Goal: Task Accomplishment & Management: Manage account settings

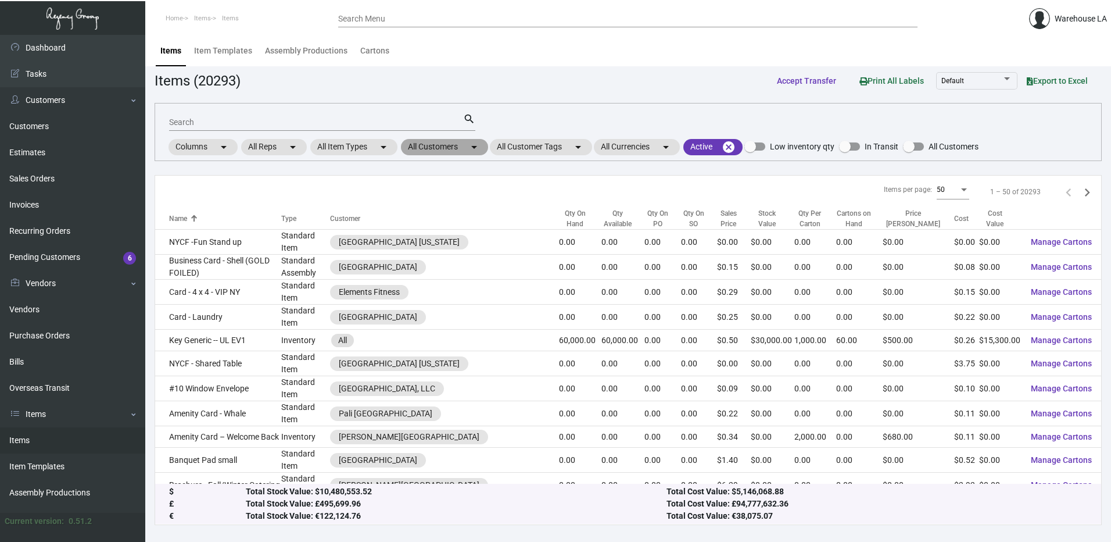
click at [412, 147] on mat-chip "All Customers arrow_drop_down" at bounding box center [444, 147] width 87 height 16
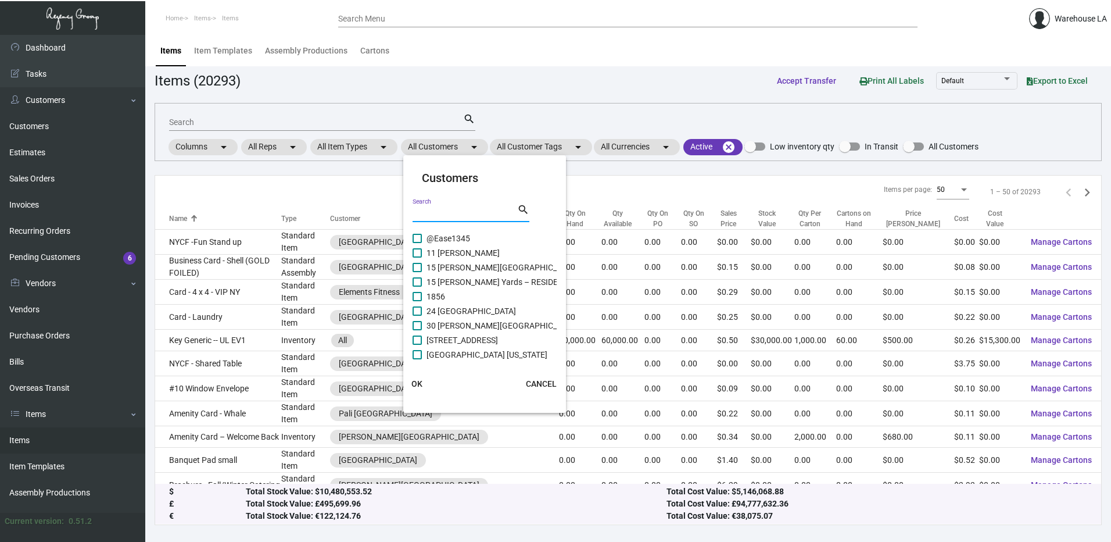
click at [467, 212] on input "Search" at bounding box center [465, 213] width 105 height 9
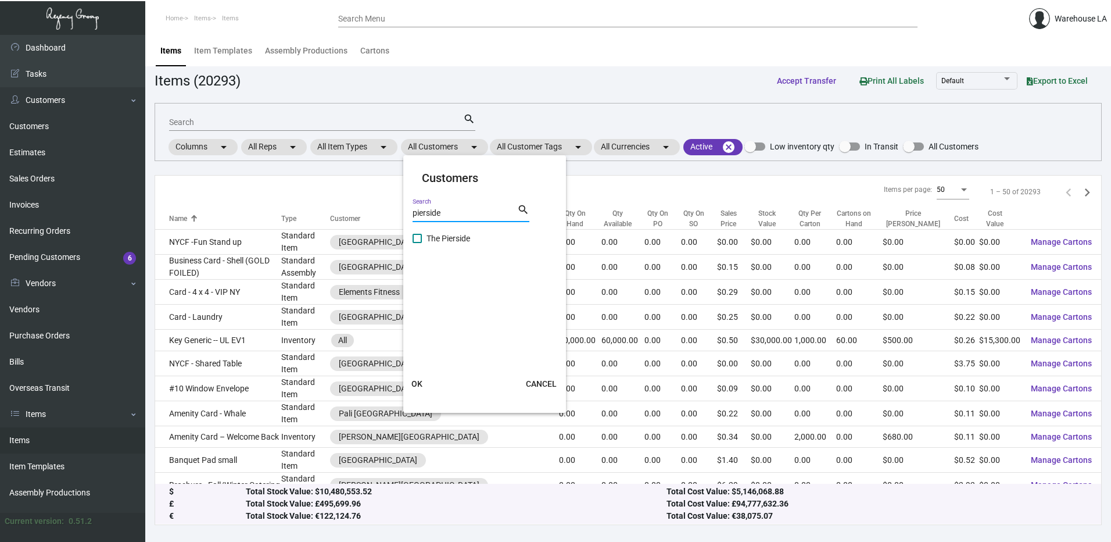
type input "pierside"
click at [443, 238] on span "The Pierside" at bounding box center [449, 238] width 44 height 14
click at [417, 243] on input "The Pierside" at bounding box center [417, 243] width 1 height 1
checkbox input "true"
click at [414, 388] on span "OK" at bounding box center [416, 383] width 11 height 9
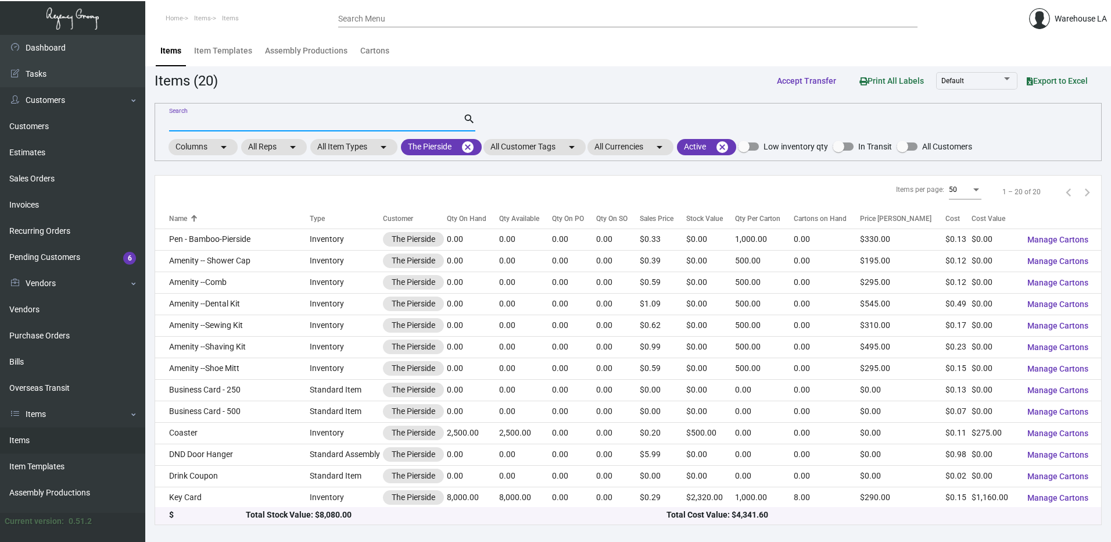
click at [208, 124] on input "Search" at bounding box center [316, 122] width 294 height 9
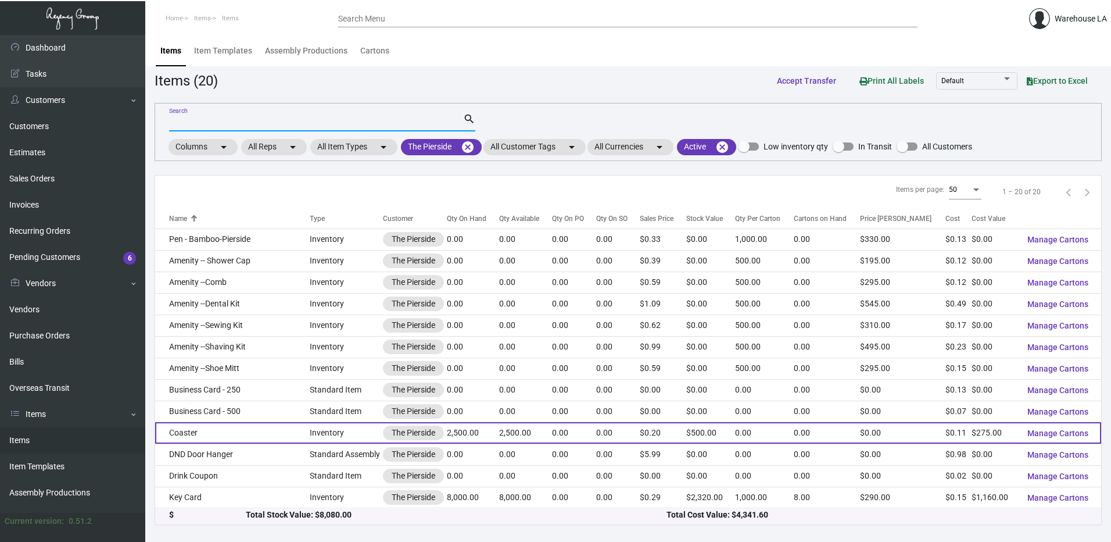
click at [214, 432] on td "Coaster" at bounding box center [232, 433] width 155 height 22
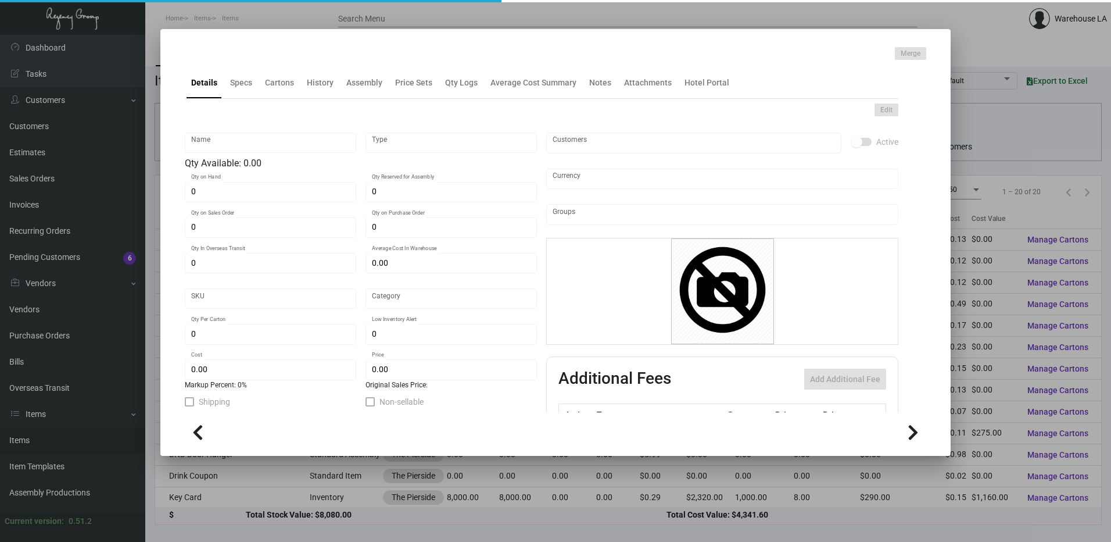
type input "Coaster"
type input "Inventory"
type input "2,500"
type input "$ 0.11"
type input "120PSE-Coaster-17"
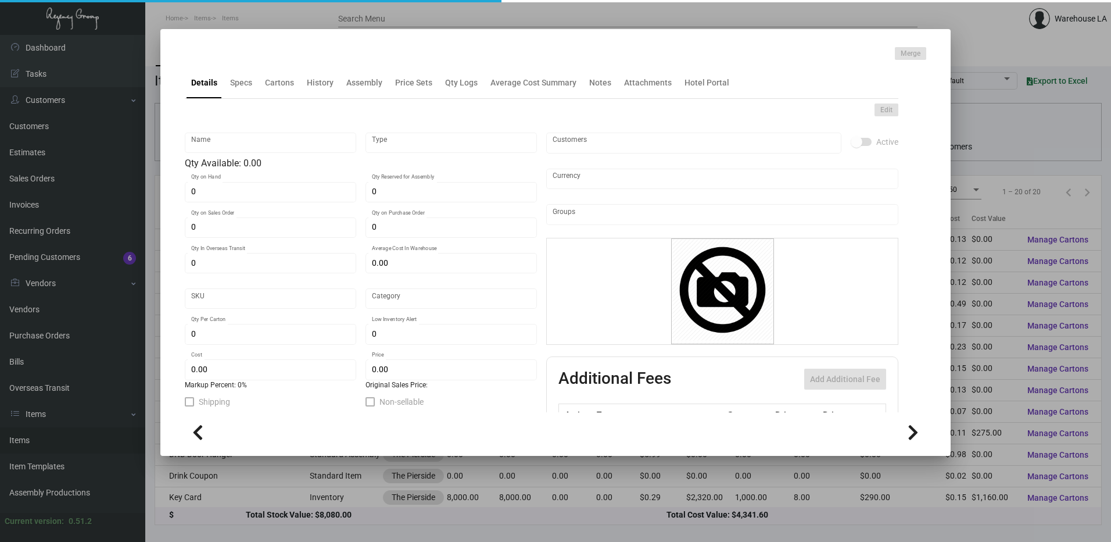
type input "Standard"
type input "$ 0.11"
type input "$ 0.20"
checkbox input "true"
type input "United States Dollar $"
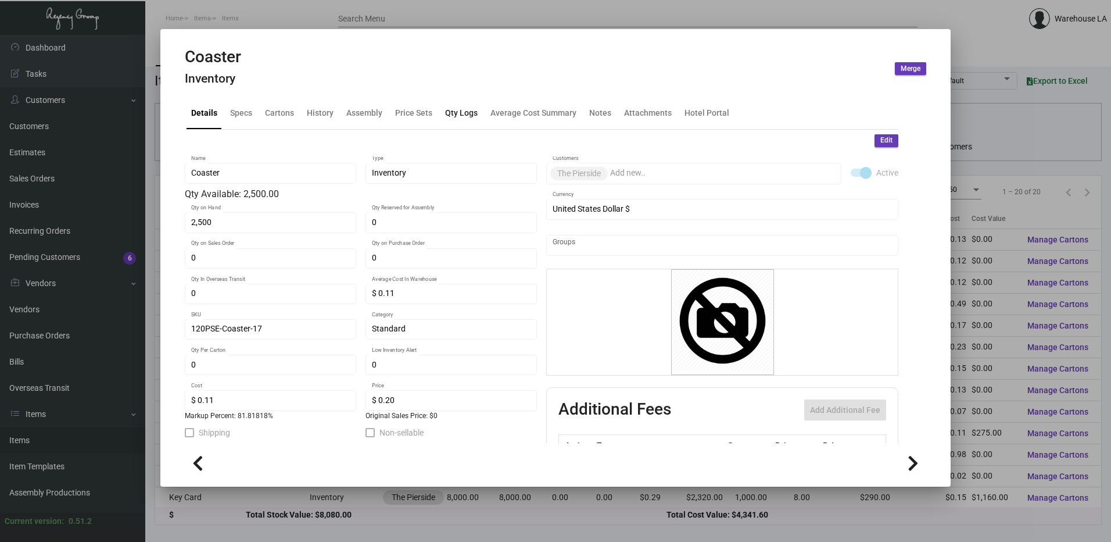
click at [474, 107] on div "Qty Logs" at bounding box center [461, 113] width 33 height 12
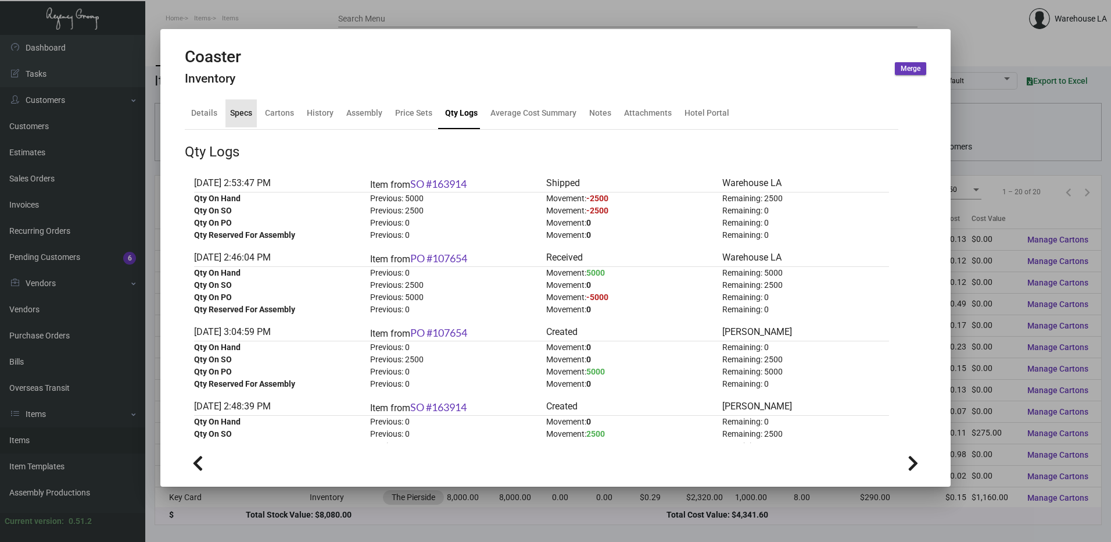
drag, startPoint x: 254, startPoint y: 105, endPoint x: 270, endPoint y: 111, distance: 16.9
click at [258, 107] on div "Details Specs Cartons History Assembly Price Sets Qty Logs Average Cost Summary…" at bounding box center [542, 113] width 714 height 31
click at [309, 116] on div "History" at bounding box center [320, 113] width 27 height 12
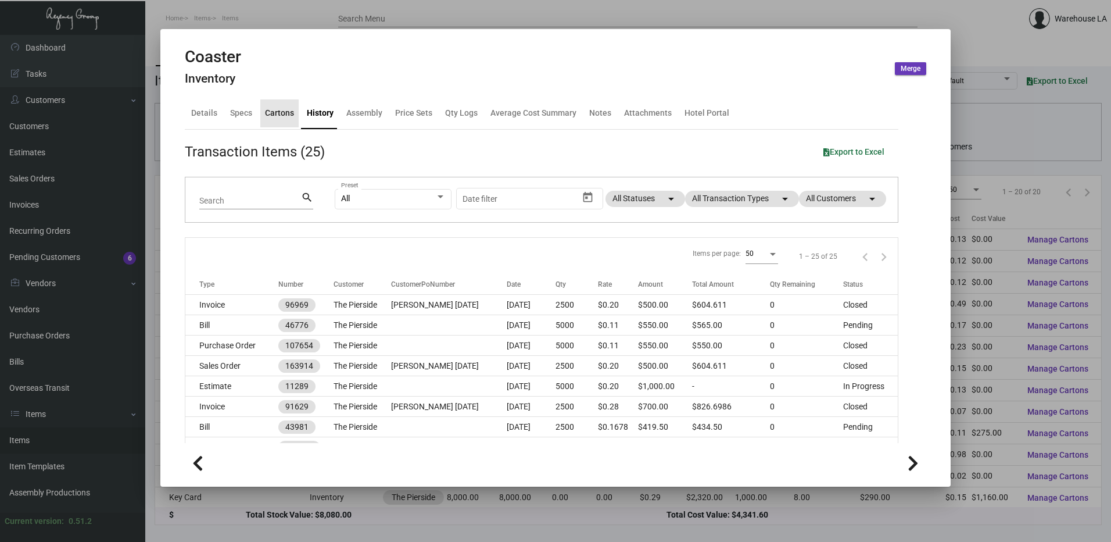
click at [292, 117] on div "Cartons" at bounding box center [279, 113] width 29 height 12
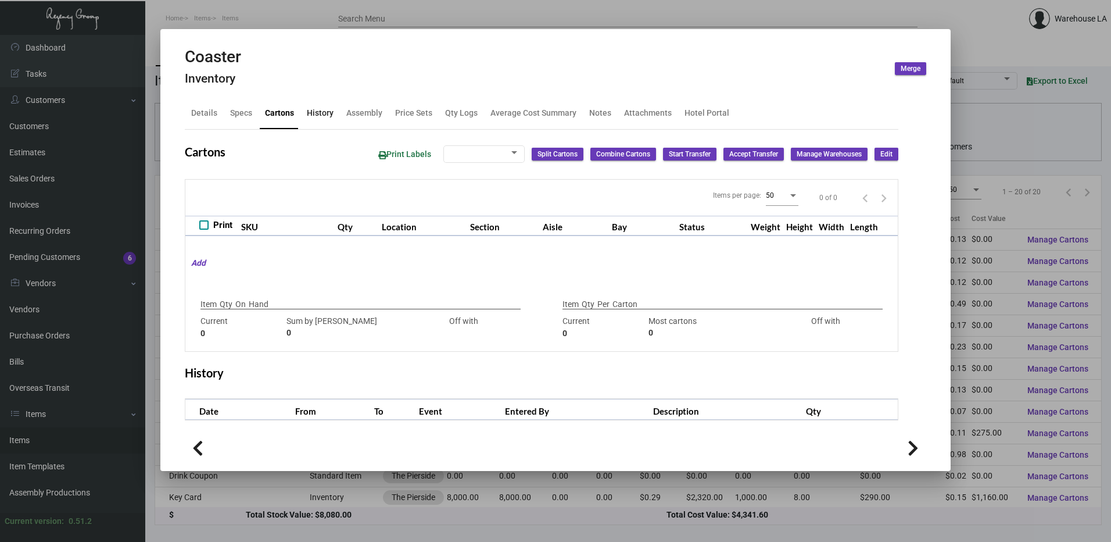
checkbox input "true"
type input "2,500"
type input "2500"
type input "0"
type input "2500"
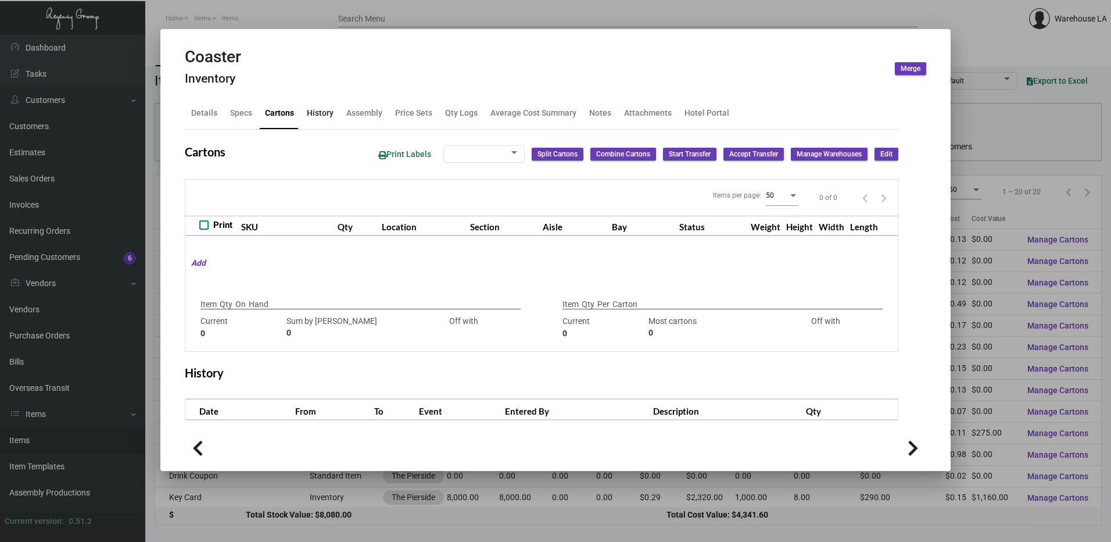
type input "-2500"
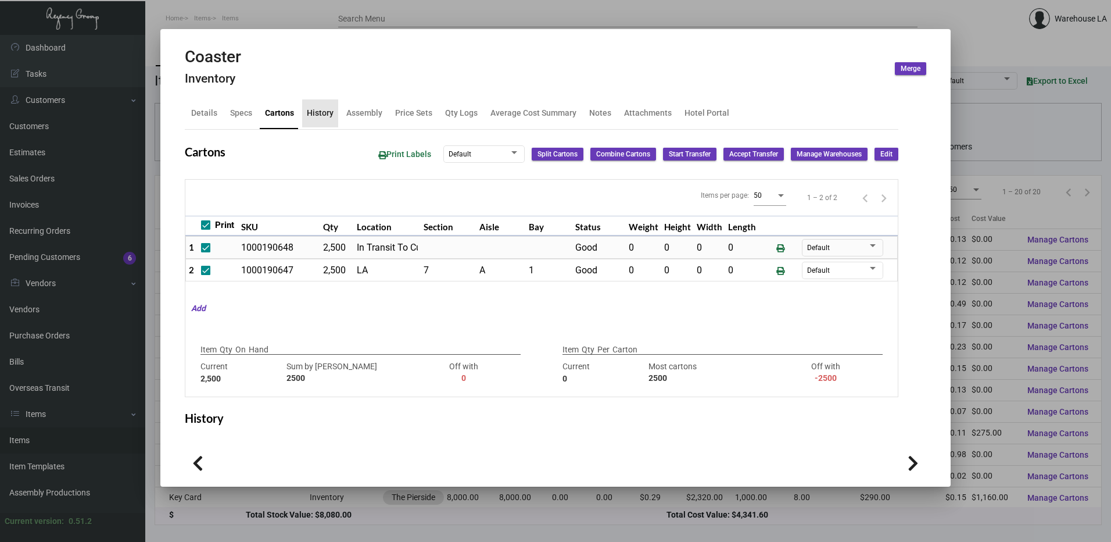
click at [328, 117] on div "History" at bounding box center [320, 113] width 27 height 12
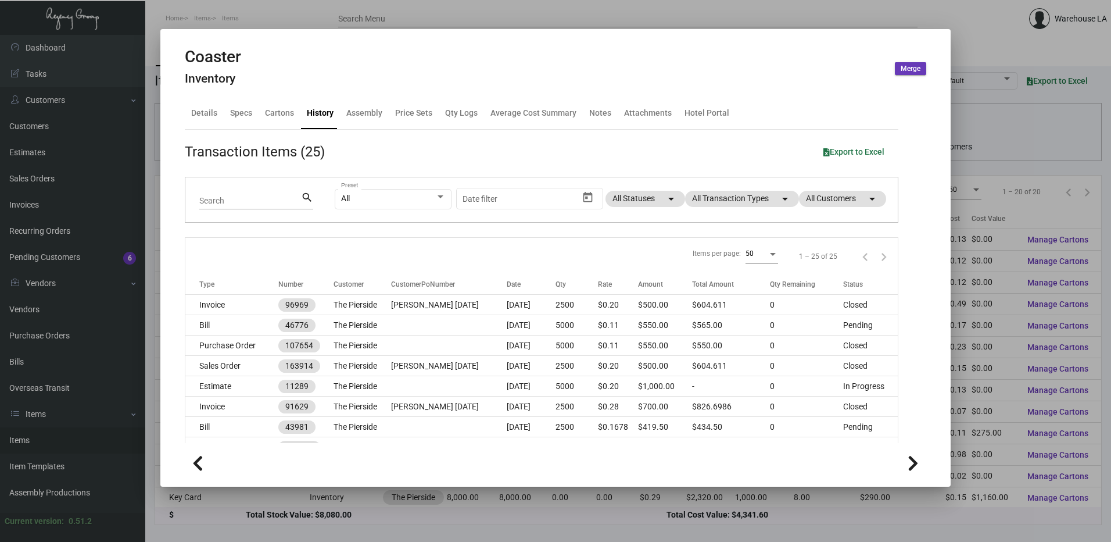
click at [468, 20] on div at bounding box center [555, 271] width 1111 height 542
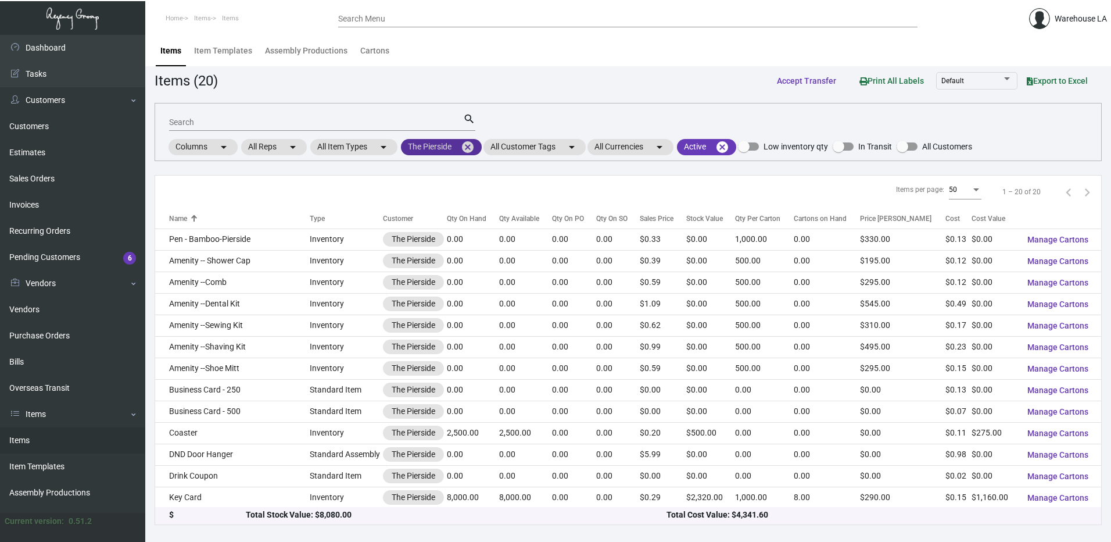
click at [471, 148] on mat-icon "cancel" at bounding box center [468, 147] width 14 height 14
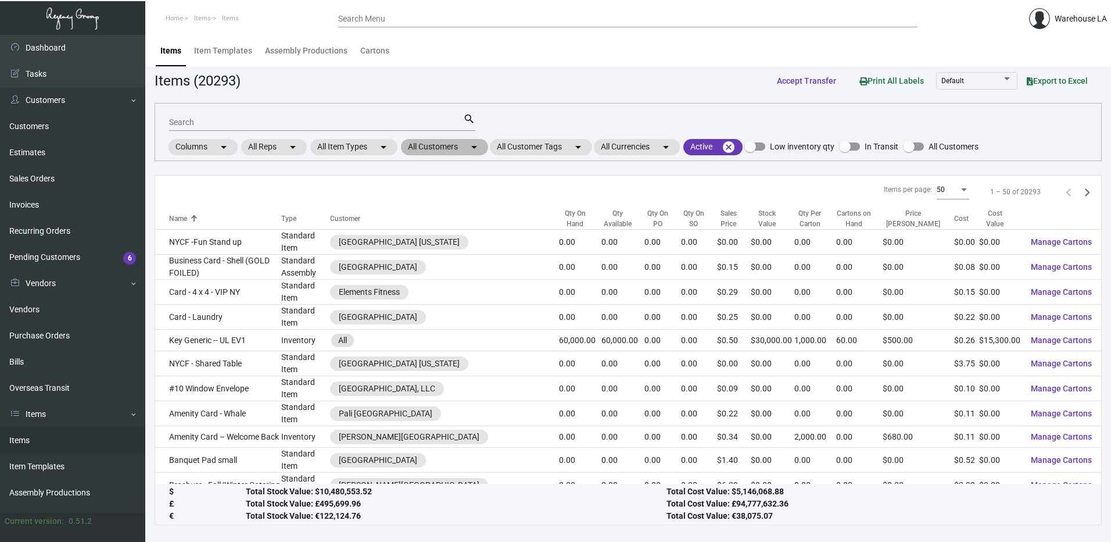
click at [467, 151] on mat-chip "All Customers arrow_drop_down" at bounding box center [444, 147] width 87 height 16
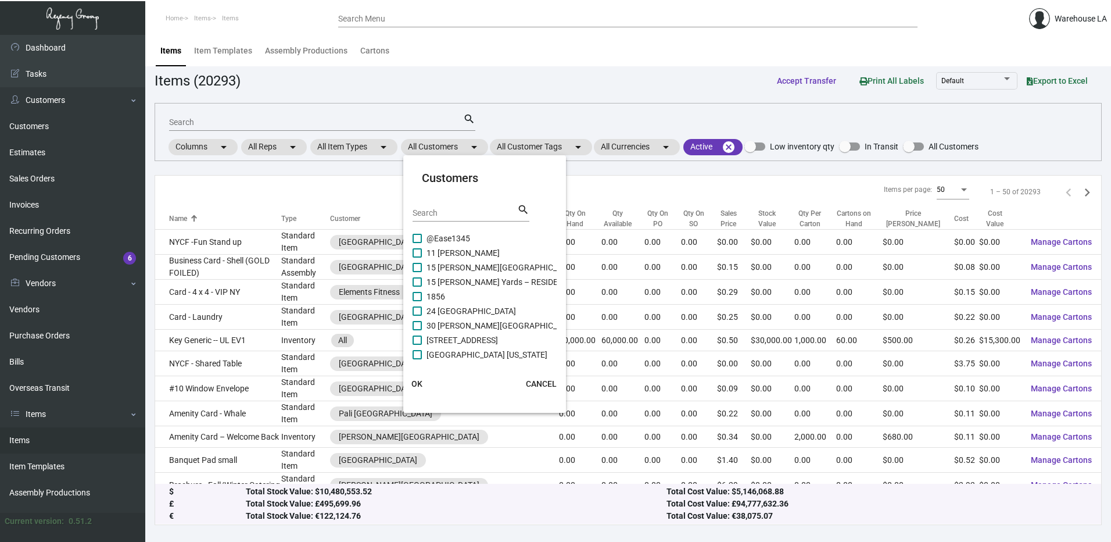
click at [435, 211] on input "Search" at bounding box center [465, 213] width 105 height 9
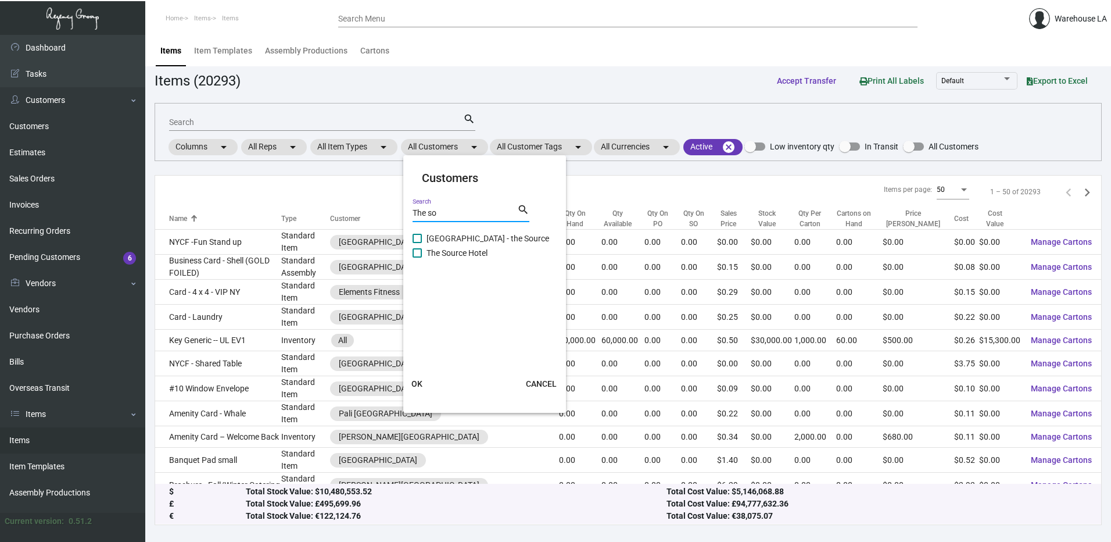
type input "The so"
click at [455, 252] on span "The Source Hotel" at bounding box center [457, 253] width 61 height 14
click at [417, 257] on input "The Source Hotel" at bounding box center [417, 257] width 1 height 1
checkbox input "true"
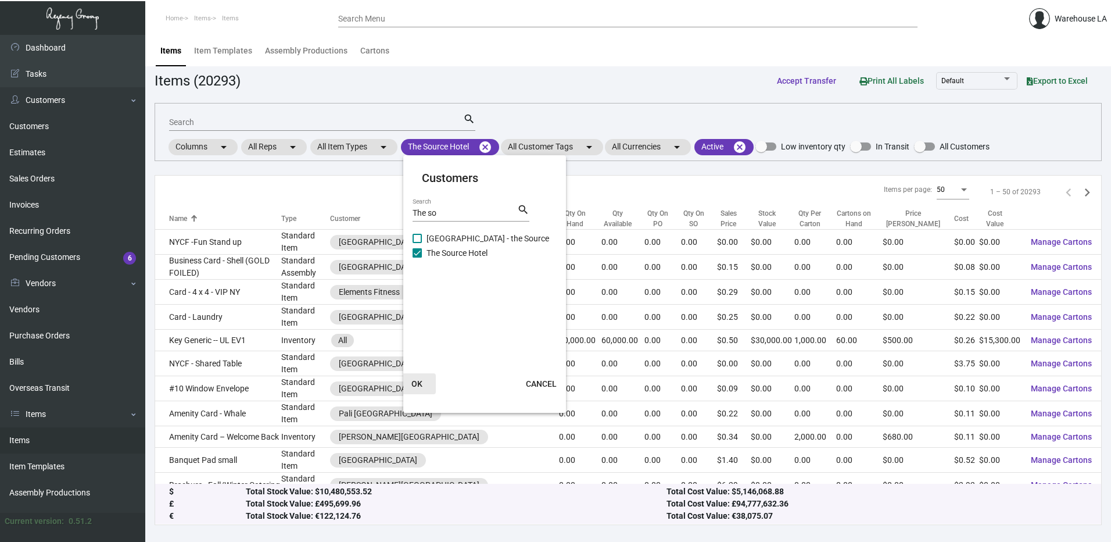
click at [421, 379] on span "OK" at bounding box center [416, 383] width 11 height 9
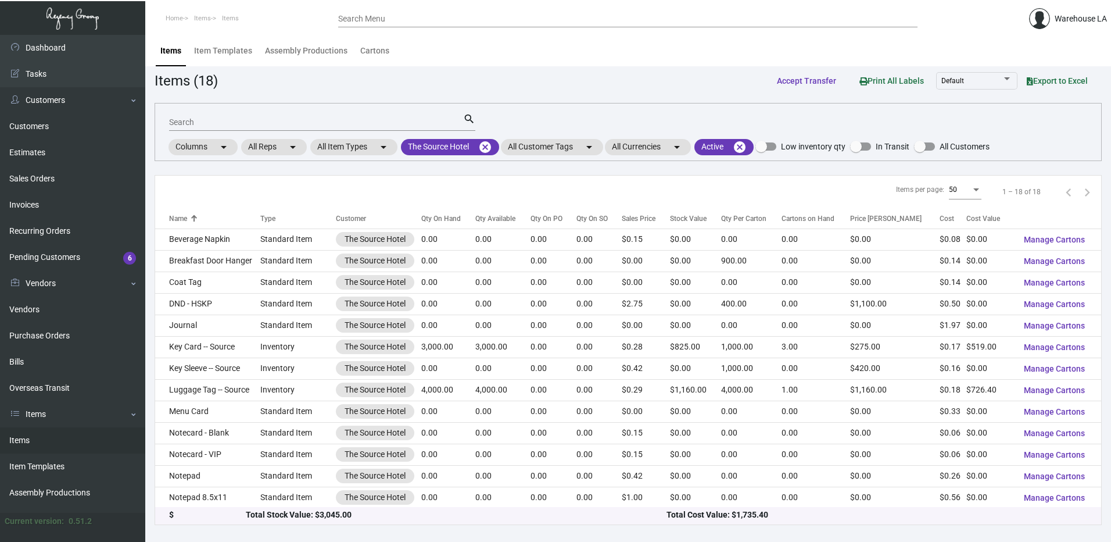
click at [241, 114] on div "Search" at bounding box center [316, 122] width 294 height 18
type input "key card"
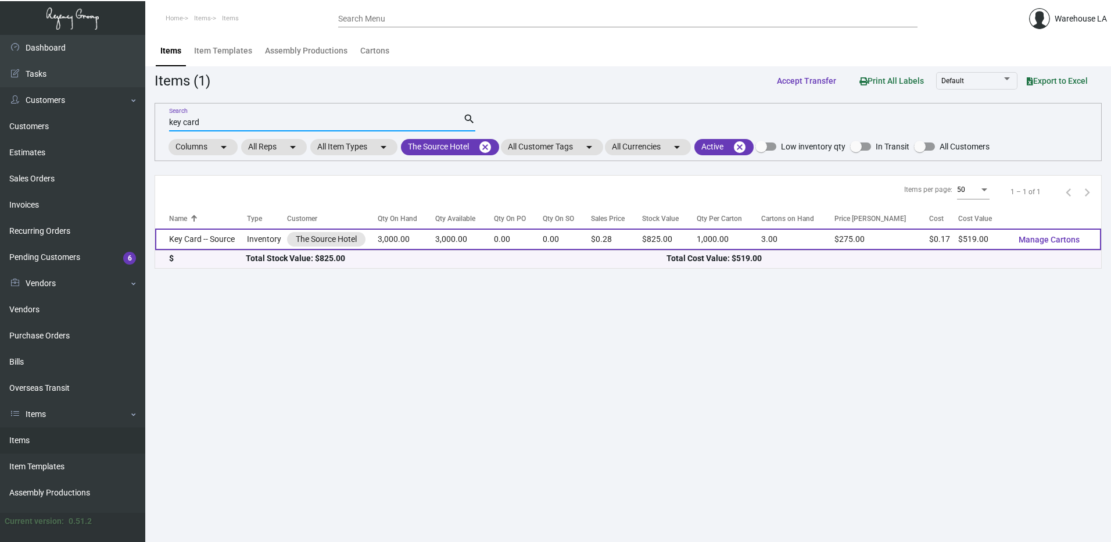
click at [212, 241] on td "Key Card -- Source" at bounding box center [201, 239] width 92 height 22
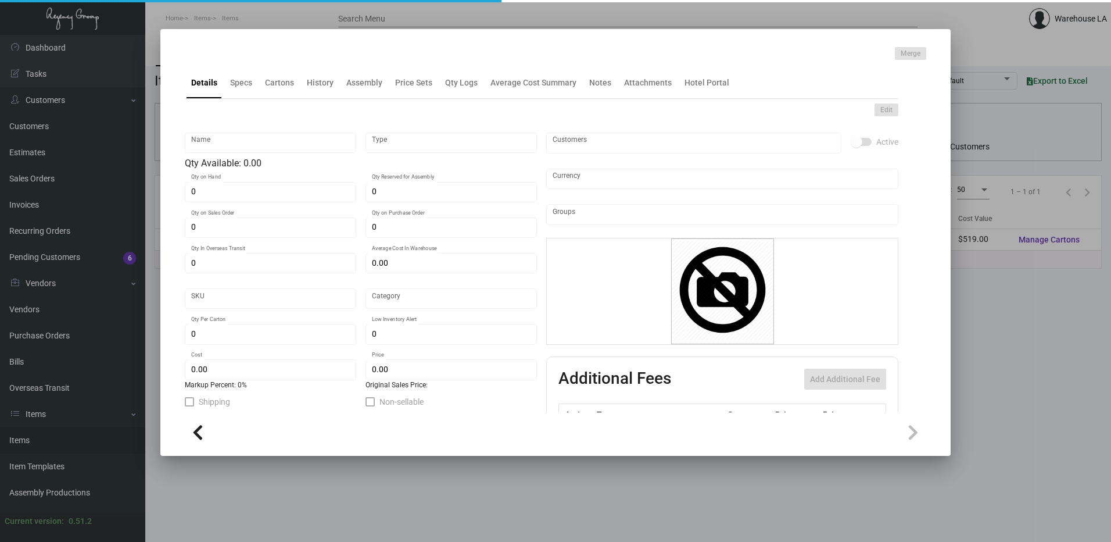
type input "Key Card -- Source"
type input "Inventory"
type input "3,000"
type input "$ 0.173"
type input "Overseas"
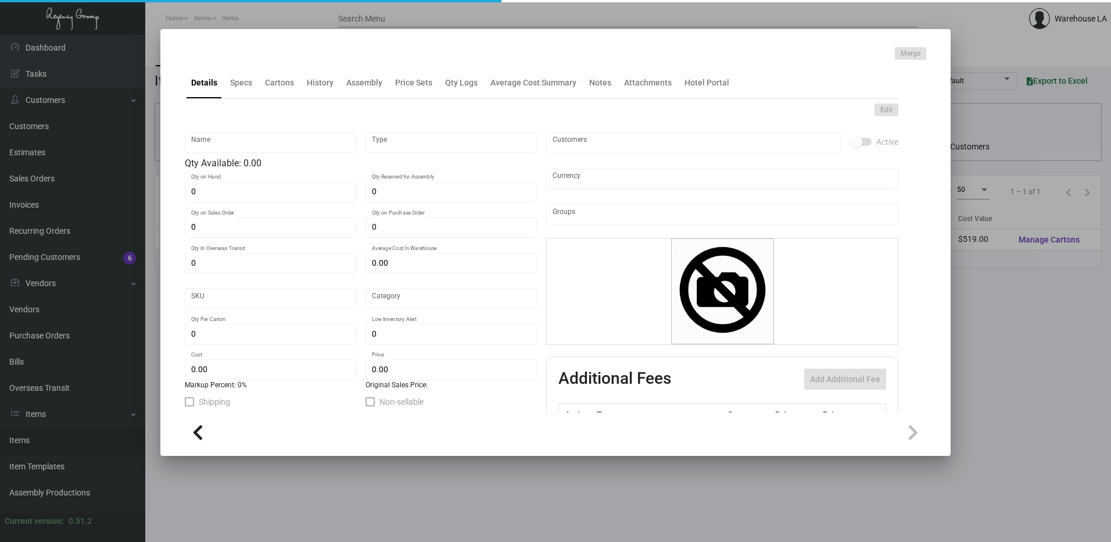
type input "1,000"
type input "$ 0.173"
type input "$ 0.275"
checkbox input "true"
type input "United States Dollar $"
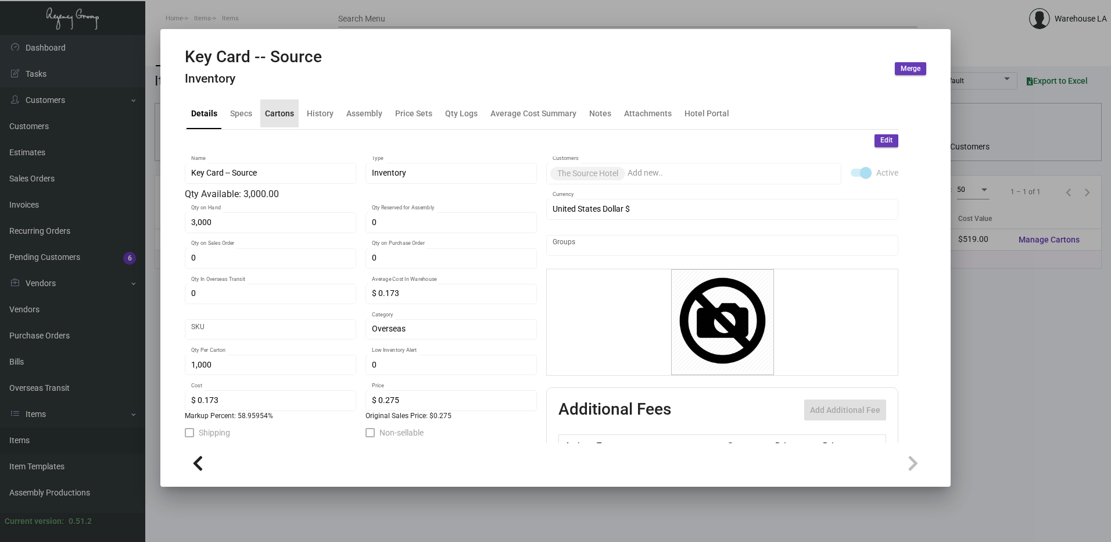
click at [295, 111] on div "Cartons" at bounding box center [279, 113] width 38 height 28
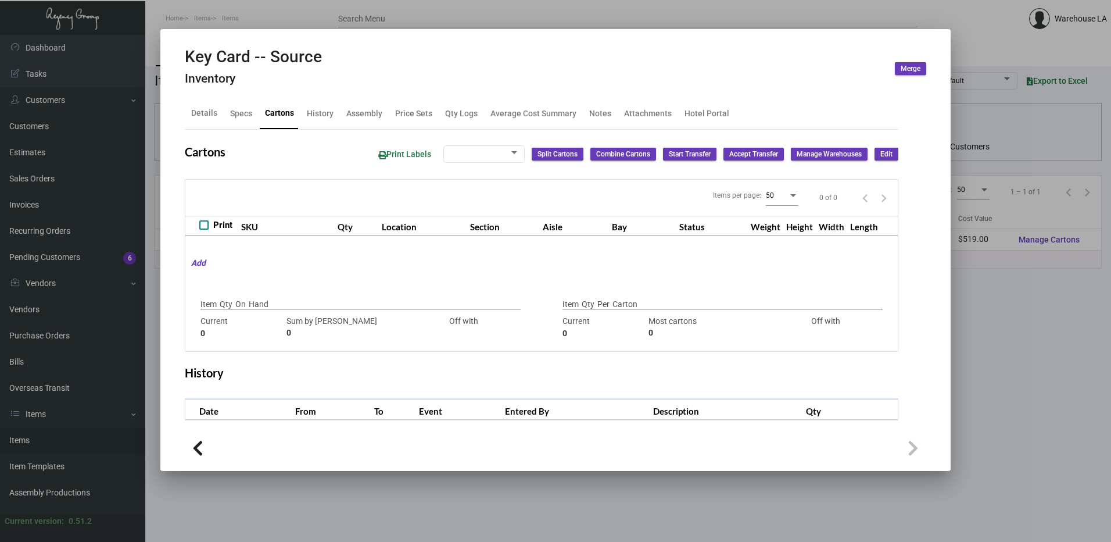
type input "3,000"
type input "3000"
type input "0"
type input "1,000"
type input "1000"
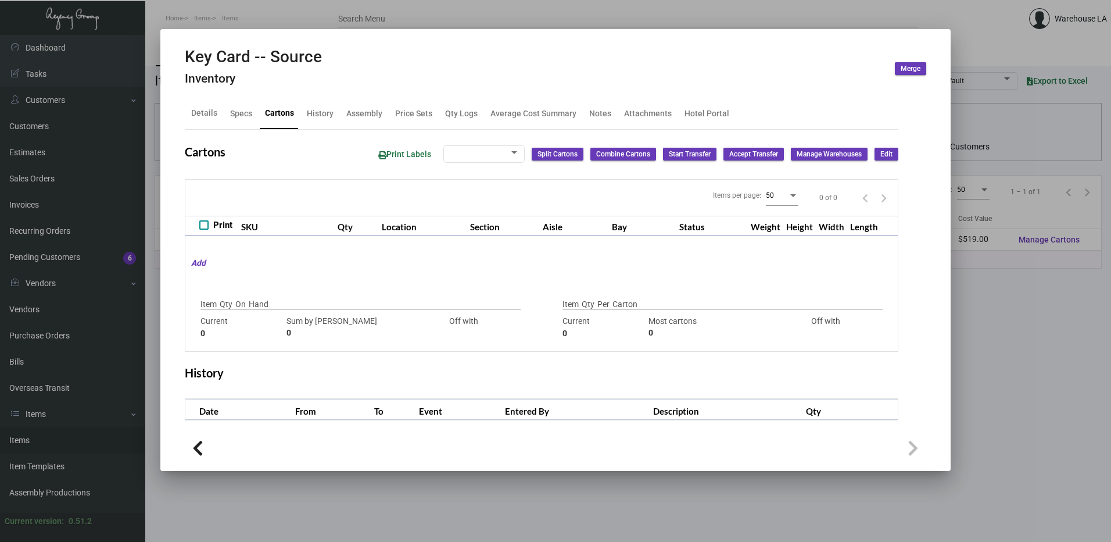
type input "0"
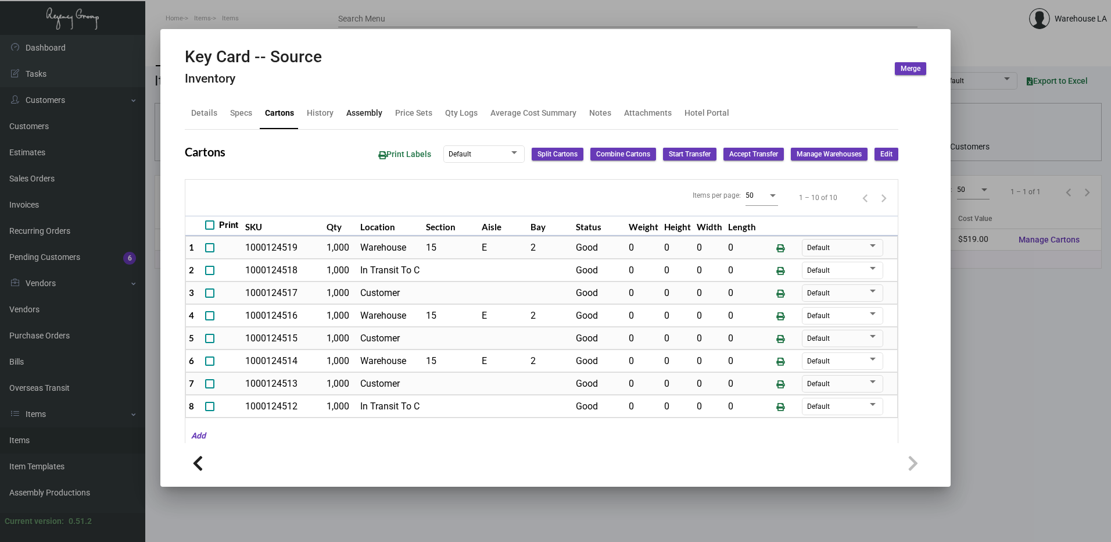
click at [352, 113] on div "Assembly" at bounding box center [364, 113] width 36 height 12
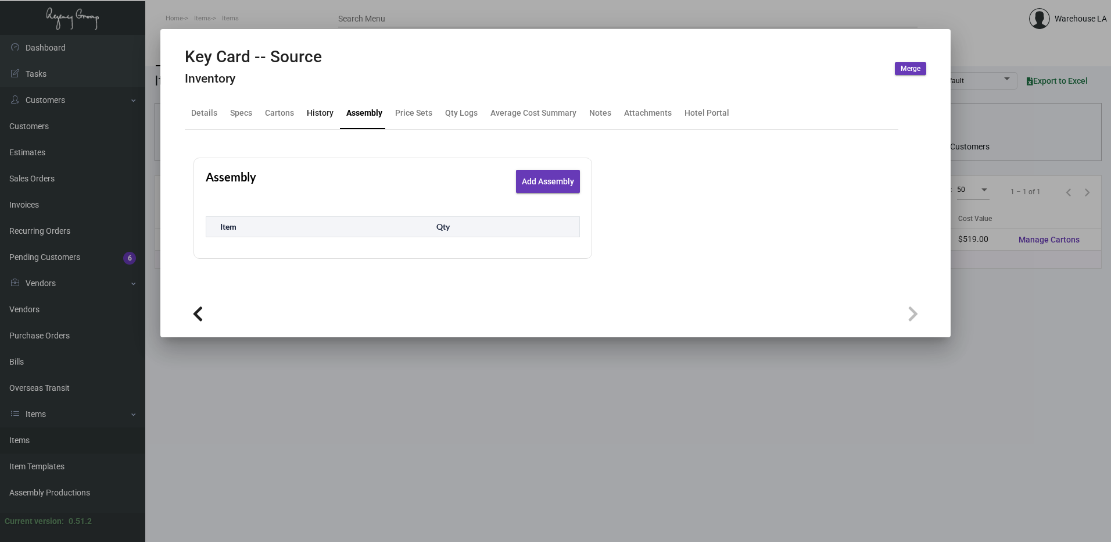
click at [318, 114] on div "History" at bounding box center [320, 113] width 27 height 12
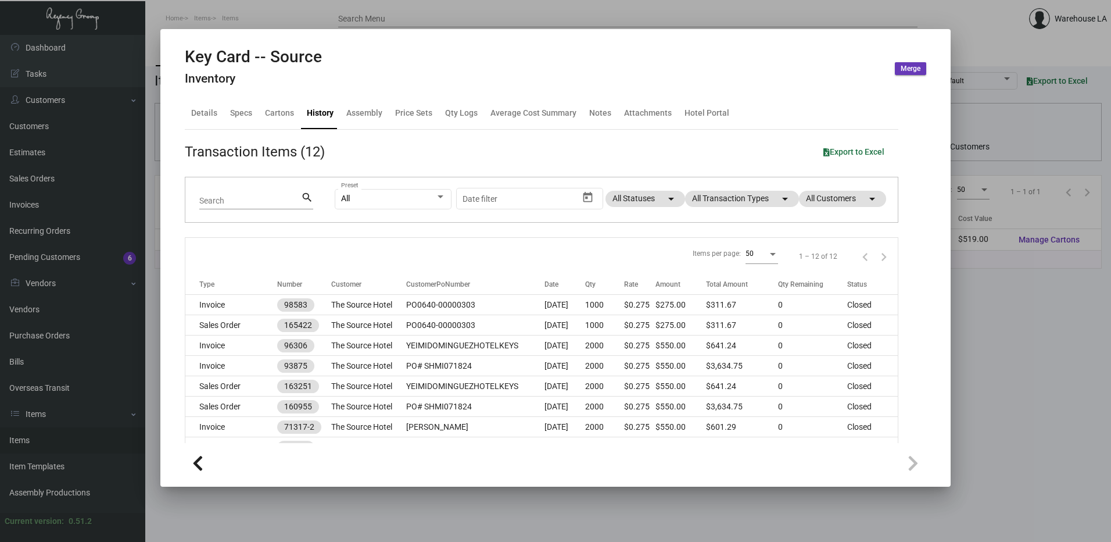
click at [222, 117] on div "Details Specs Cartons History Assembly Price Sets Qty Logs Average Cost Summary…" at bounding box center [542, 113] width 714 height 31
click at [214, 115] on div "Details" at bounding box center [204, 113] width 26 height 12
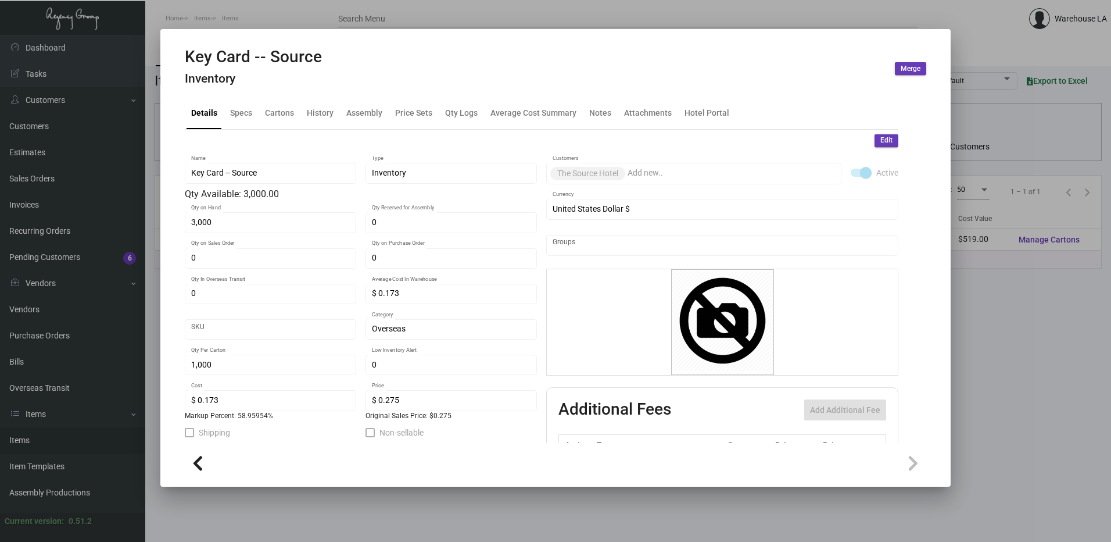
click at [321, 26] on div at bounding box center [555, 271] width 1111 height 542
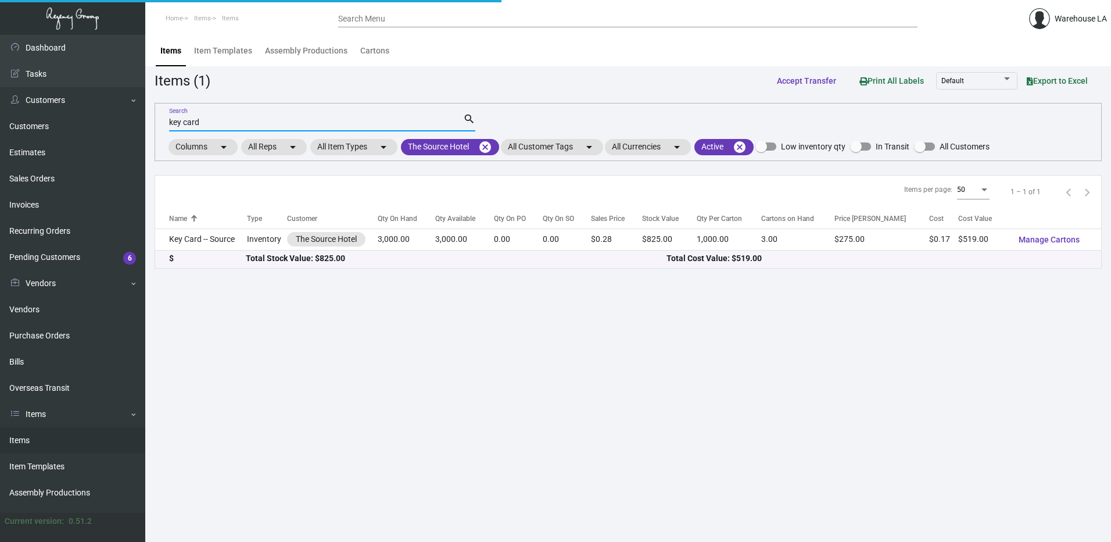
click at [268, 118] on input "key card" at bounding box center [316, 122] width 294 height 9
type input "k"
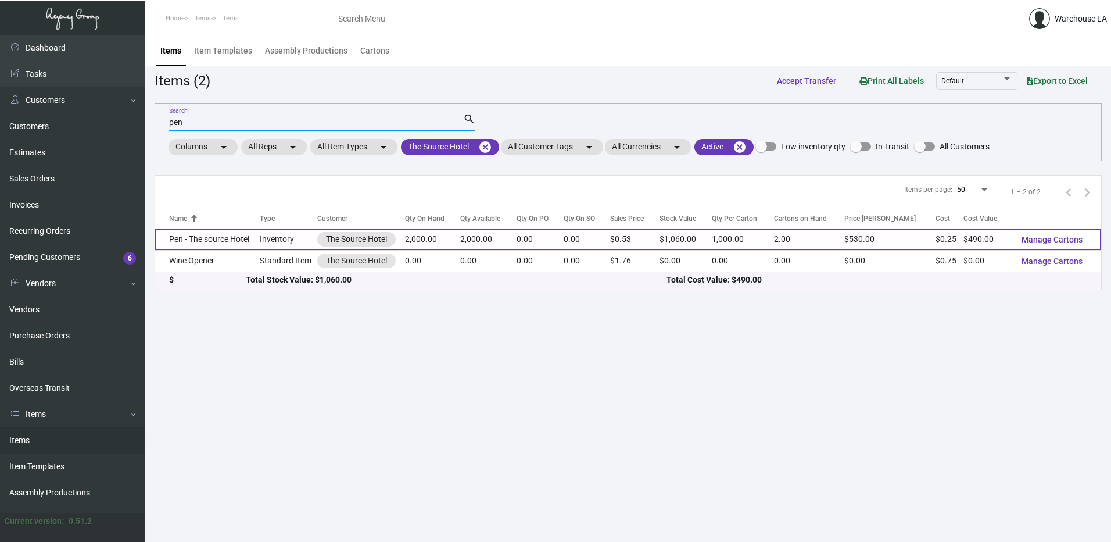
type input "pen"
click at [224, 234] on td "Pen - The source Hotel" at bounding box center [207, 239] width 105 height 22
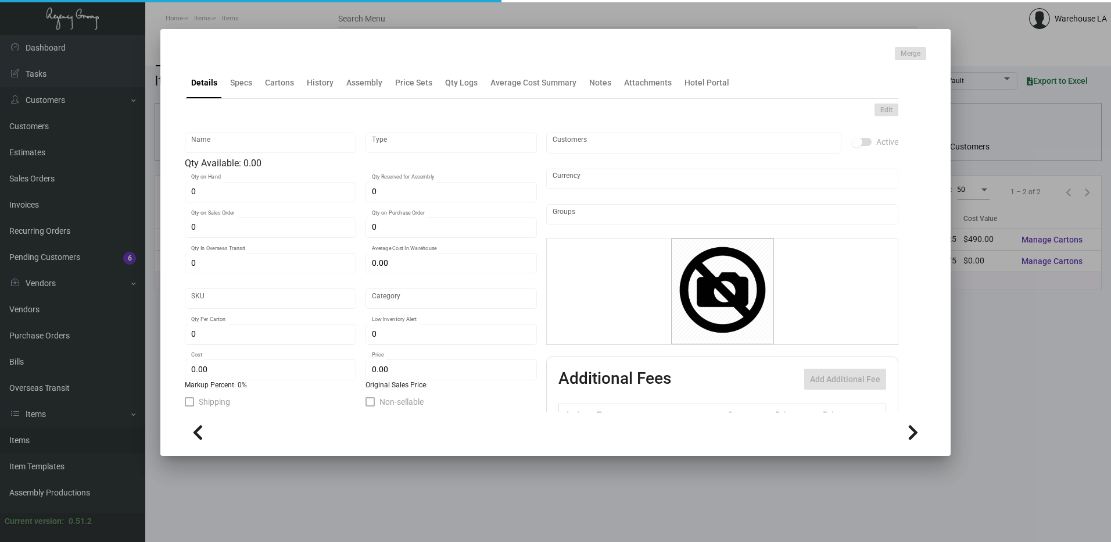
type input "Pen - The source Hotel"
type input "Inventory"
type input "2,000"
type input "$ 0.245"
type input "Overseas"
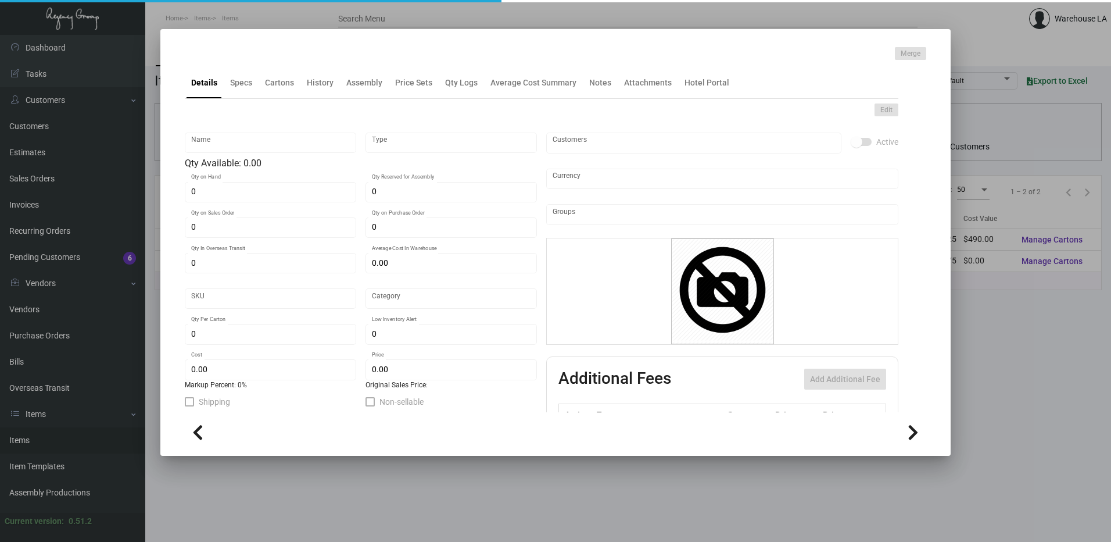
type input "1,000"
type input "$ 0.245"
type input "$ 0.53"
checkbox input "true"
type input "United States Dollar $"
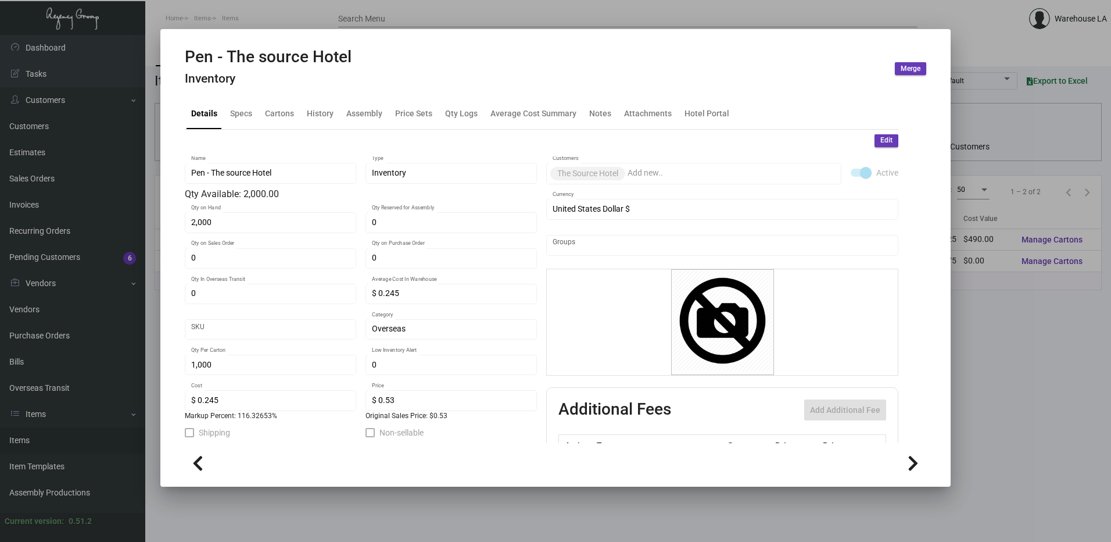
click at [274, 98] on div "Details Specs Cartons History Assembly Price Sets Qty Logs Average Cost Summary…" at bounding box center [542, 113] width 714 height 31
click at [285, 110] on div "Cartons" at bounding box center [279, 113] width 29 height 12
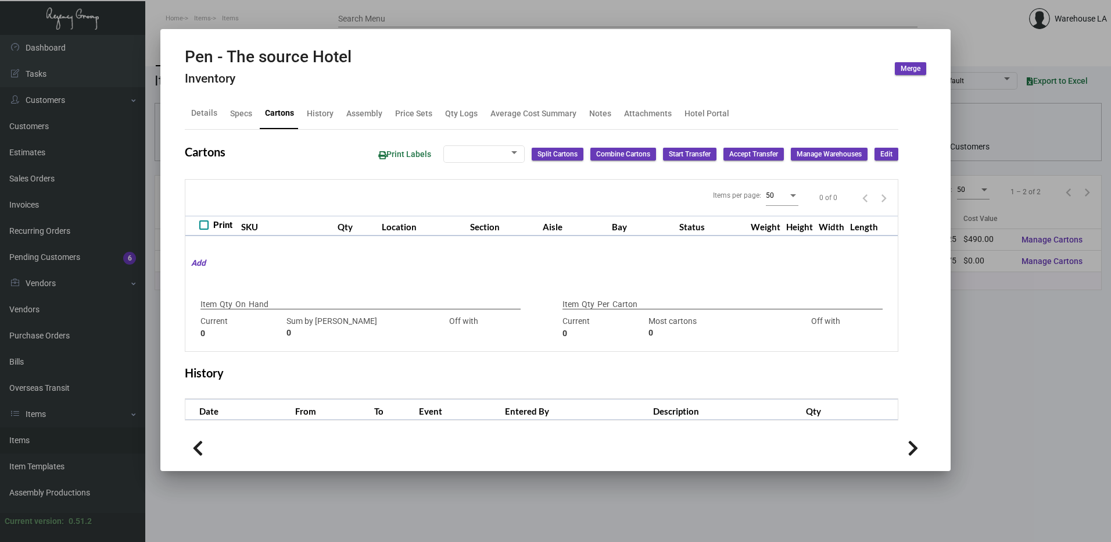
type input "2,000"
type input "2000"
type input "0"
type input "1,000"
type input "1000"
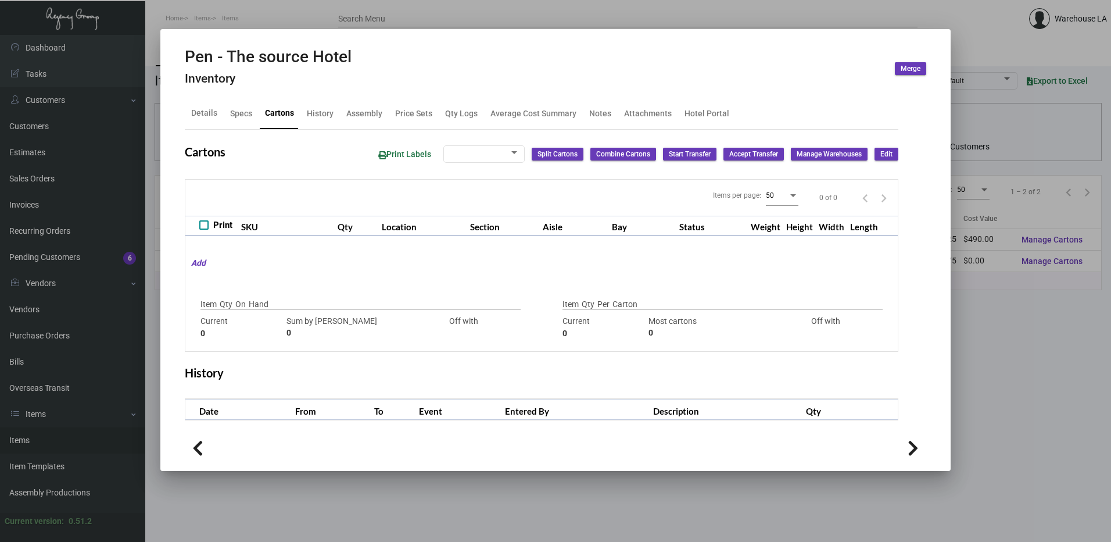
type input "0"
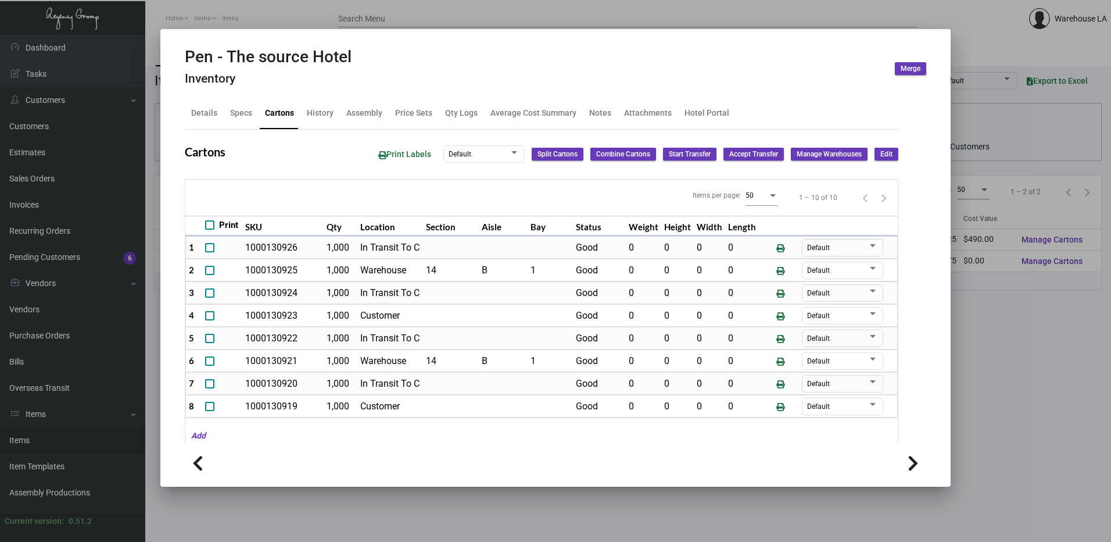
click at [223, 18] on div at bounding box center [555, 271] width 1111 height 542
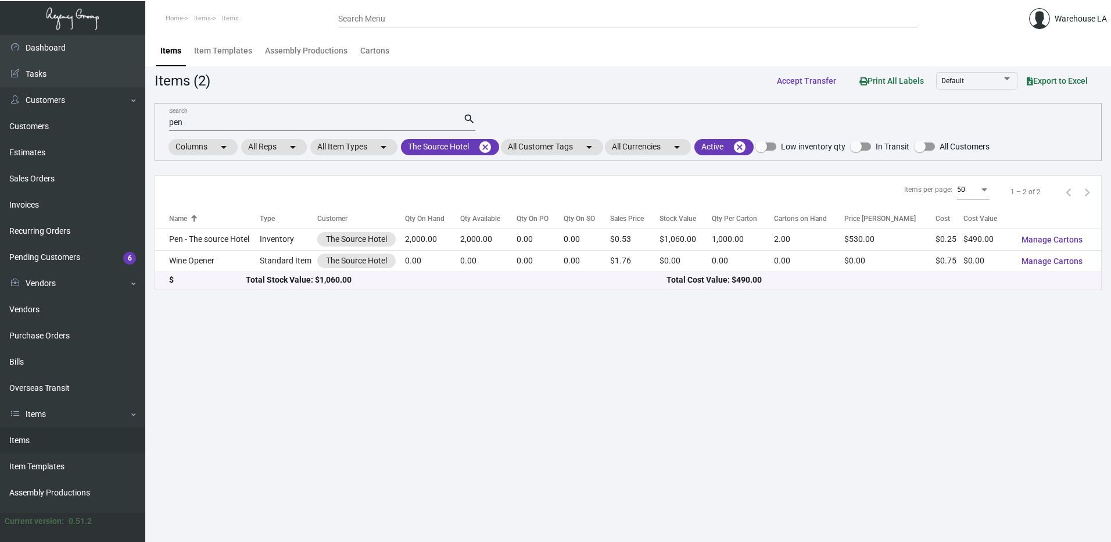
click at [296, 124] on input "pen" at bounding box center [316, 122] width 294 height 9
type input "p"
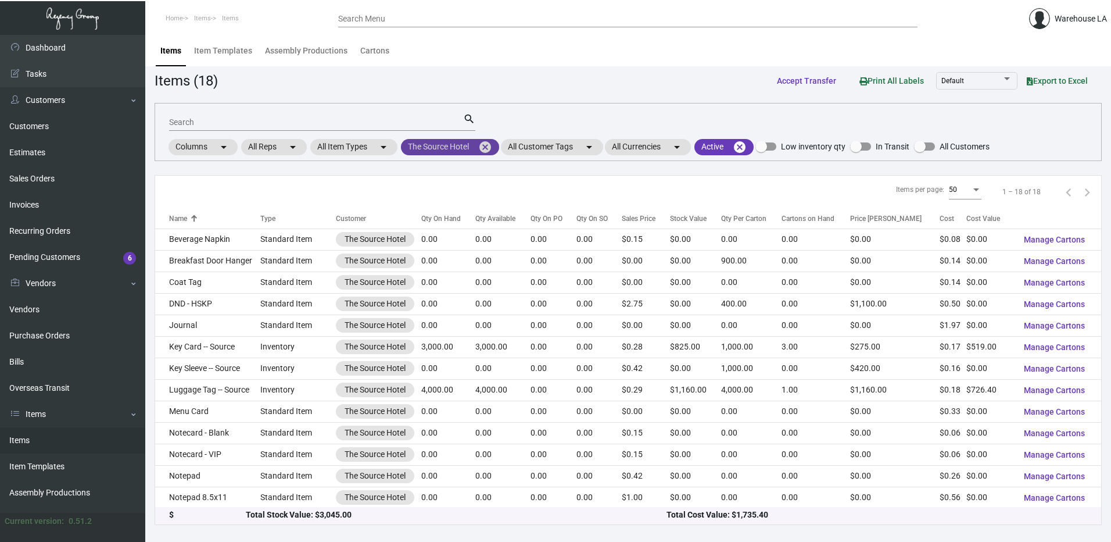
click at [485, 145] on mat-icon "cancel" at bounding box center [485, 147] width 14 height 14
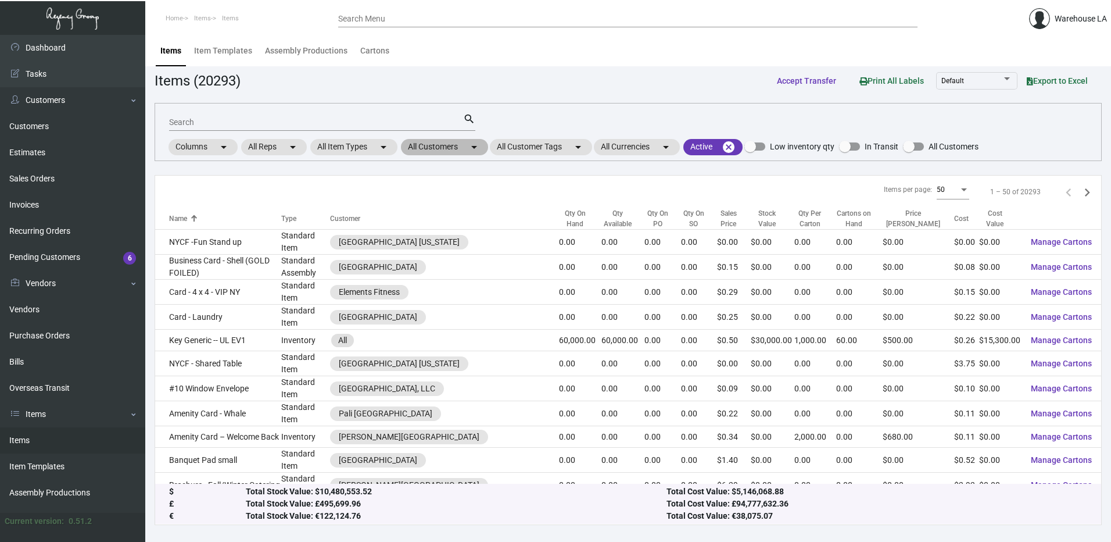
click at [436, 148] on mat-chip "All Customers arrow_drop_down" at bounding box center [444, 147] width 87 height 16
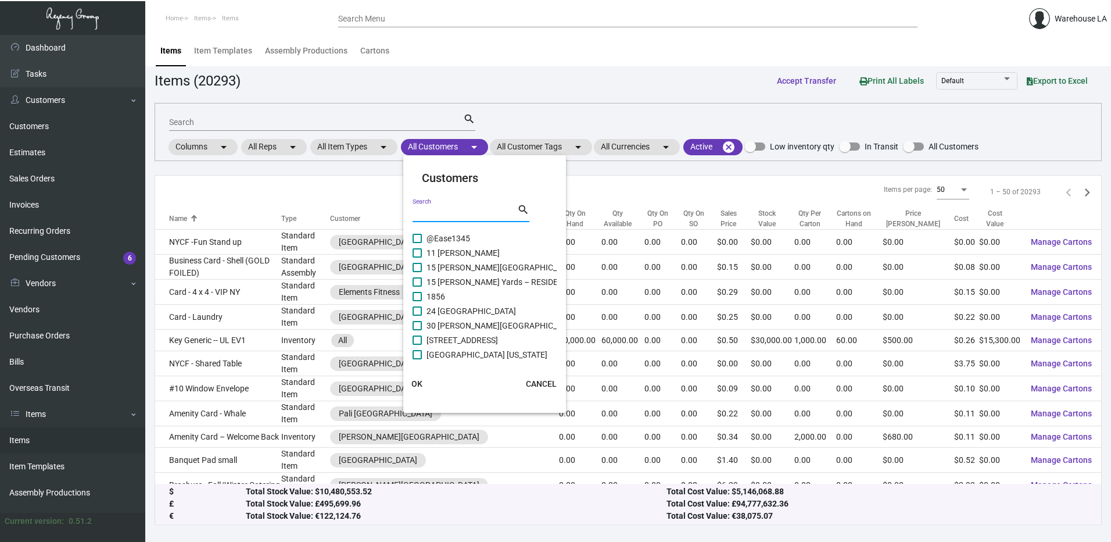
click at [462, 209] on input "Search" at bounding box center [465, 213] width 105 height 9
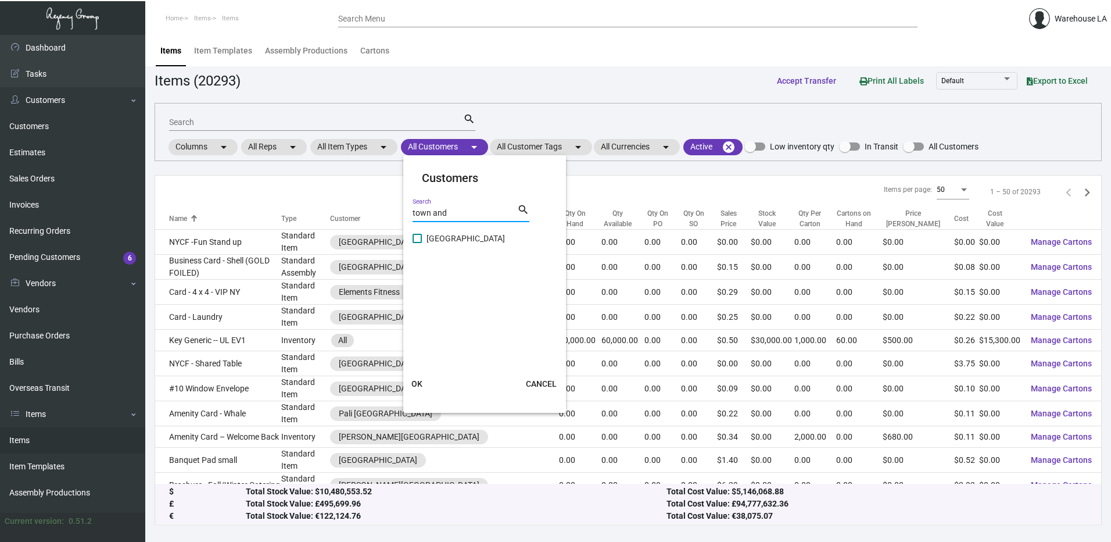
type input "town and"
click at [461, 242] on span "[GEOGRAPHIC_DATA]" at bounding box center [466, 238] width 78 height 14
click at [417, 243] on input "[GEOGRAPHIC_DATA]" at bounding box center [417, 243] width 1 height 1
checkbox input "true"
click at [422, 376] on button "OK" at bounding box center [417, 383] width 37 height 21
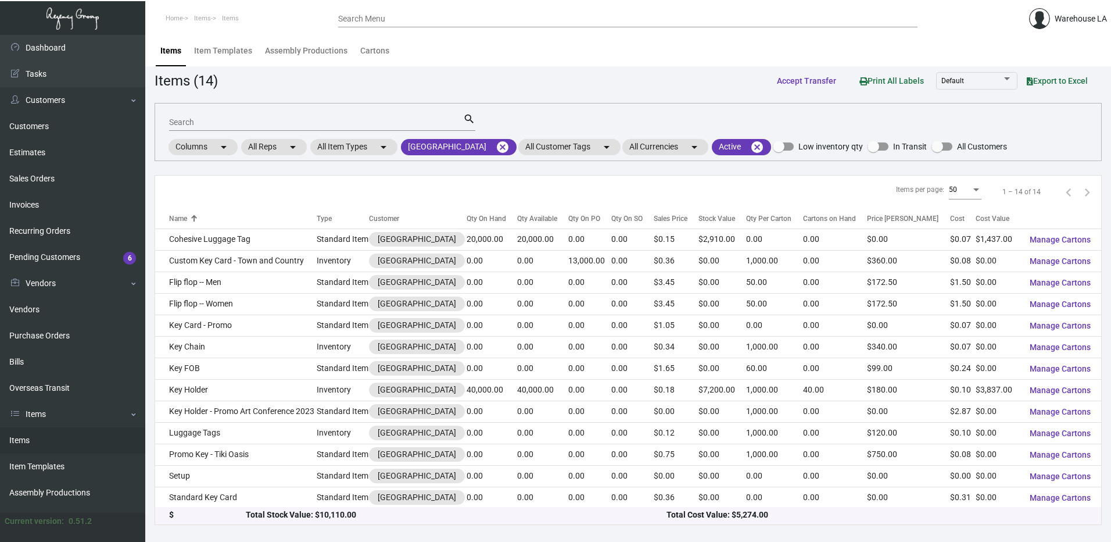
click at [293, 125] on input "Search" at bounding box center [316, 122] width 294 height 9
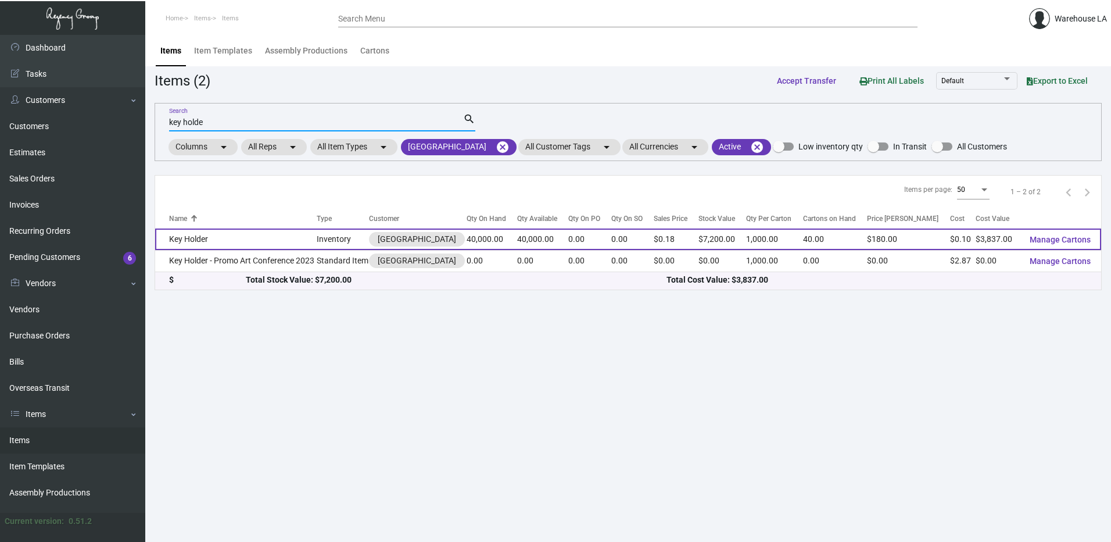
type input "key holde"
click at [263, 239] on td "Key Holder" at bounding box center [236, 239] width 162 height 22
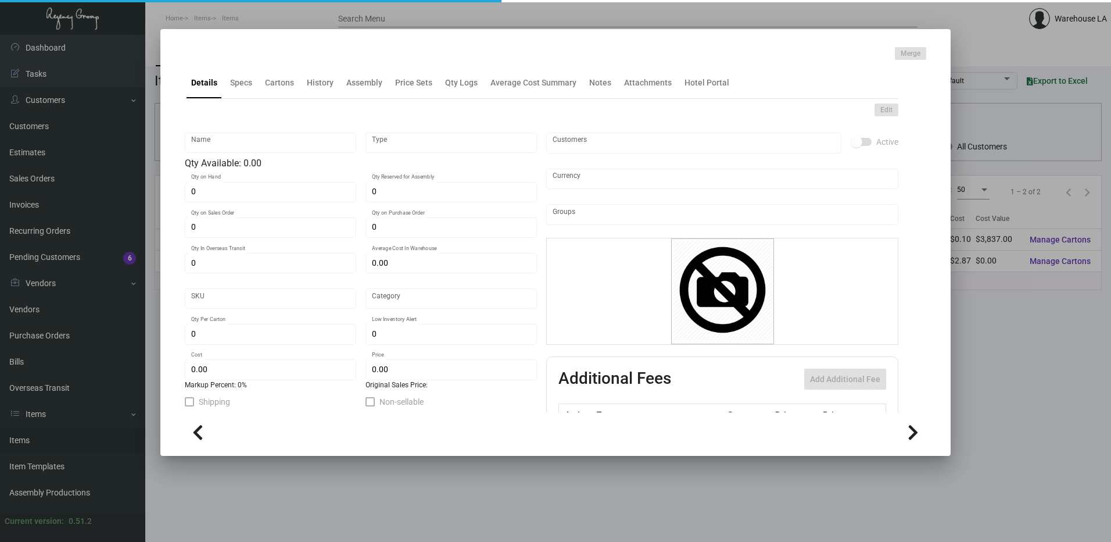
type input "Key Holder"
type input "Inventory"
type input "40,000"
type input "$ 0.2094"
type input "3182"
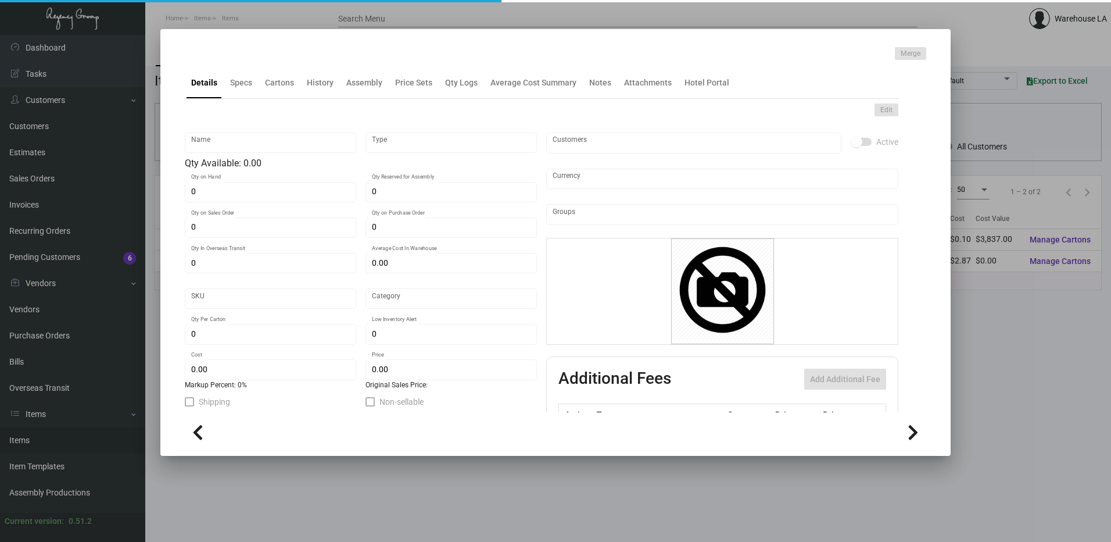
type input "Standard"
type input "1,000"
type input "$ 0.09593"
type input "$ 0.18"
type textarea "Open- 3.76 x 7.28, Closed- 2.5 x 3.63, #40 cover stock, printing 1/1 with bleed…"
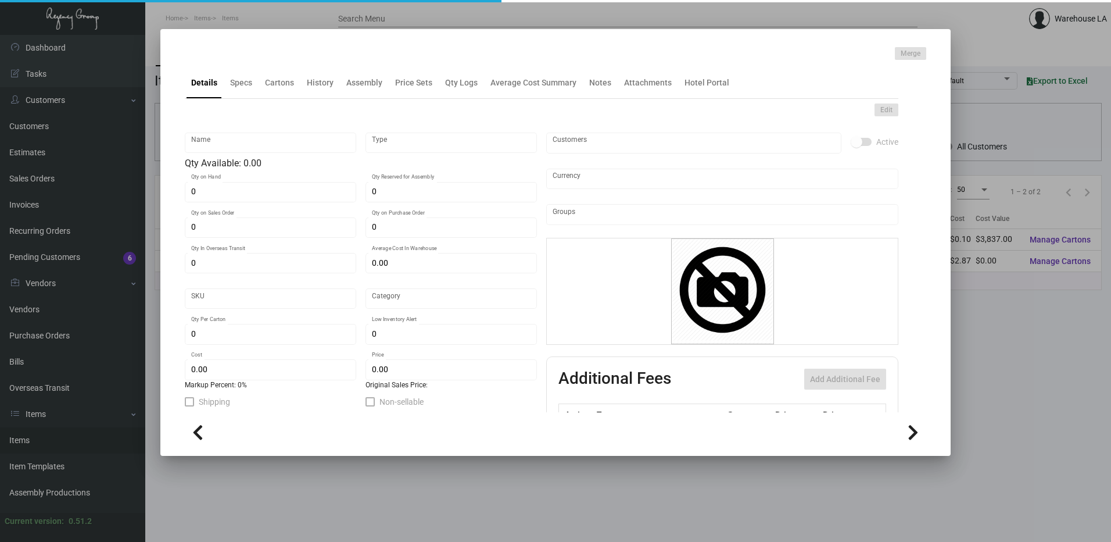
type textarea "Open- 3.76 x 7.28, Closed- 2.5 x 3.63, #40 cover stock, printing 1/1 with bleed…"
checkbox input "true"
type input "United States Dollar $"
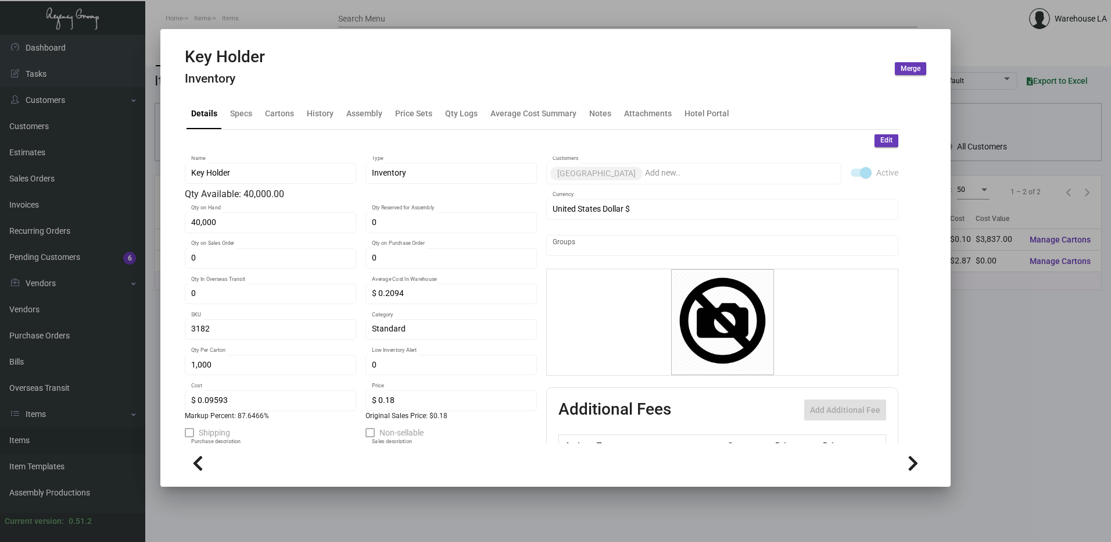
click at [272, 106] on mat-tab-group "Details Specs Cartons History Assembly Price Sets Qty Logs Average Cost Summary…" at bounding box center [541, 267] width 741 height 352
drag, startPoint x: 272, startPoint y: 106, endPoint x: 278, endPoint y: 119, distance: 14.3
click at [278, 119] on div "Cartons" at bounding box center [279, 113] width 29 height 12
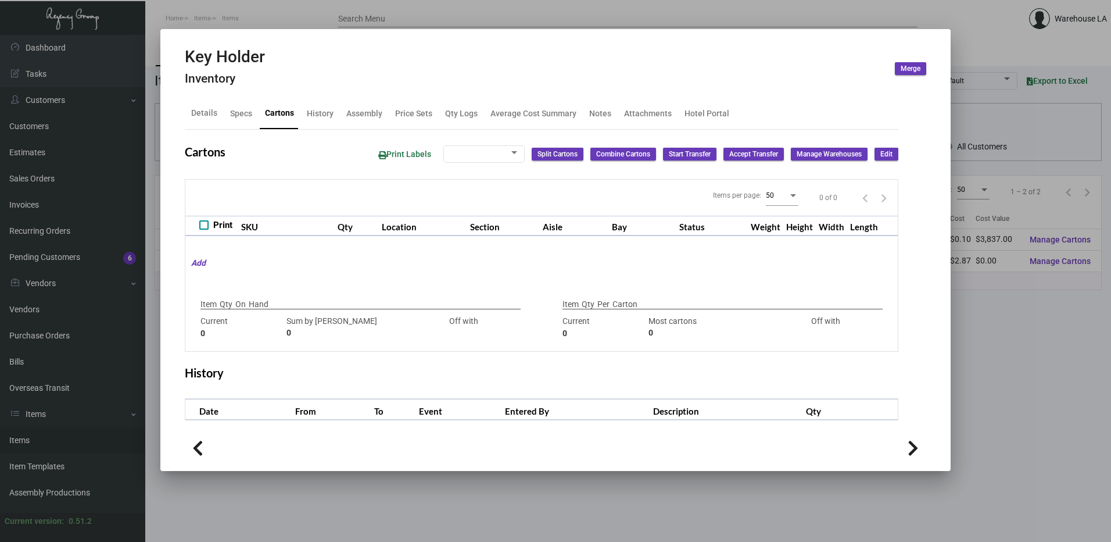
checkbox input "true"
type input "40,000"
type input "40000"
type input "0"
type input "1,000"
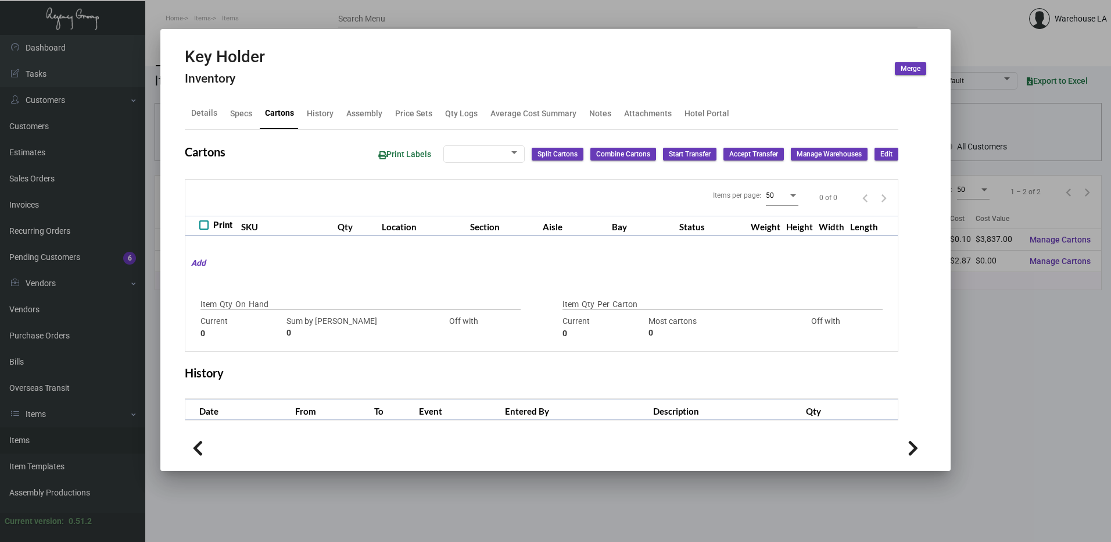
type input "1000"
type input "0"
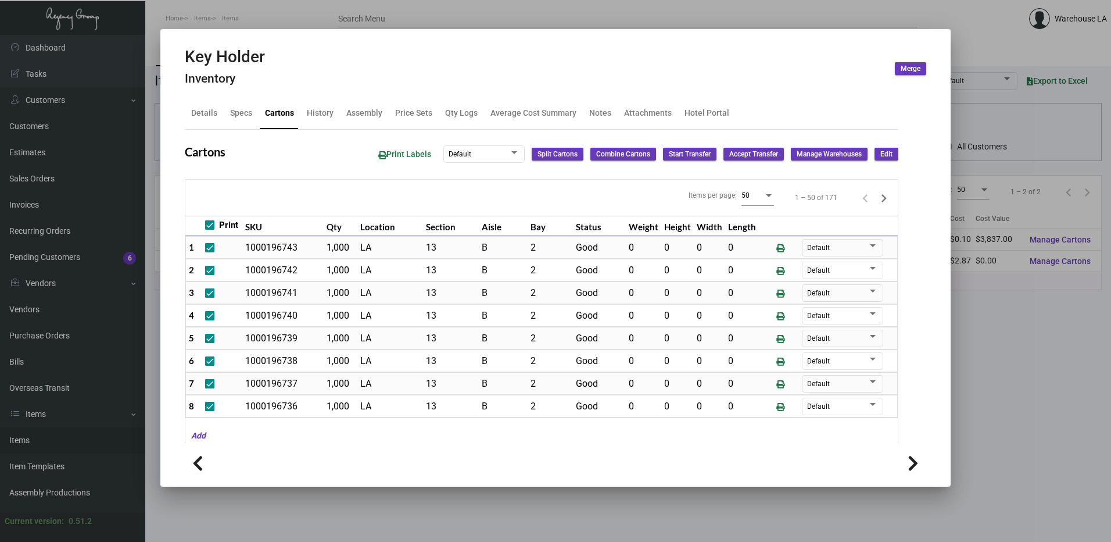
click at [881, 151] on span "Edit" at bounding box center [886, 154] width 12 height 10
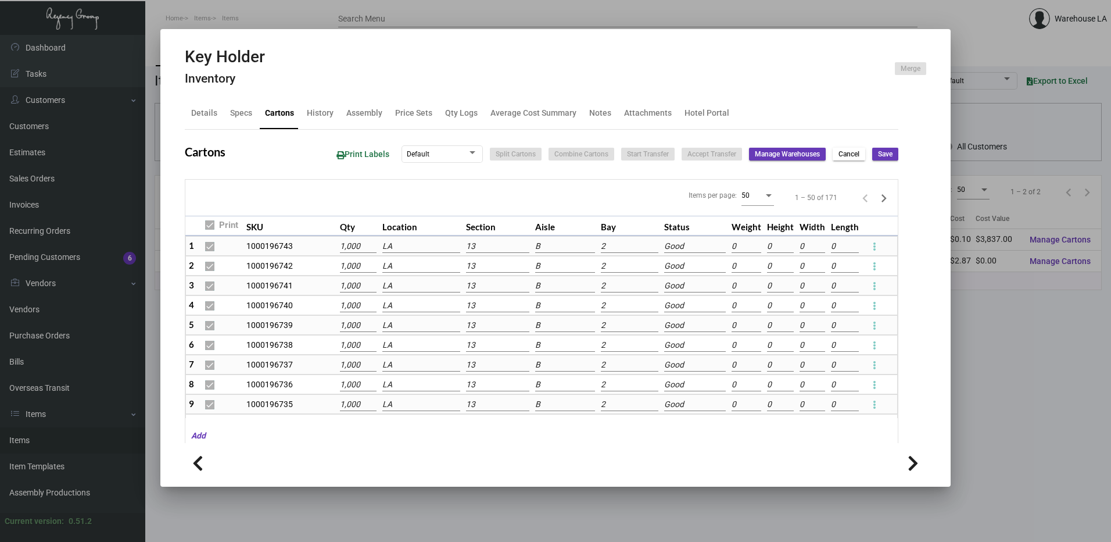
click at [392, 254] on td "LA" at bounding box center [421, 246] width 84 height 20
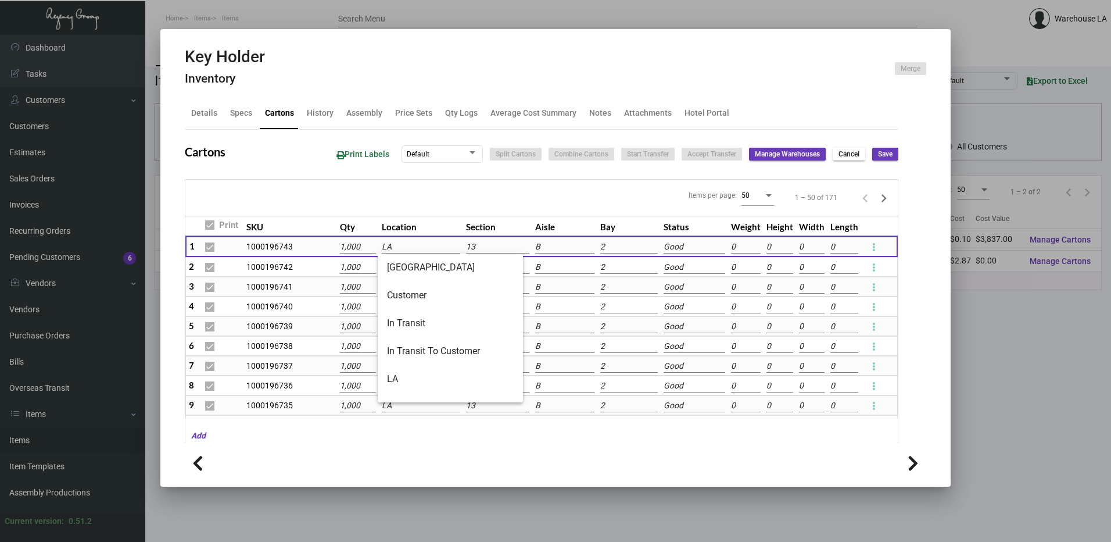
click at [398, 241] on input "LA" at bounding box center [421, 247] width 78 height 13
click at [416, 353] on span "In Transit To Customer" at bounding box center [450, 351] width 127 height 28
type input "In Transit To Customer"
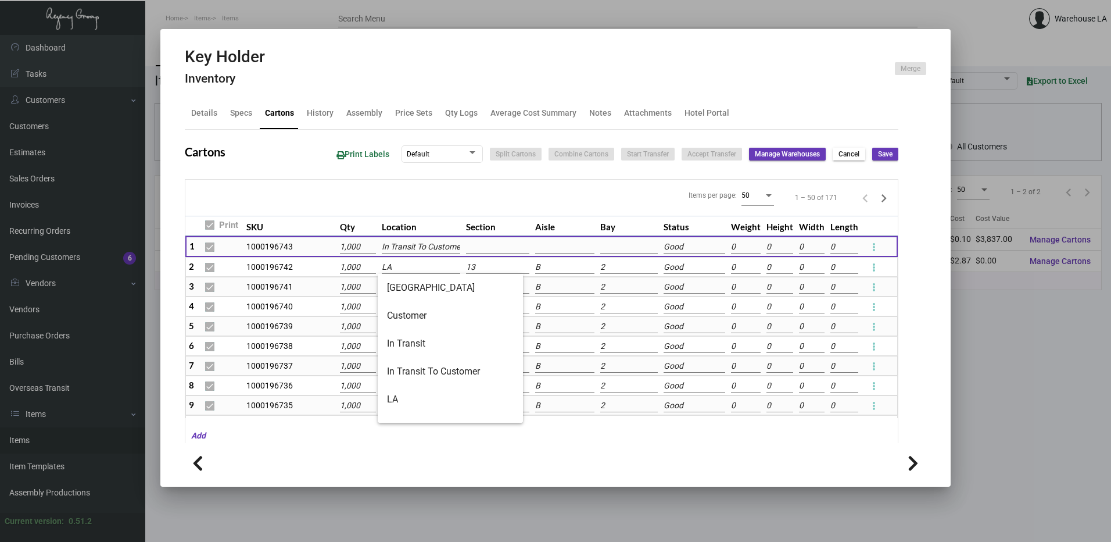
click at [414, 271] on input "LA" at bounding box center [421, 267] width 78 height 13
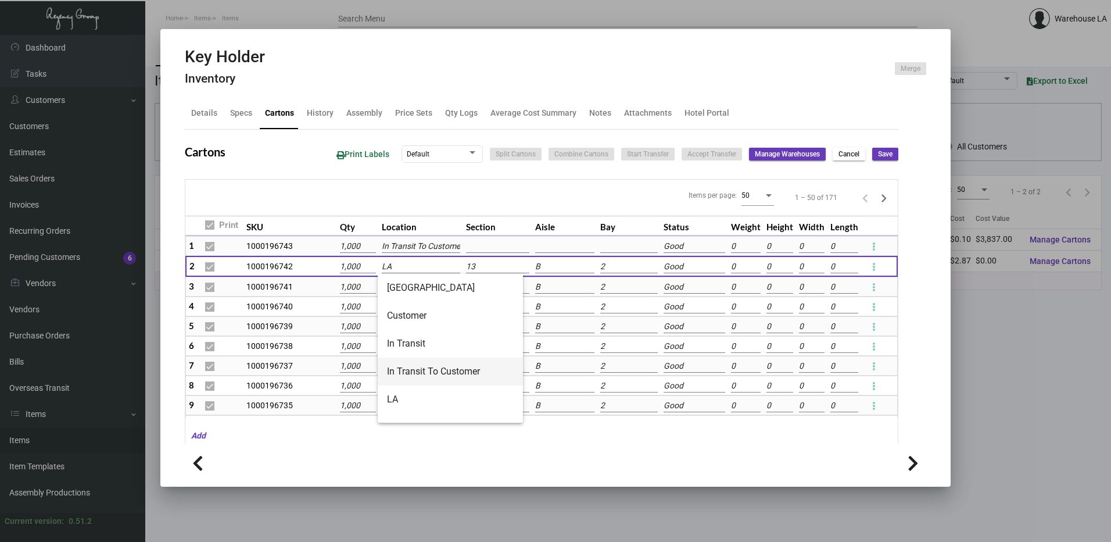
click at [449, 366] on span "In Transit To Customer" at bounding box center [450, 371] width 127 height 28
type input "In Transit To Customer"
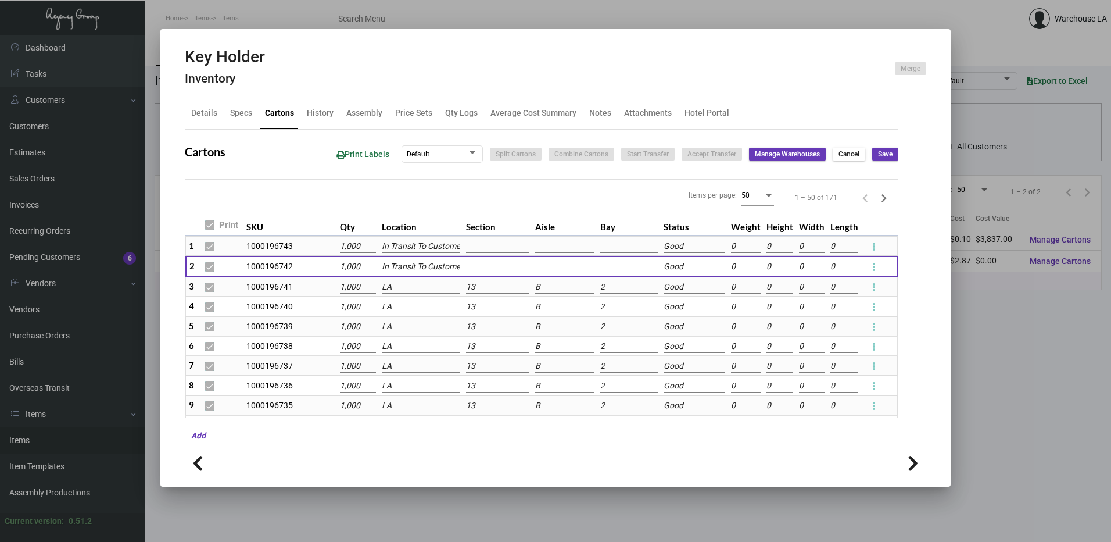
click at [427, 294] on td "LA" at bounding box center [421, 287] width 84 height 20
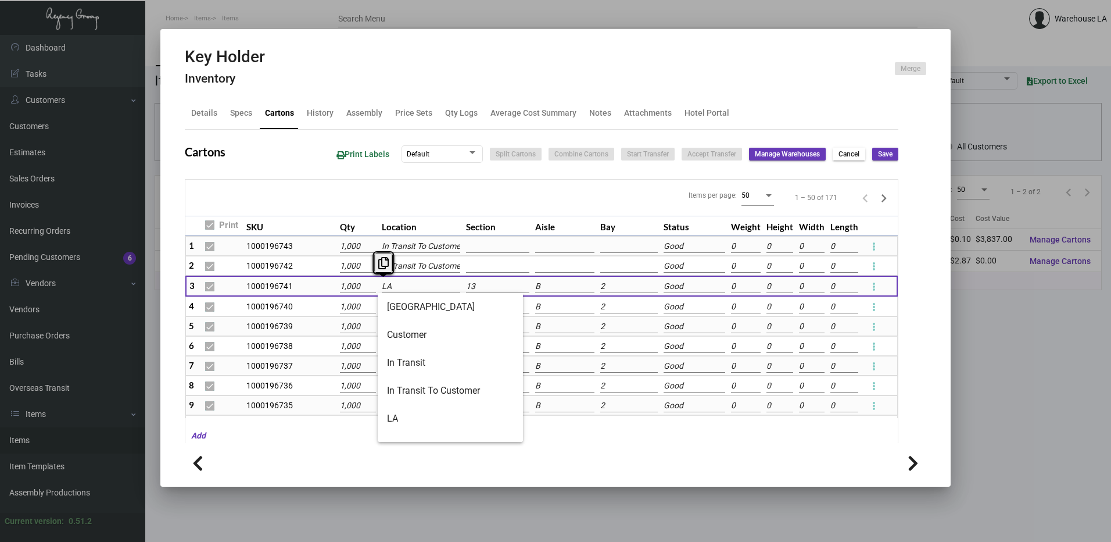
click at [426, 293] on div "Key Holder Inventory Merge Details Specs Cartons History Assembly Price Sets Qt…" at bounding box center [555, 271] width 1111 height 542
click at [409, 382] on span "In Transit To Customer" at bounding box center [450, 391] width 127 height 28
type input "In Transit To Customer"
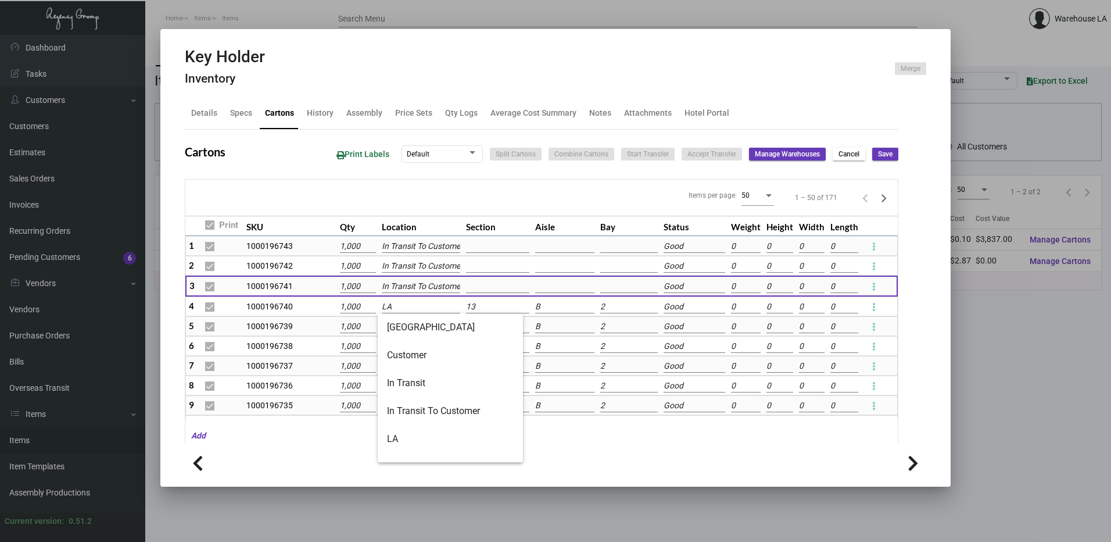
click at [413, 303] on input "LA" at bounding box center [421, 306] width 78 height 13
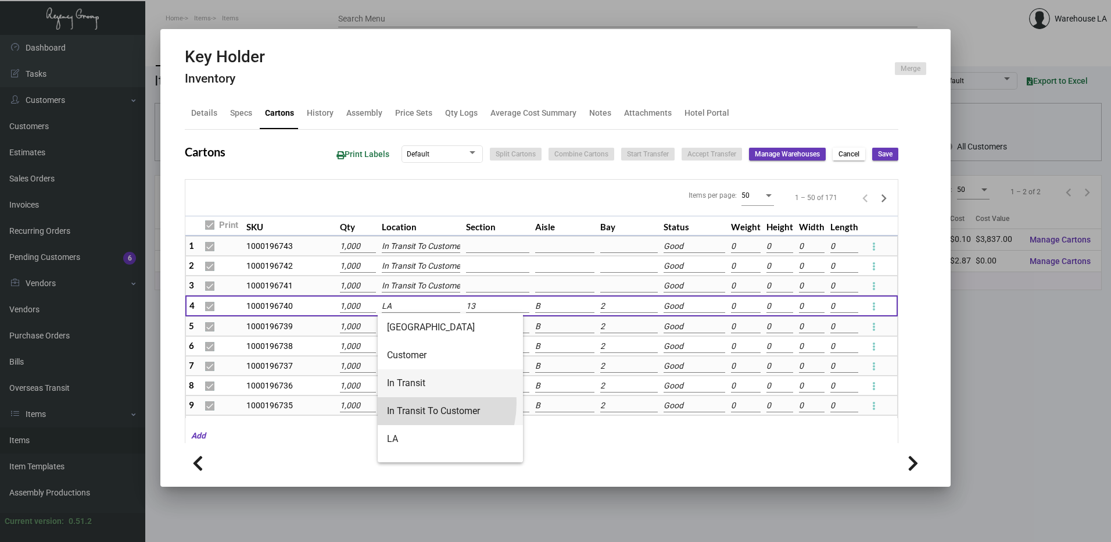
drag, startPoint x: 413, startPoint y: 403, endPoint x: 413, endPoint y: 396, distance: 6.4
click at [413, 396] on div "Chicago Customer In Transit In Transit To Customer LA London Warehouse Mango Lo…" at bounding box center [450, 387] width 145 height 149
drag, startPoint x: 413, startPoint y: 396, endPoint x: 404, endPoint y: 412, distance: 18.2
click at [404, 412] on span "In Transit To Customer" at bounding box center [450, 411] width 127 height 28
type input "In Transit To Customer"
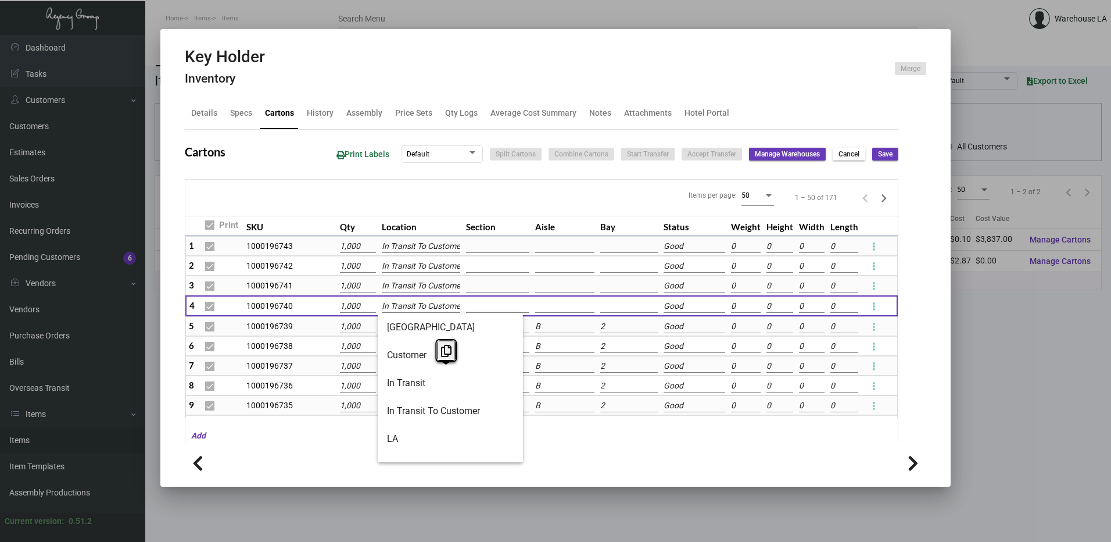
scroll to position [0, 6]
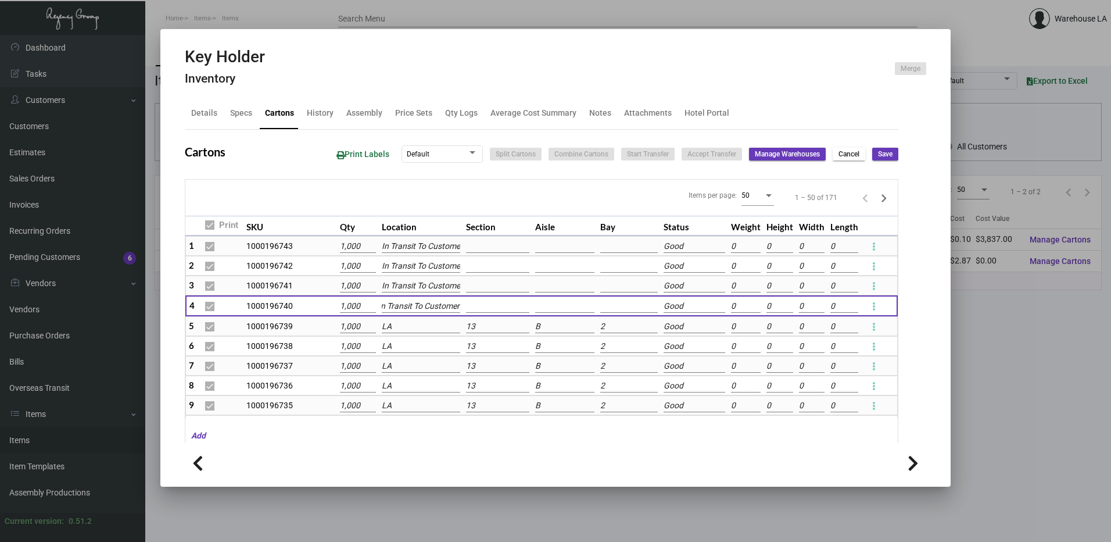
click at [406, 324] on input "LA" at bounding box center [421, 326] width 78 height 13
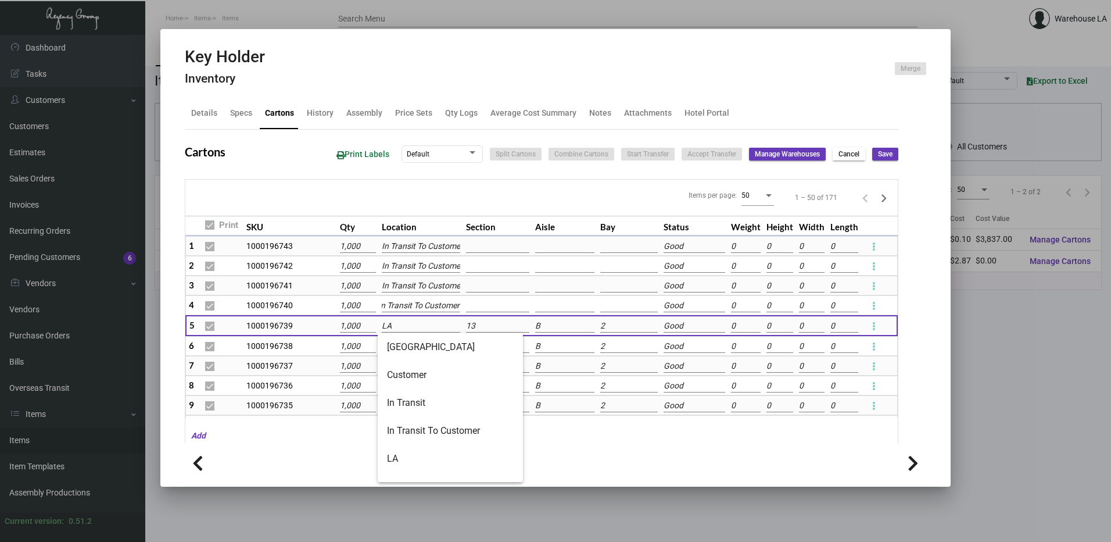
scroll to position [0, 0]
drag, startPoint x: 407, startPoint y: 428, endPoint x: 407, endPoint y: 417, distance: 10.5
click at [407, 426] on span "In Transit To Customer" at bounding box center [450, 431] width 127 height 28
type input "In Transit To Customer"
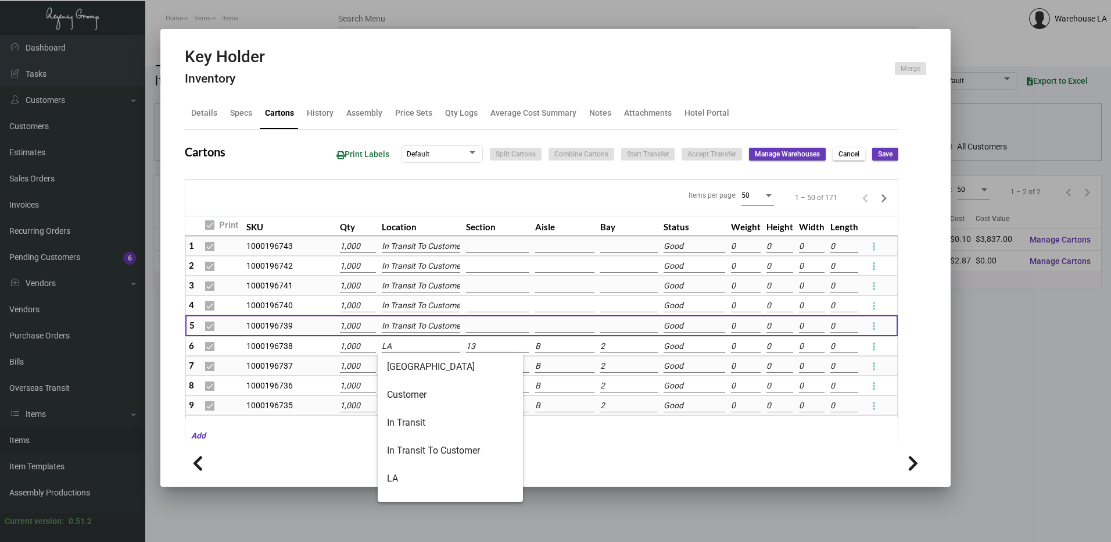
click at [411, 349] on input "LA" at bounding box center [421, 346] width 78 height 13
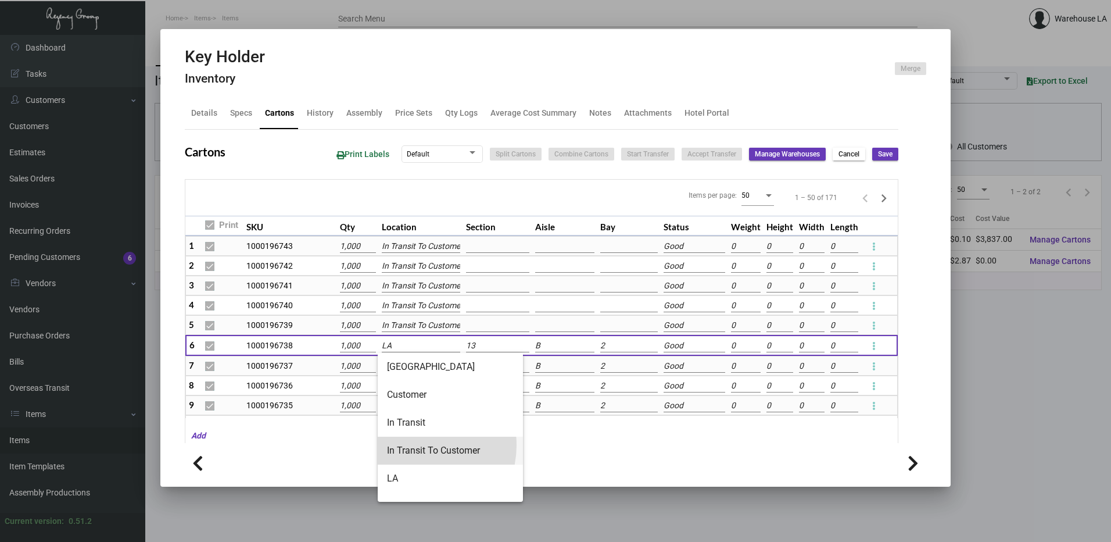
click at [421, 445] on span "In Transit To Customer" at bounding box center [450, 450] width 127 height 28
type input "In Transit To Customer"
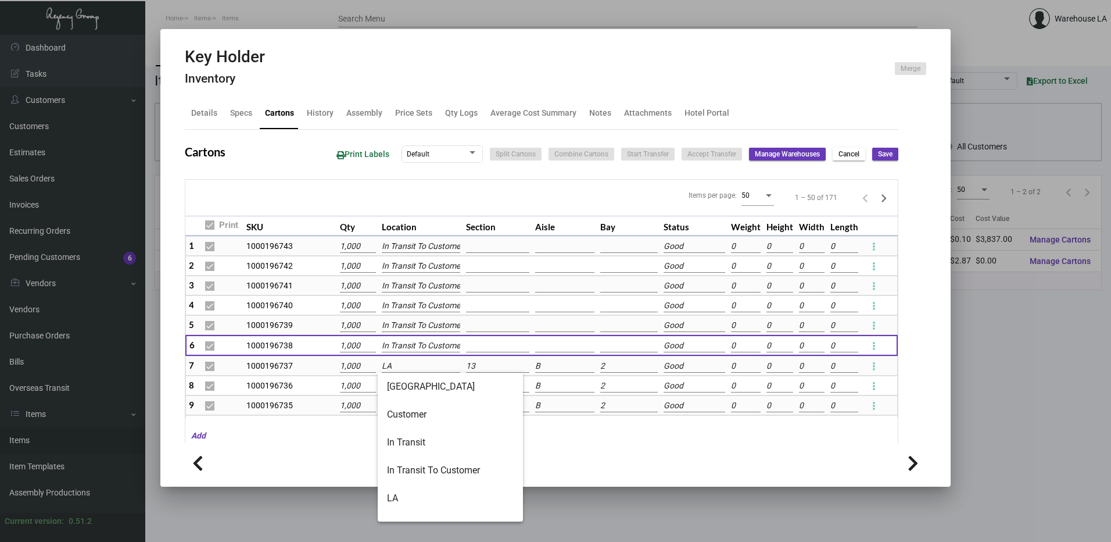
click at [415, 368] on input "LA" at bounding box center [421, 366] width 78 height 13
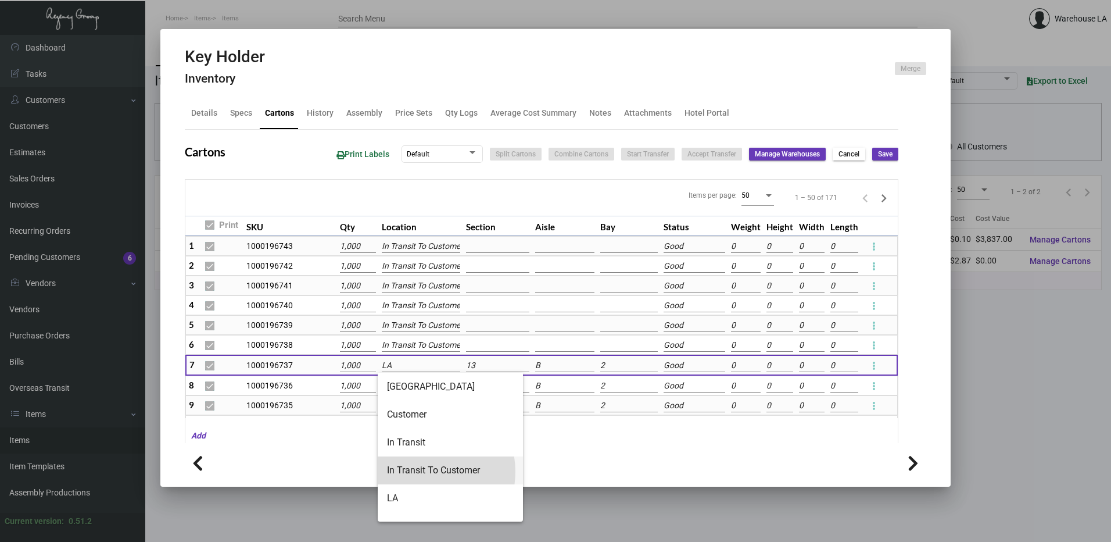
click at [424, 471] on span "In Transit To Customer" at bounding box center [450, 470] width 127 height 28
type input "In Transit To Customer"
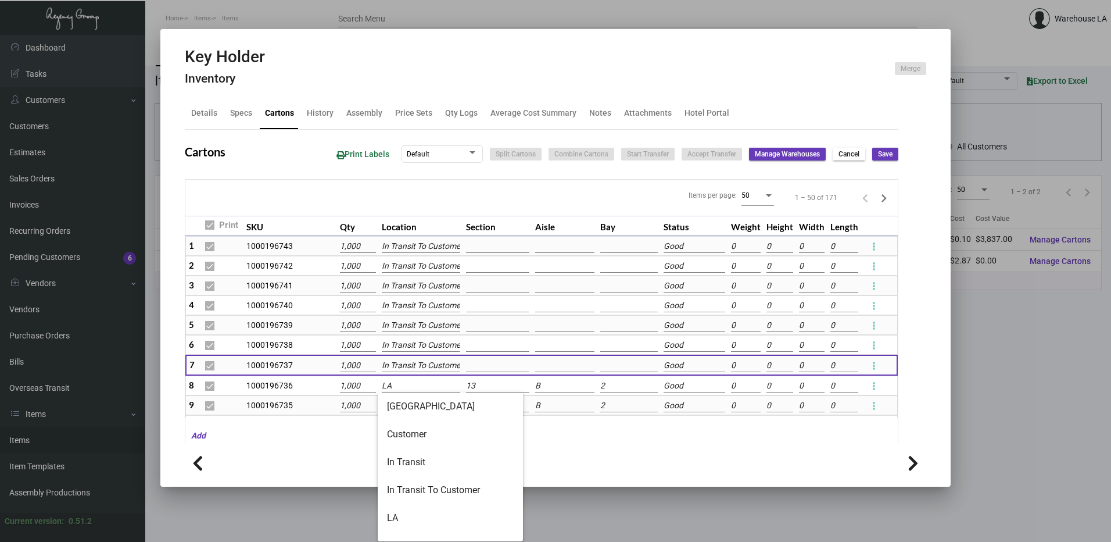
click at [414, 384] on input "LA" at bounding box center [421, 385] width 78 height 13
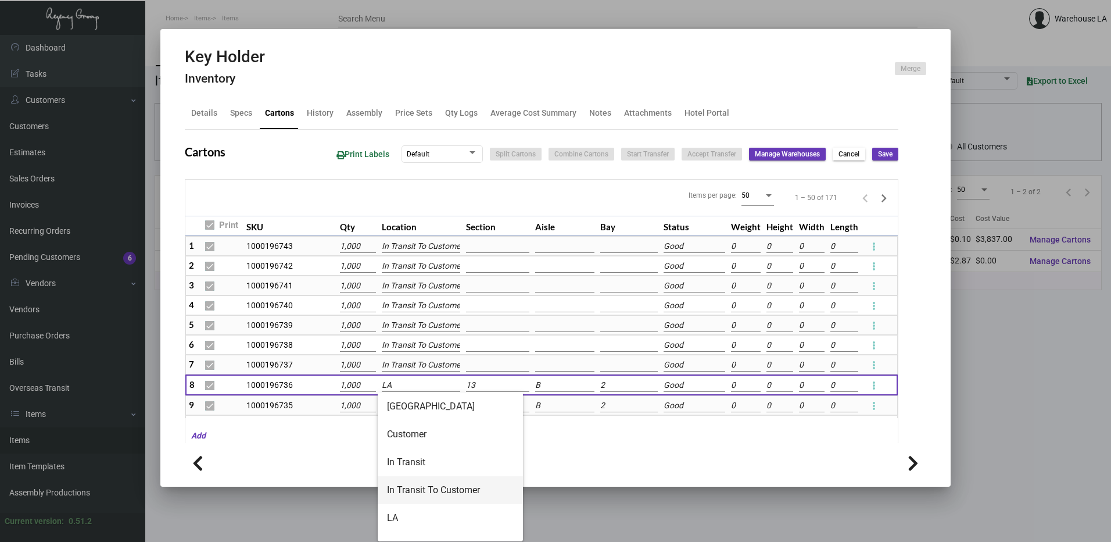
drag, startPoint x: 421, startPoint y: 488, endPoint x: 415, endPoint y: 438, distance: 50.2
click at [421, 486] on span "In Transit To Customer" at bounding box center [450, 490] width 127 height 28
type input "In Transit To Customer"
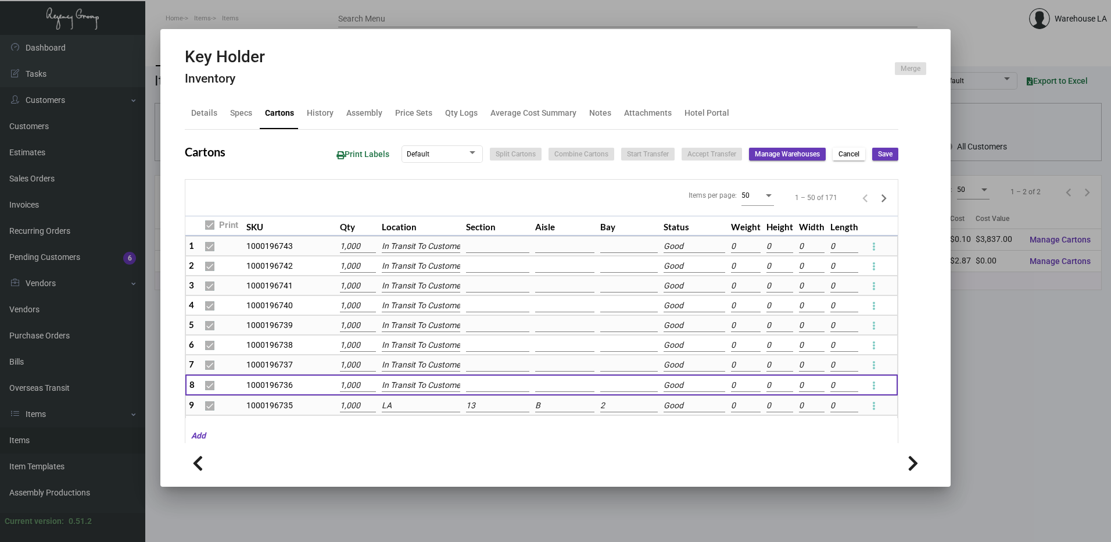
click at [409, 407] on input "LA" at bounding box center [421, 405] width 78 height 13
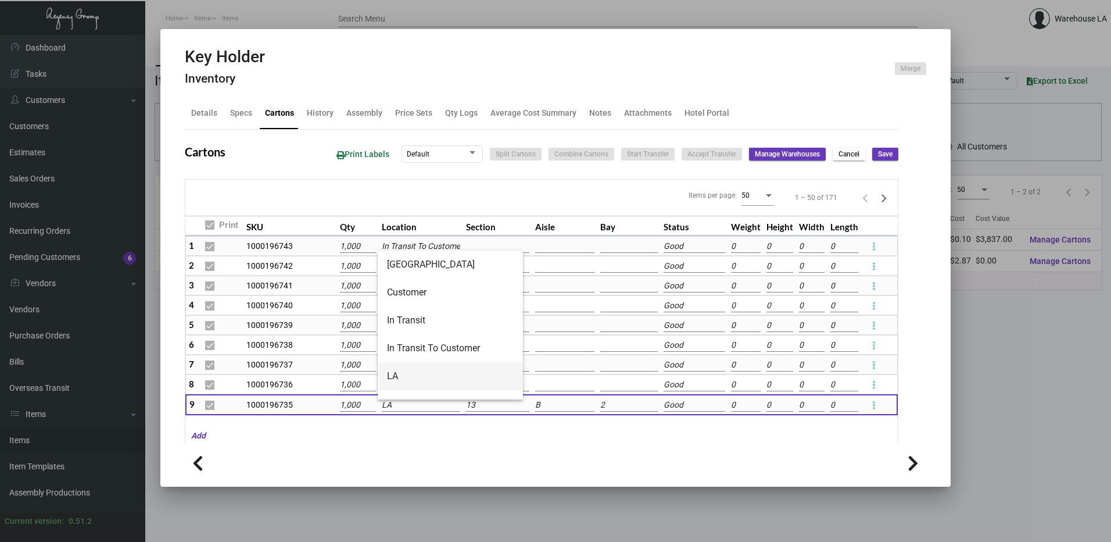
click at [429, 375] on span "LA" at bounding box center [450, 376] width 127 height 28
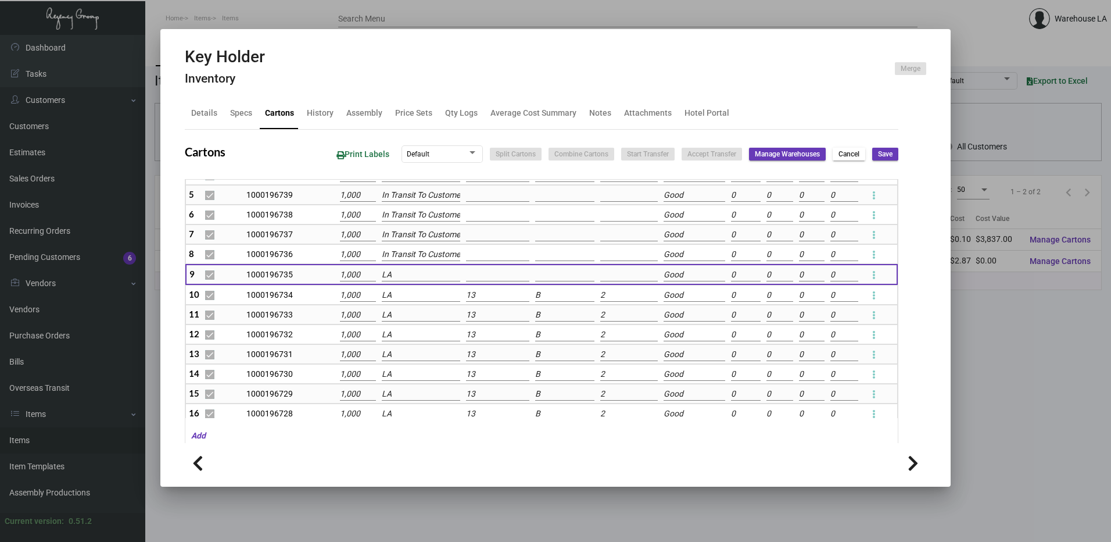
scroll to position [174, 0]
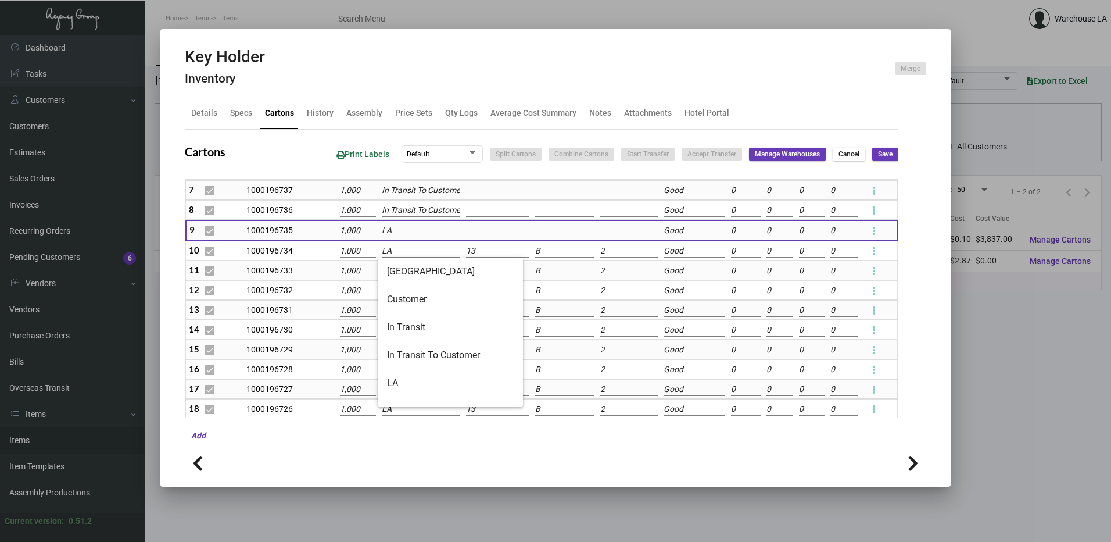
click at [396, 245] on input "LA" at bounding box center [421, 251] width 78 height 13
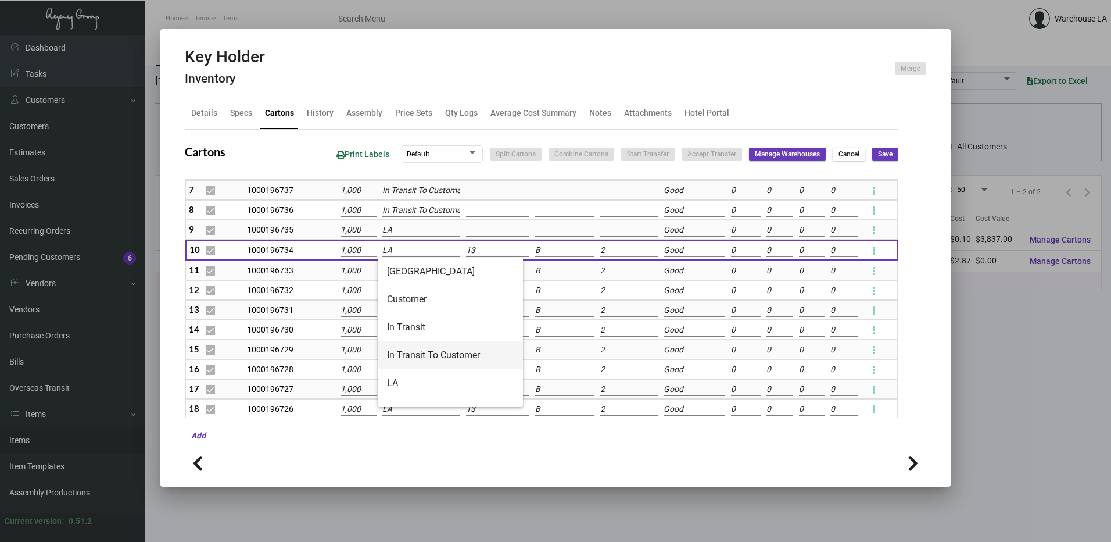
drag, startPoint x: 418, startPoint y: 363, endPoint x: 417, endPoint y: 294, distance: 68.6
click at [419, 353] on span "In Transit To Customer" at bounding box center [450, 355] width 127 height 28
type input "In Transit To Customer"
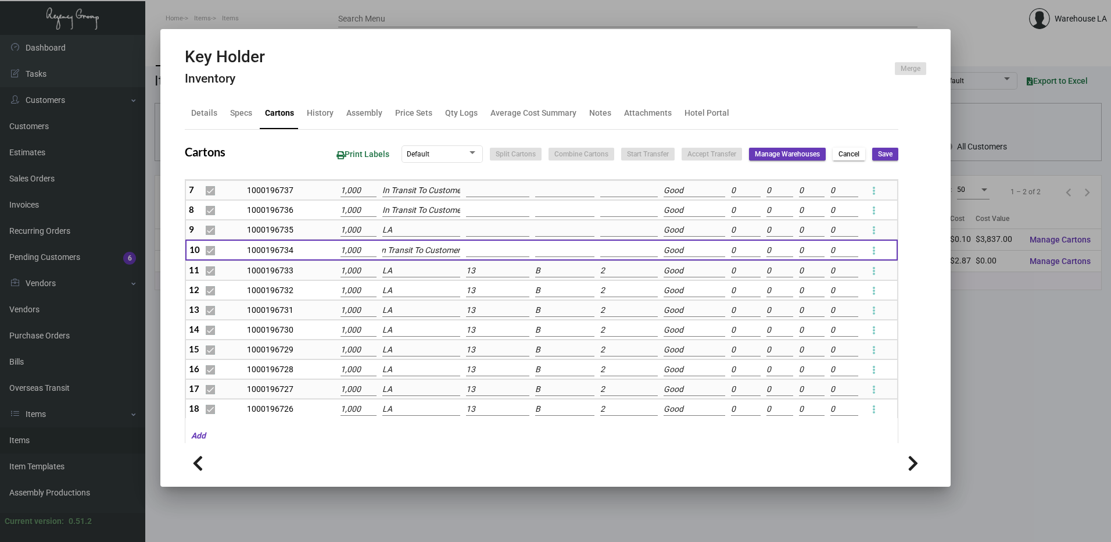
scroll to position [0, 0]
drag, startPoint x: 411, startPoint y: 218, endPoint x: 411, endPoint y: 225, distance: 7.0
click at [411, 225] on input "LA" at bounding box center [421, 230] width 78 height 13
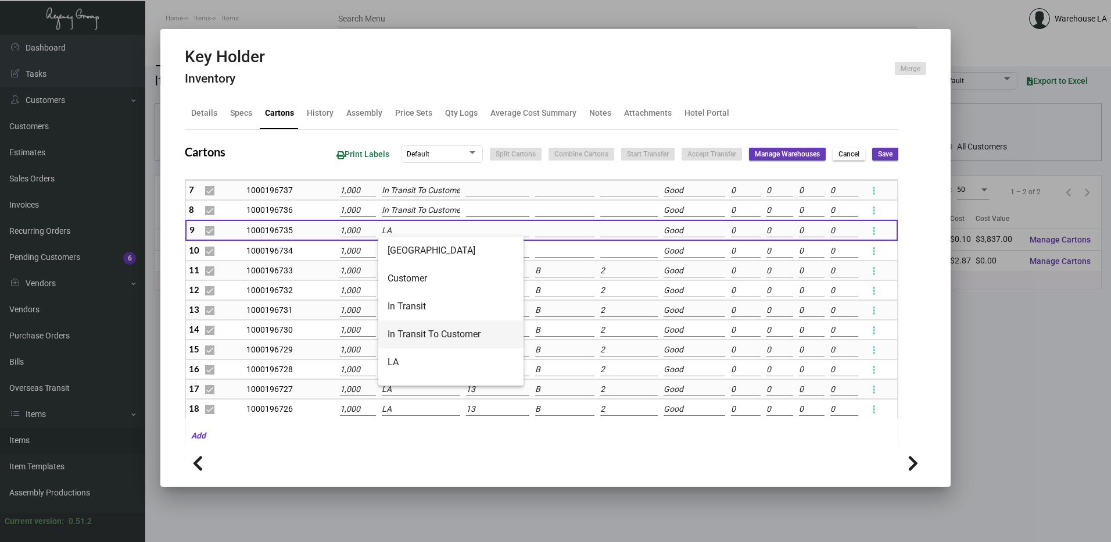
click at [439, 334] on span "In Transit To Customer" at bounding box center [451, 334] width 127 height 28
type input "In Transit To Customer"
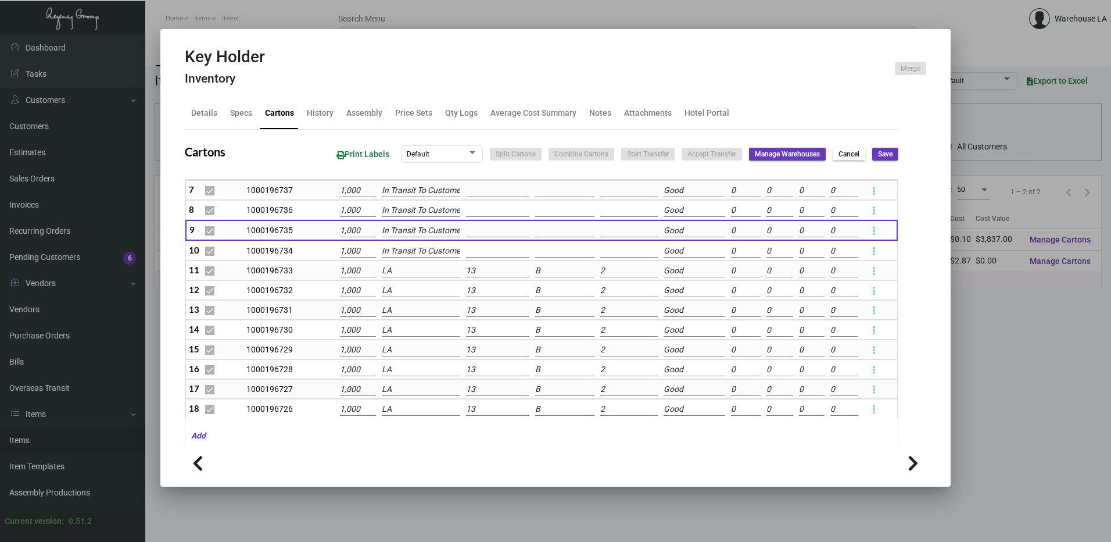
scroll to position [0, 6]
click at [417, 270] on input "LA" at bounding box center [421, 270] width 78 height 13
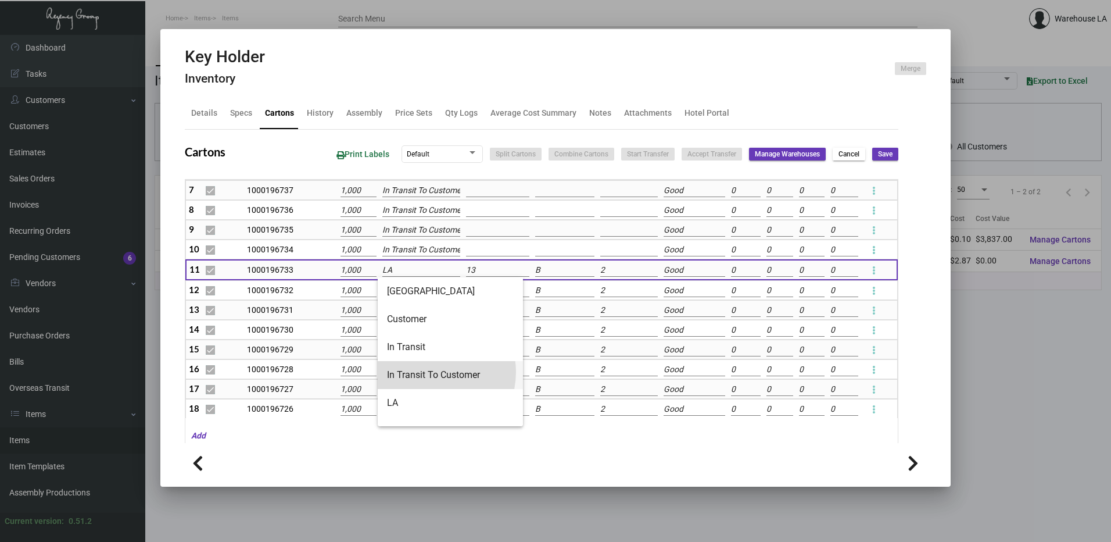
click at [431, 372] on span "In Transit To Customer" at bounding box center [450, 375] width 127 height 28
type input "In Transit To Customer"
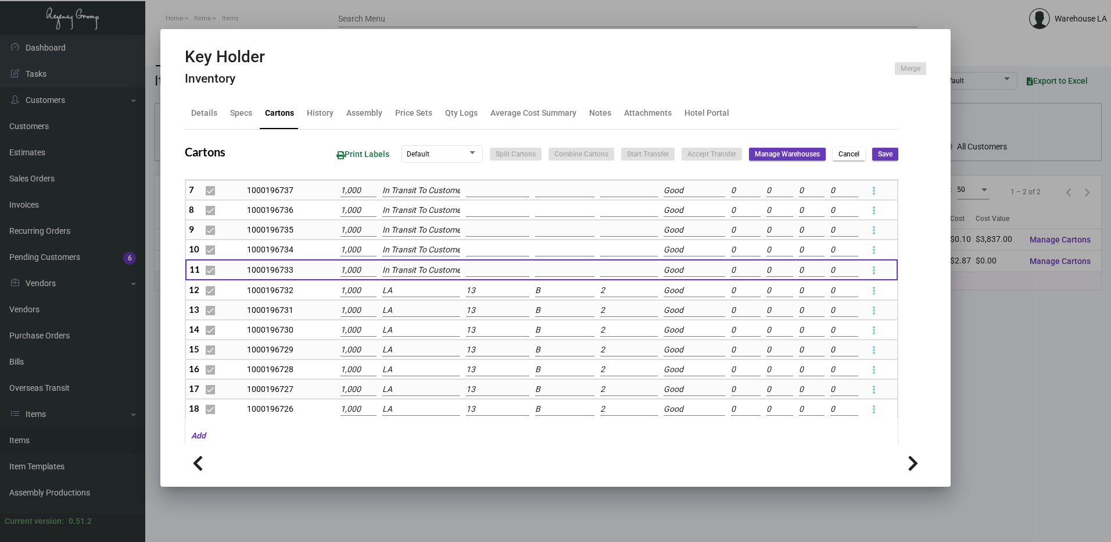
scroll to position [0, 6]
click at [415, 288] on input "LA" at bounding box center [421, 290] width 78 height 13
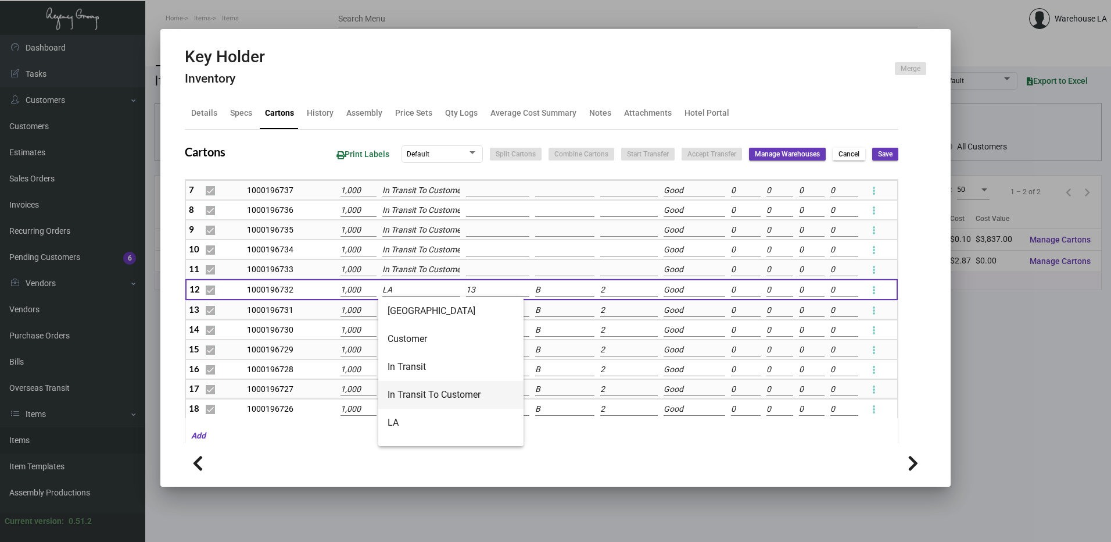
click at [420, 384] on span "In Transit To Customer" at bounding box center [451, 395] width 127 height 28
type input "In Transit To Customer"
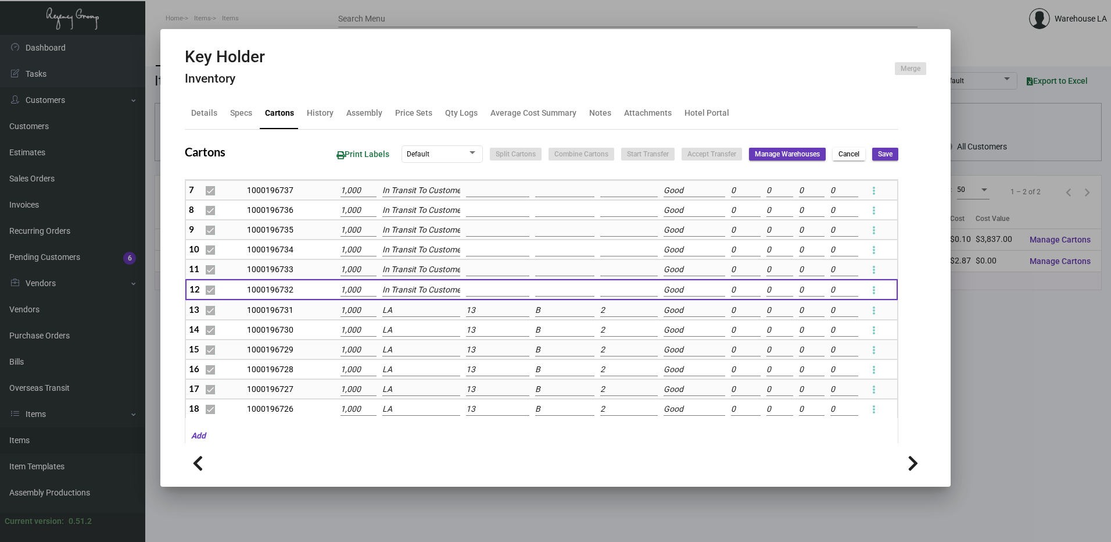
click at [396, 310] on input "LA" at bounding box center [421, 310] width 78 height 13
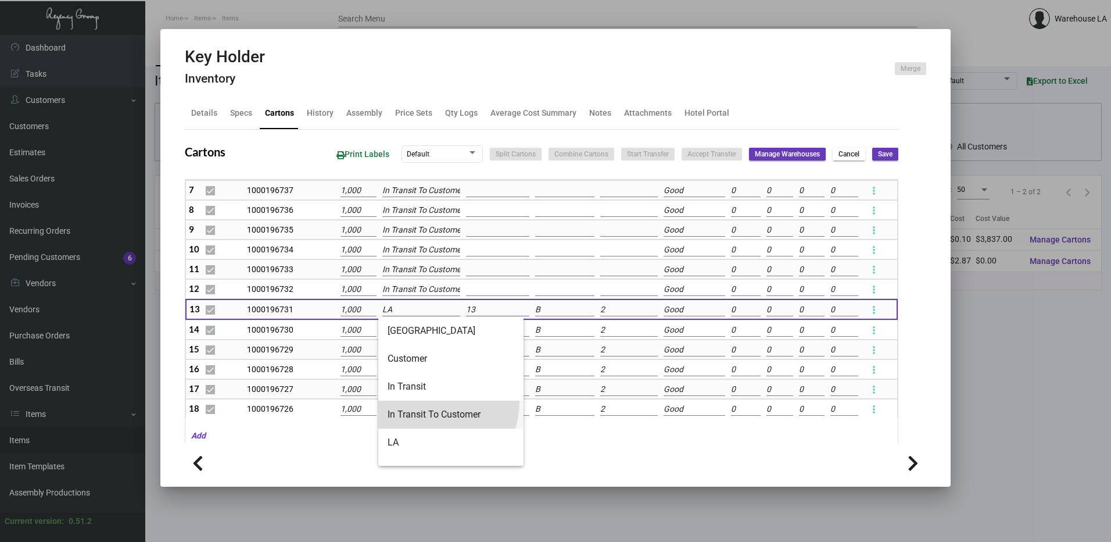
click at [427, 400] on span "In Transit To Customer" at bounding box center [451, 414] width 127 height 28
type input "In Transit To Customer"
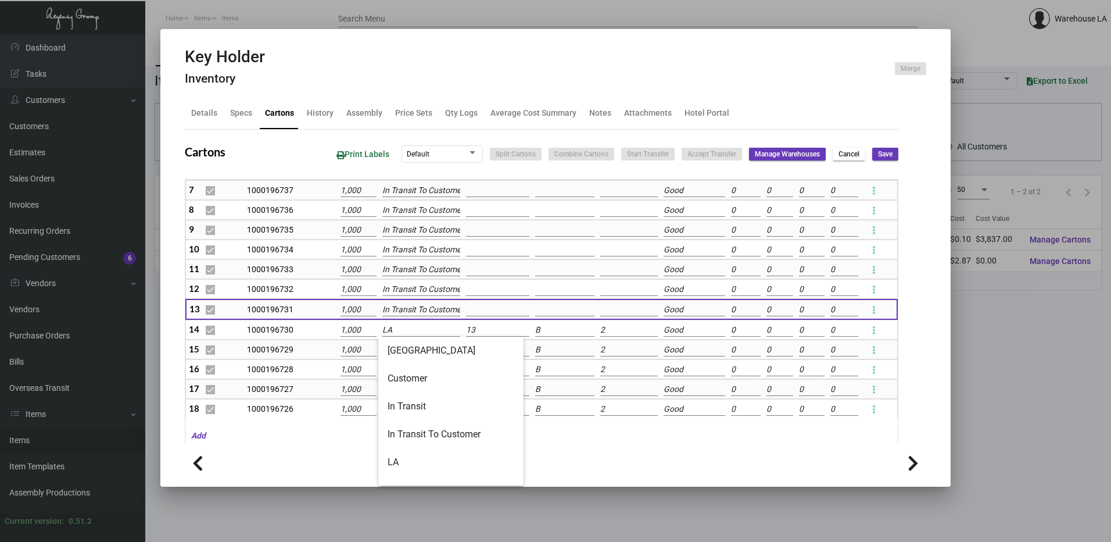
click at [403, 332] on input "LA" at bounding box center [421, 330] width 78 height 13
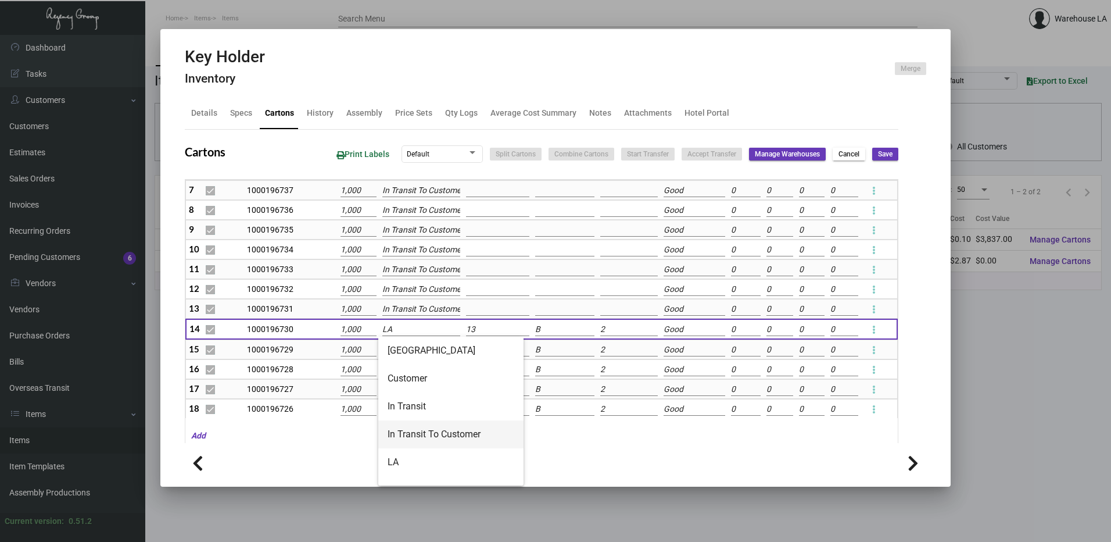
click at [404, 427] on span "In Transit To Customer" at bounding box center [451, 434] width 127 height 28
type input "In Transit To Customer"
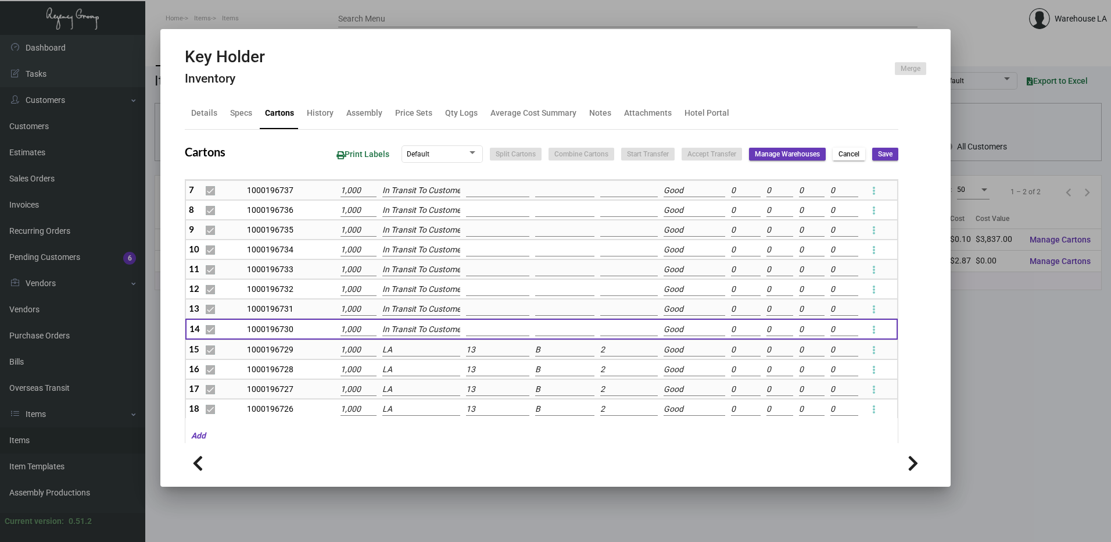
click at [391, 341] on td "LA" at bounding box center [421, 349] width 84 height 20
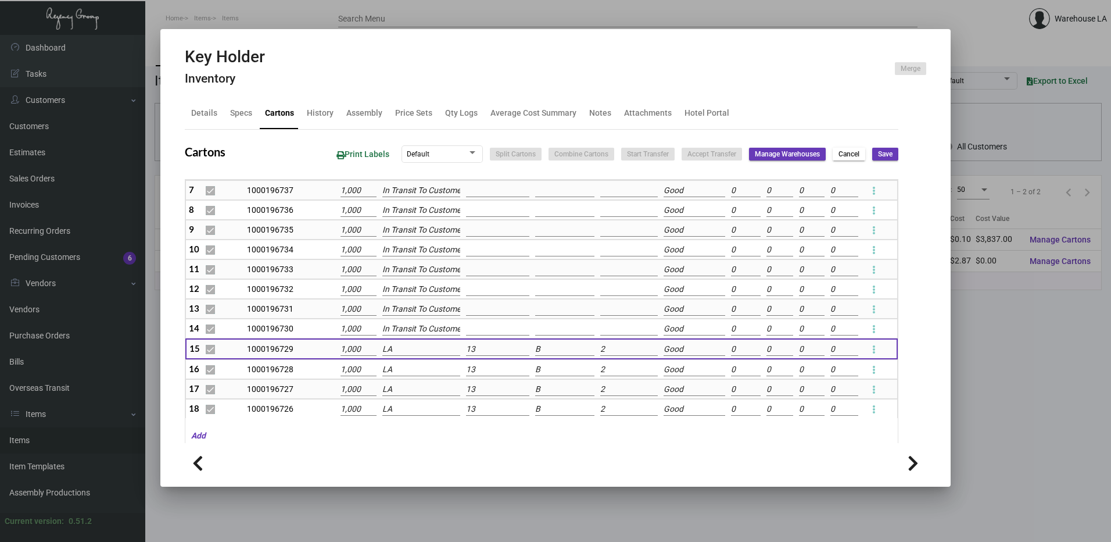
click at [392, 344] on input "LA" at bounding box center [421, 349] width 78 height 13
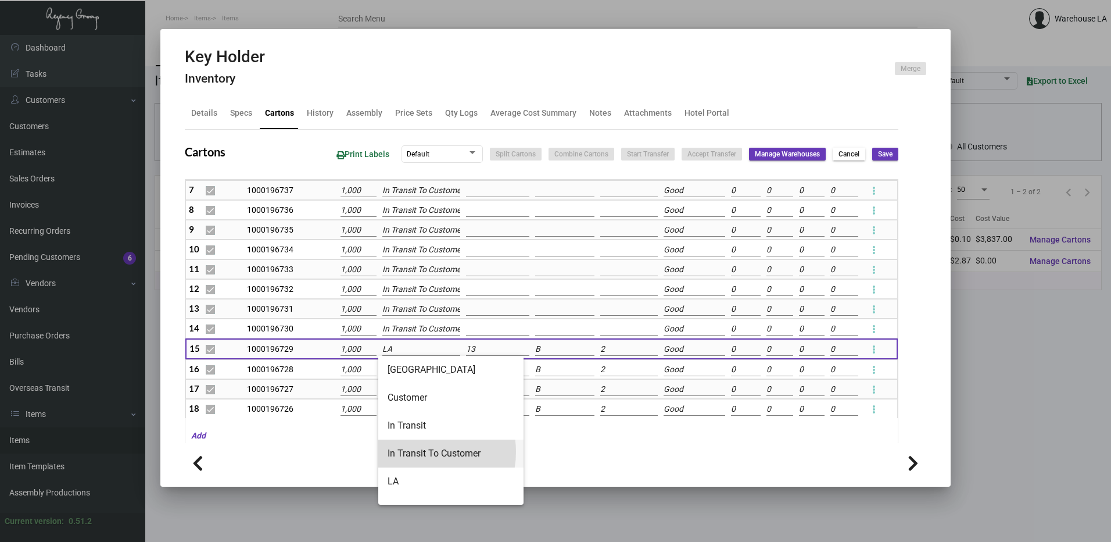
click at [418, 452] on span "In Transit To Customer" at bounding box center [451, 453] width 127 height 28
type input "In Transit To Customer"
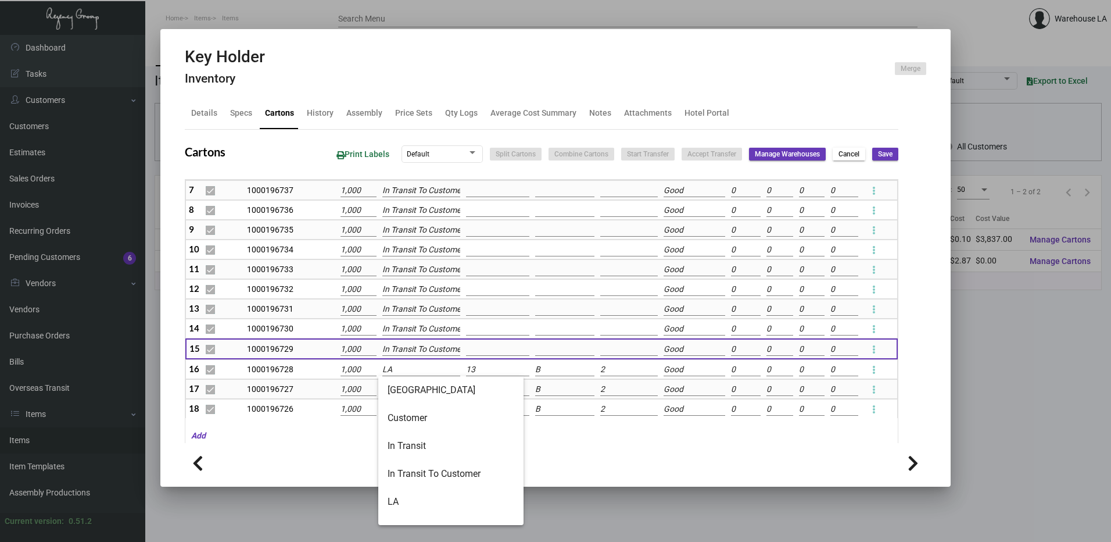
click at [407, 368] on input "LA" at bounding box center [421, 369] width 78 height 13
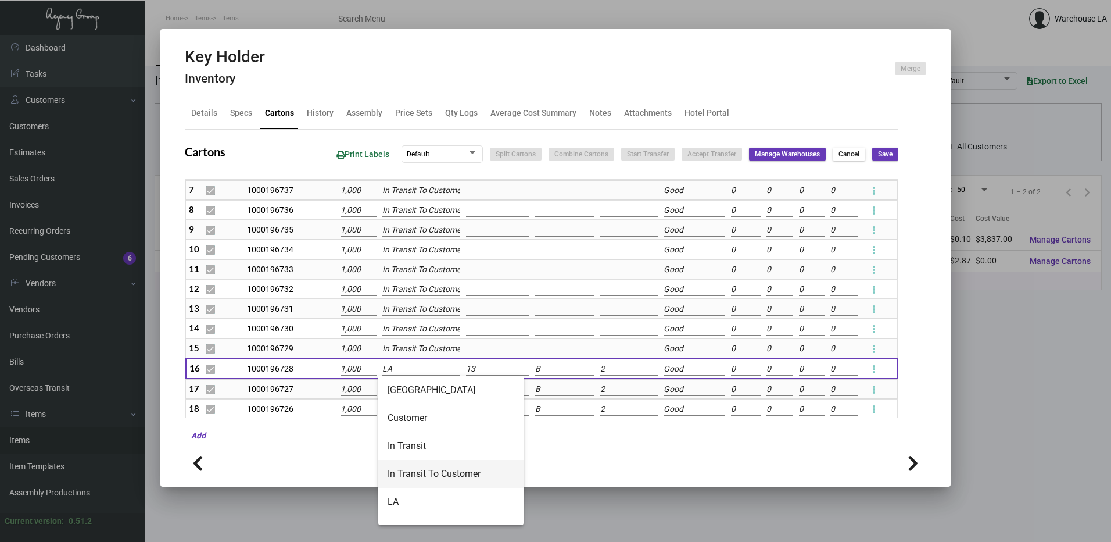
click at [415, 471] on span "In Transit To Customer" at bounding box center [451, 474] width 127 height 28
type input "In Transit To Customer"
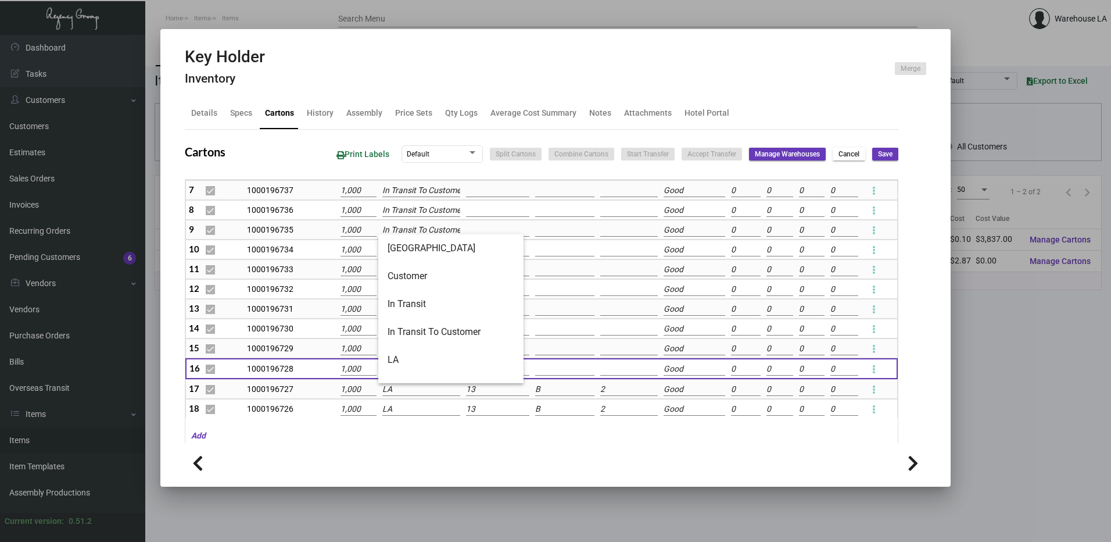
click at [408, 393] on input "LA" at bounding box center [421, 389] width 78 height 13
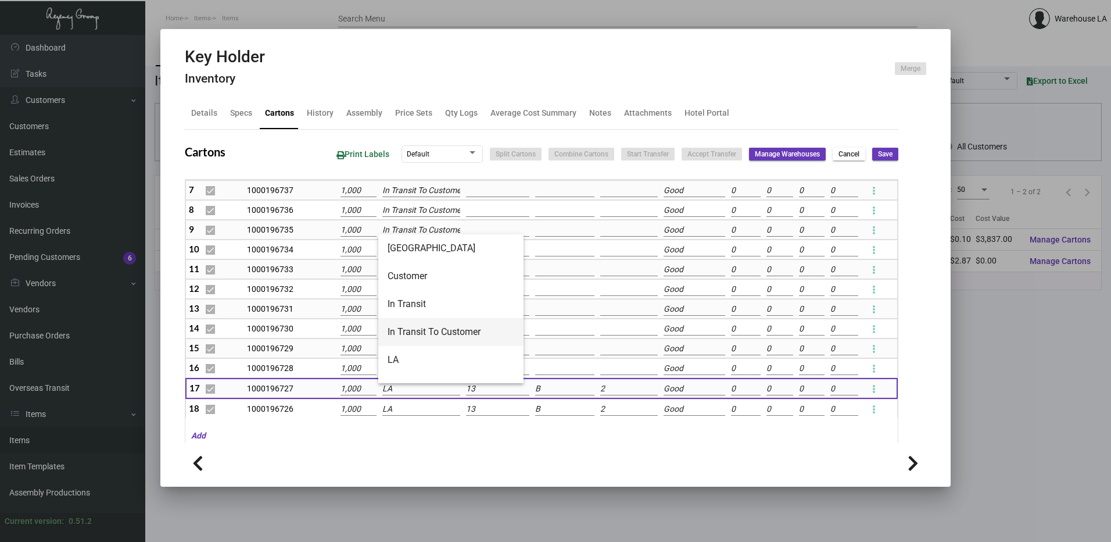
click at [421, 338] on span "In Transit To Customer" at bounding box center [451, 332] width 127 height 28
type input "In Transit To Customer"
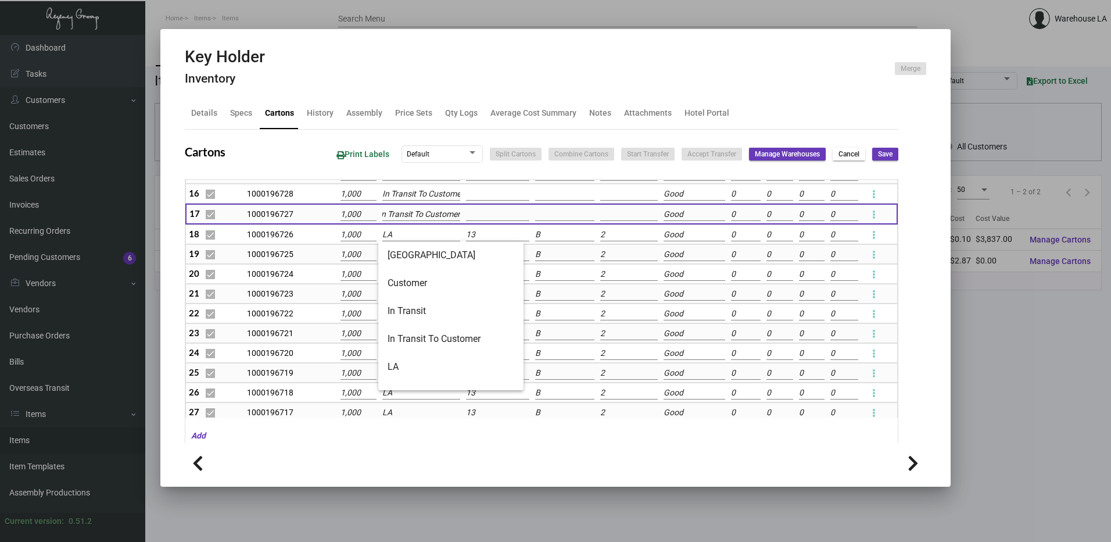
click at [415, 231] on input "LA" at bounding box center [421, 234] width 78 height 13
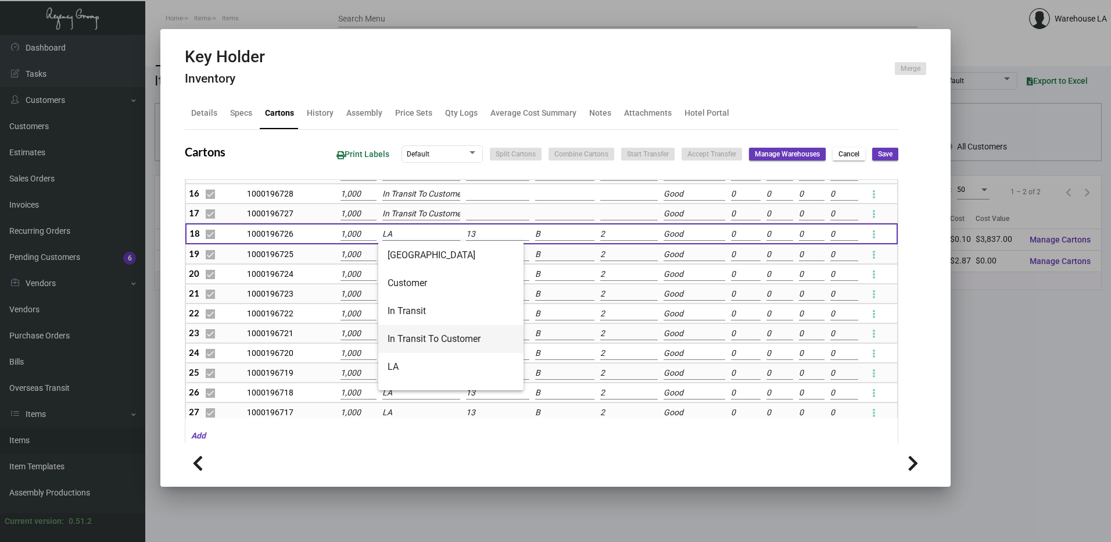
click at [431, 331] on span "In Transit To Customer" at bounding box center [451, 339] width 127 height 28
type input "In Transit To Customer"
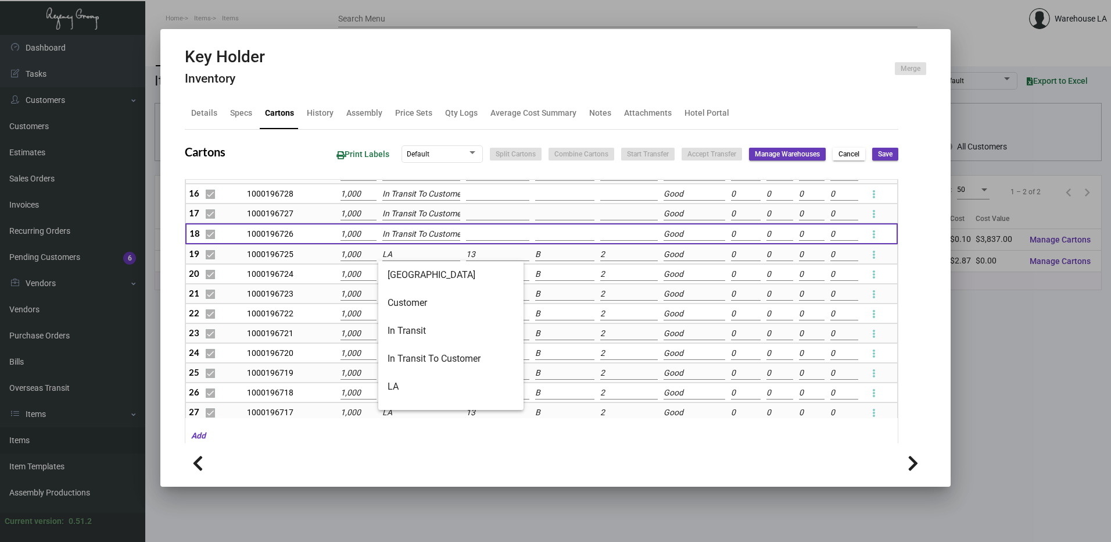
click at [401, 257] on input "LA" at bounding box center [421, 254] width 78 height 13
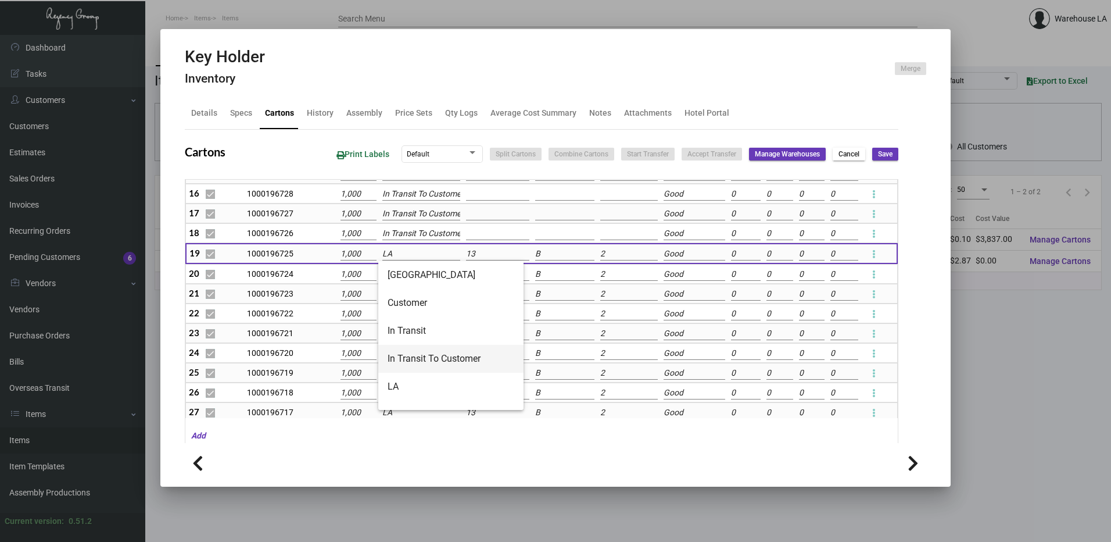
click at [410, 364] on span "In Transit To Customer" at bounding box center [451, 359] width 127 height 28
type input "In Transit To Customer"
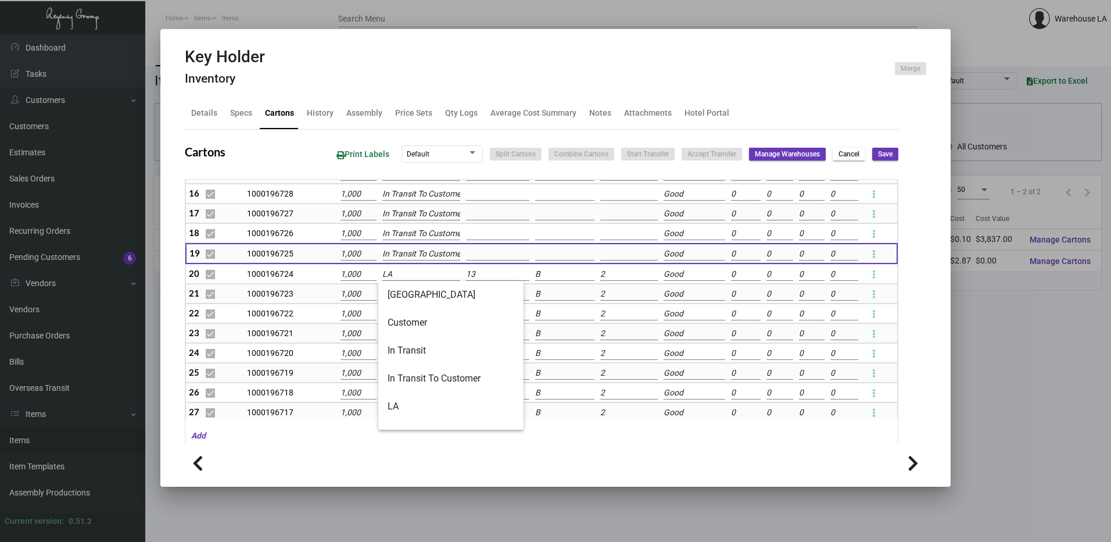
click at [390, 279] on input "LA" at bounding box center [421, 274] width 78 height 13
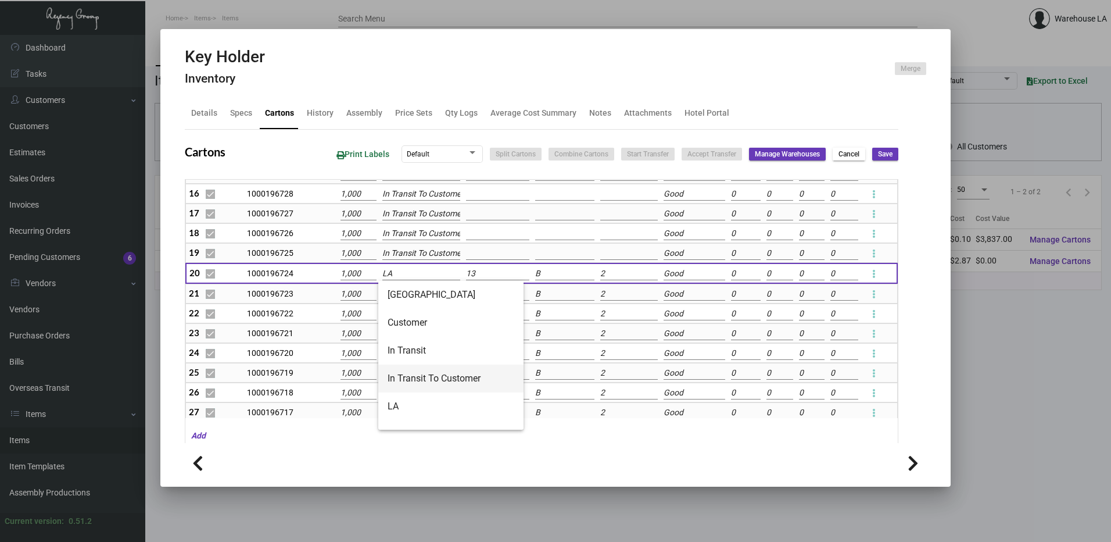
click at [411, 389] on span "In Transit To Customer" at bounding box center [451, 378] width 127 height 28
type input "In Transit To Customer"
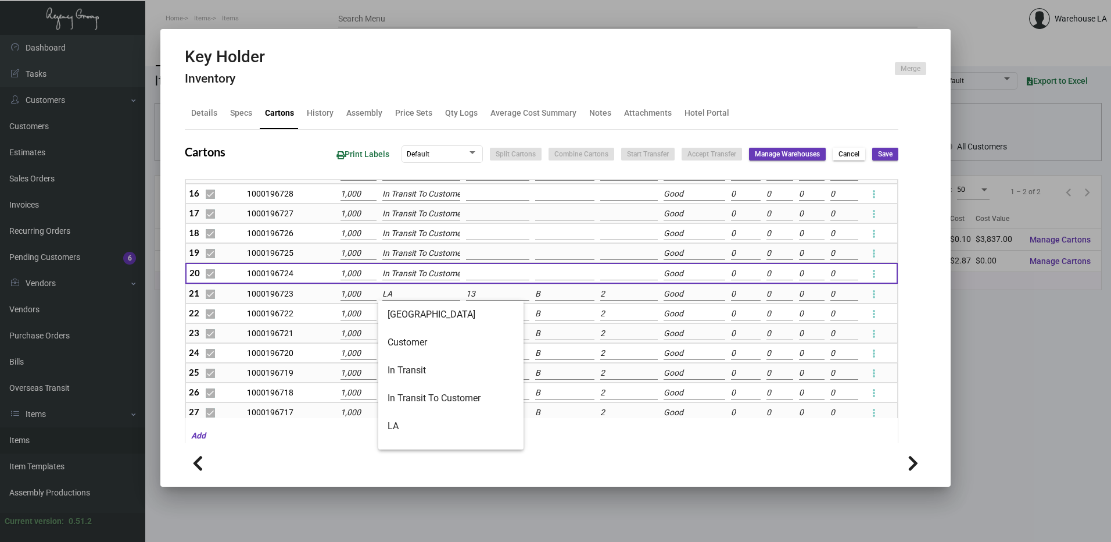
click at [402, 290] on input "LA" at bounding box center [421, 294] width 78 height 13
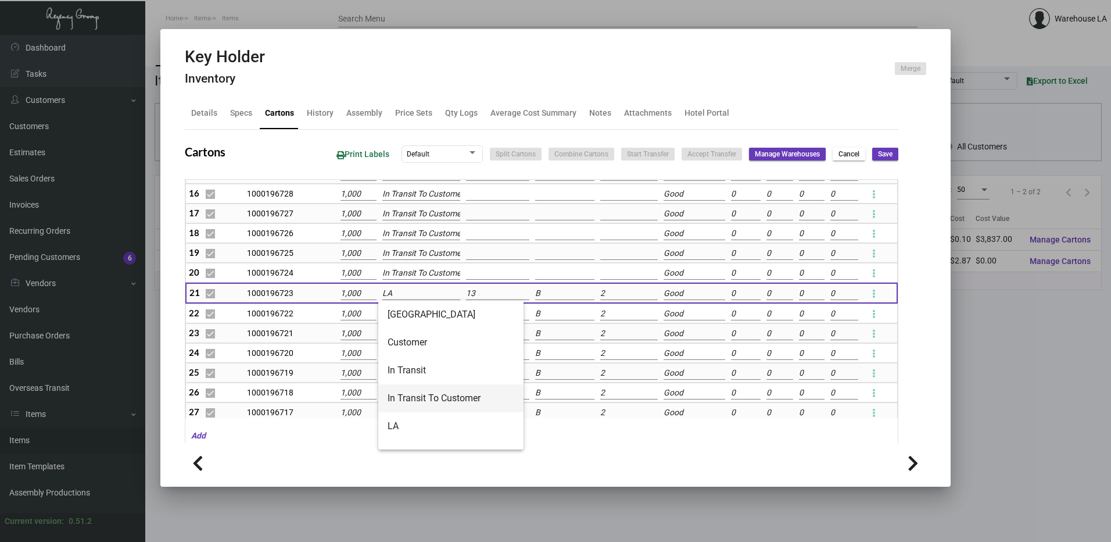
click at [424, 391] on span "In Transit To Customer" at bounding box center [451, 398] width 127 height 28
type input "In Transit To Customer"
click at [409, 313] on input "LA" at bounding box center [421, 313] width 78 height 13
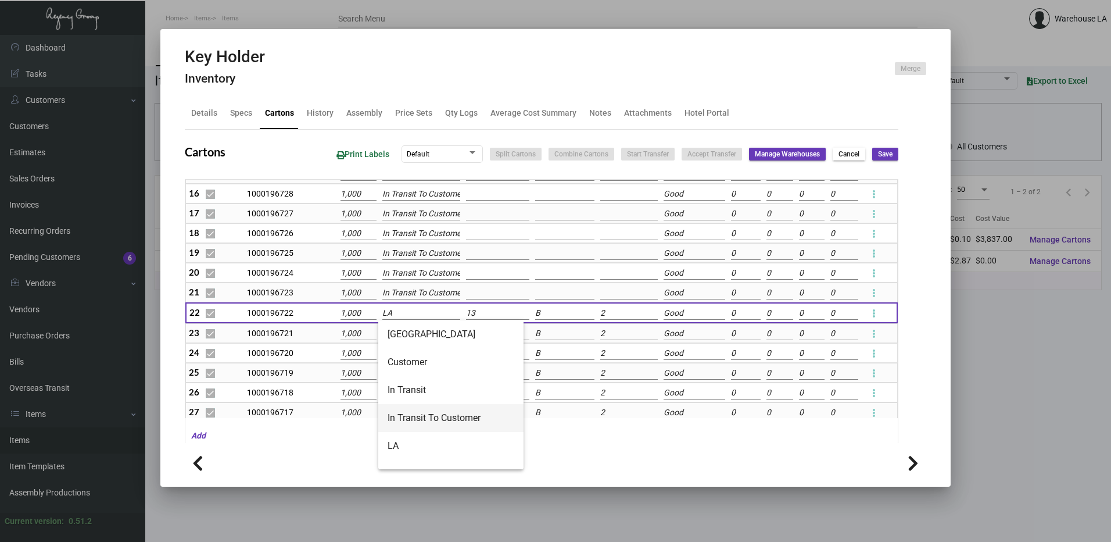
click at [436, 413] on span "In Transit To Customer" at bounding box center [451, 418] width 127 height 28
type input "In Transit To Customer"
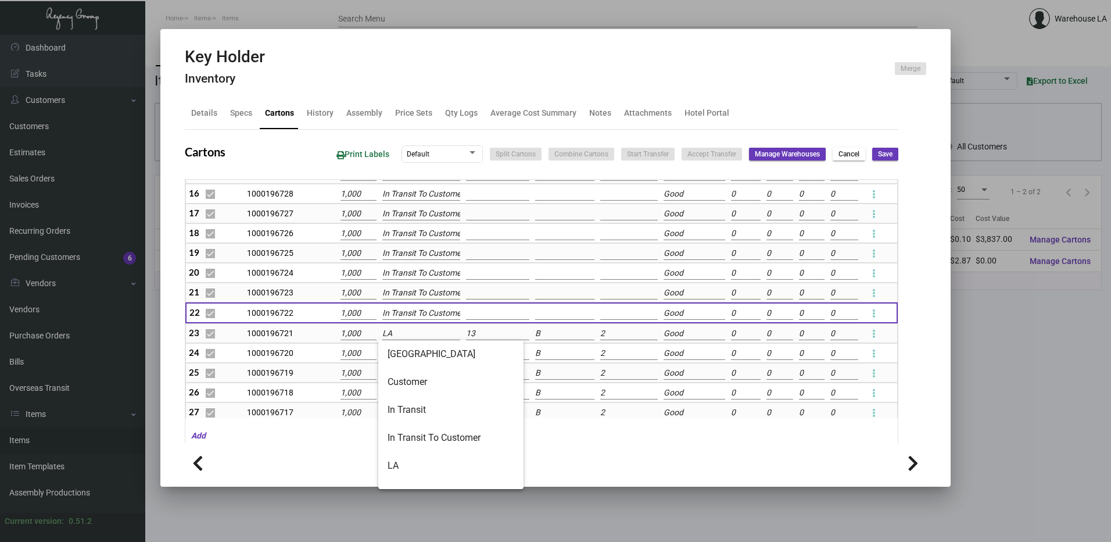
click at [428, 336] on input "LA" at bounding box center [421, 333] width 78 height 13
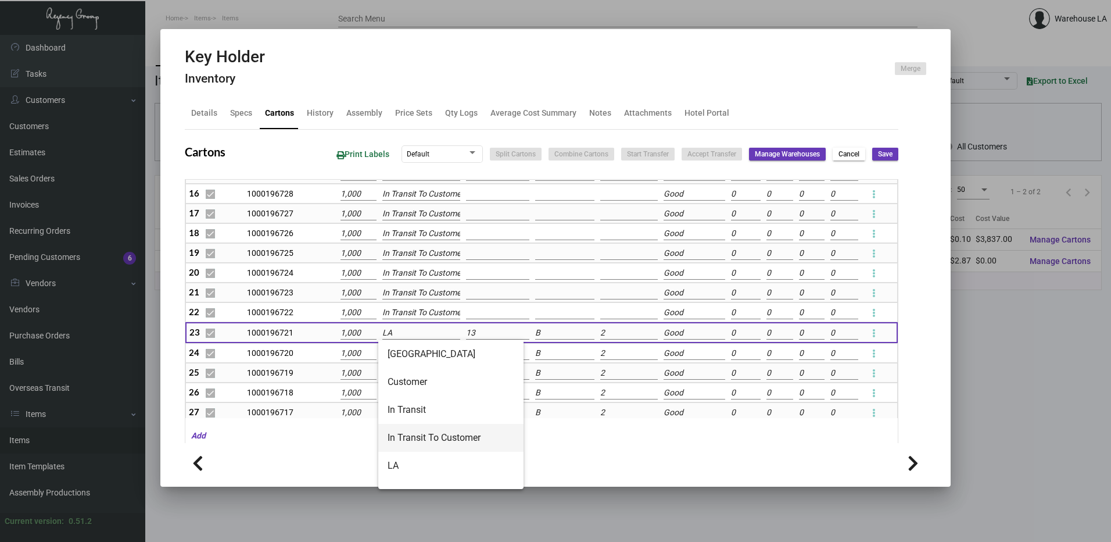
click at [425, 424] on span "In Transit To Customer" at bounding box center [451, 438] width 127 height 28
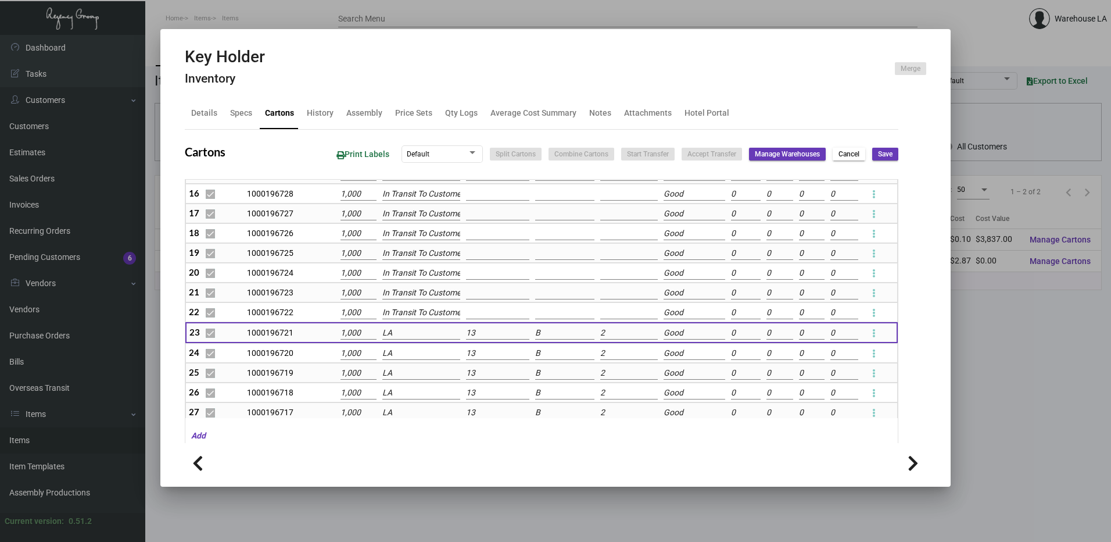
type input "In Transit To Customer"
click at [411, 357] on input "LA" at bounding box center [421, 353] width 78 height 13
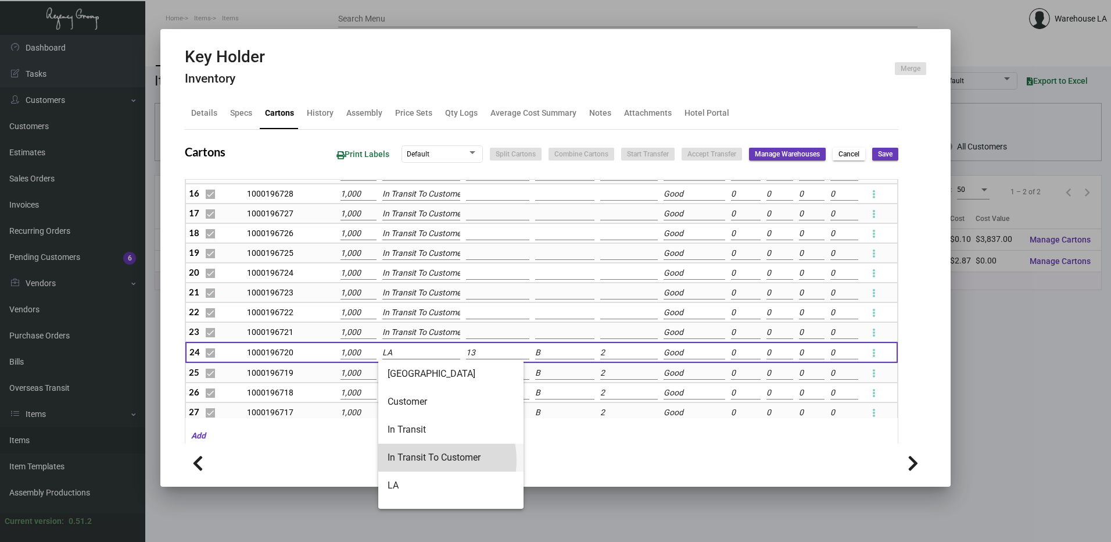
click at [426, 460] on span "In Transit To Customer" at bounding box center [451, 457] width 127 height 28
type input "In Transit To Customer"
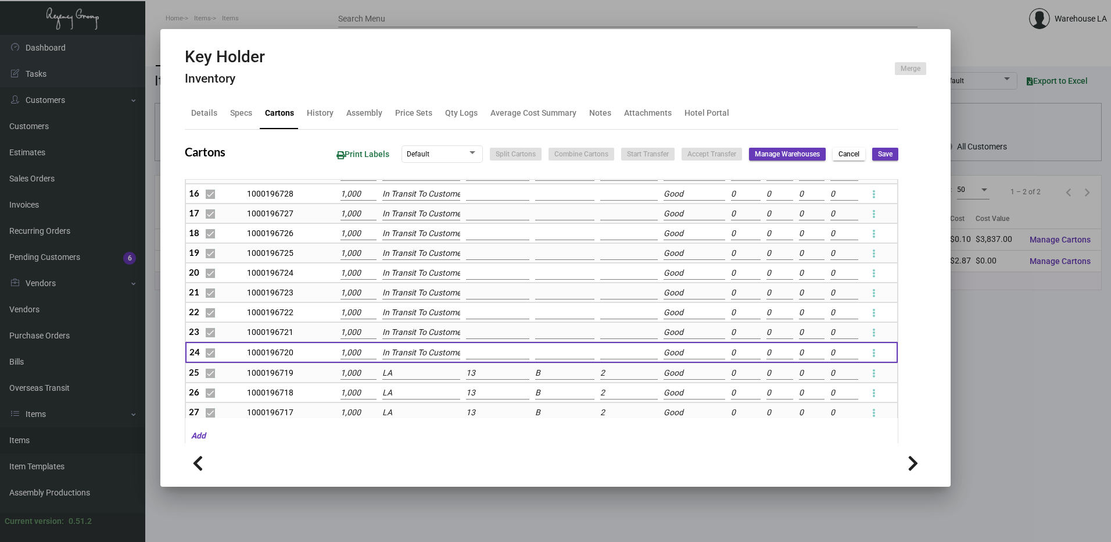
click at [409, 381] on td "LA" at bounding box center [421, 373] width 84 height 20
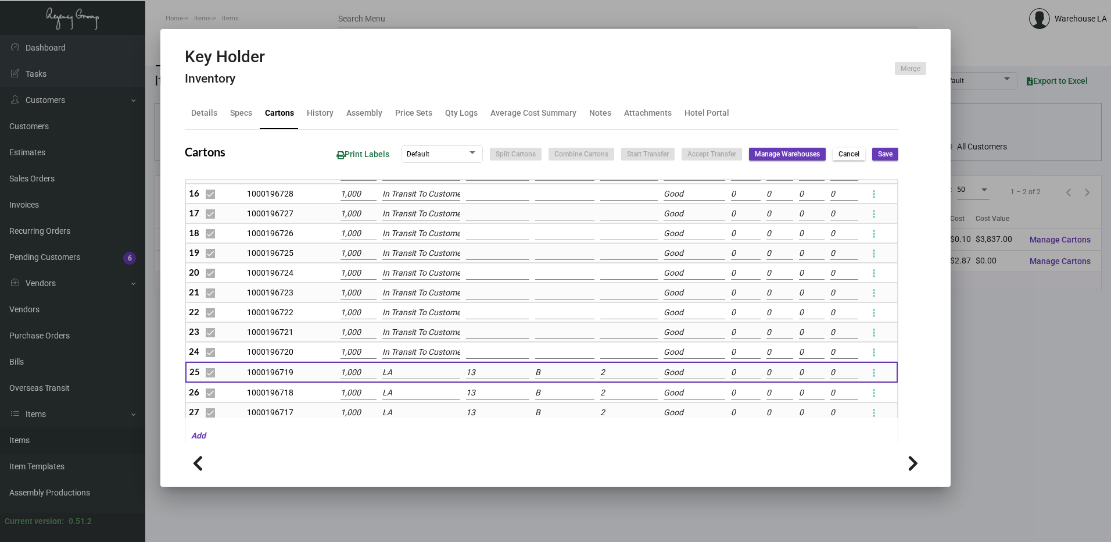
click at [409, 374] on input "LA" at bounding box center [421, 372] width 78 height 13
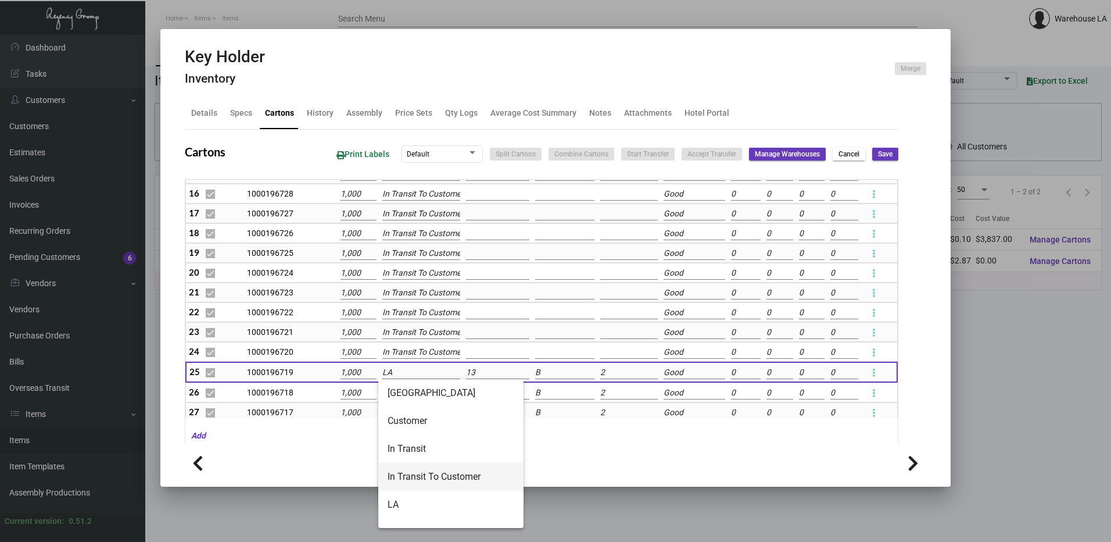
drag, startPoint x: 432, startPoint y: 471, endPoint x: 425, endPoint y: 440, distance: 32.1
click at [432, 470] on span "In Transit To Customer" at bounding box center [451, 477] width 127 height 28
type input "In Transit To Customer"
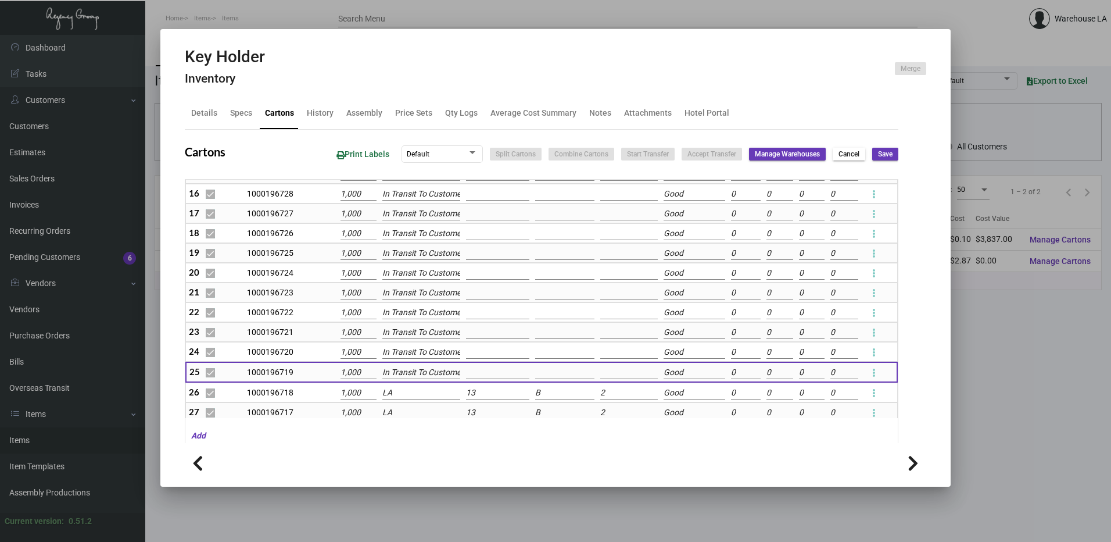
click at [410, 395] on input "LA" at bounding box center [421, 392] width 78 height 13
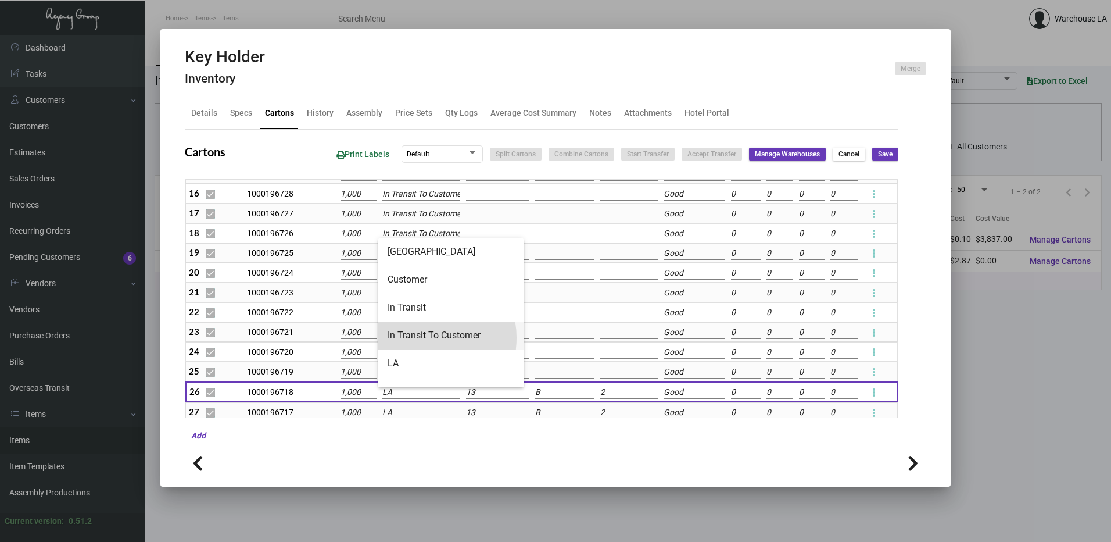
click at [424, 338] on span "In Transit To Customer" at bounding box center [451, 335] width 127 height 28
type input "In Transit To Customer"
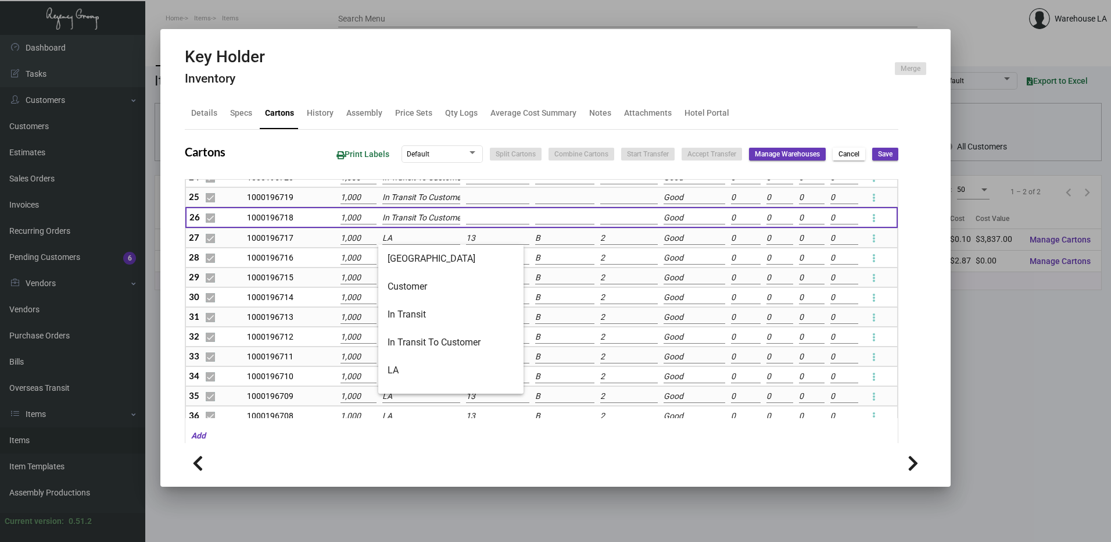
click at [409, 242] on input "LA" at bounding box center [421, 238] width 78 height 13
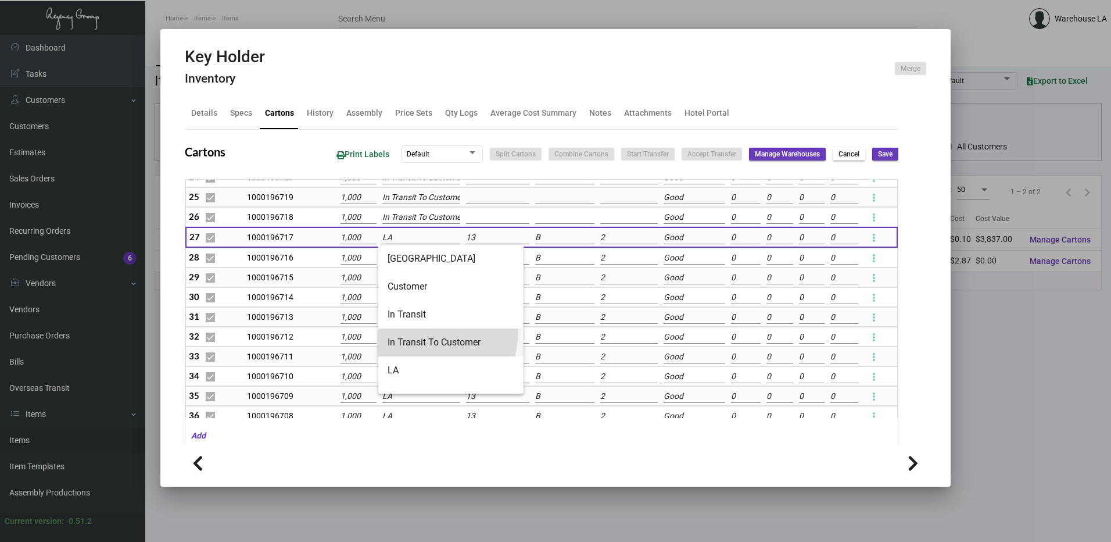
click at [415, 330] on span "In Transit To Customer" at bounding box center [451, 342] width 127 height 28
type input "In Transit To Customer"
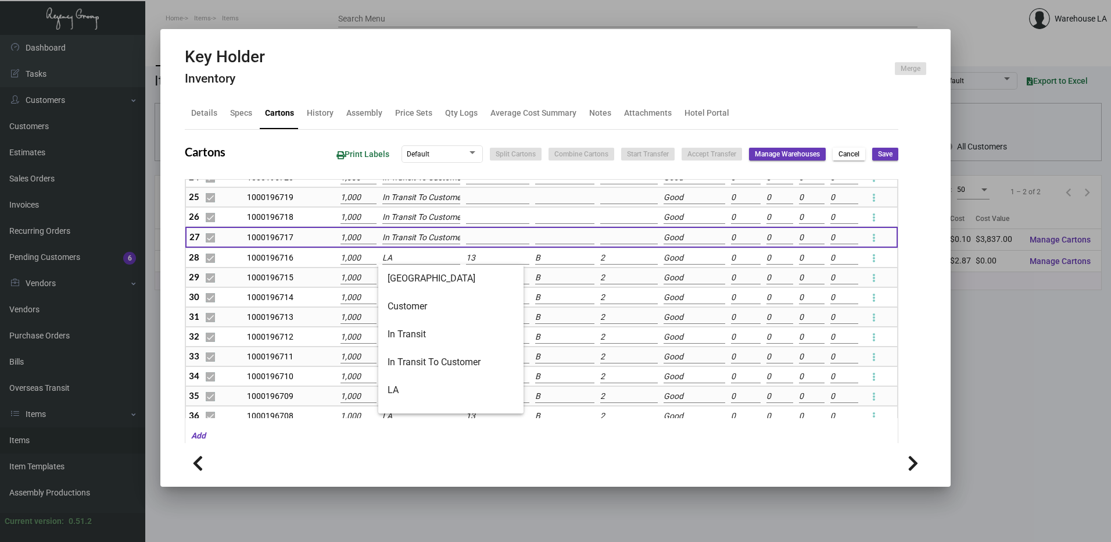
click at [409, 259] on input "LA" at bounding box center [421, 258] width 78 height 13
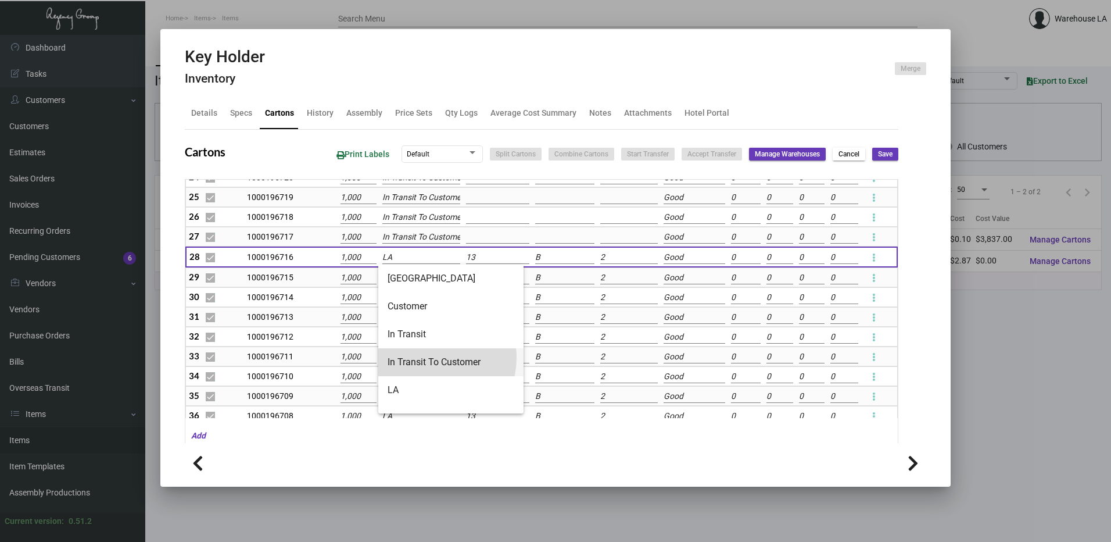
click at [427, 357] on span "In Transit To Customer" at bounding box center [451, 362] width 127 height 28
type input "In Transit To Customer"
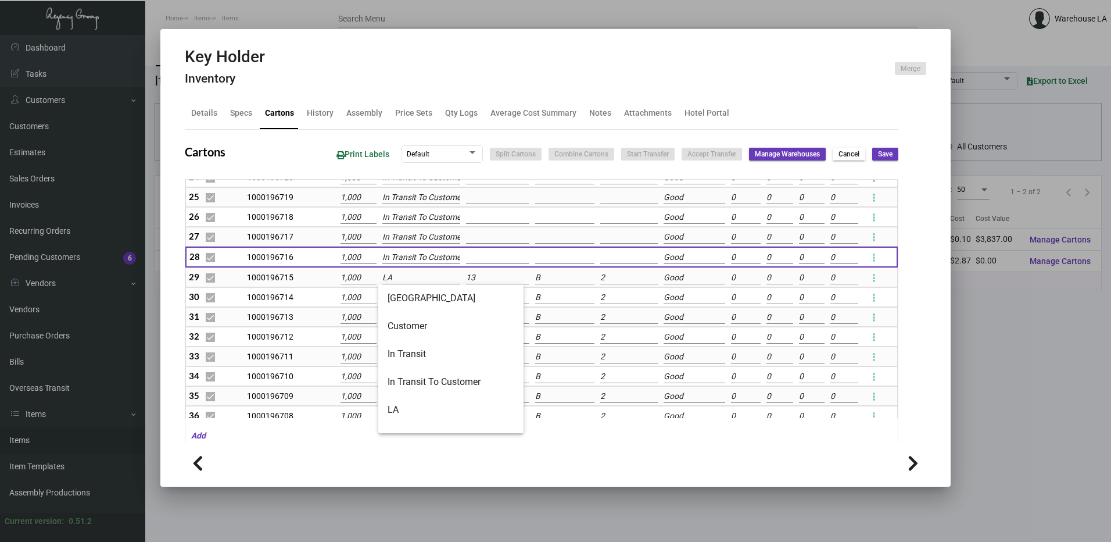
click at [406, 275] on input "LA" at bounding box center [421, 277] width 78 height 13
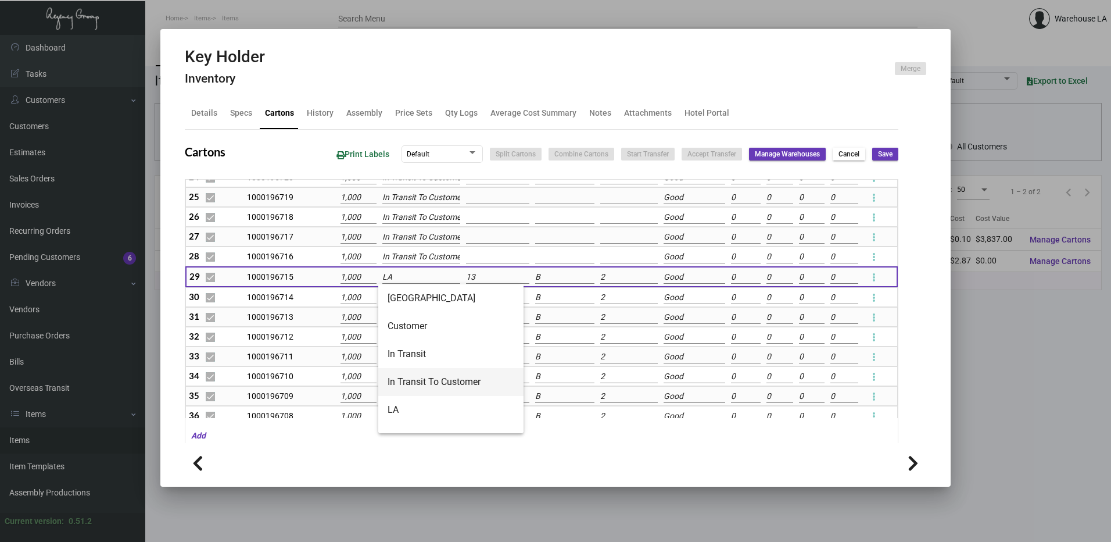
click at [420, 371] on span "In Transit To Customer" at bounding box center [451, 382] width 127 height 28
type input "In Transit To Customer"
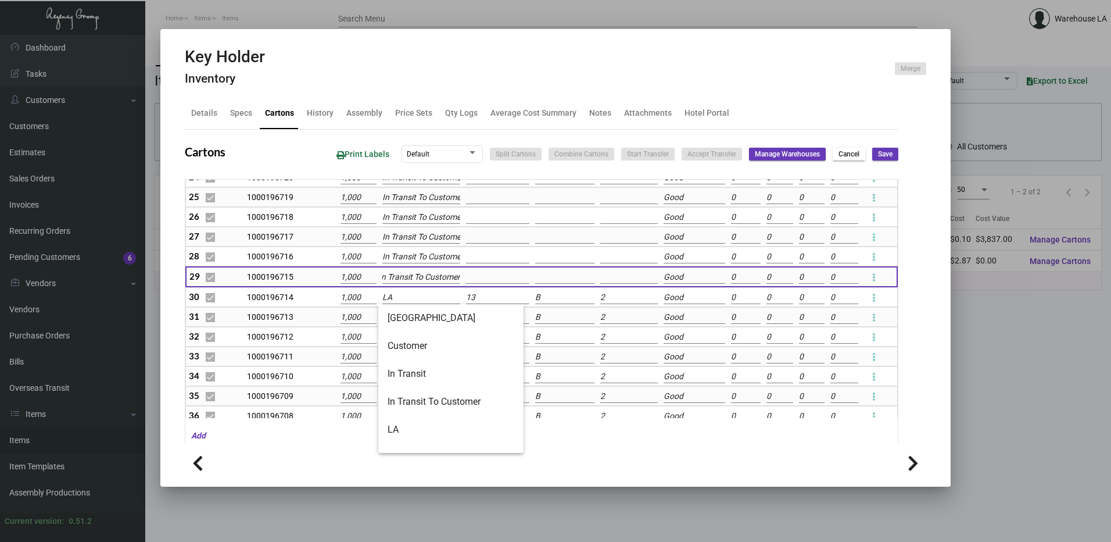
click at [397, 303] on input "LA" at bounding box center [421, 297] width 78 height 13
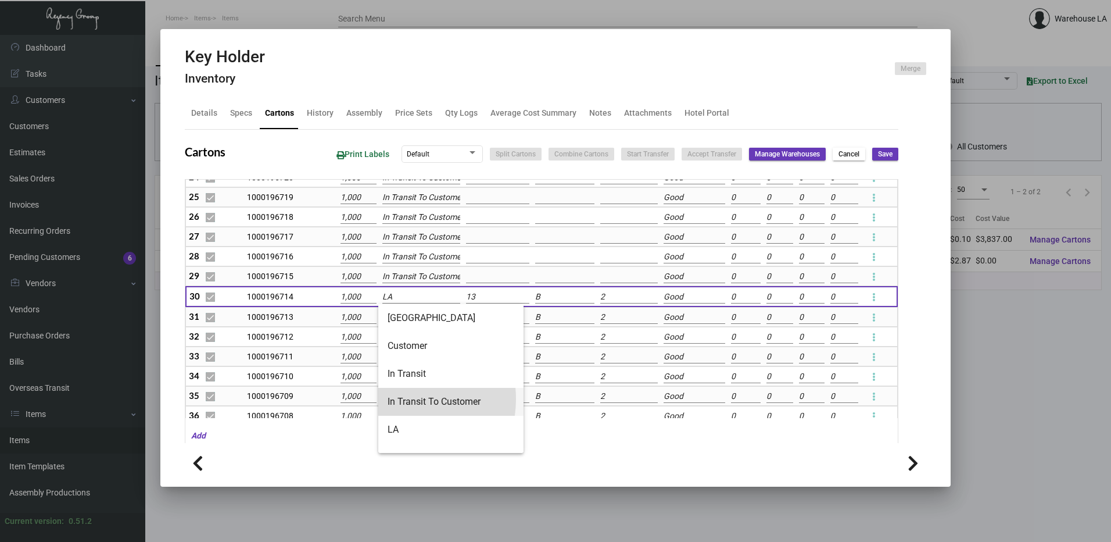
click at [396, 399] on span "In Transit To Customer" at bounding box center [451, 402] width 127 height 28
type input "In Transit To Customer"
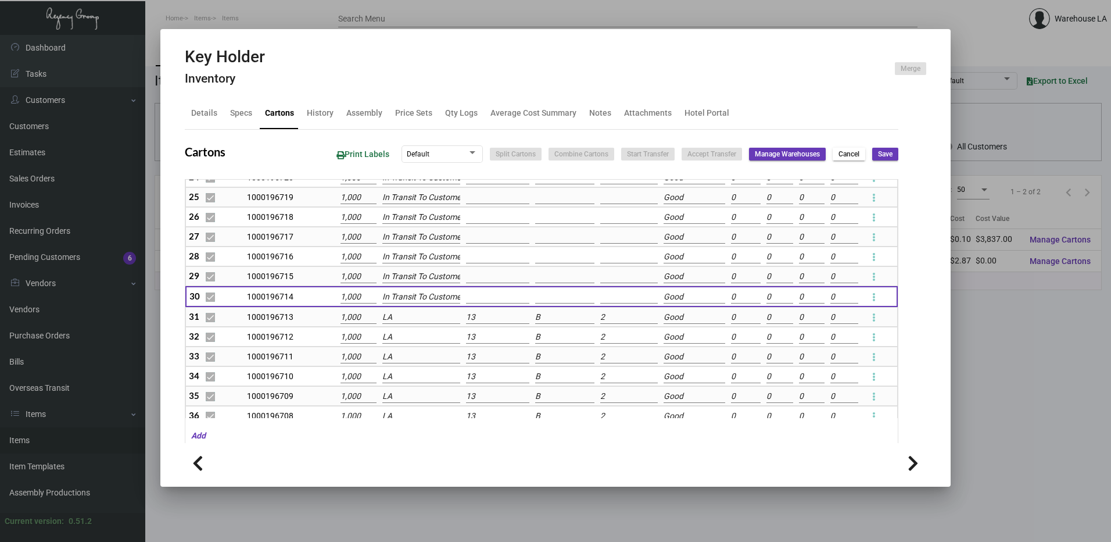
click at [403, 316] on input "LA" at bounding box center [421, 317] width 78 height 13
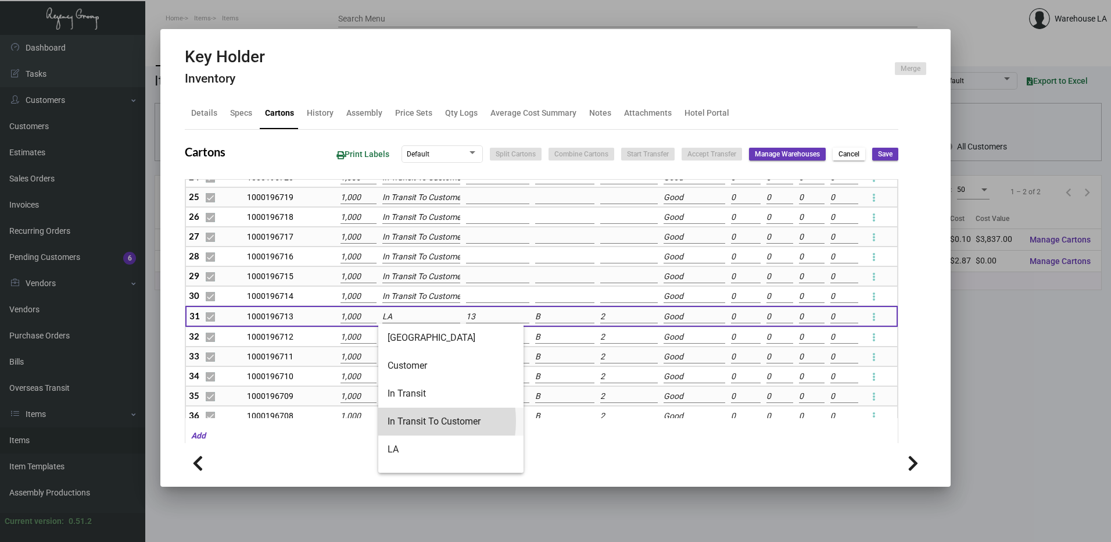
drag, startPoint x: 407, startPoint y: 421, endPoint x: 409, endPoint y: 359, distance: 62.2
click at [409, 411] on span "In Transit To Customer" at bounding box center [451, 421] width 127 height 28
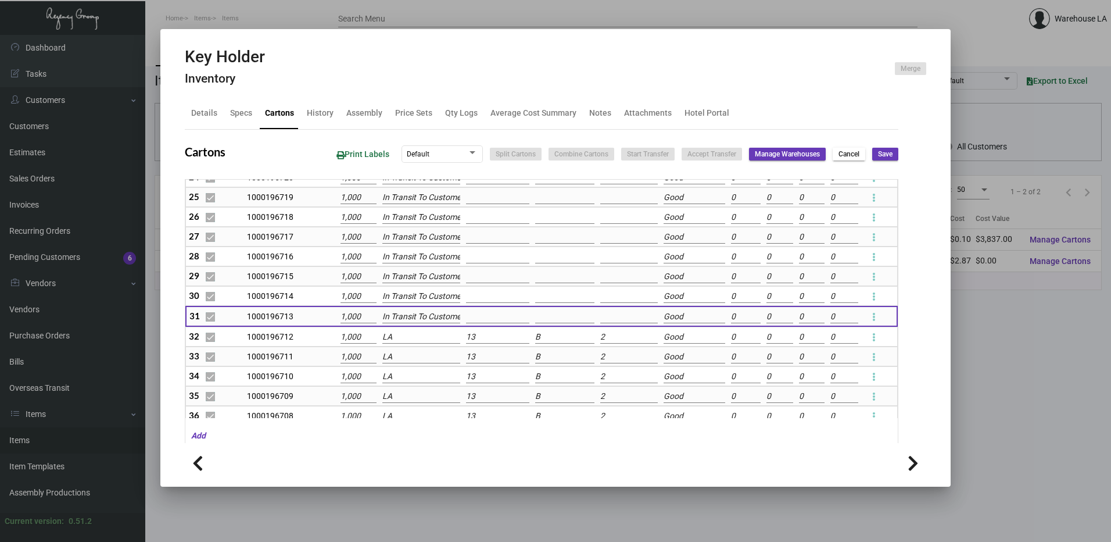
click at [407, 337] on input "LA" at bounding box center [421, 337] width 78 height 13
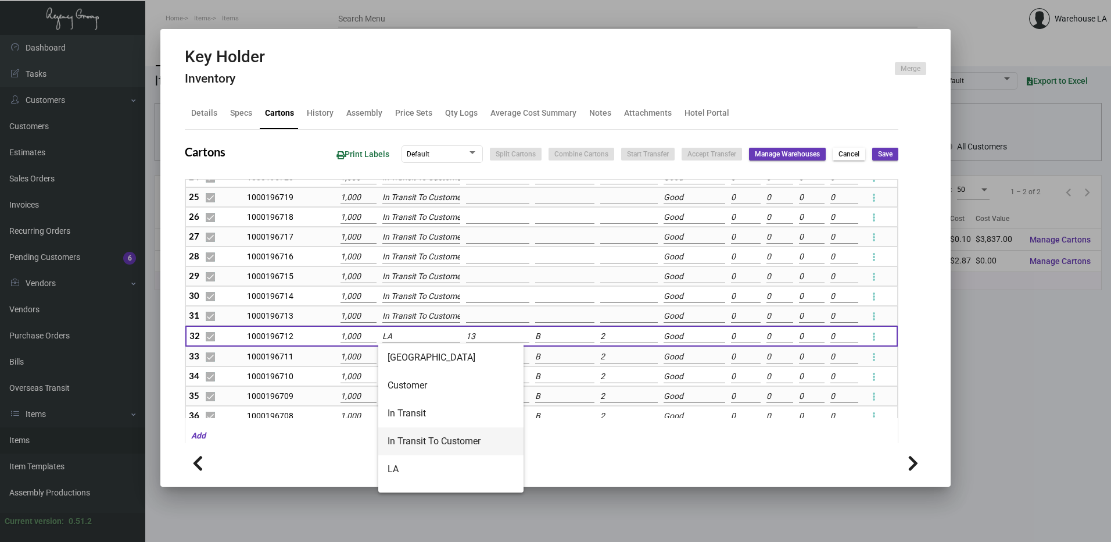
click at [423, 449] on span "In Transit To Customer" at bounding box center [451, 441] width 127 height 28
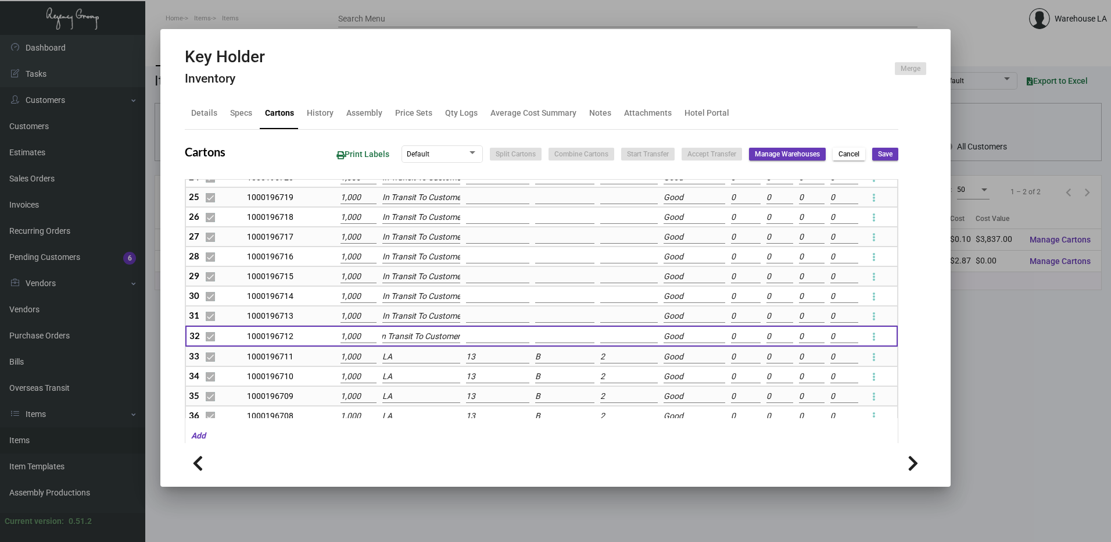
click at [406, 349] on td "LA" at bounding box center [421, 356] width 84 height 20
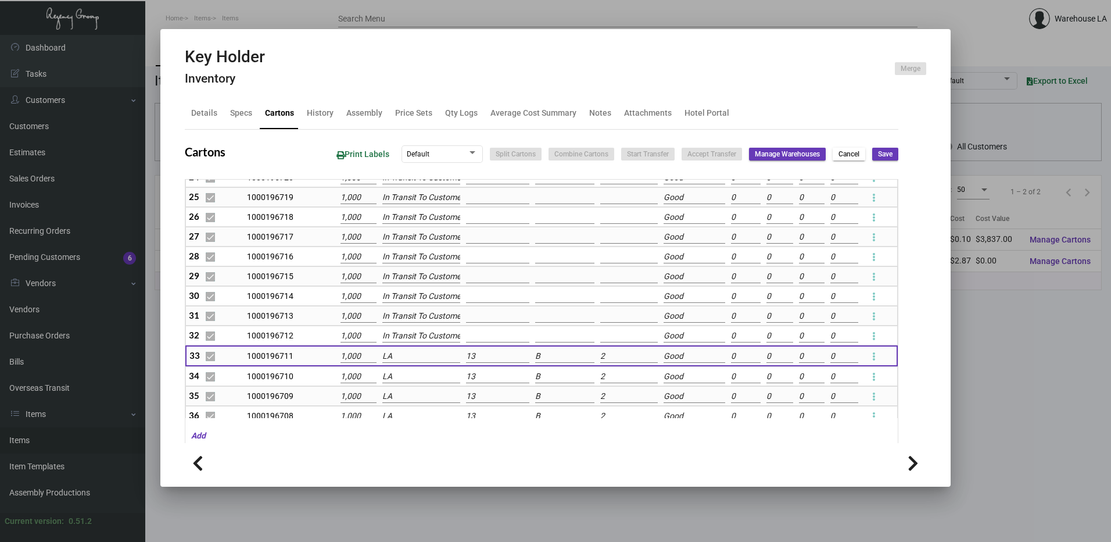
click at [405, 357] on input "LA" at bounding box center [421, 356] width 78 height 13
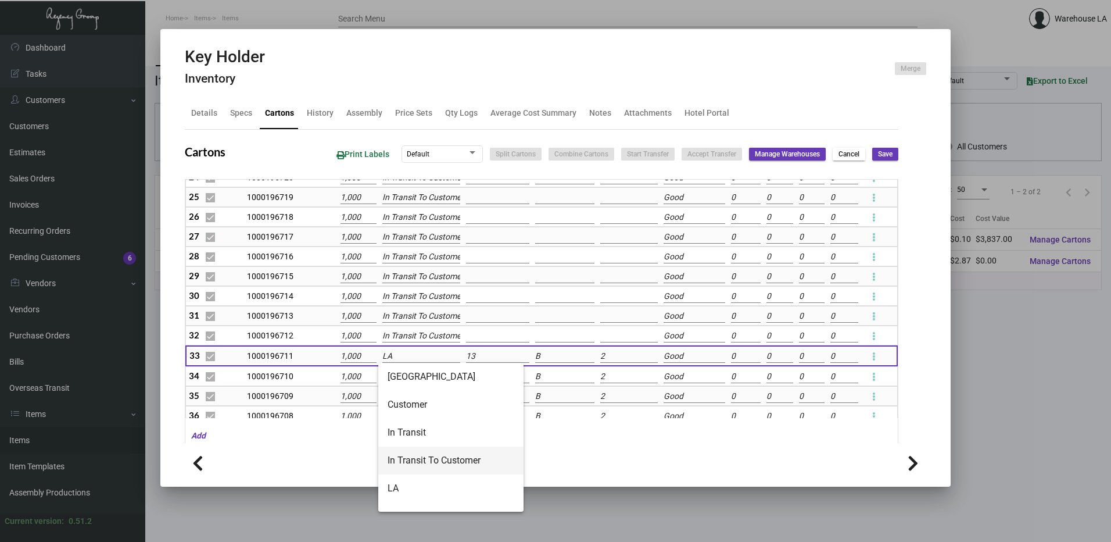
click at [420, 451] on span "In Transit To Customer" at bounding box center [451, 460] width 127 height 28
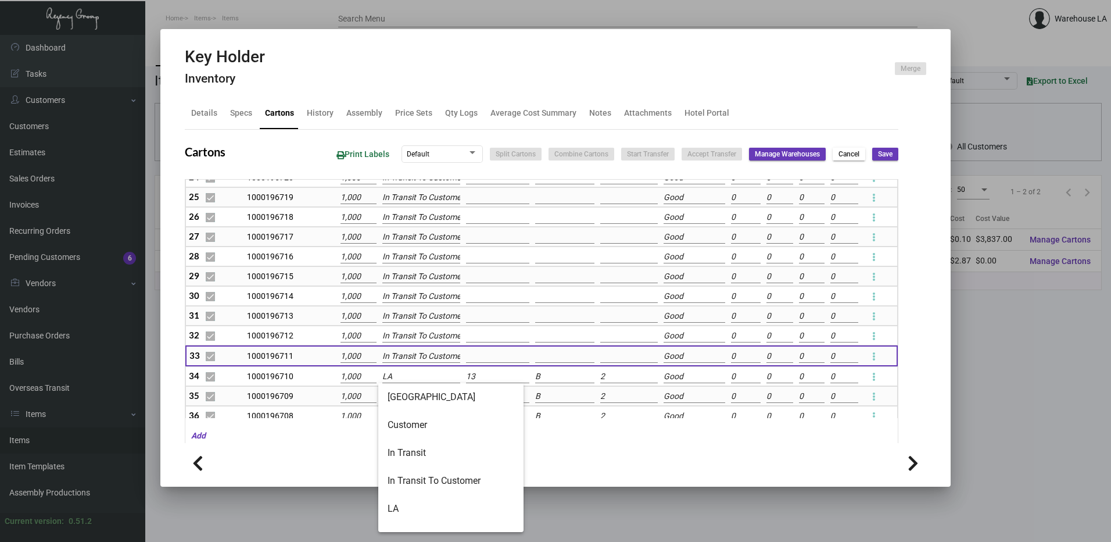
click at [405, 379] on input "LA" at bounding box center [421, 376] width 78 height 13
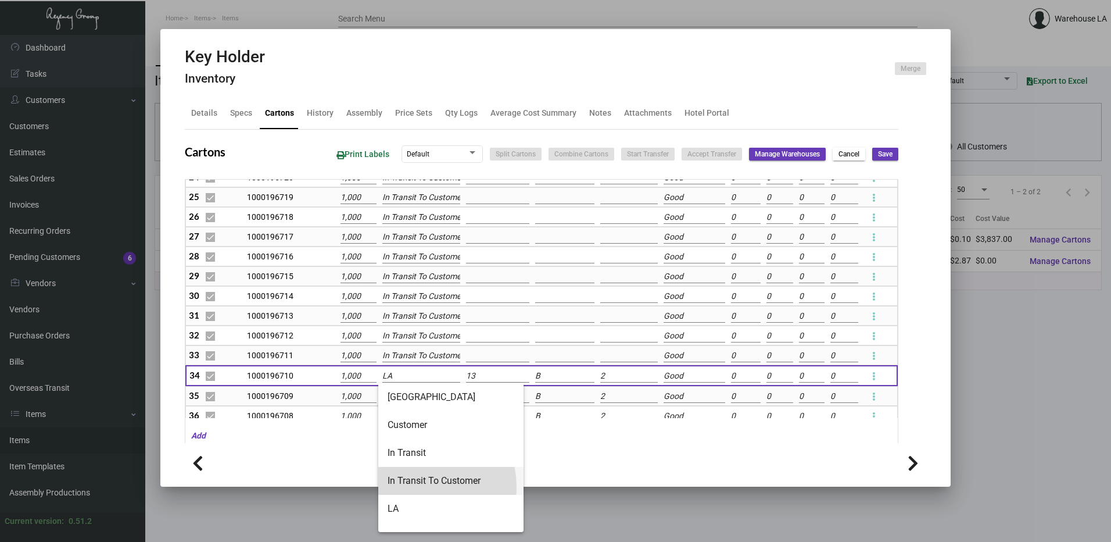
click at [417, 486] on span "In Transit To Customer" at bounding box center [451, 481] width 127 height 28
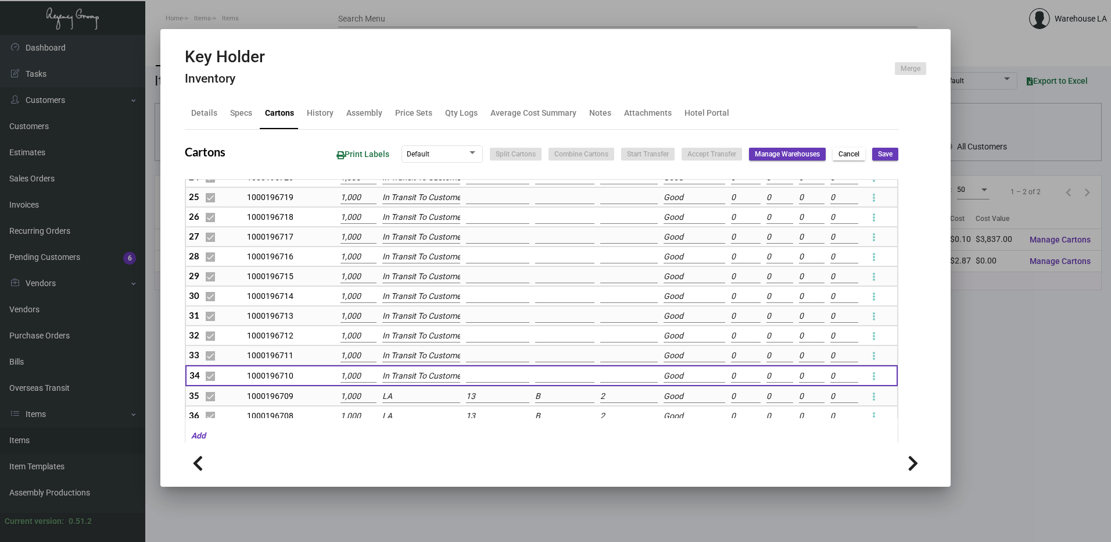
click at [415, 400] on input "LA" at bounding box center [421, 396] width 78 height 13
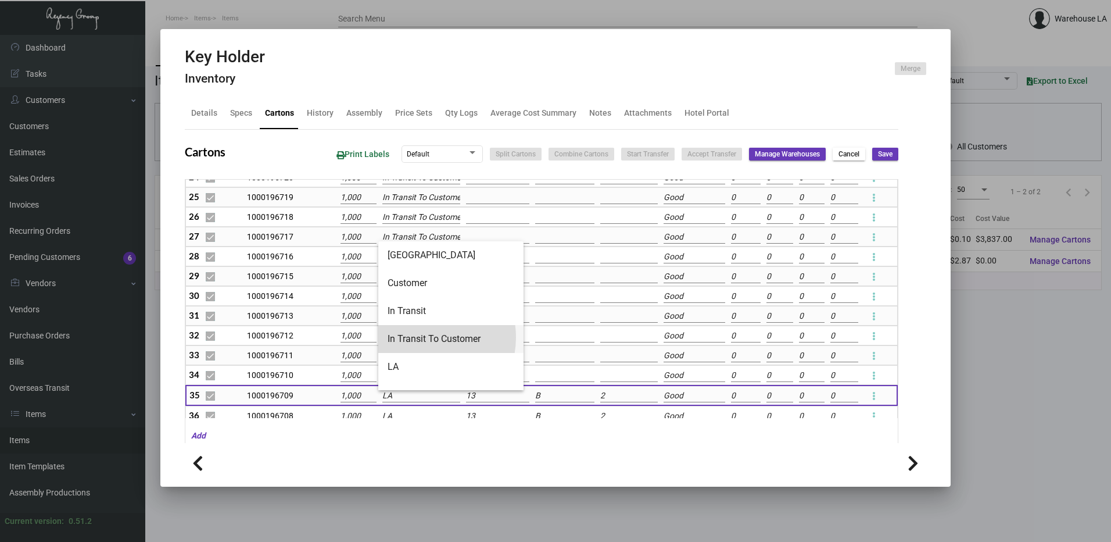
click at [421, 337] on span "In Transit To Customer" at bounding box center [451, 339] width 127 height 28
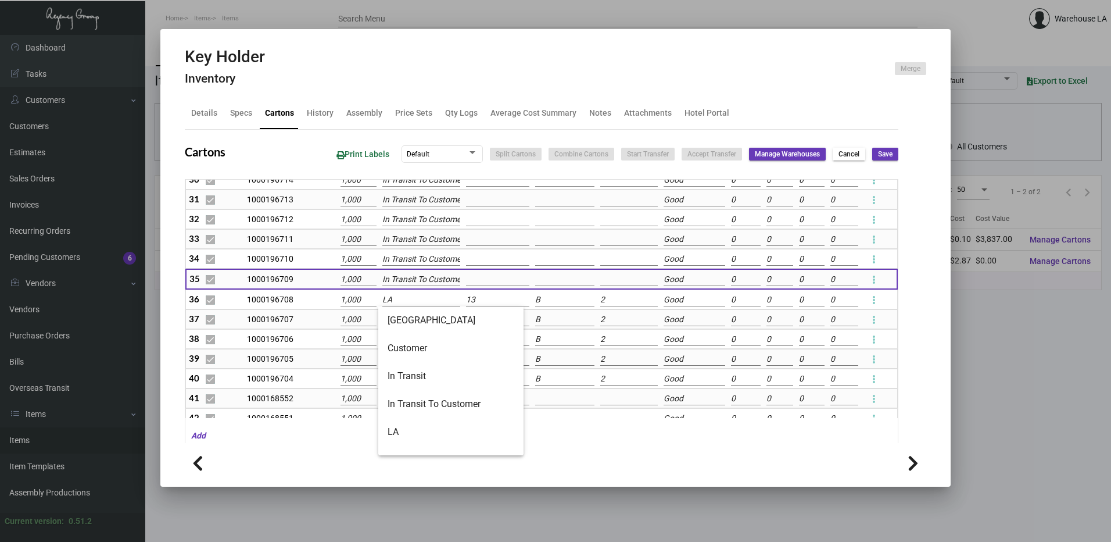
click at [410, 306] on input "LA" at bounding box center [421, 299] width 78 height 13
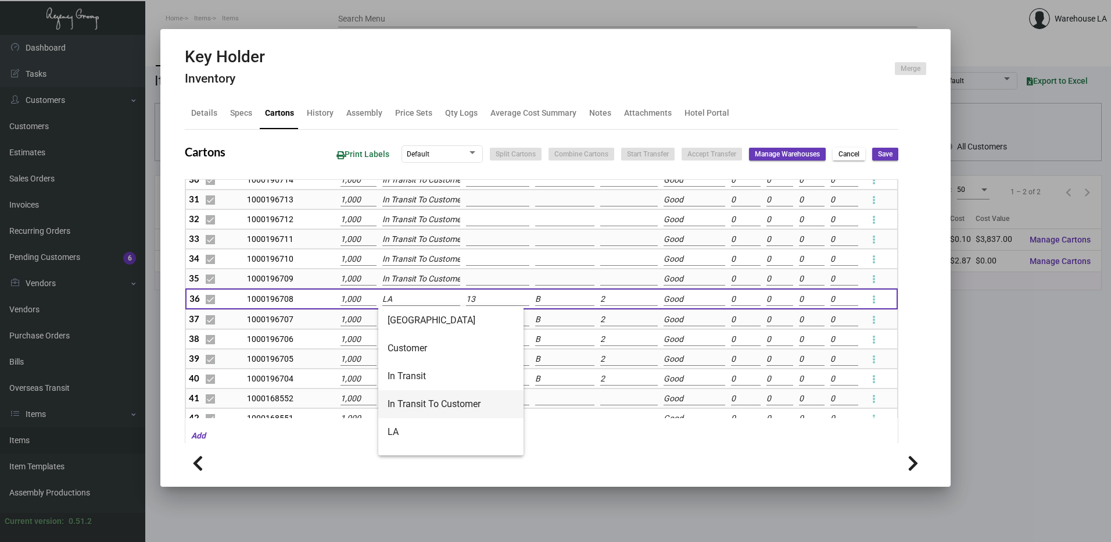
click at [412, 409] on span "In Transit To Customer" at bounding box center [451, 404] width 127 height 28
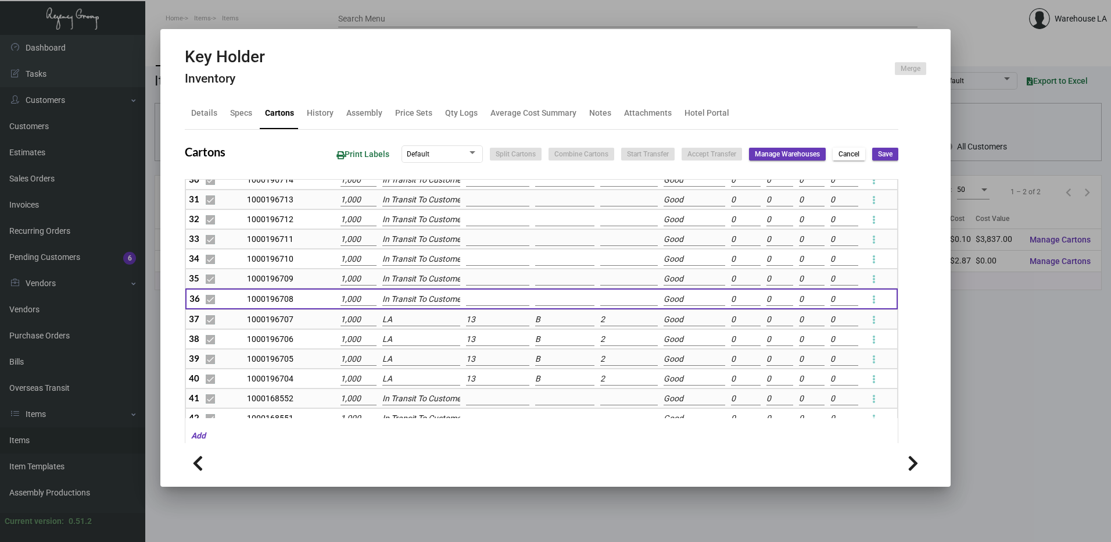
click at [400, 322] on input "LA" at bounding box center [421, 319] width 78 height 13
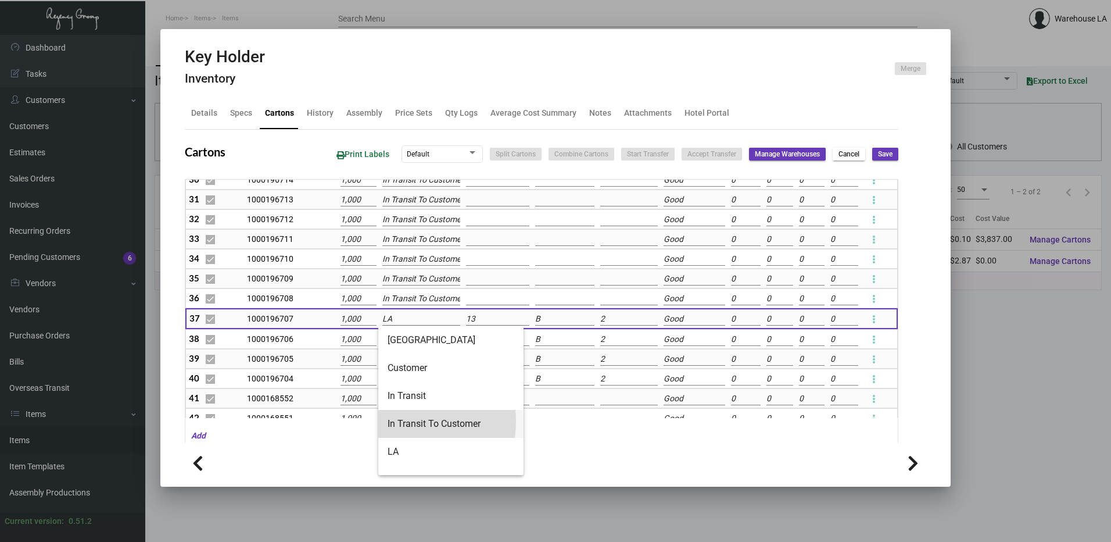
click at [401, 421] on span "In Transit To Customer" at bounding box center [451, 424] width 127 height 28
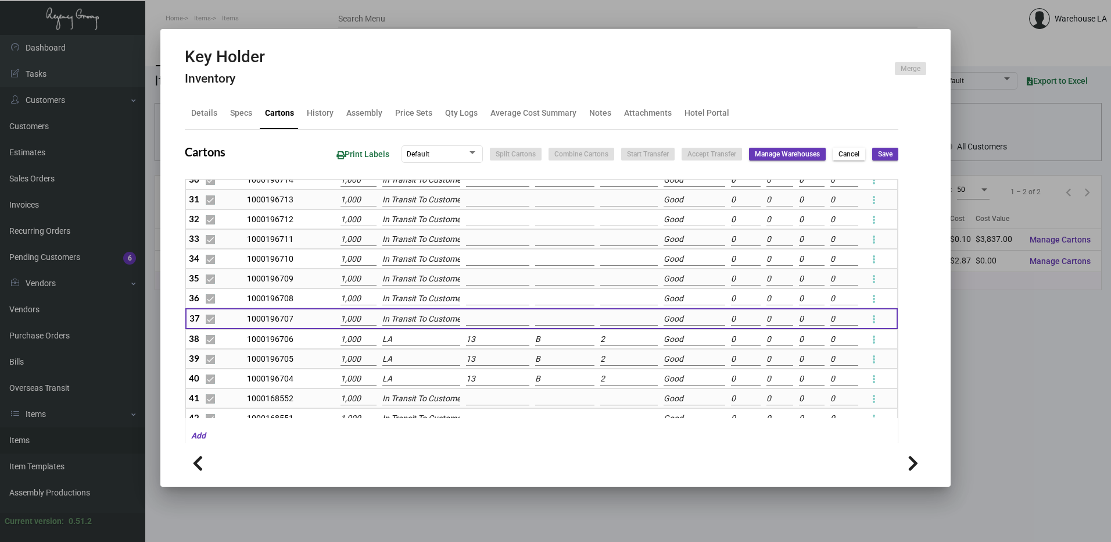
click at [400, 334] on input "LA" at bounding box center [421, 339] width 78 height 13
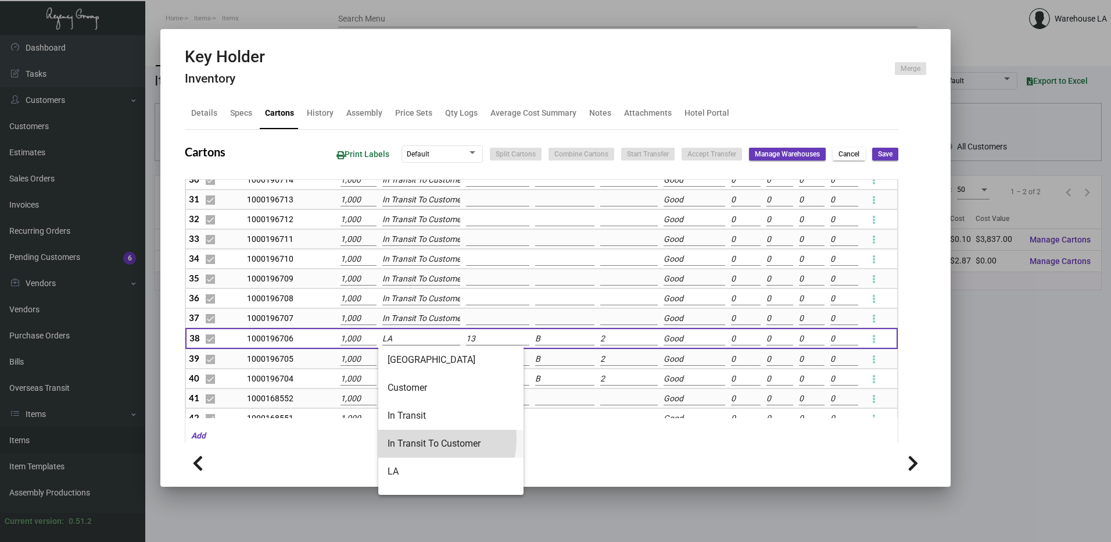
click at [423, 439] on span "In Transit To Customer" at bounding box center [451, 443] width 127 height 28
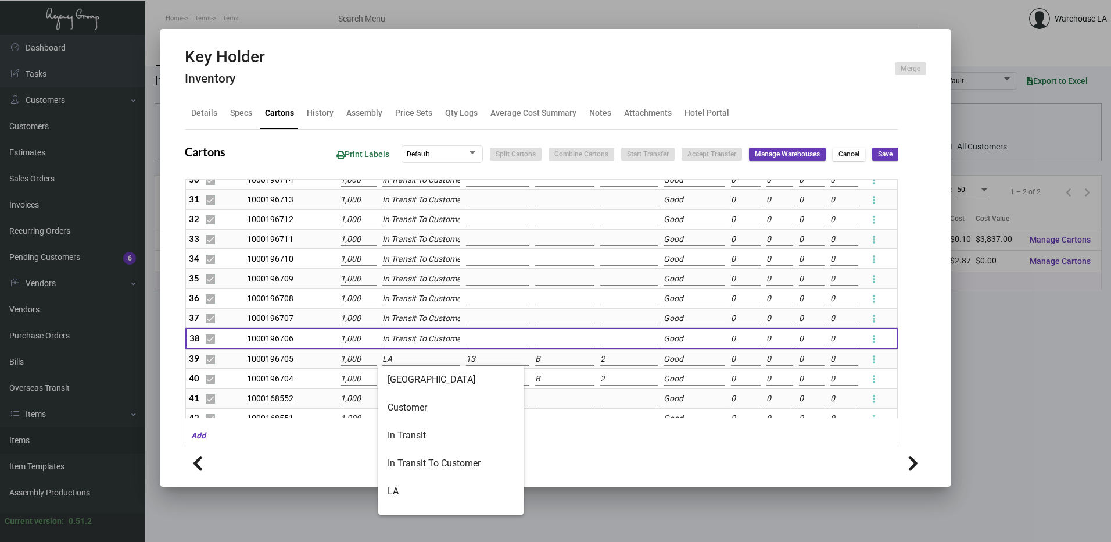
click at [415, 364] on input "LA" at bounding box center [421, 359] width 78 height 13
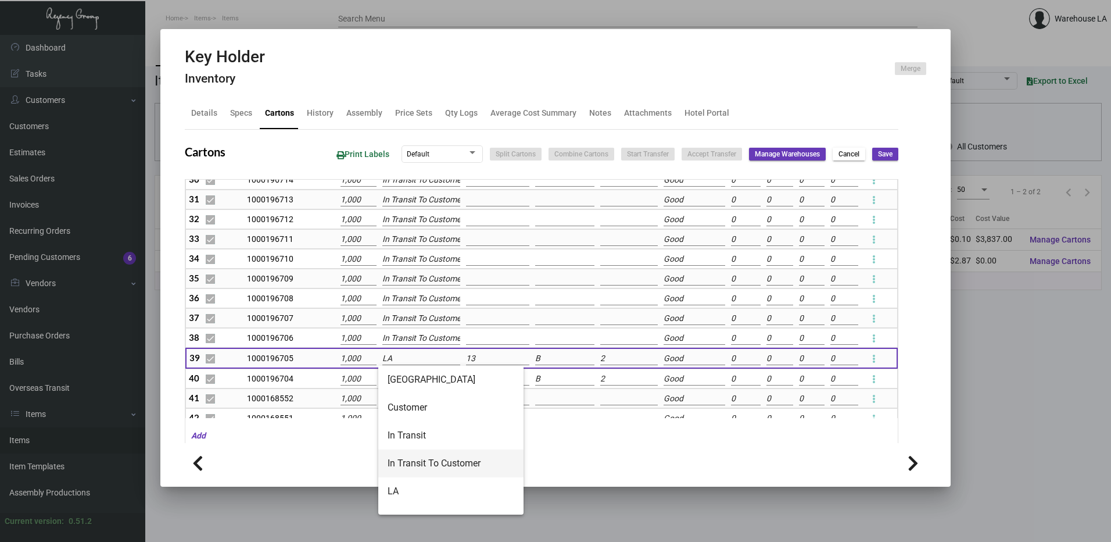
drag, startPoint x: 420, startPoint y: 468, endPoint x: 422, endPoint y: 445, distance: 23.9
click at [421, 464] on span "In Transit To Customer" at bounding box center [451, 463] width 127 height 28
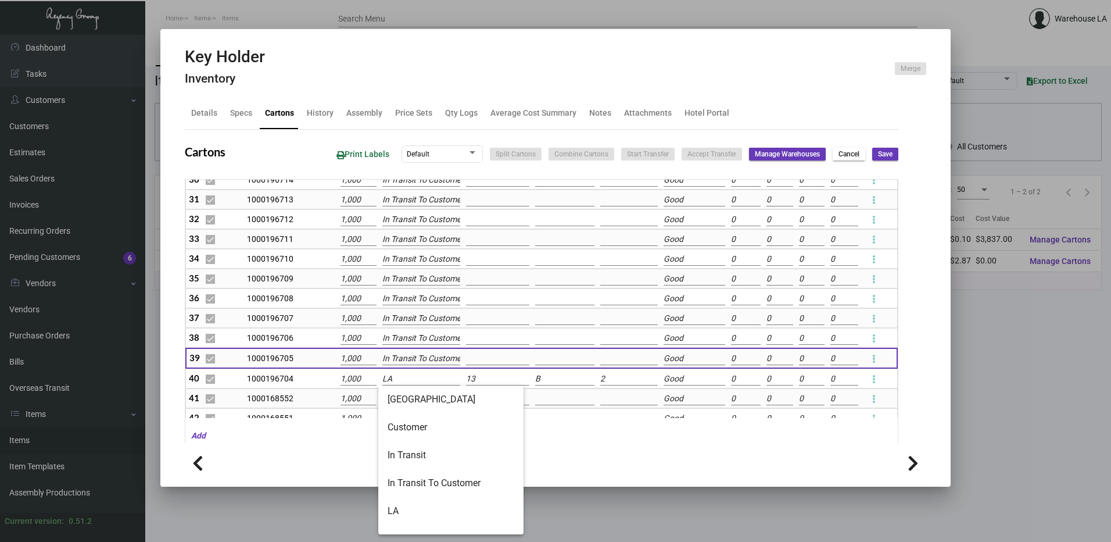
click at [420, 379] on input "LA" at bounding box center [421, 378] width 78 height 13
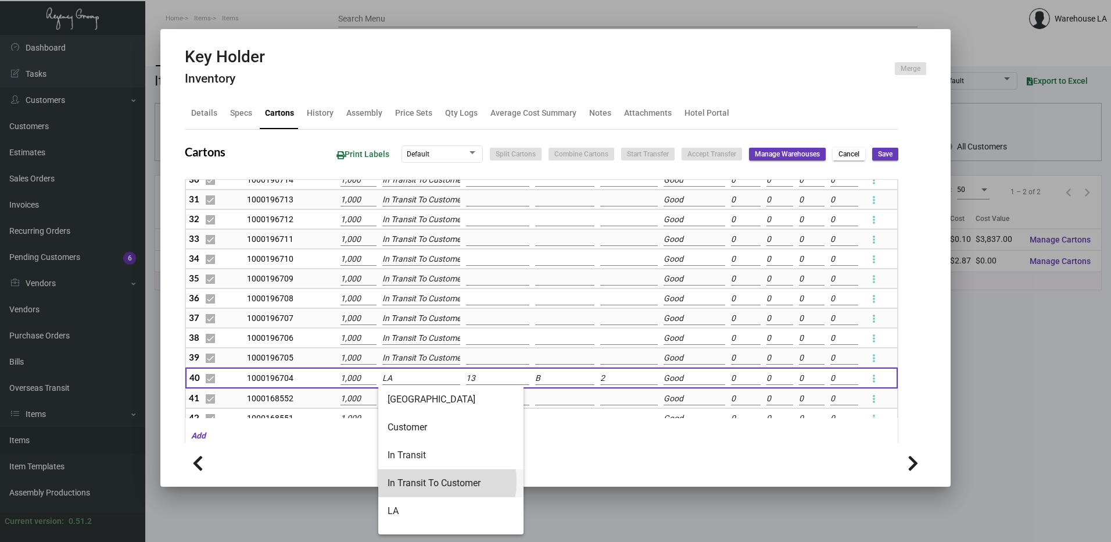
click at [428, 481] on span "In Transit To Customer" at bounding box center [451, 483] width 127 height 28
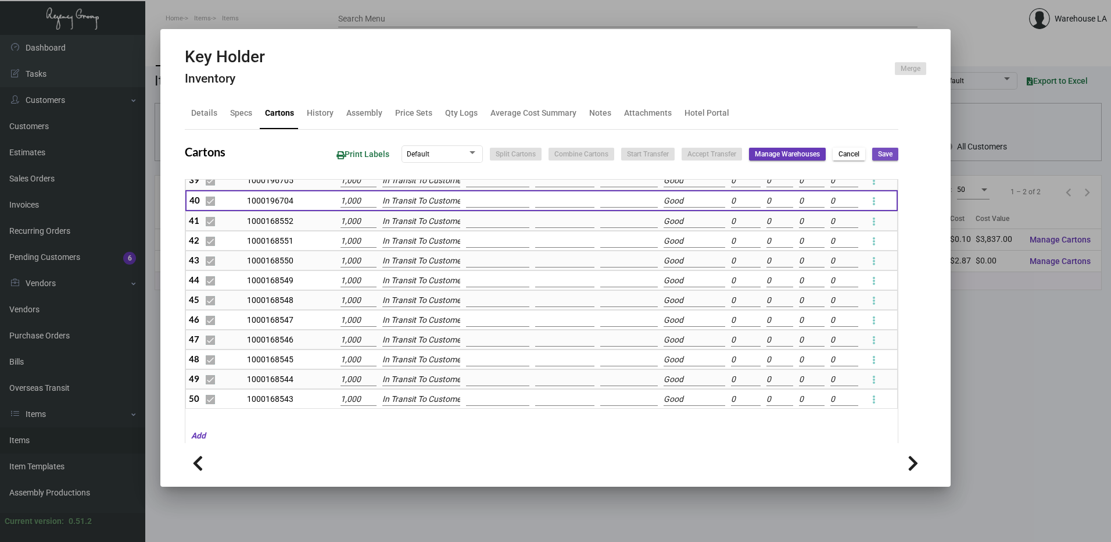
click at [886, 155] on button "Save" at bounding box center [885, 154] width 26 height 13
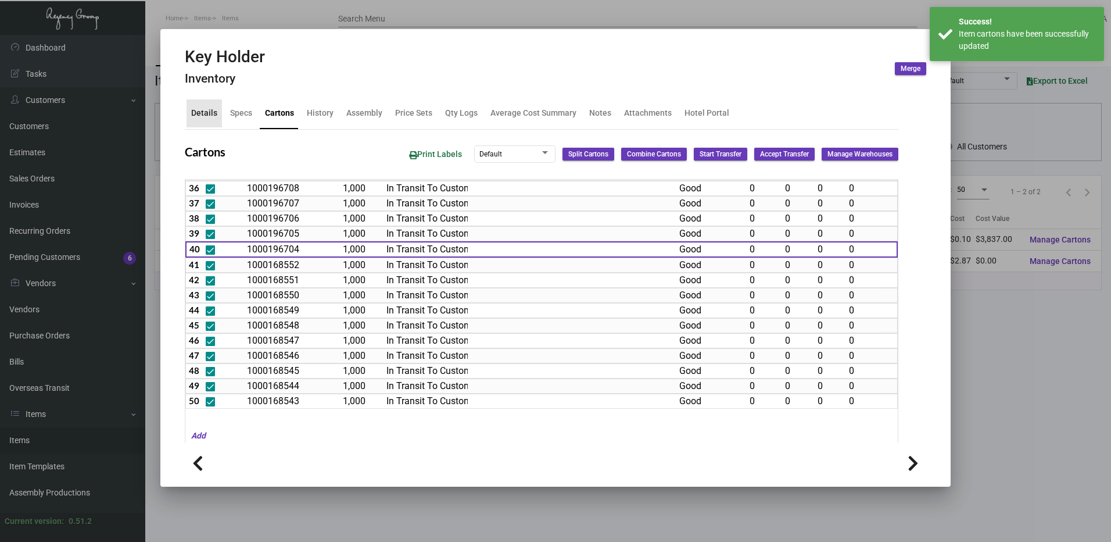
click at [209, 119] on div "Details" at bounding box center [204, 113] width 26 height 12
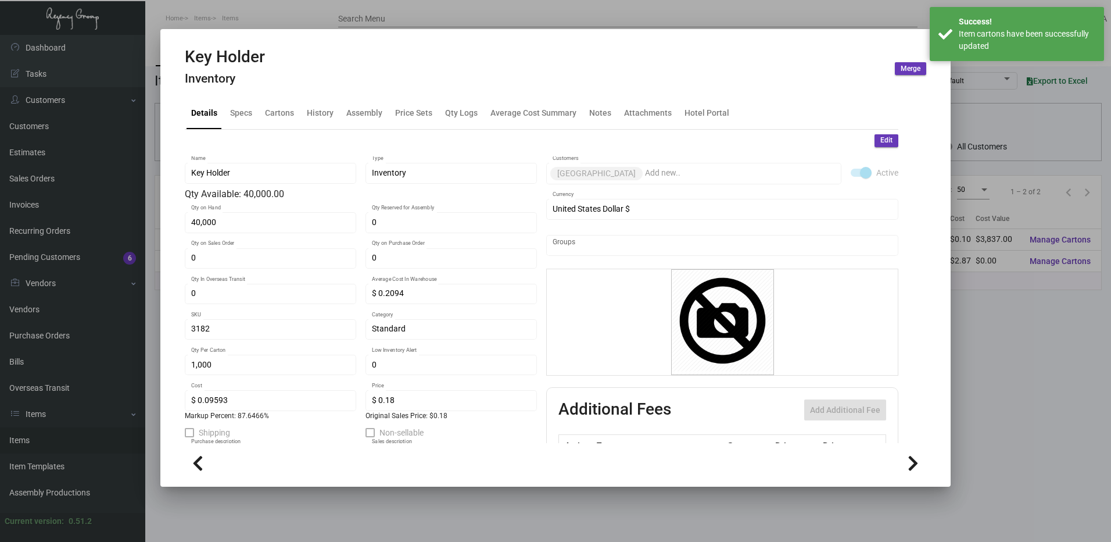
click at [875, 140] on button "Edit" at bounding box center [887, 140] width 24 height 13
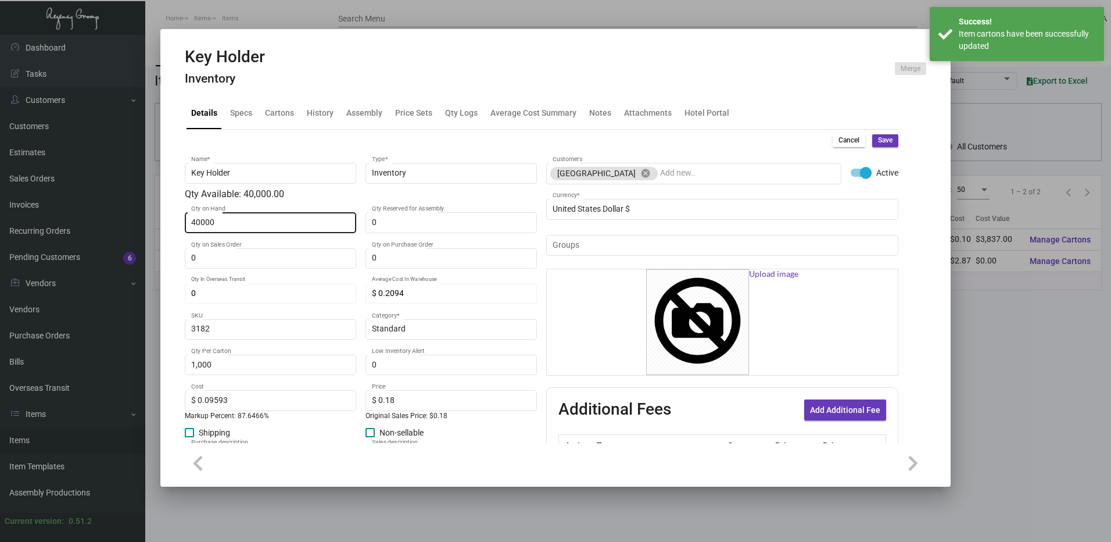
click at [317, 218] on input "40000" at bounding box center [270, 222] width 159 height 9
click at [884, 142] on button "Save" at bounding box center [885, 140] width 26 height 13
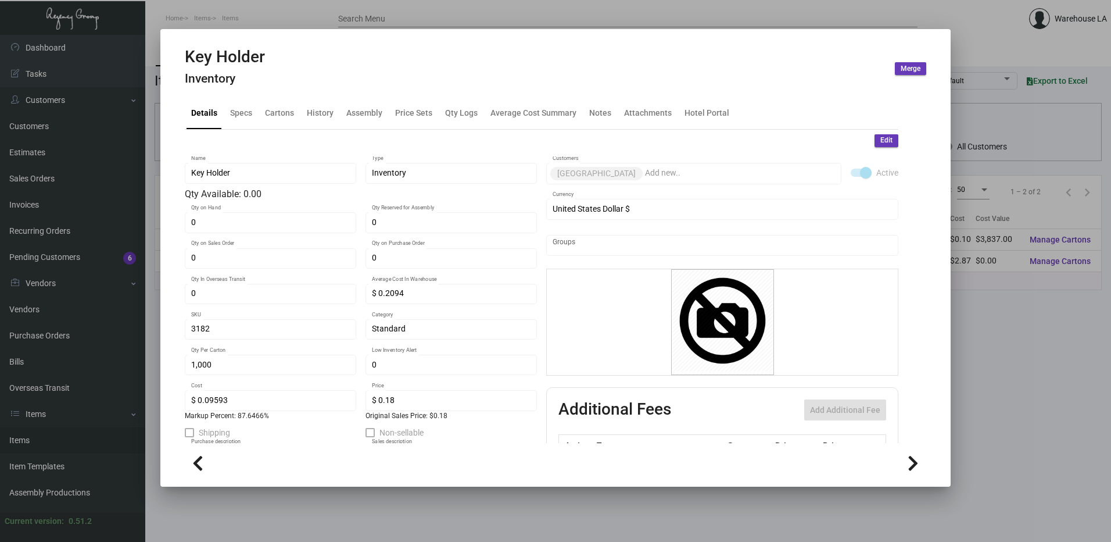
click at [1103, 270] on div at bounding box center [555, 271] width 1111 height 542
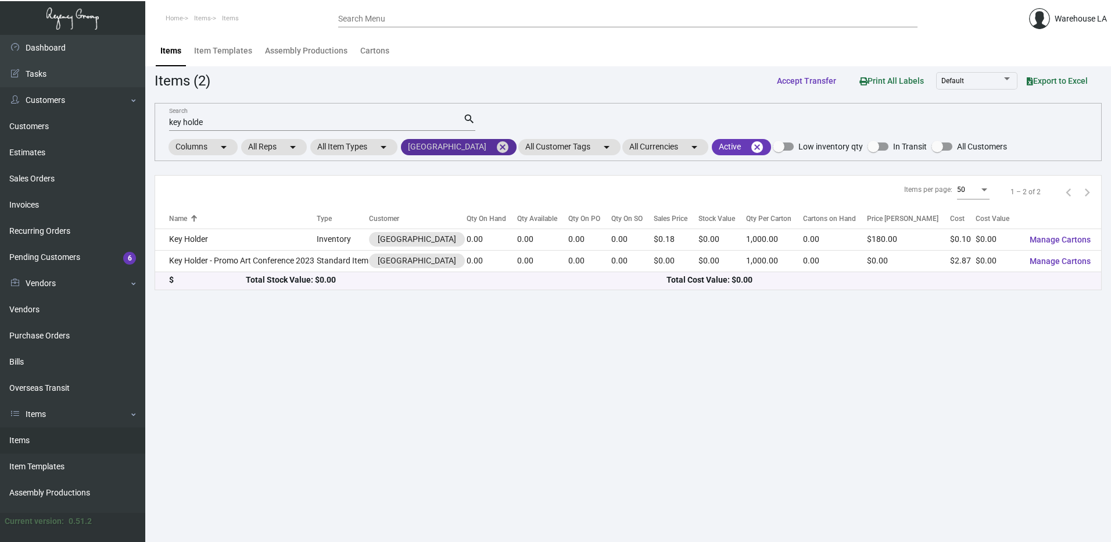
click at [510, 144] on mat-icon "cancel" at bounding box center [503, 147] width 14 height 14
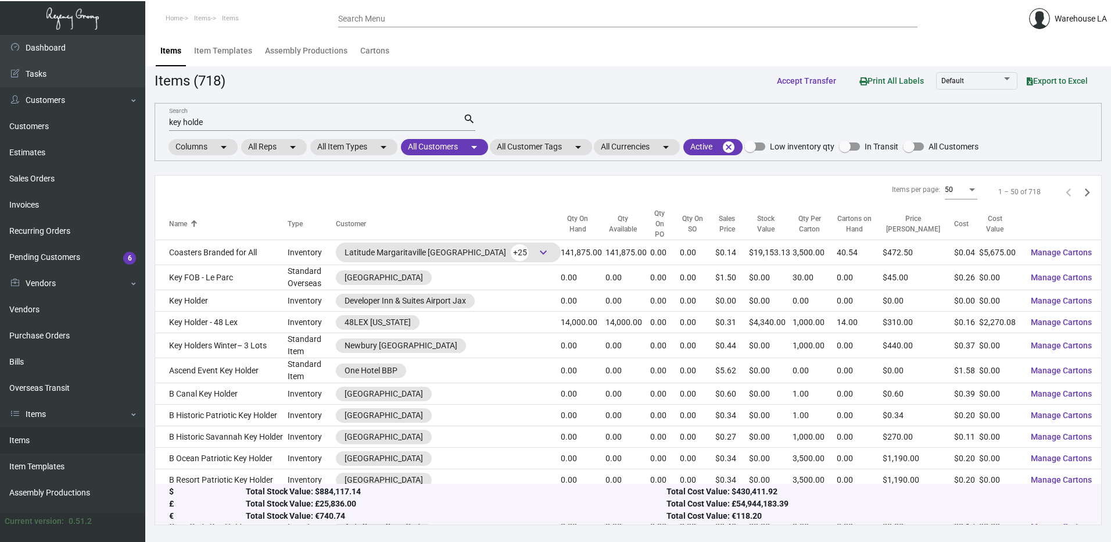
click at [246, 124] on input "key holde" at bounding box center [316, 122] width 294 height 9
click at [451, 146] on mat-chip "All Customers arrow_drop_down" at bounding box center [444, 147] width 87 height 16
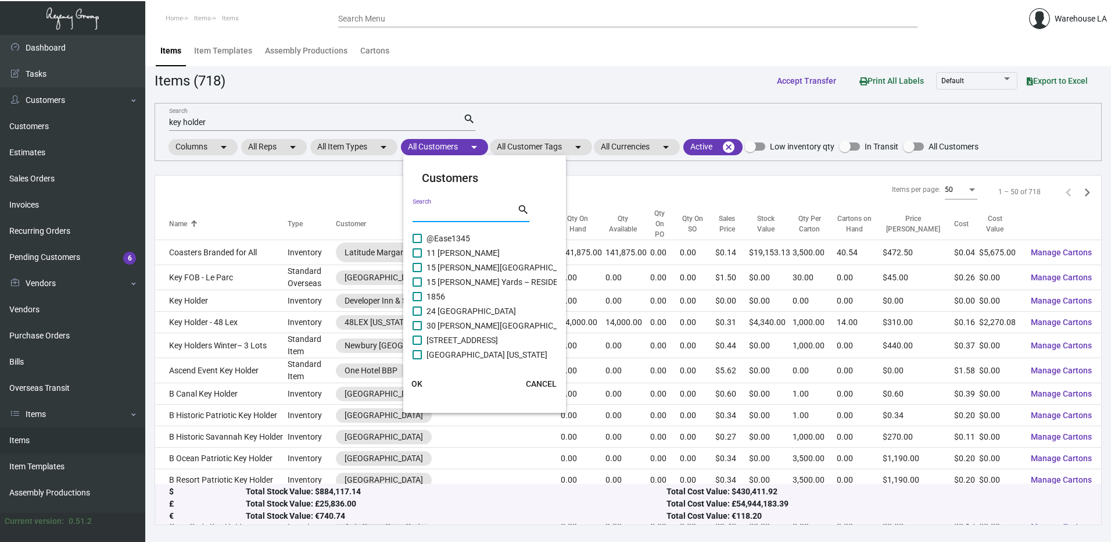
click at [489, 214] on input "Search" at bounding box center [465, 213] width 105 height 9
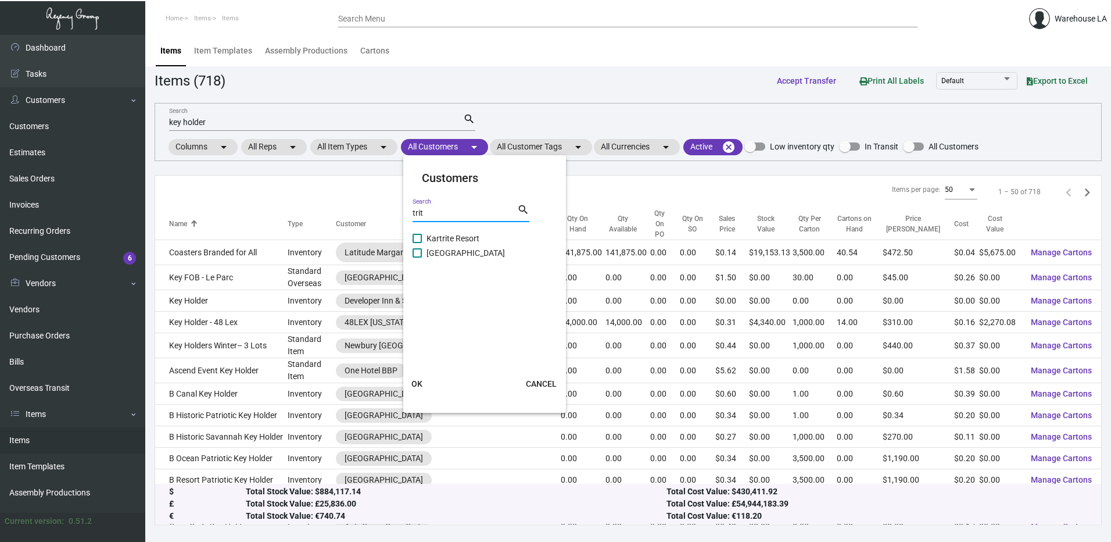
click at [462, 256] on span "[GEOGRAPHIC_DATA]" at bounding box center [466, 253] width 78 height 14
click at [417, 257] on input "[GEOGRAPHIC_DATA]" at bounding box center [417, 257] width 1 height 1
click at [421, 384] on span "OK" at bounding box center [416, 383] width 11 height 9
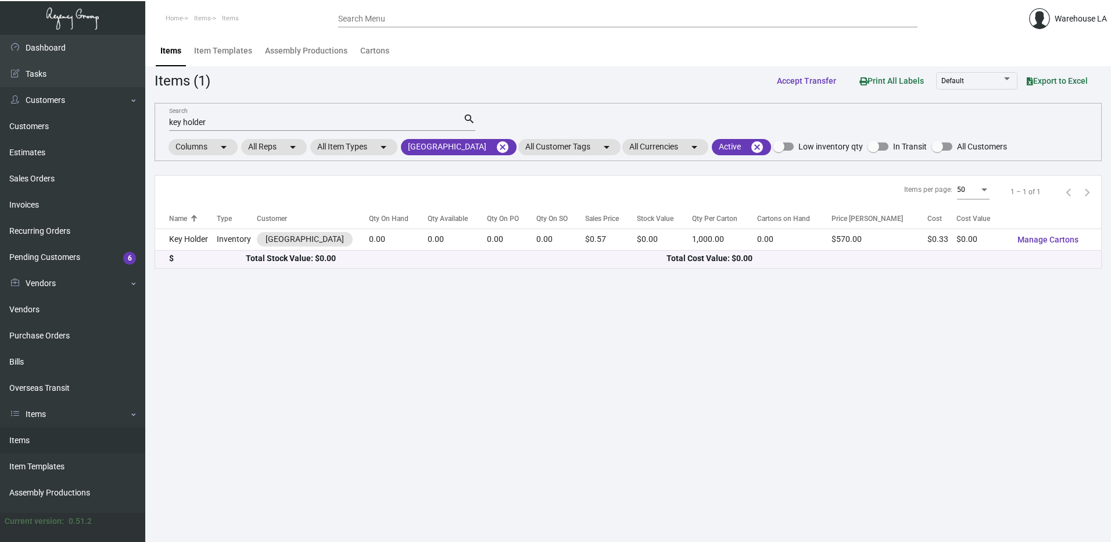
click at [336, 428] on main "Items Item Templates Assembly Productions Cartons Items (1) Accept Transfer Pri…" at bounding box center [628, 288] width 966 height 507
click at [367, 120] on input "key holder" at bounding box center [316, 122] width 294 height 9
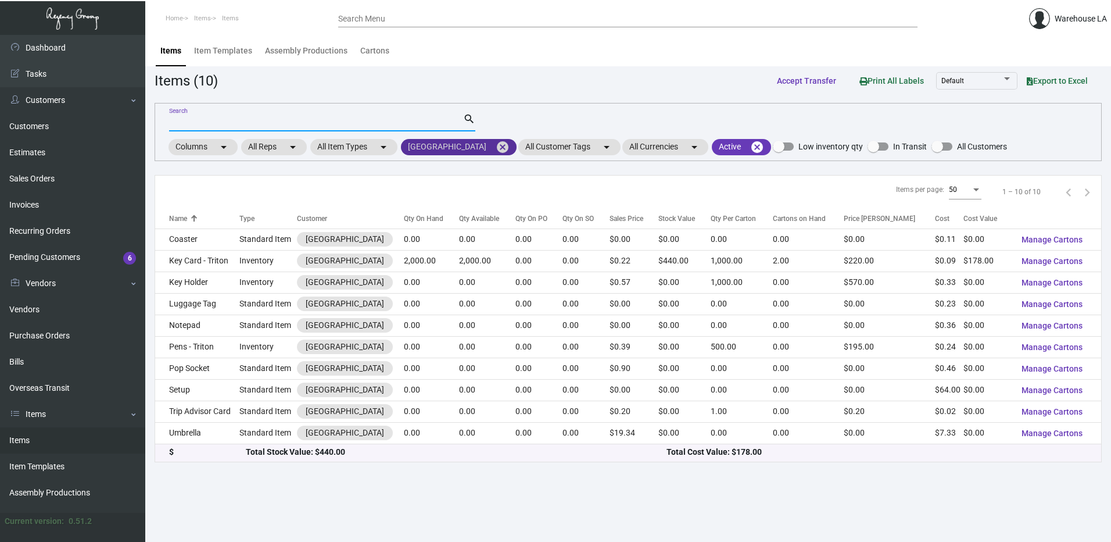
click at [496, 145] on mat-icon "cancel" at bounding box center [503, 147] width 14 height 14
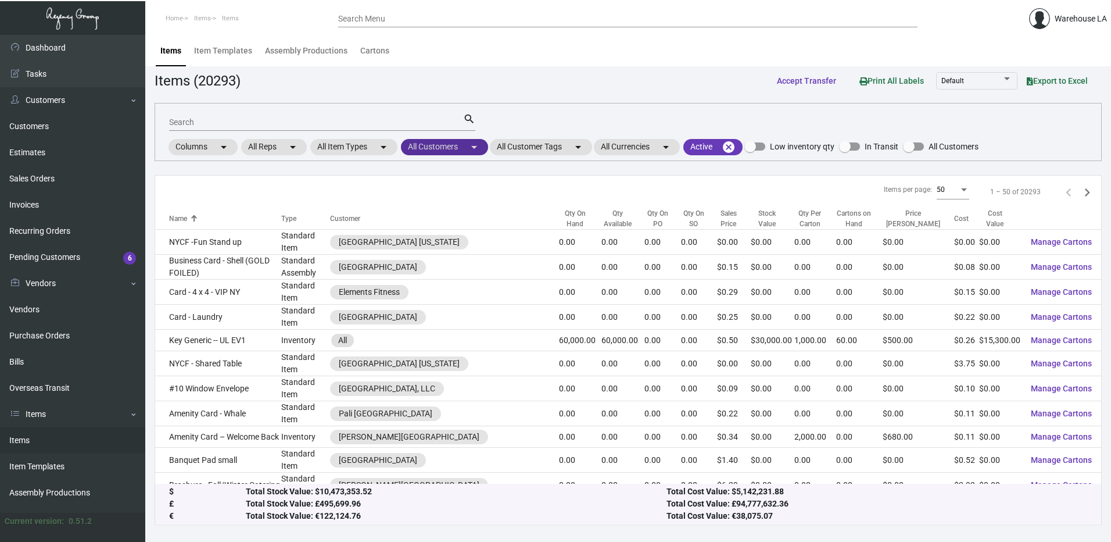
click at [461, 149] on mat-chip "All Customers arrow_drop_down" at bounding box center [444, 147] width 87 height 16
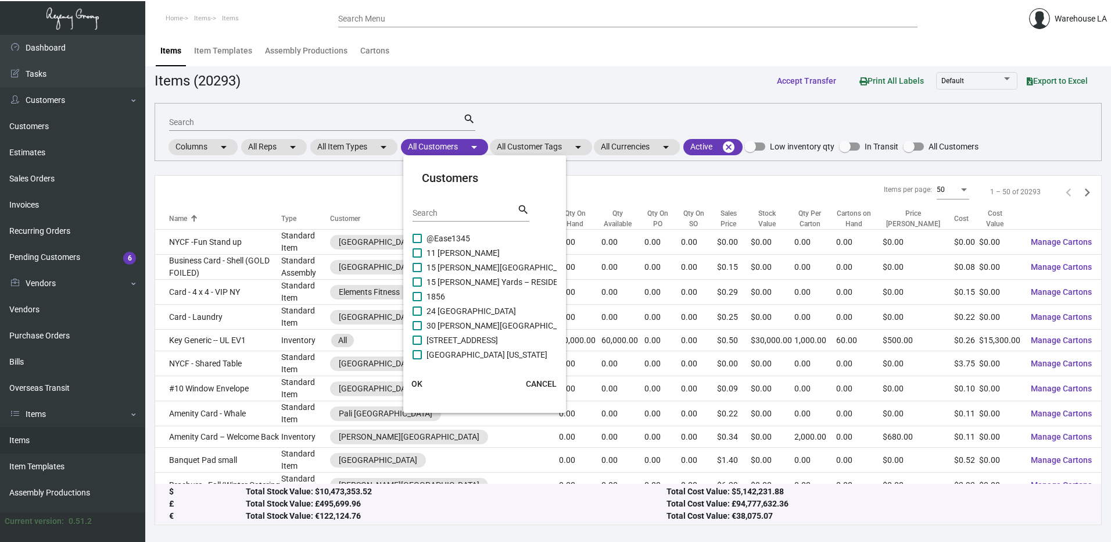
click at [432, 214] on input "Search" at bounding box center [465, 213] width 105 height 9
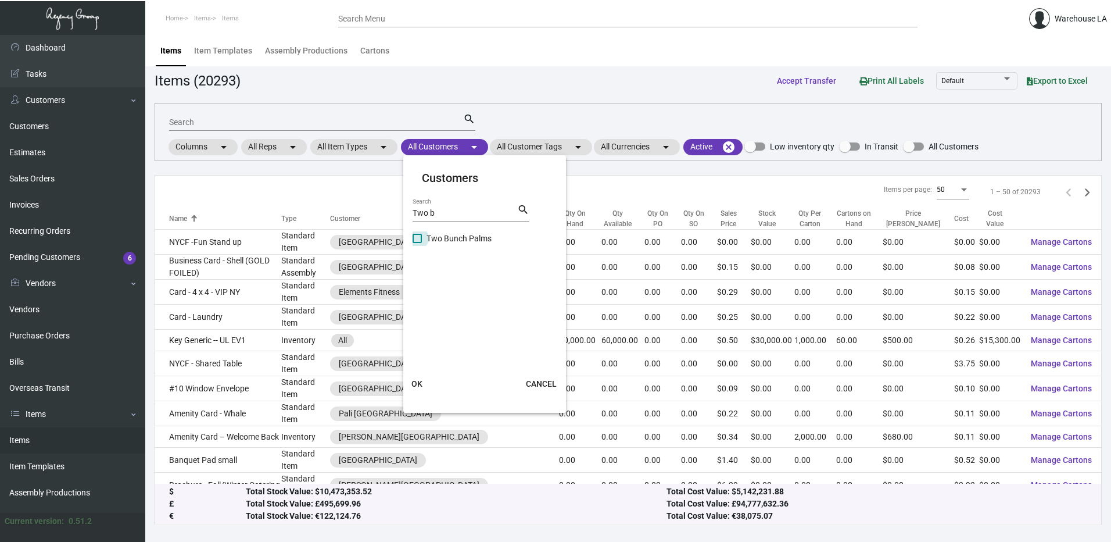
click at [420, 232] on label "Two Bunch Palms" at bounding box center [452, 238] width 79 height 14
click at [417, 243] on input "Two Bunch Palms" at bounding box center [417, 243] width 1 height 1
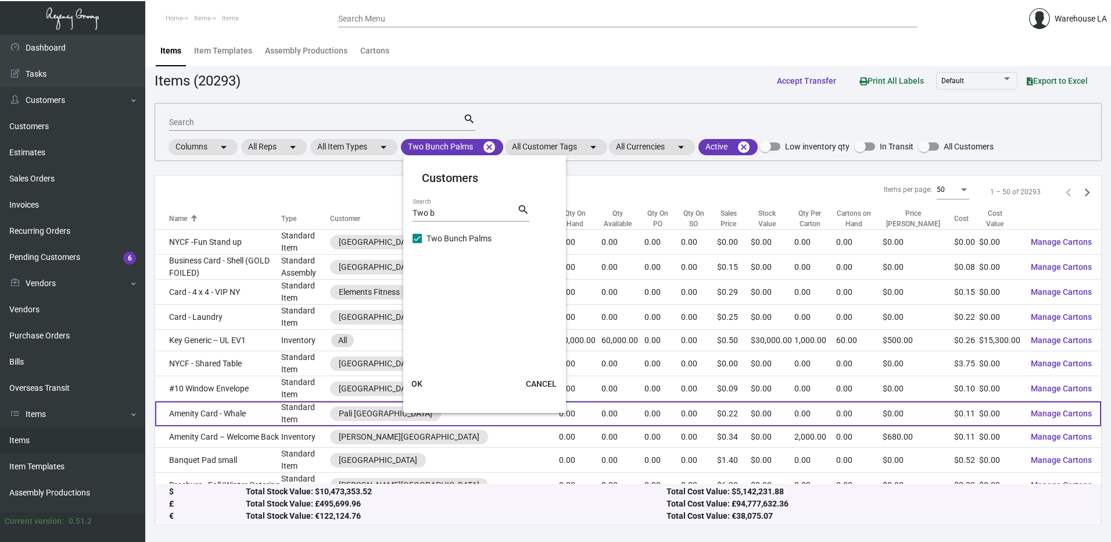
click at [421, 384] on span "OK" at bounding box center [416, 383] width 11 height 9
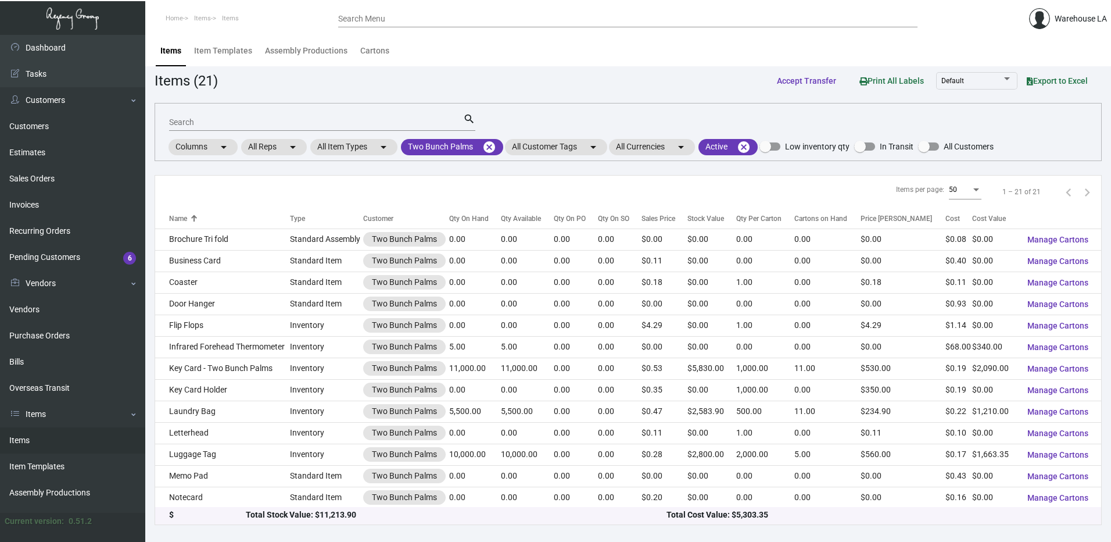
click at [306, 124] on input "Search" at bounding box center [316, 122] width 294 height 9
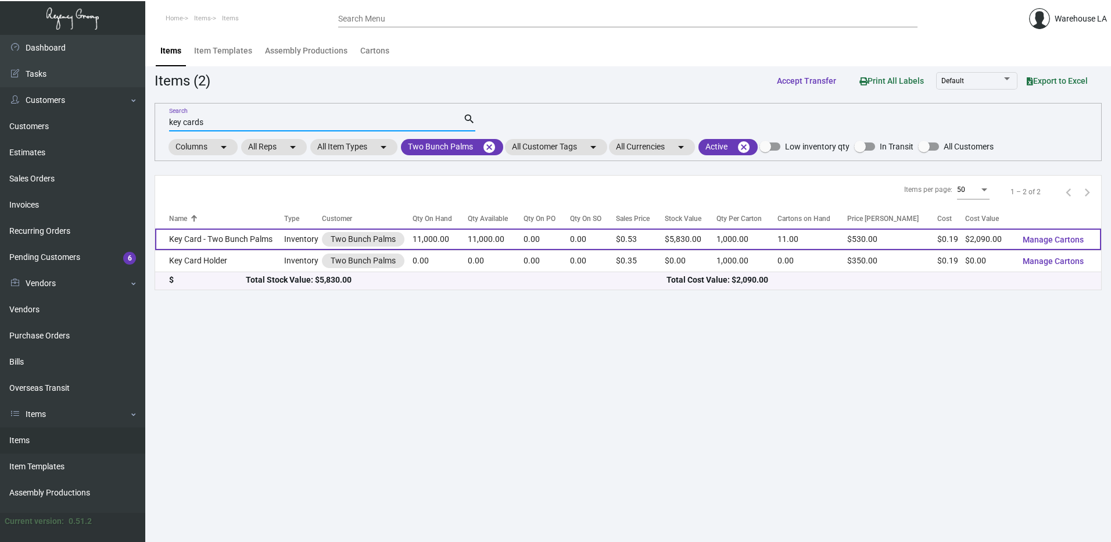
click at [240, 238] on td "Key Card - Two Bunch Palms" at bounding box center [219, 239] width 129 height 22
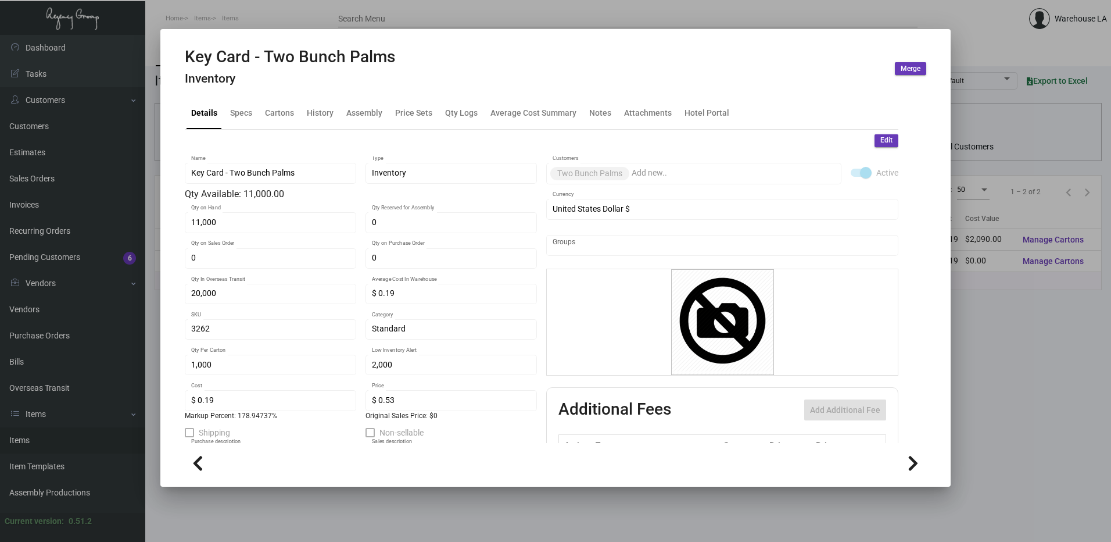
click at [882, 136] on span "Edit" at bounding box center [886, 140] width 12 height 10
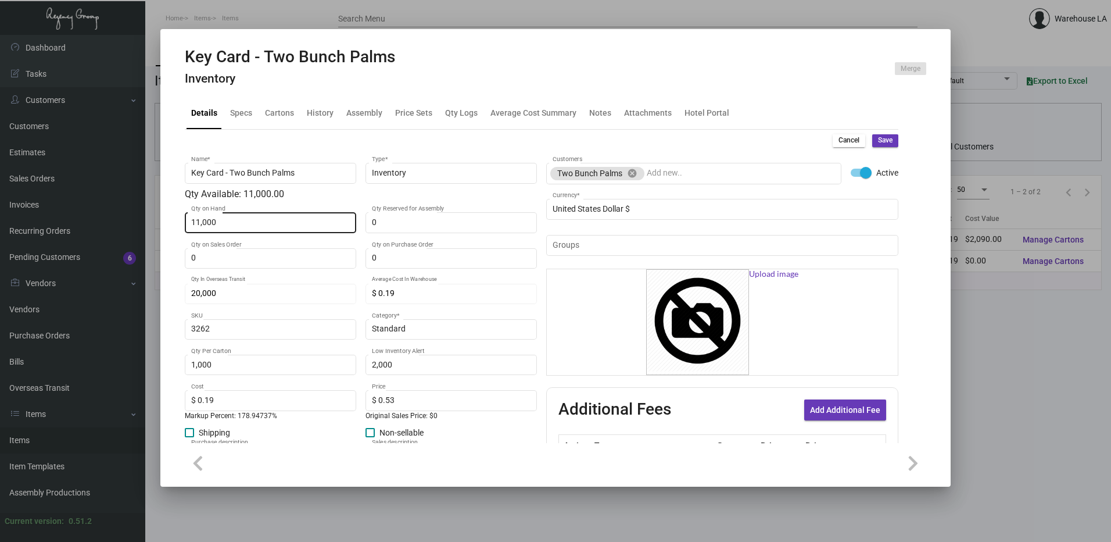
click at [225, 231] on div "11,000 Qty on Hand" at bounding box center [270, 221] width 159 height 23
click at [226, 216] on div "11,000 Qty on Hand" at bounding box center [270, 221] width 159 height 23
click at [882, 143] on span "Save" at bounding box center [885, 140] width 15 height 10
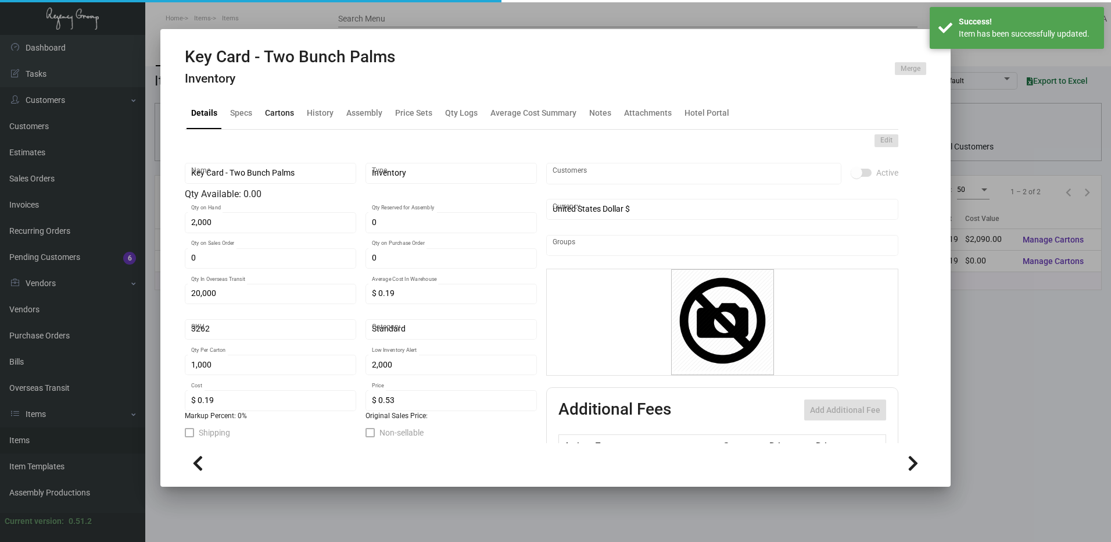
click at [275, 112] on div "Cartons" at bounding box center [279, 113] width 29 height 12
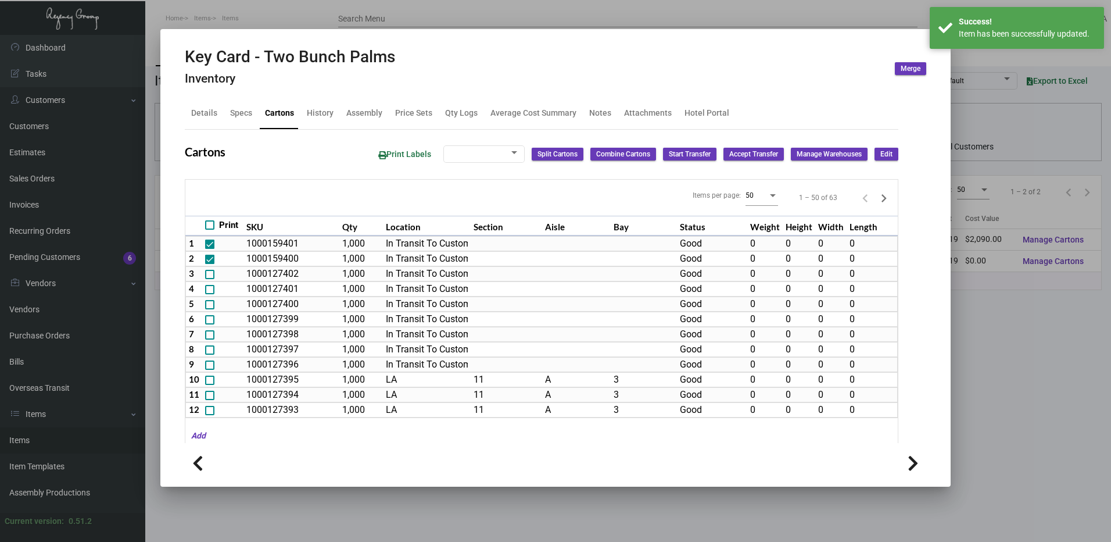
click at [890, 156] on mat-tab-group "Details Specs Cartons History Assembly Price Sets Qty Logs Average Cost Summary…" at bounding box center [541, 267] width 741 height 352
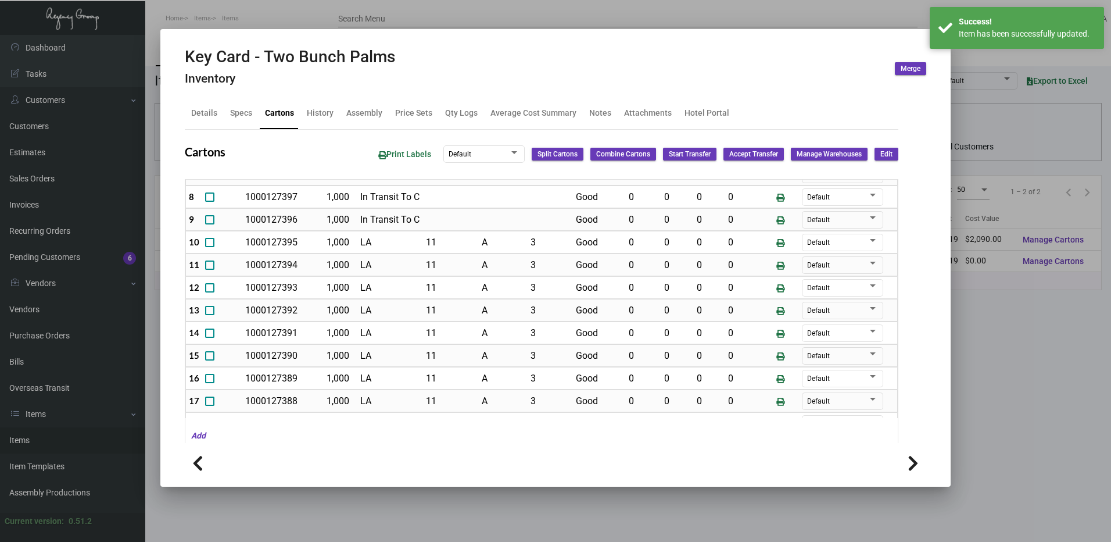
scroll to position [232, 0]
click at [880, 154] on span "Edit" at bounding box center [886, 154] width 12 height 10
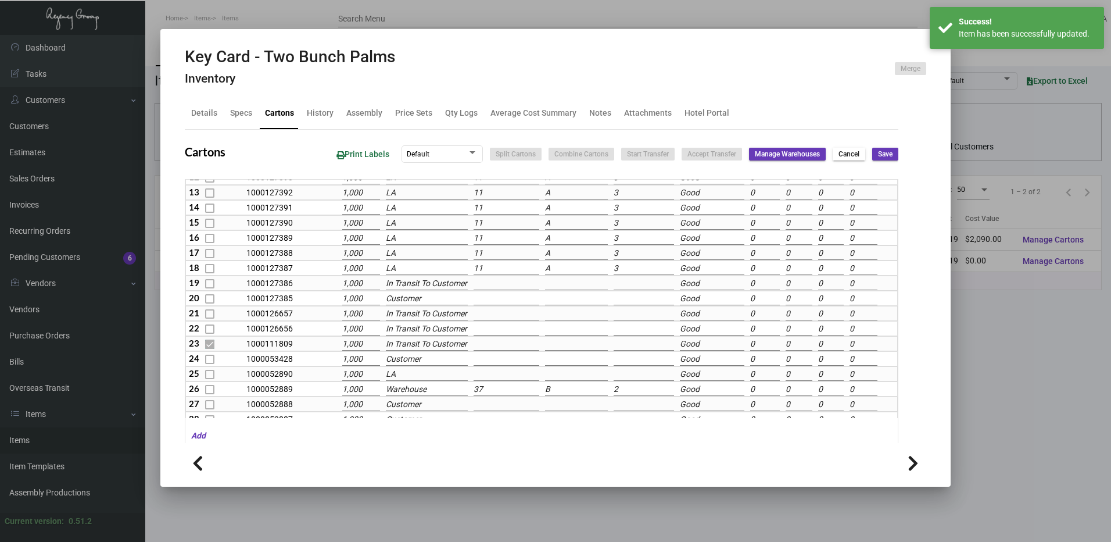
scroll to position [212, 0]
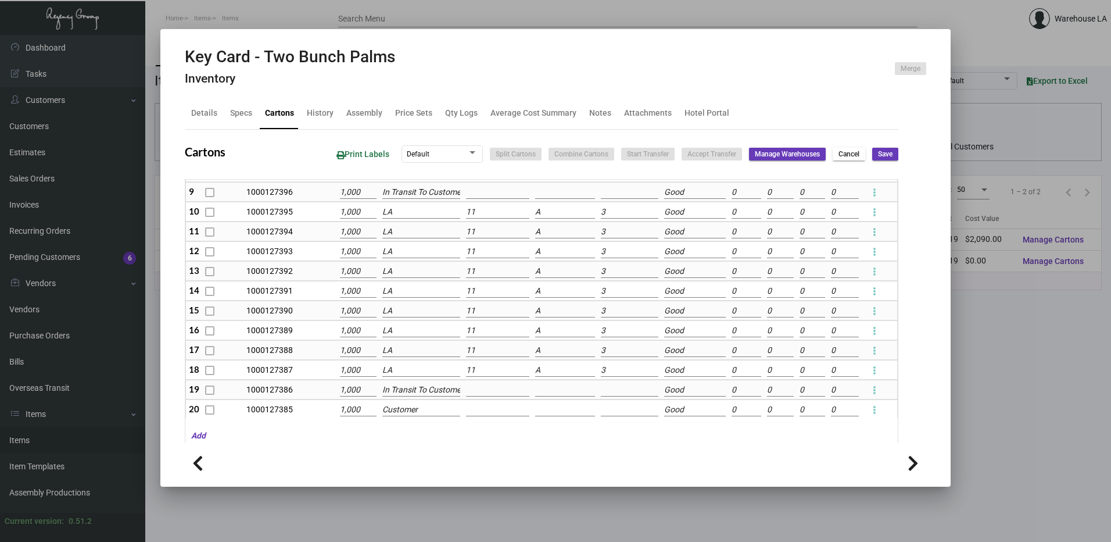
click at [423, 211] on input "LA" at bounding box center [421, 212] width 78 height 13
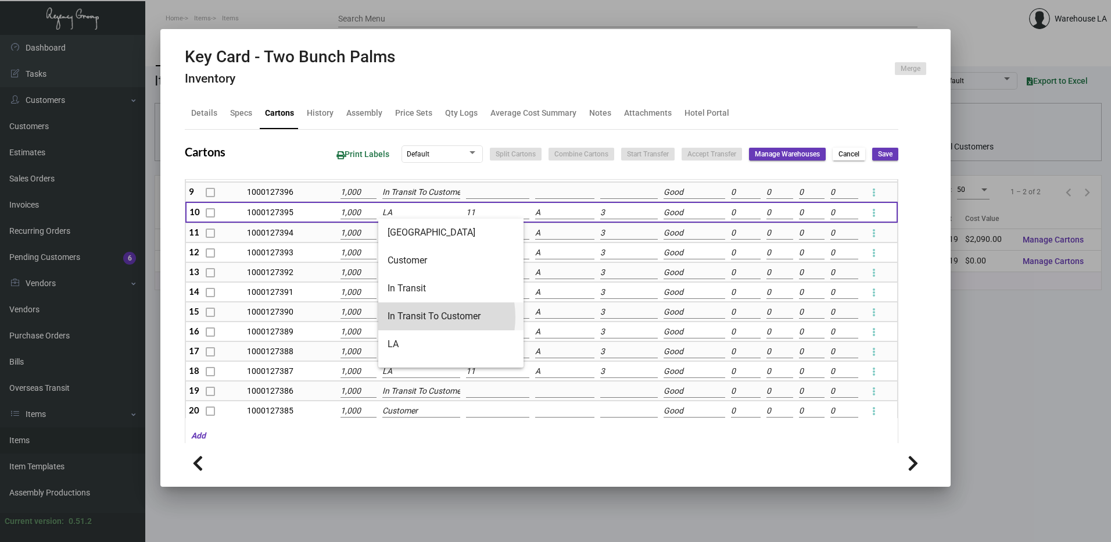
click at [420, 317] on span "In Transit To Customer" at bounding box center [451, 316] width 127 height 28
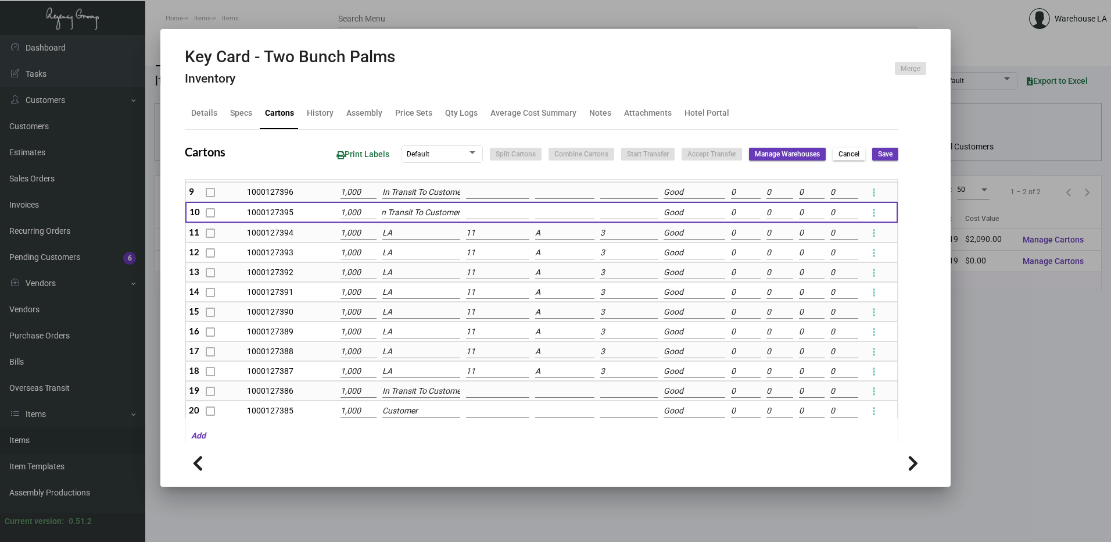
scroll to position [0, 0]
click at [406, 231] on input "LA" at bounding box center [421, 233] width 78 height 13
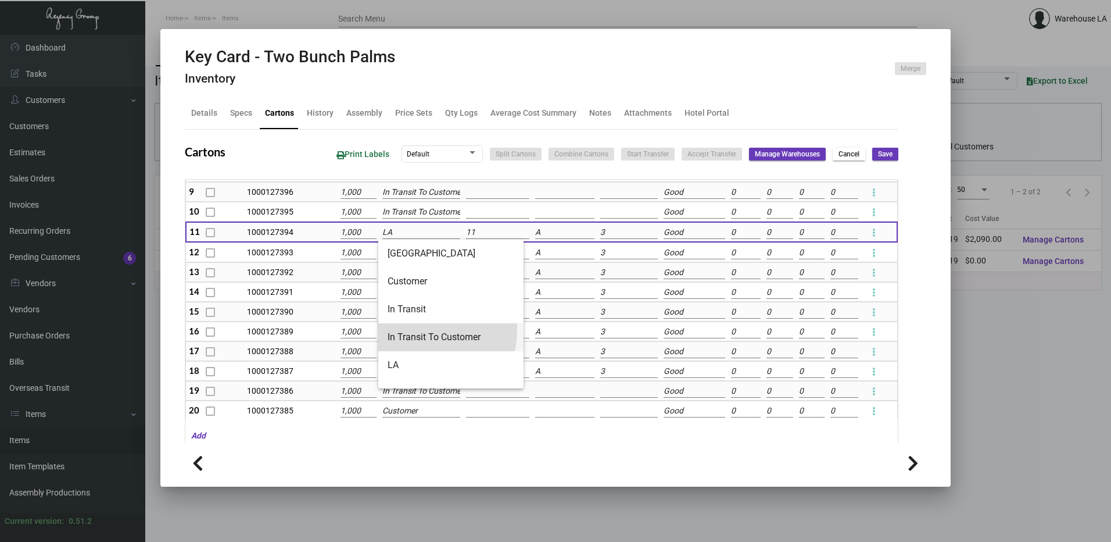
click at [410, 329] on span "In Transit To Customer" at bounding box center [451, 337] width 127 height 28
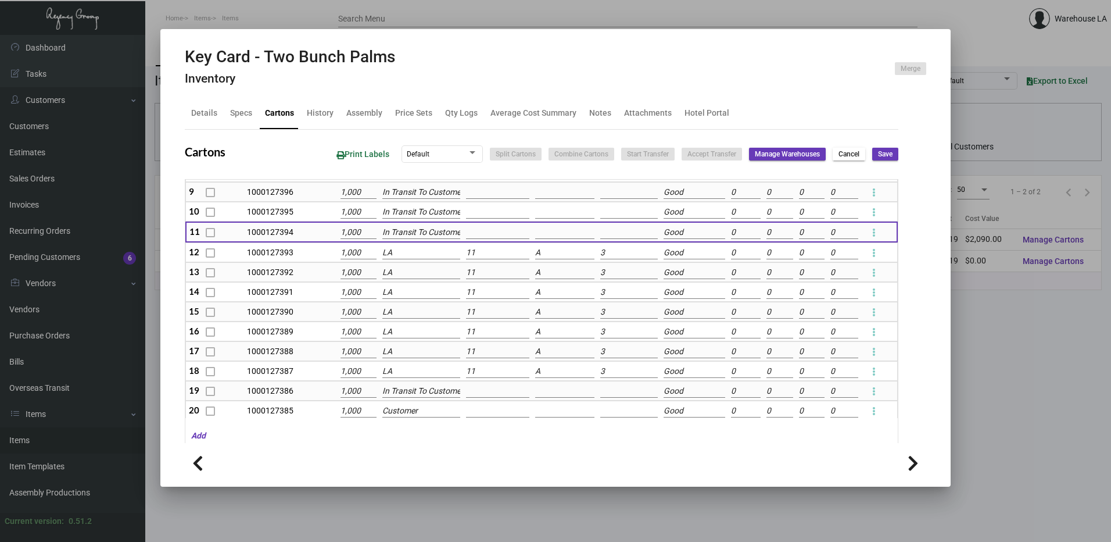
click at [410, 244] on td "LA" at bounding box center [421, 252] width 84 height 20
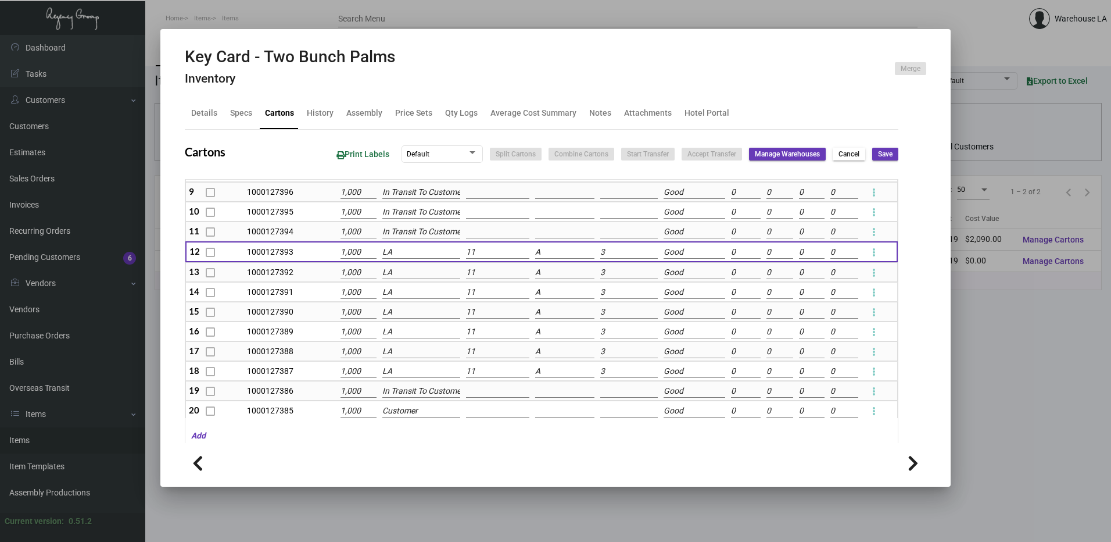
click at [410, 251] on input "LA" at bounding box center [421, 252] width 78 height 13
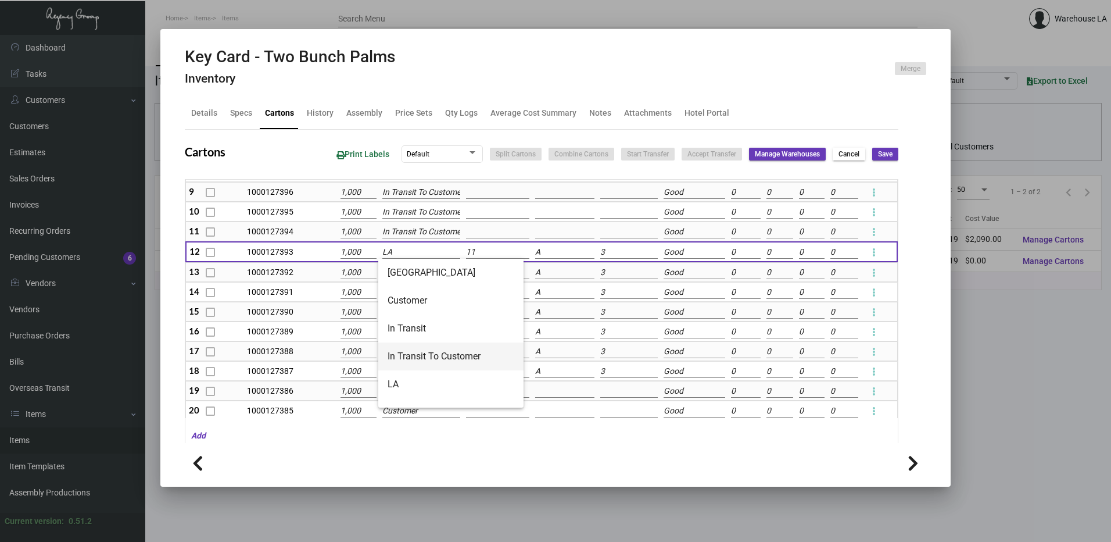
click at [417, 354] on span "In Transit To Customer" at bounding box center [451, 356] width 127 height 28
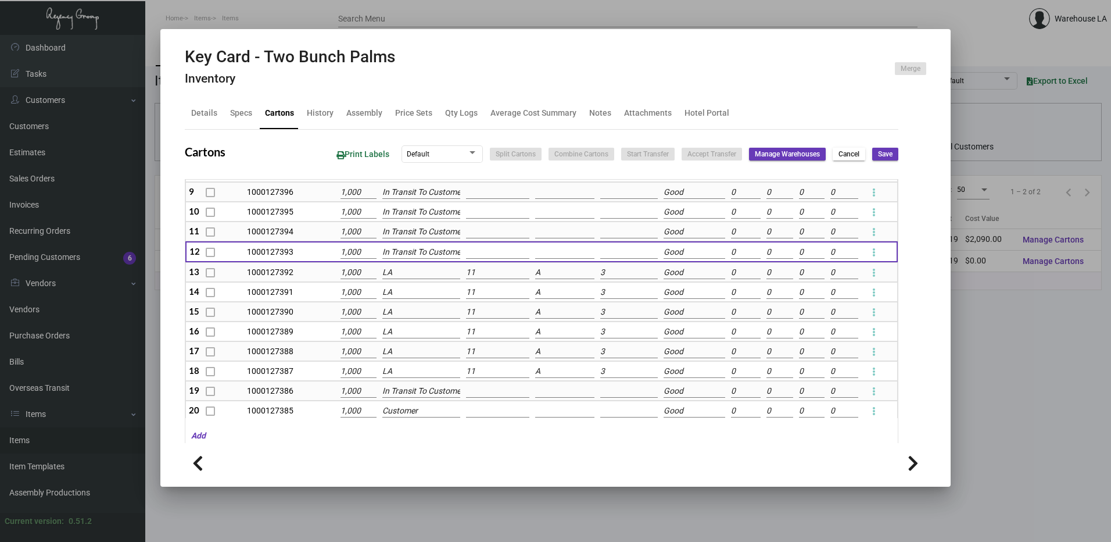
click at [407, 273] on input "LA" at bounding box center [421, 272] width 78 height 13
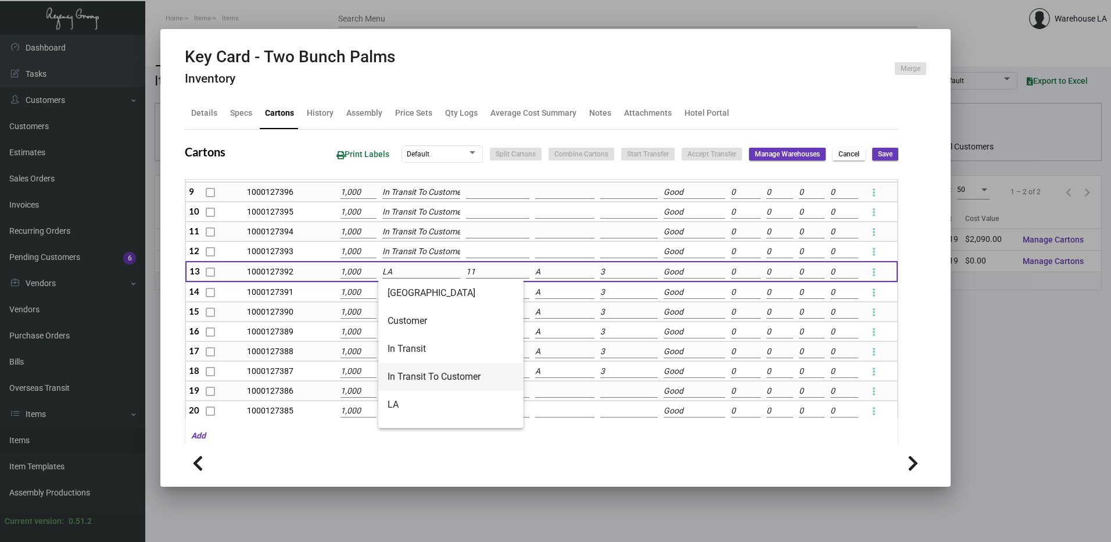
click at [424, 372] on span "In Transit To Customer" at bounding box center [451, 377] width 127 height 28
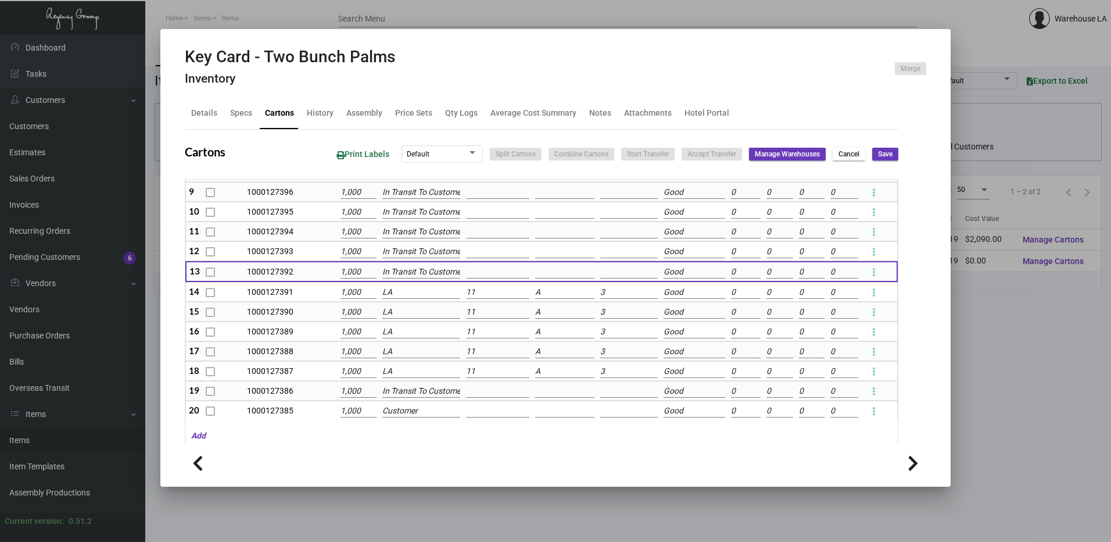
scroll to position [0, 6]
click at [402, 294] on input "LA" at bounding box center [421, 292] width 78 height 13
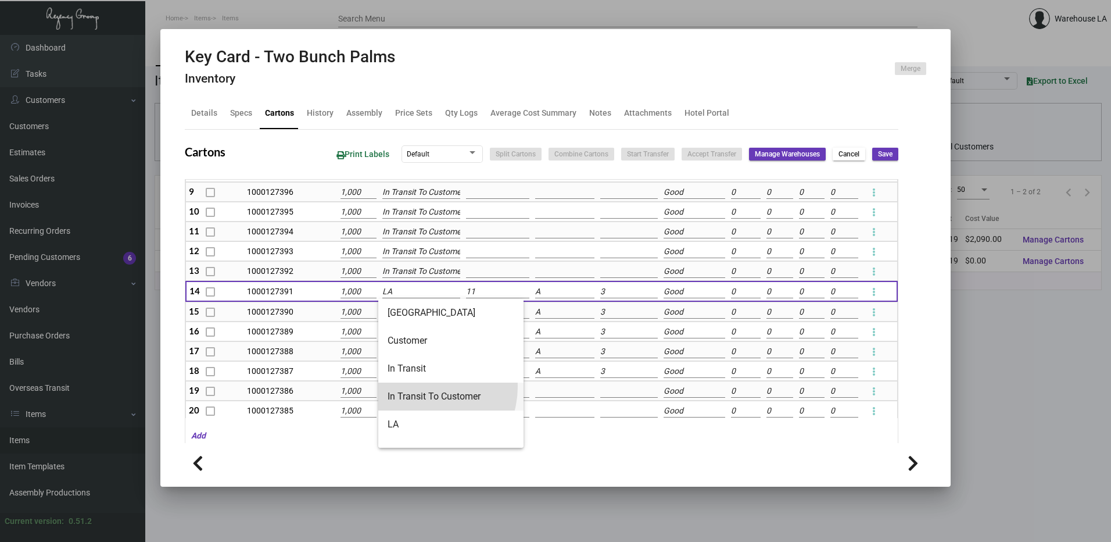
drag, startPoint x: 423, startPoint y: 387, endPoint x: 420, endPoint y: 361, distance: 25.7
click at [424, 389] on span "In Transit To Customer" at bounding box center [451, 396] width 127 height 28
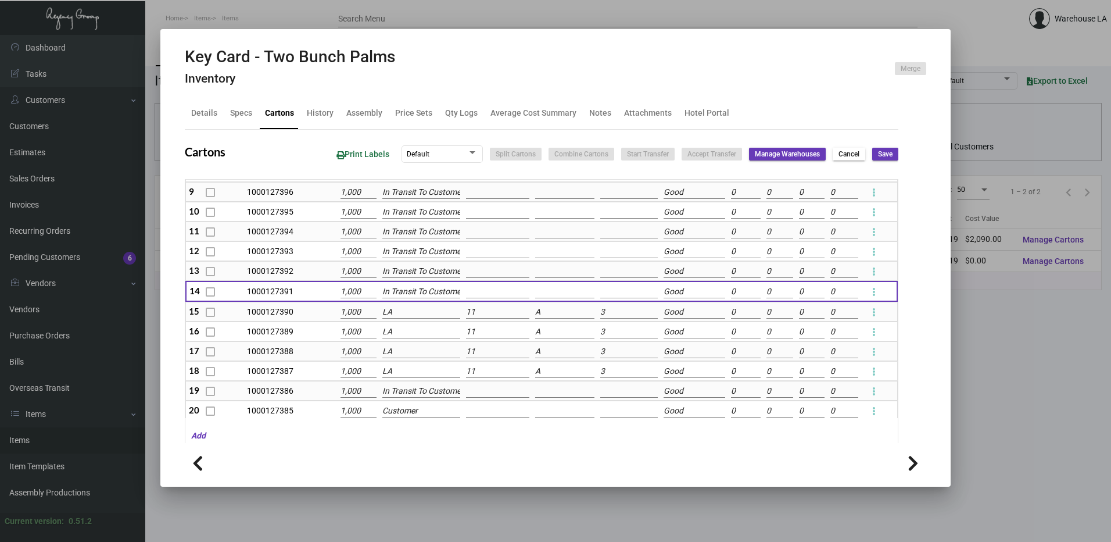
click at [410, 317] on input "LA" at bounding box center [421, 312] width 78 height 13
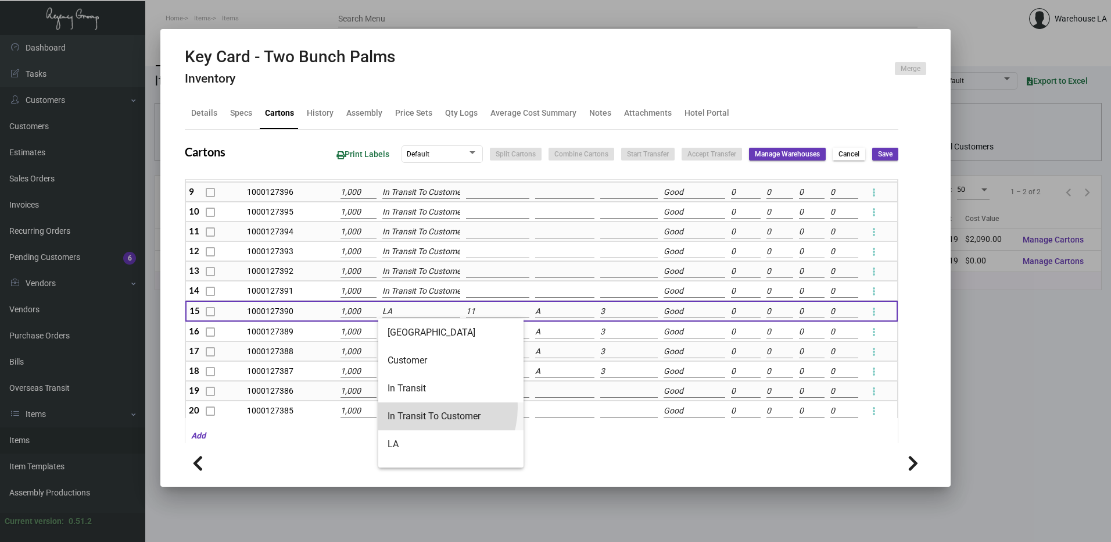
click at [427, 407] on span "In Transit To Customer" at bounding box center [451, 416] width 127 height 28
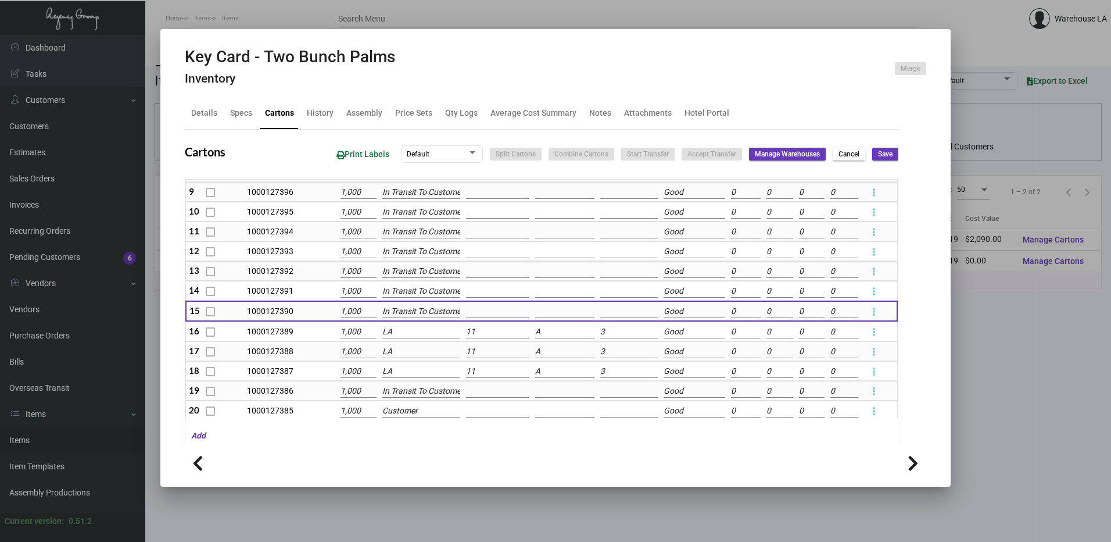
click at [413, 339] on td "LA" at bounding box center [421, 331] width 84 height 20
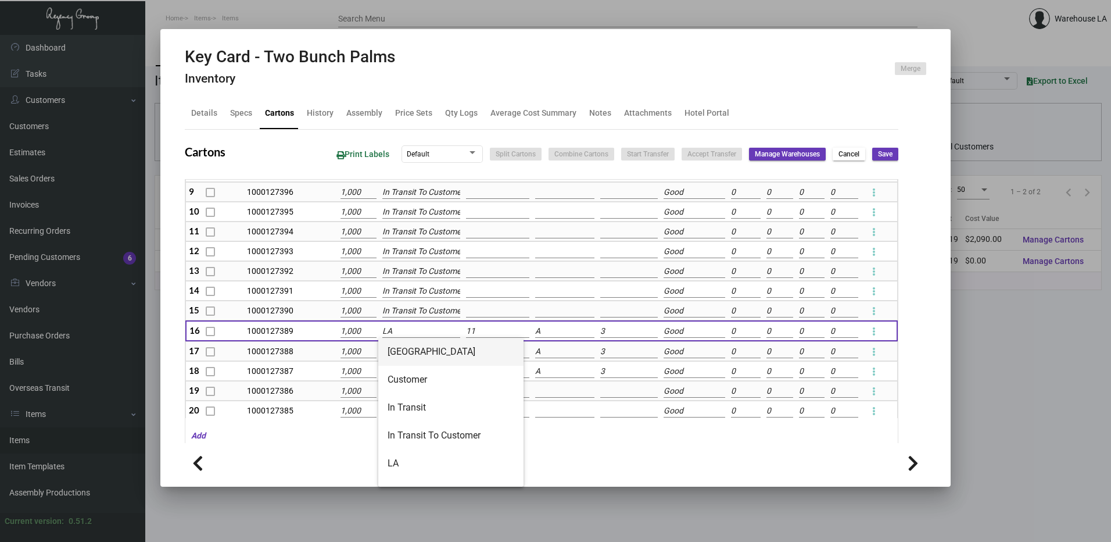
drag, startPoint x: 413, startPoint y: 333, endPoint x: 418, endPoint y: 364, distance: 31.7
click at [413, 334] on input "LA" at bounding box center [421, 331] width 78 height 13
drag, startPoint x: 419, startPoint y: 436, endPoint x: 528, endPoint y: 321, distance: 158.2
click at [419, 432] on span "In Transit To Customer" at bounding box center [451, 435] width 127 height 28
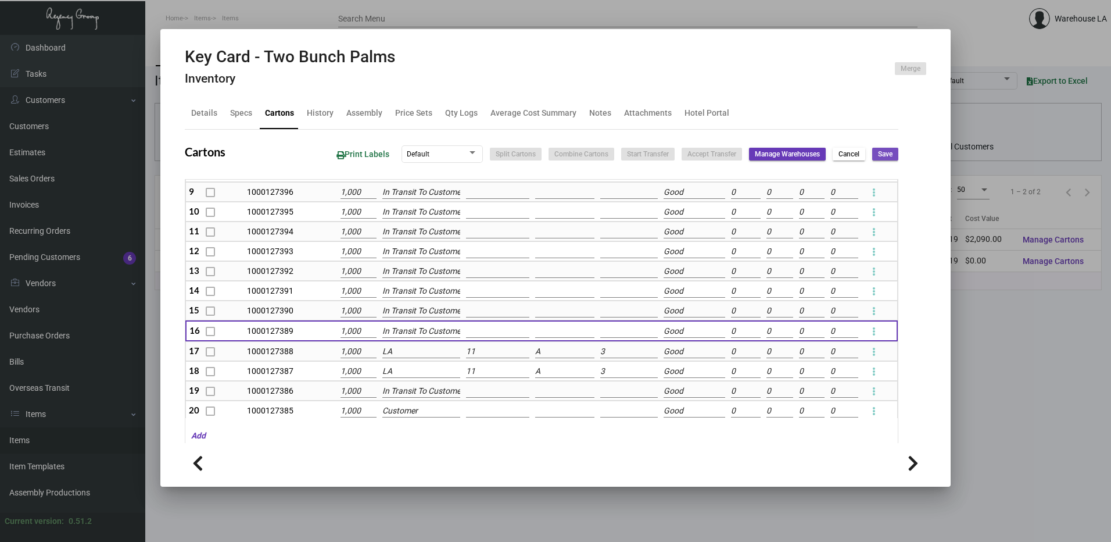
click at [881, 154] on span "Save" at bounding box center [885, 154] width 15 height 10
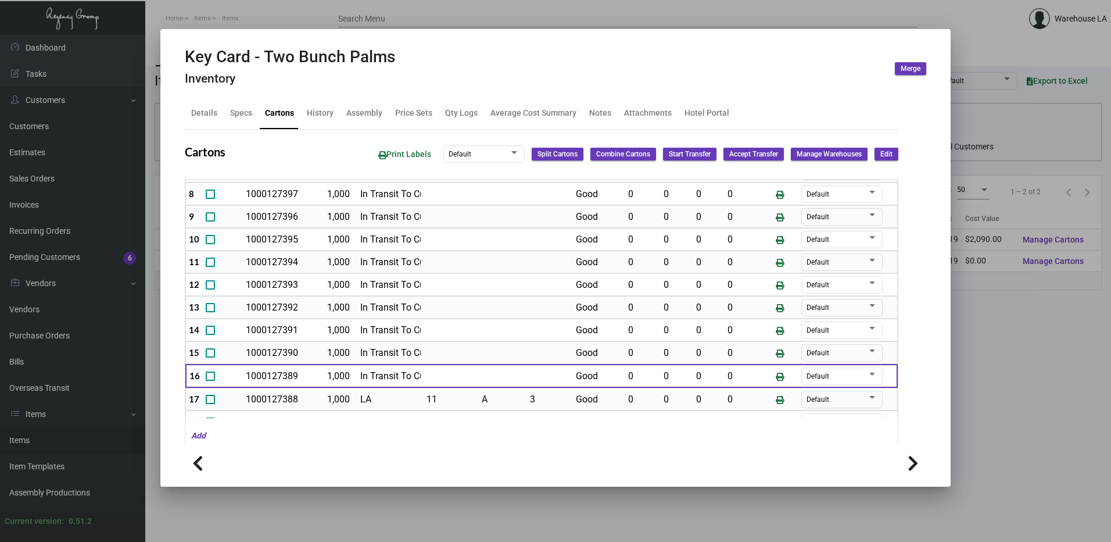
click at [1098, 329] on div at bounding box center [555, 271] width 1111 height 542
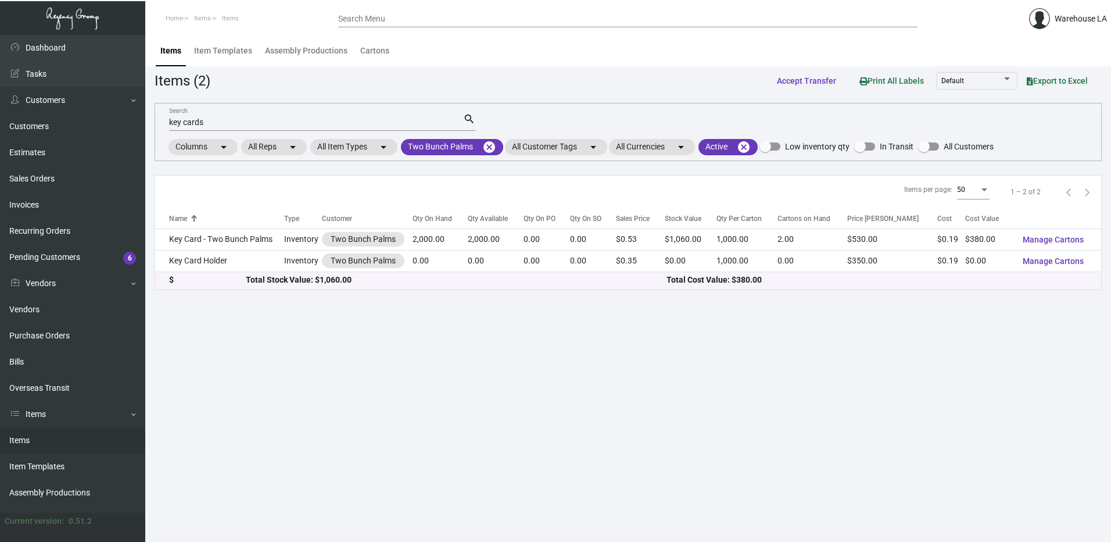
click at [360, 130] on div "key cards Search" at bounding box center [316, 122] width 294 height 18
click at [359, 124] on input "key cards" at bounding box center [316, 122] width 294 height 9
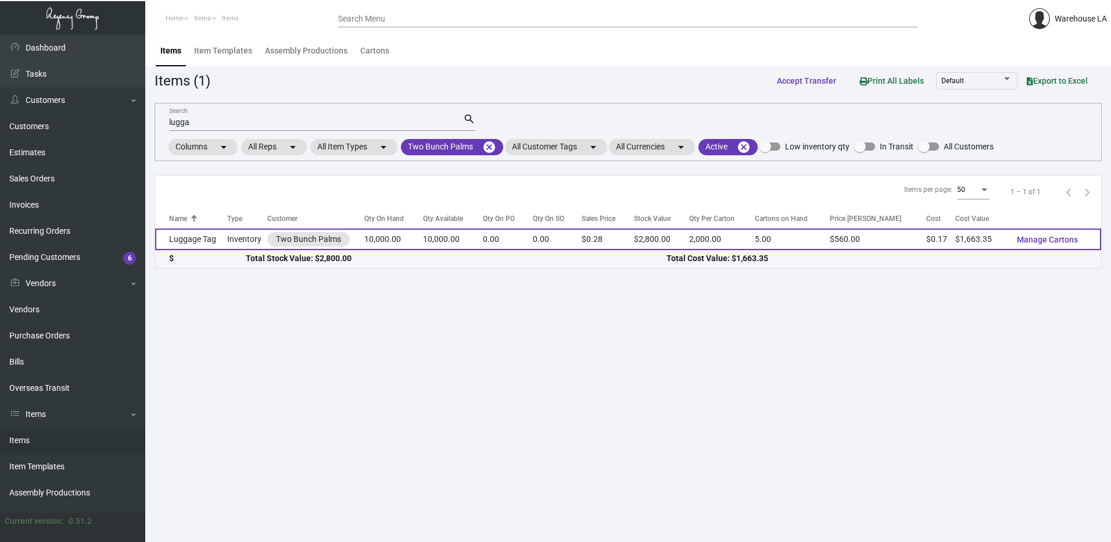
click at [410, 239] on td "10,000.00" at bounding box center [393, 239] width 59 height 22
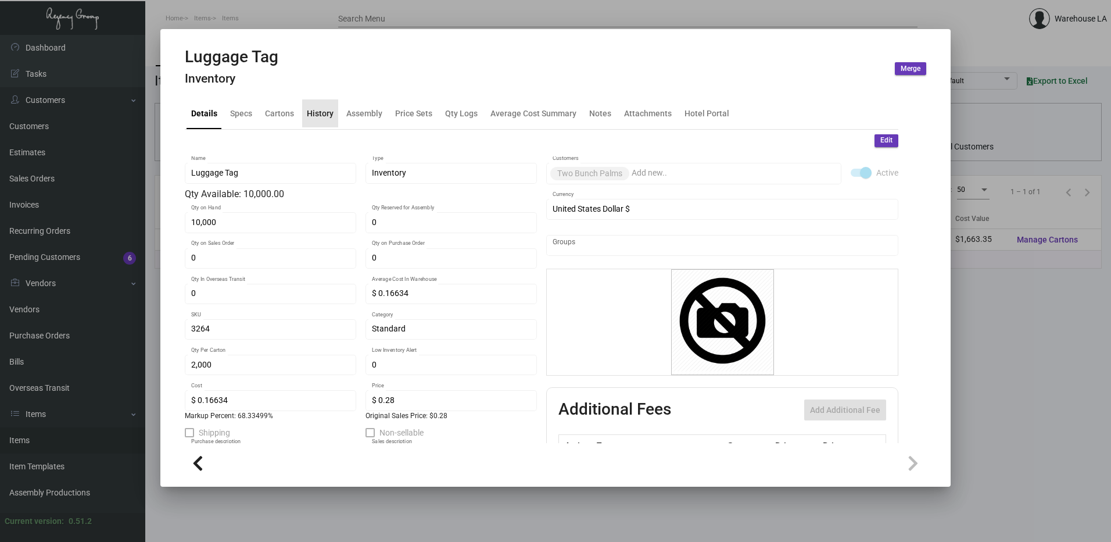
click at [321, 113] on div "History" at bounding box center [320, 113] width 27 height 12
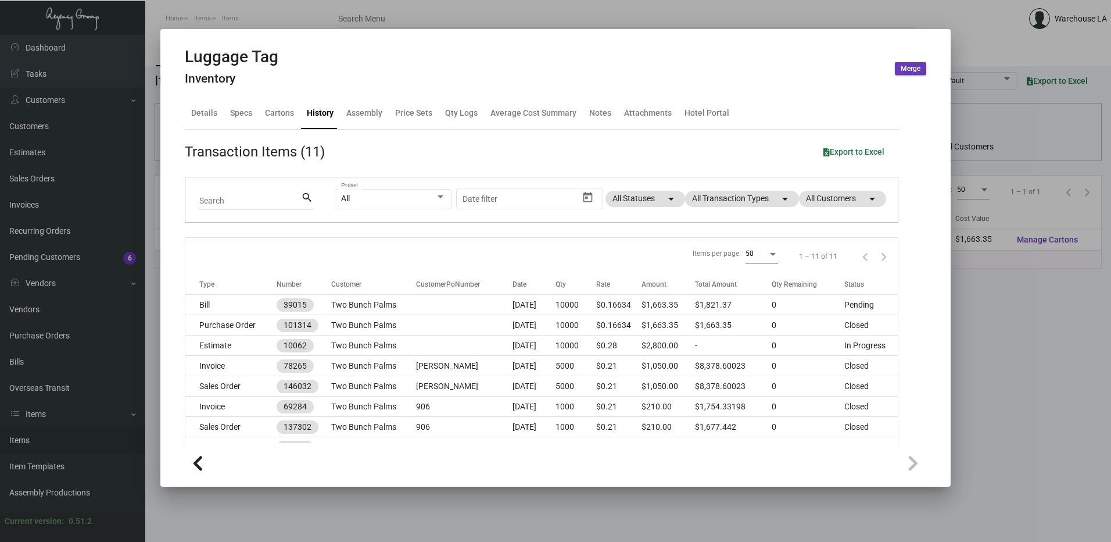
drag, startPoint x: 280, startPoint y: 23, endPoint x: 281, endPoint y: 48, distance: 24.4
click at [281, 23] on div at bounding box center [555, 271] width 1111 height 542
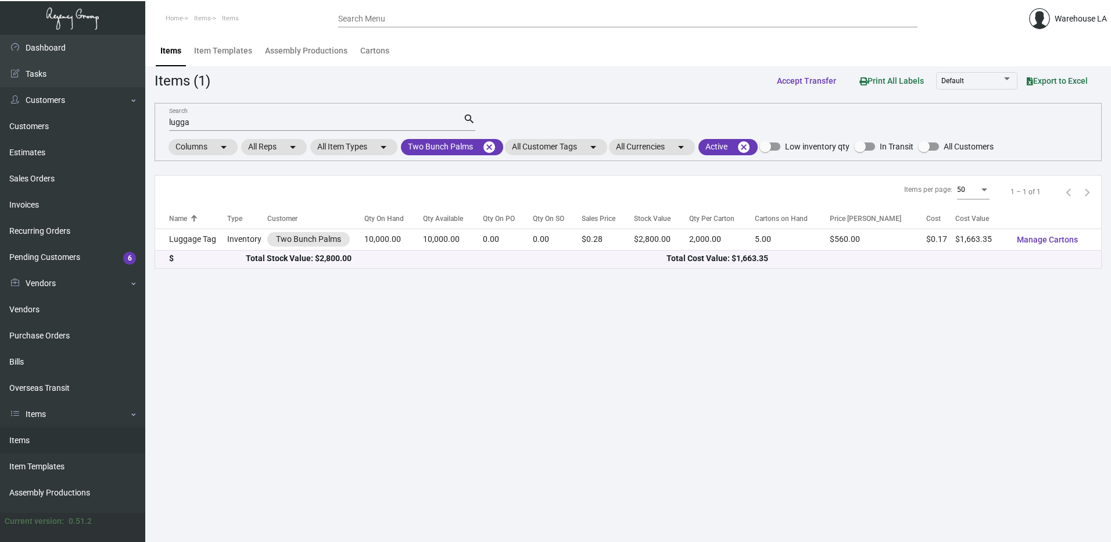
click at [223, 123] on input "lugga" at bounding box center [316, 122] width 294 height 9
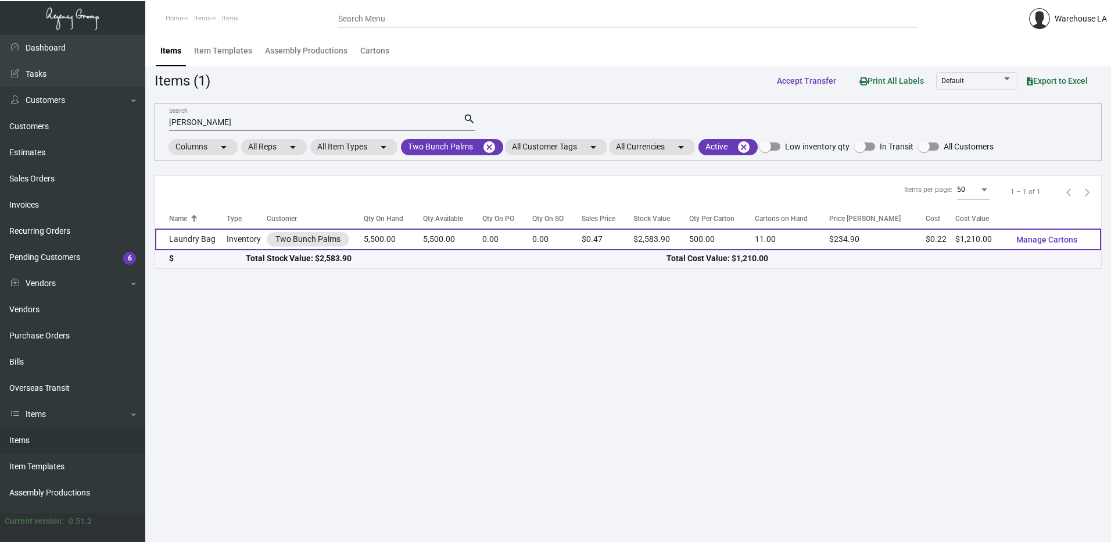
click at [170, 246] on td "Laundry Bag" at bounding box center [190, 239] width 71 height 22
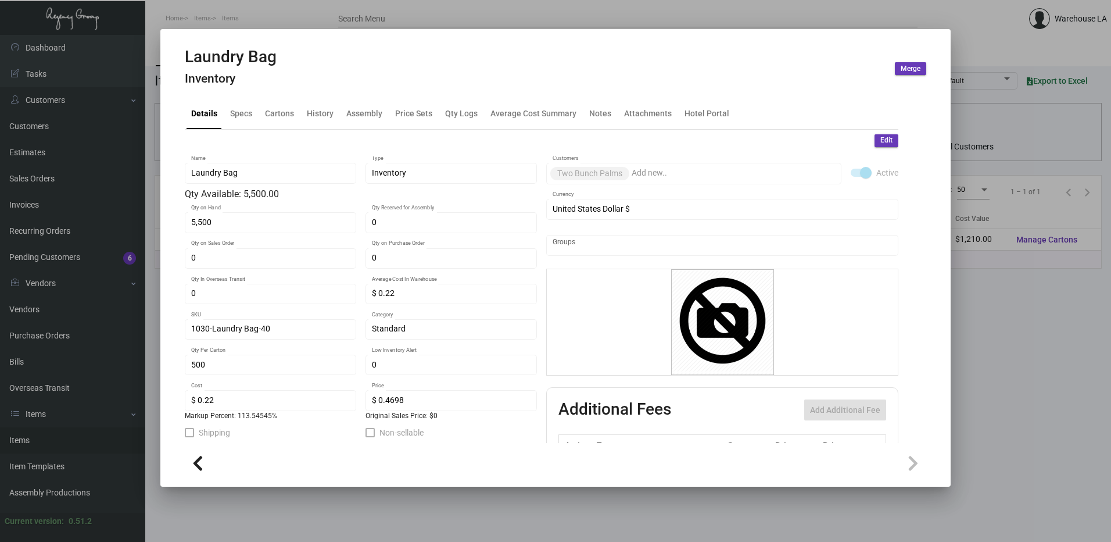
click at [298, 117] on div "Details Specs Cartons History Assembly Price Sets Qty Logs Average Cost Summary…" at bounding box center [542, 113] width 714 height 31
click at [307, 114] on div "History" at bounding box center [320, 113] width 27 height 12
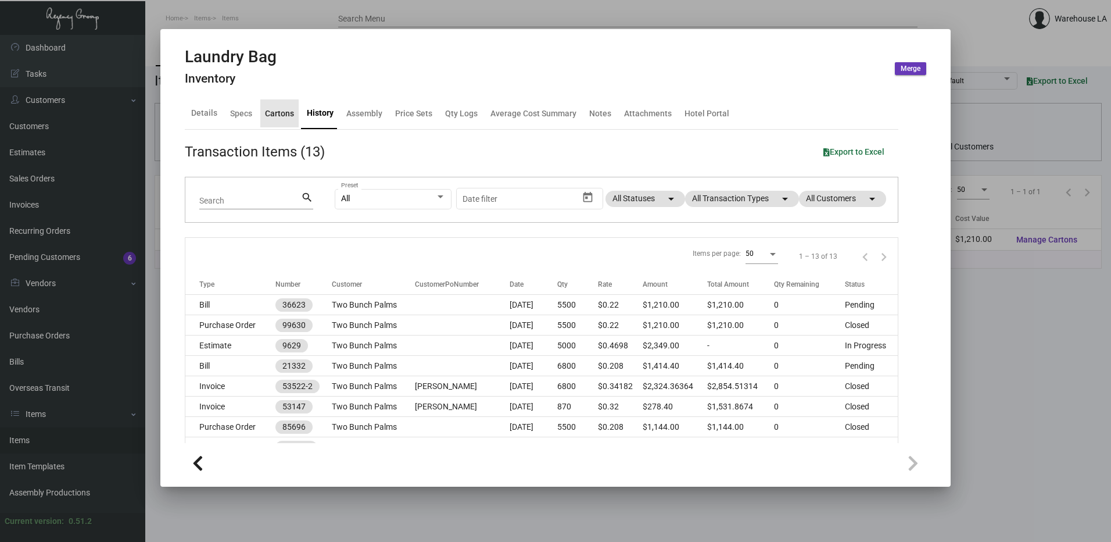
click at [284, 116] on div "Cartons" at bounding box center [279, 113] width 29 height 12
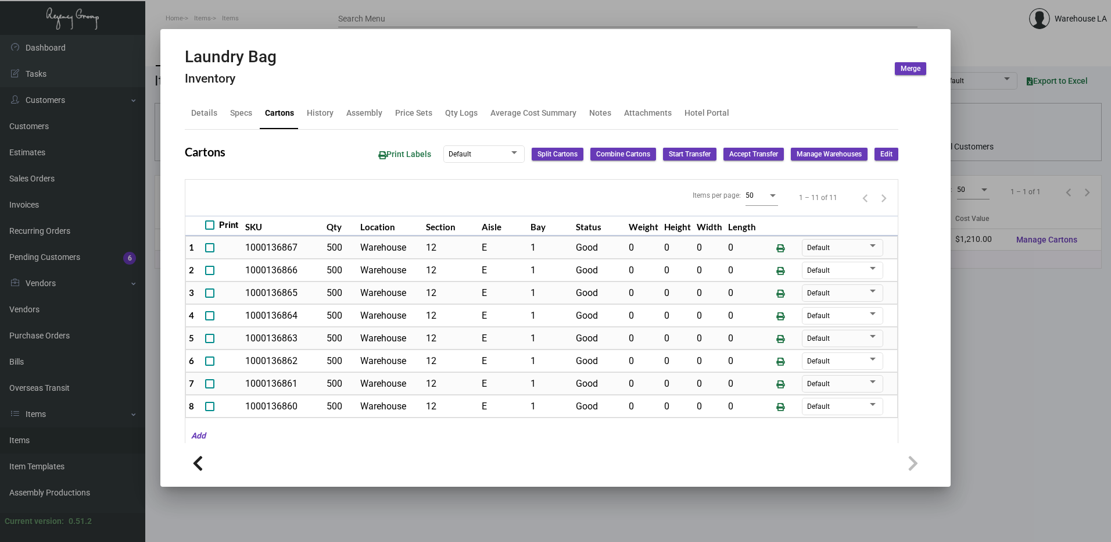
click at [319, 22] on div at bounding box center [555, 271] width 1111 height 542
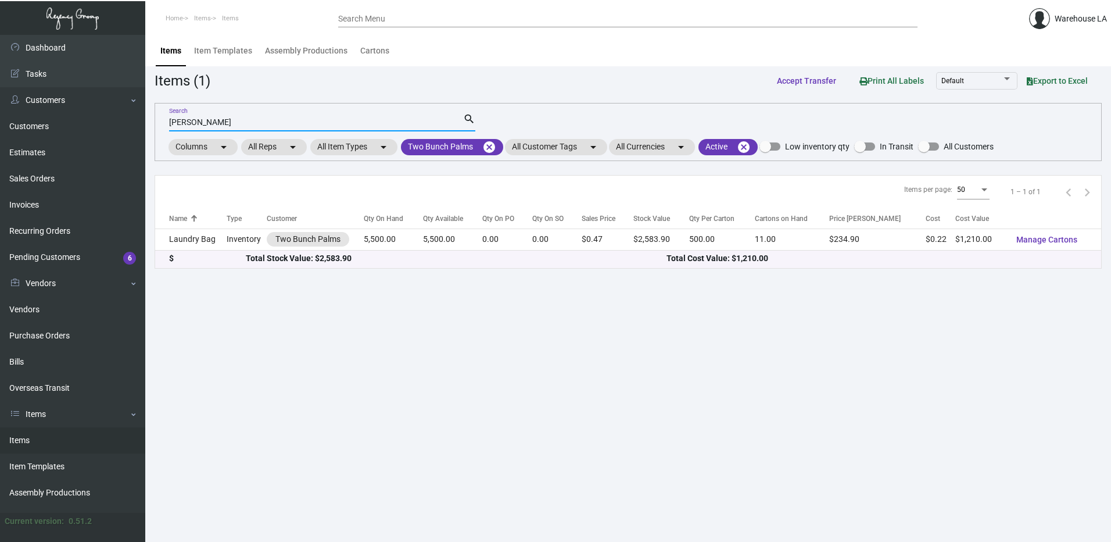
click at [250, 124] on input "[PERSON_NAME]" at bounding box center [316, 122] width 294 height 9
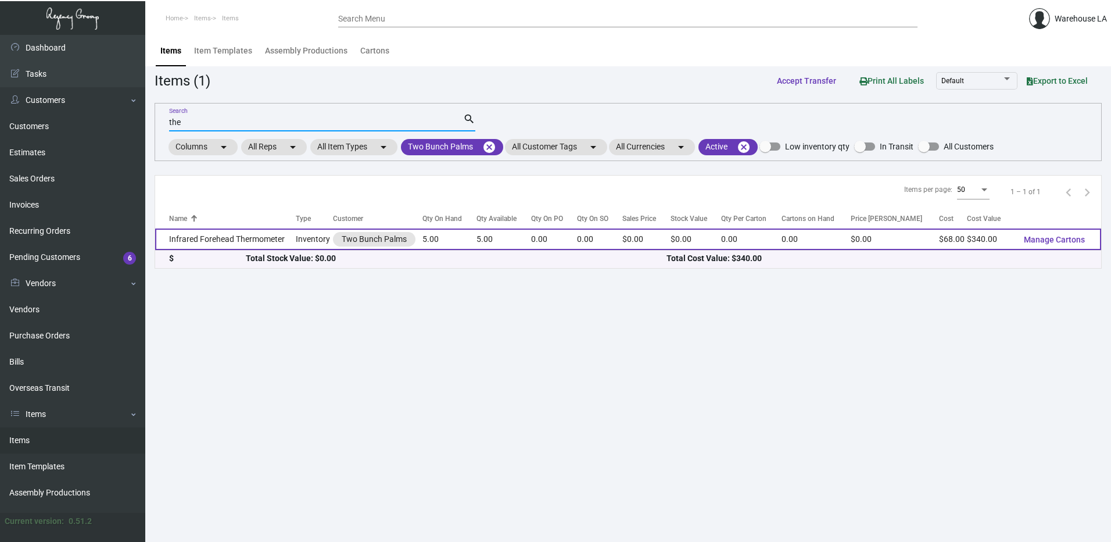
click at [263, 230] on td "Infrared Forehead Thermometer" at bounding box center [225, 239] width 141 height 22
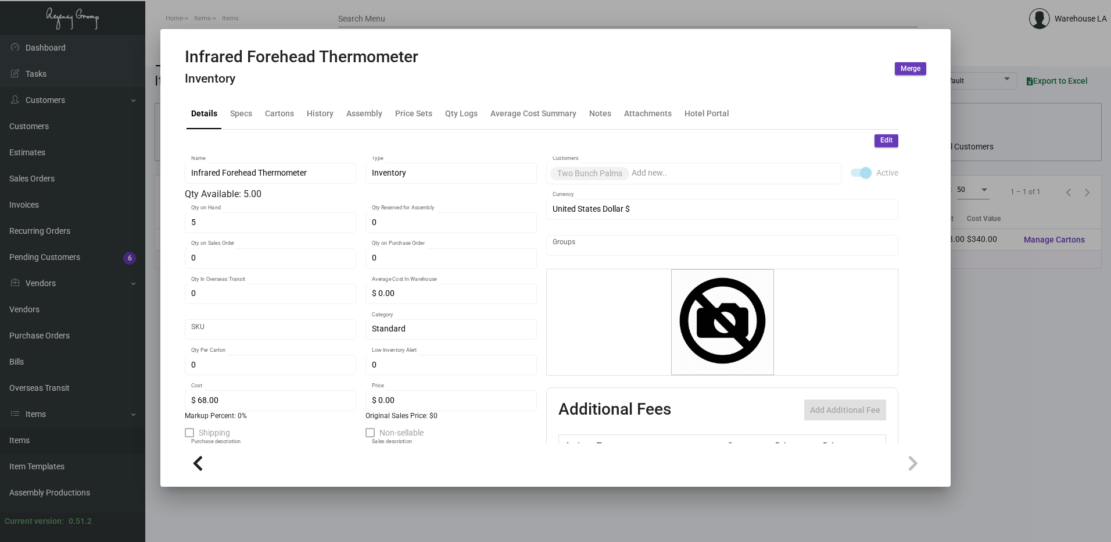
click at [273, 95] on mat-tab-group "Details Specs Cartons History Assembly Price Sets Qty Logs Average Cost Summary…" at bounding box center [541, 267] width 741 height 352
click at [275, 108] on div "Cartons" at bounding box center [279, 113] width 29 height 12
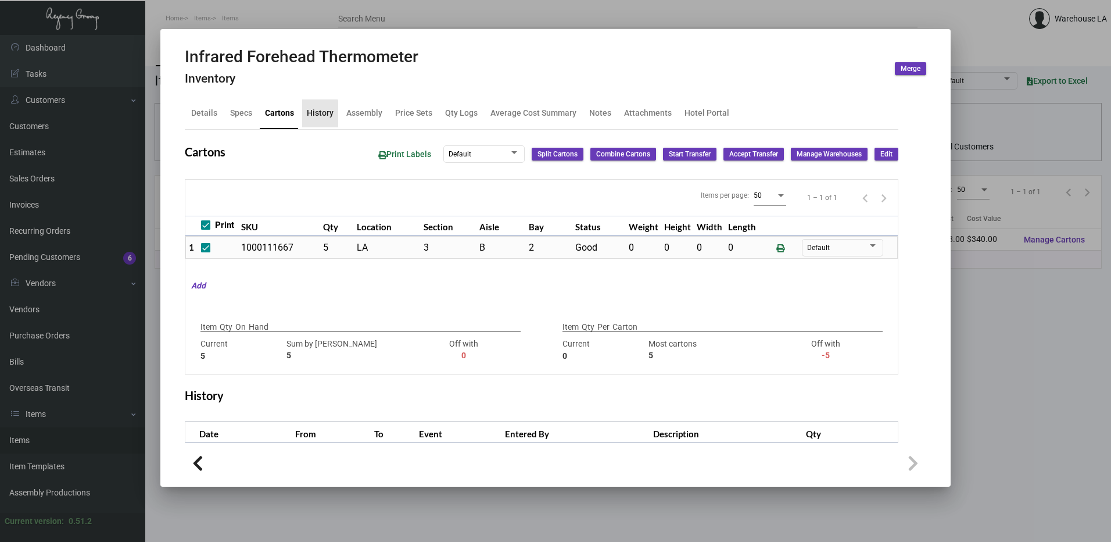
click at [311, 117] on div "History" at bounding box center [320, 113] width 27 height 12
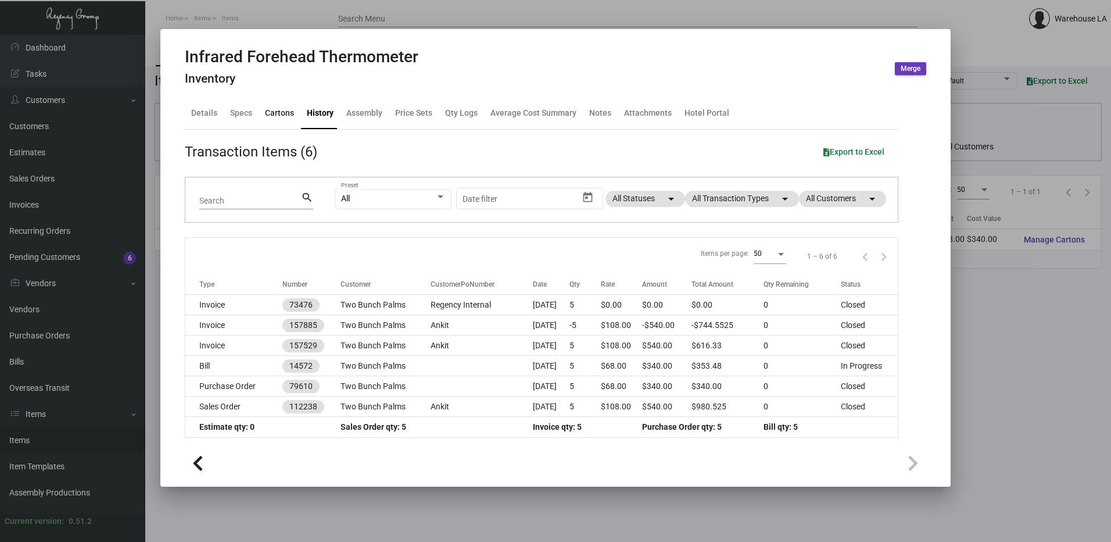
click at [281, 105] on div "Cartons" at bounding box center [279, 113] width 38 height 28
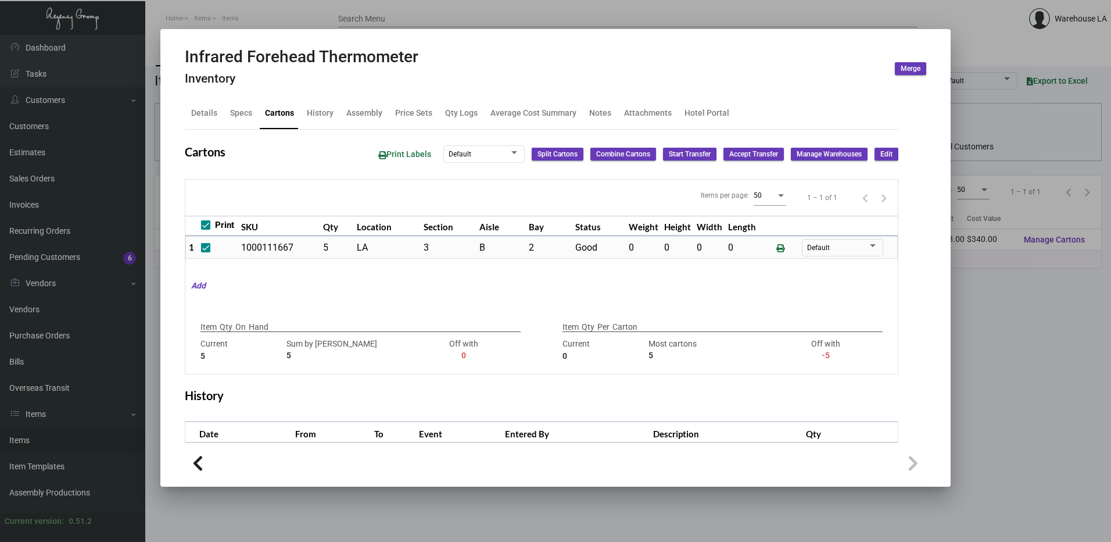
drag, startPoint x: 1094, startPoint y: 242, endPoint x: 1092, endPoint y: 257, distance: 14.6
click at [1093, 250] on div at bounding box center [555, 271] width 1111 height 542
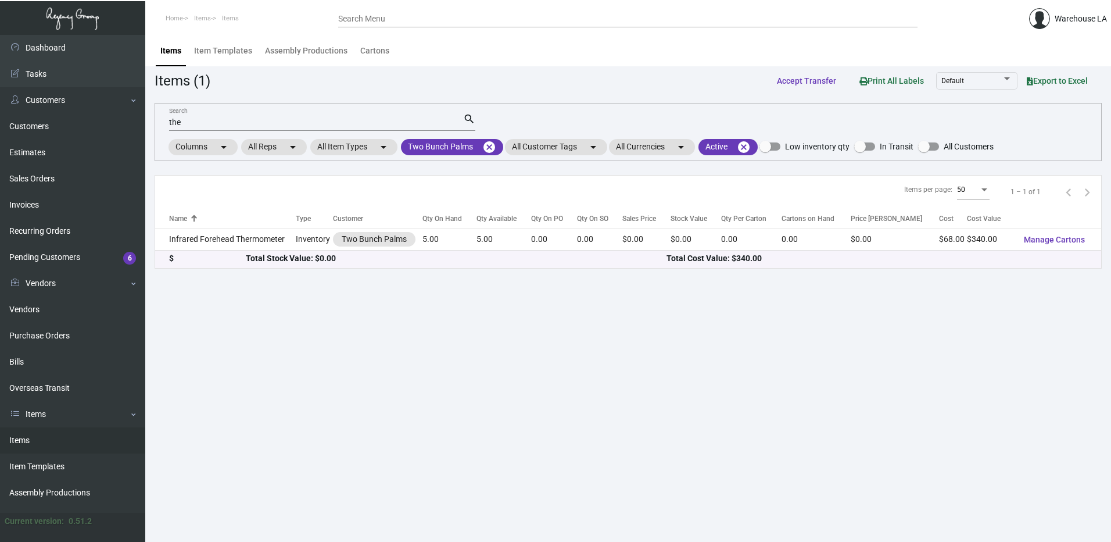
click at [336, 125] on input "the" at bounding box center [316, 122] width 294 height 9
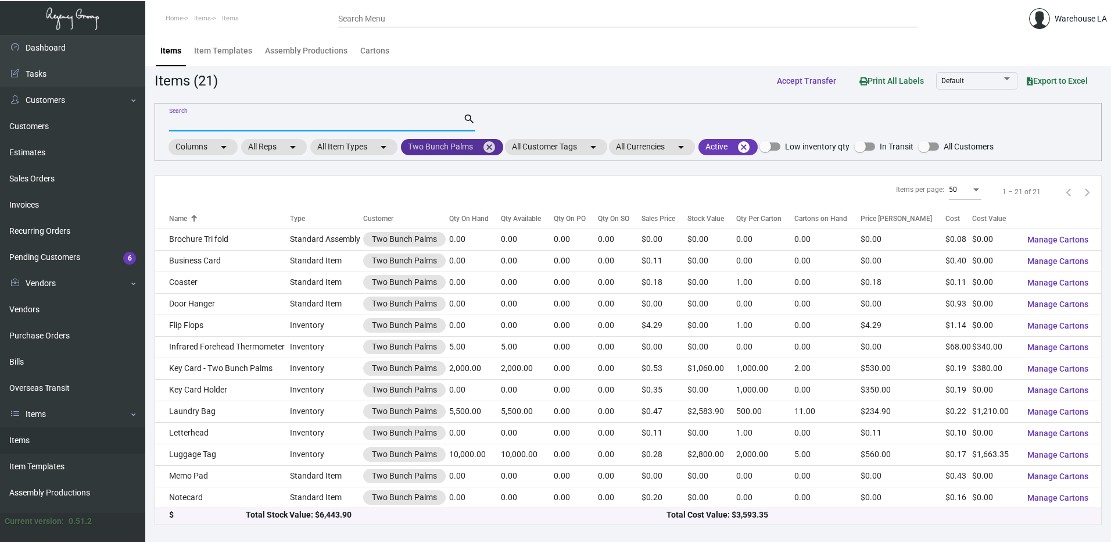
click at [490, 149] on mat-icon "cancel" at bounding box center [489, 147] width 14 height 14
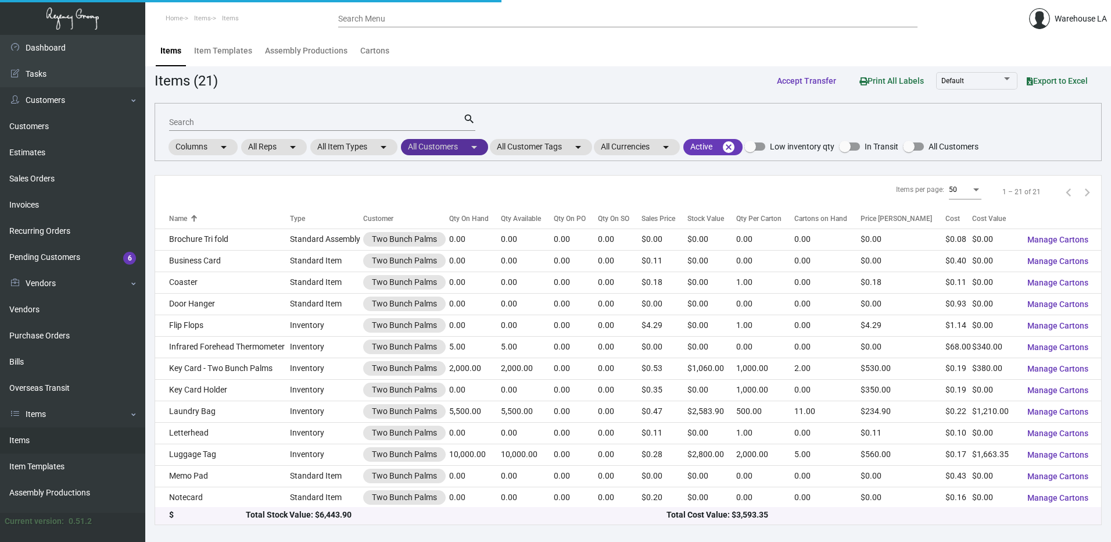
click at [488, 149] on mat-chip "All Customers arrow_drop_down" at bounding box center [444, 147] width 87 height 16
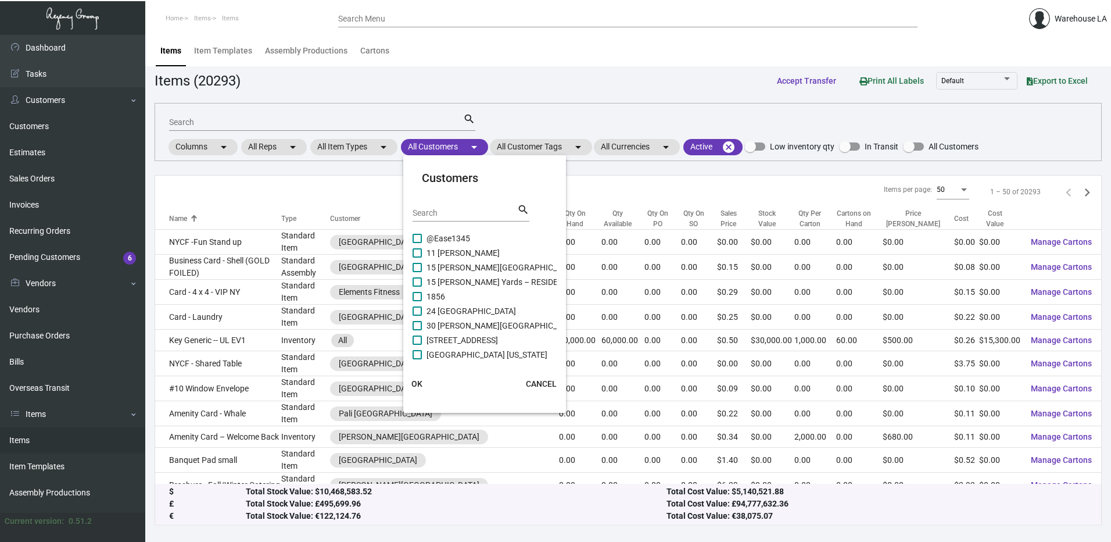
click at [472, 151] on div at bounding box center [555, 271] width 1111 height 542
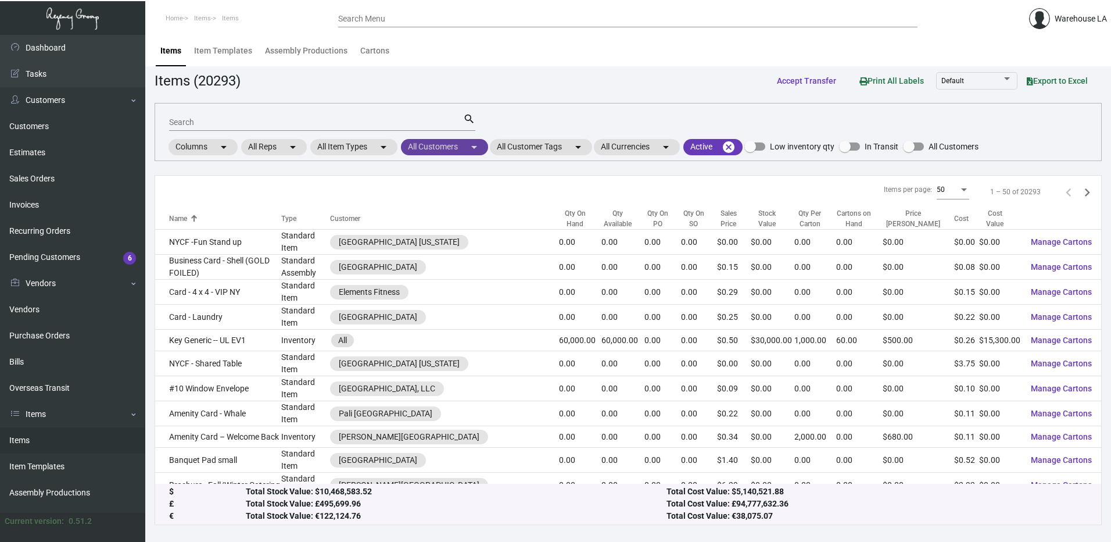
drag, startPoint x: 457, startPoint y: 142, endPoint x: 457, endPoint y: 149, distance: 7.6
click at [457, 149] on mat-chip "All Customers arrow_drop_down" at bounding box center [444, 147] width 87 height 16
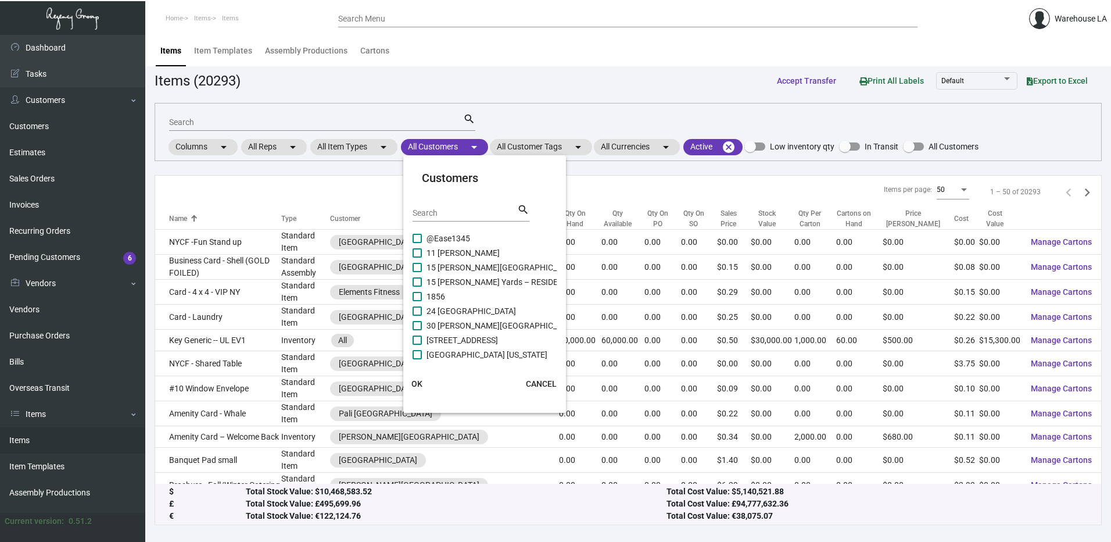
click at [456, 218] on div "Search" at bounding box center [465, 212] width 105 height 18
click at [456, 216] on input "Search" at bounding box center [465, 213] width 105 height 9
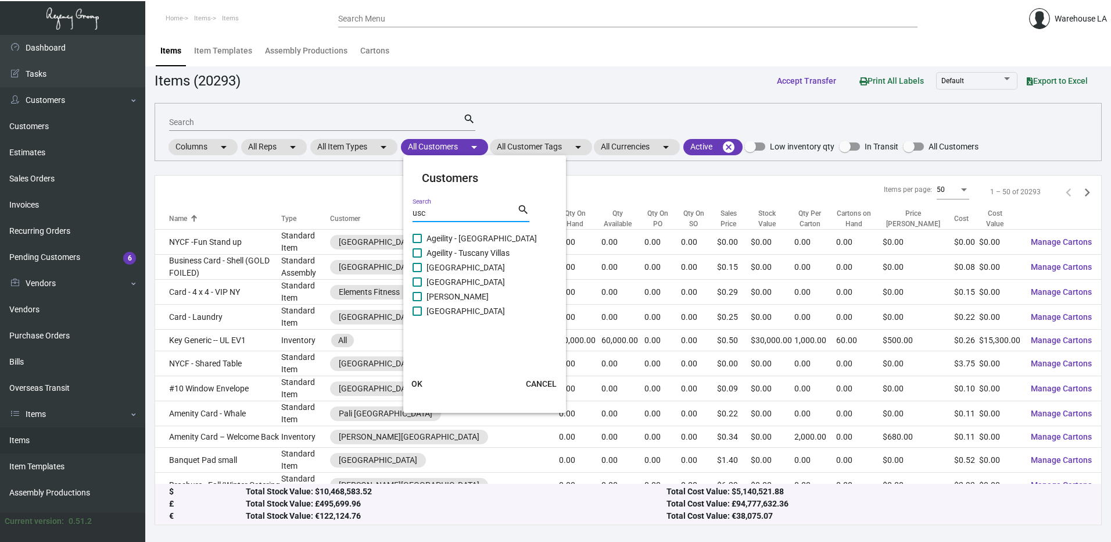
click at [444, 306] on span "[GEOGRAPHIC_DATA]" at bounding box center [466, 311] width 78 height 14
click at [417, 316] on input "[GEOGRAPHIC_DATA]" at bounding box center [417, 316] width 1 height 1
click at [415, 392] on button "OK" at bounding box center [417, 383] width 37 height 21
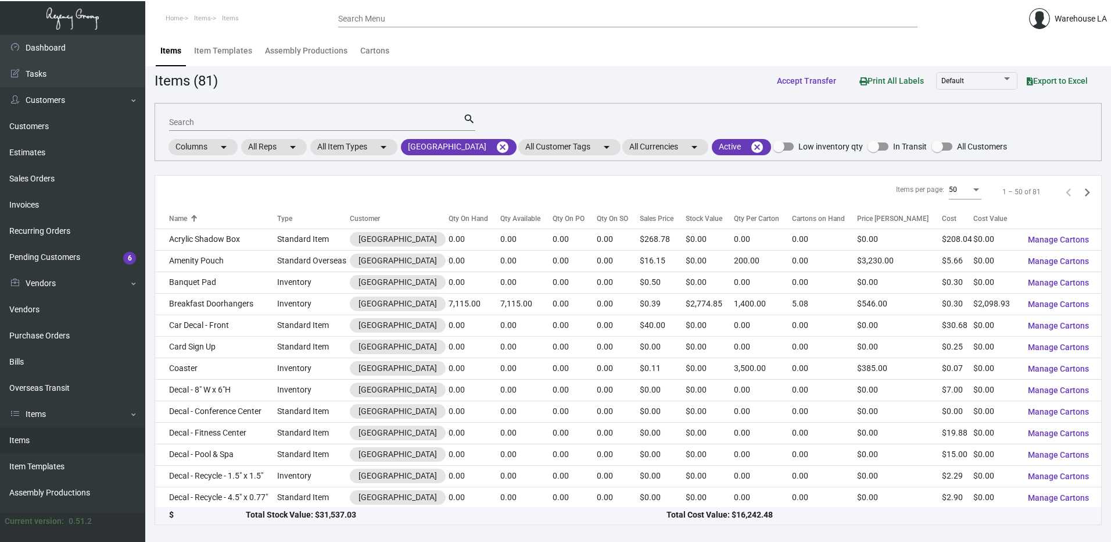
click at [216, 123] on input "Search" at bounding box center [316, 122] width 294 height 9
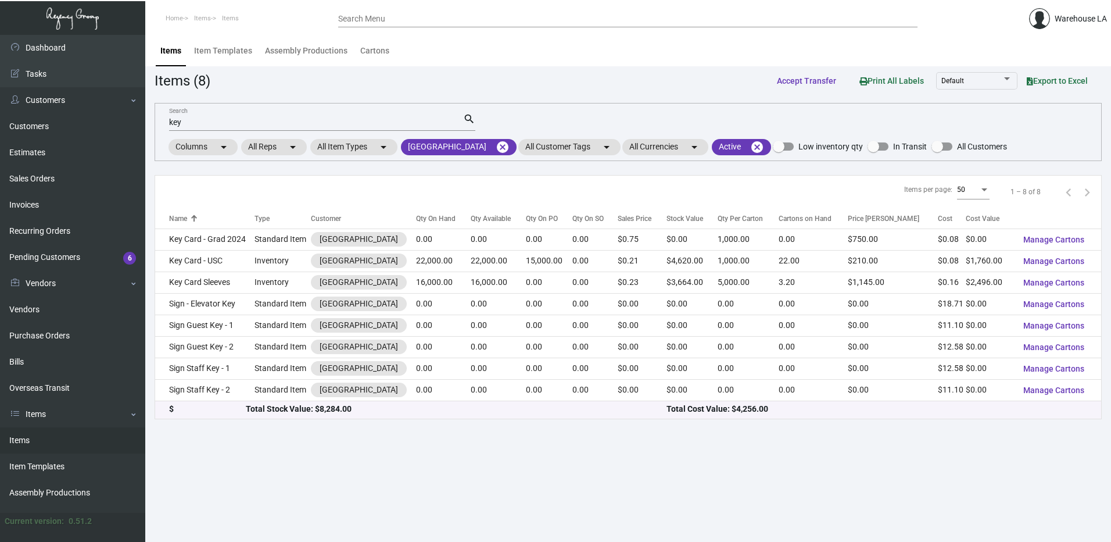
click at [215, 267] on td "Key Card - USC" at bounding box center [204, 261] width 99 height 22
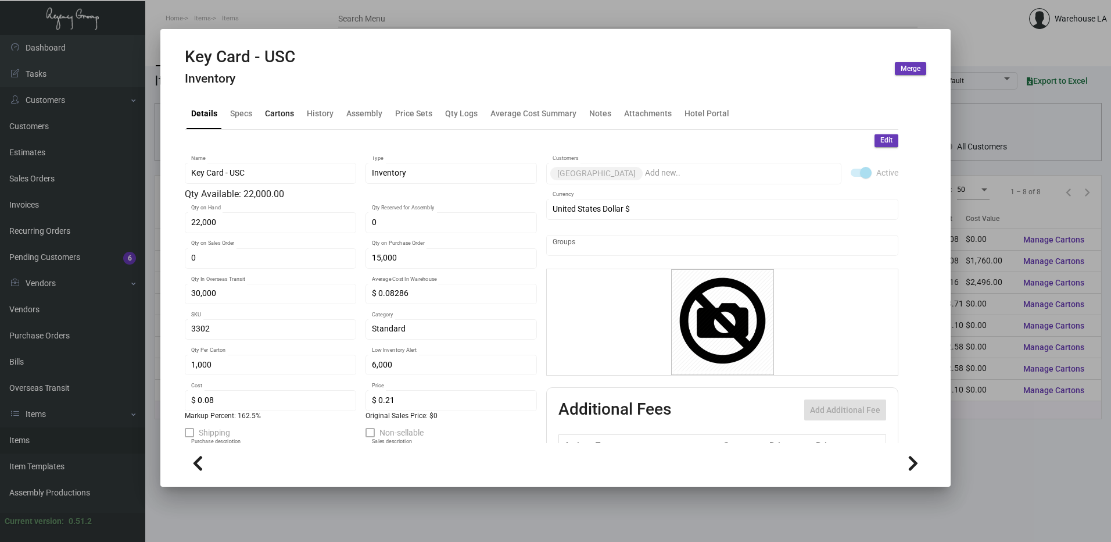
click at [289, 105] on div "Cartons" at bounding box center [279, 113] width 38 height 28
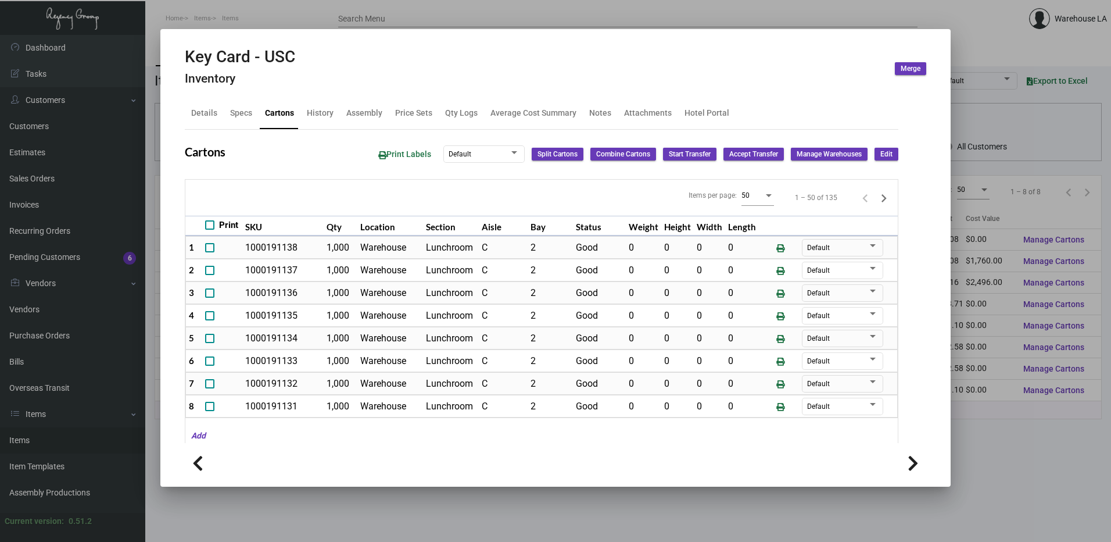
click at [134, 144] on div at bounding box center [555, 271] width 1111 height 542
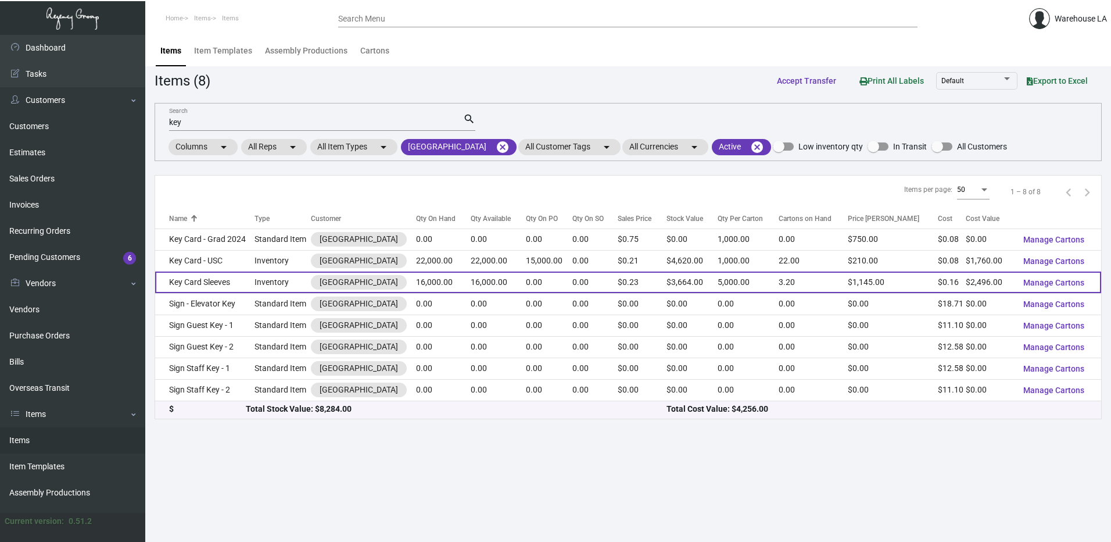
click at [222, 280] on td "Key Card Sleeves" at bounding box center [204, 282] width 99 height 22
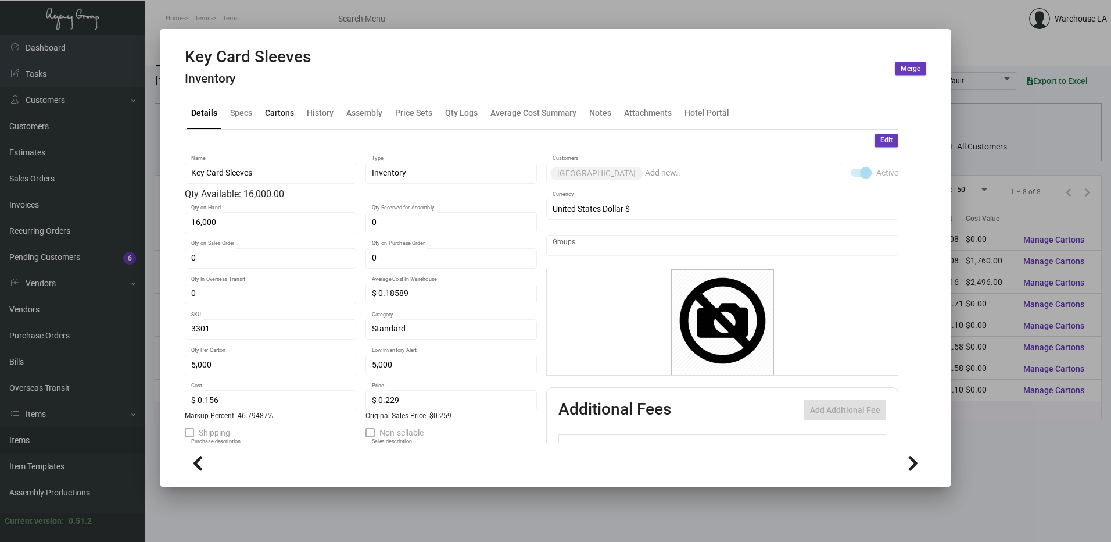
click at [284, 112] on div "Cartons" at bounding box center [279, 113] width 29 height 12
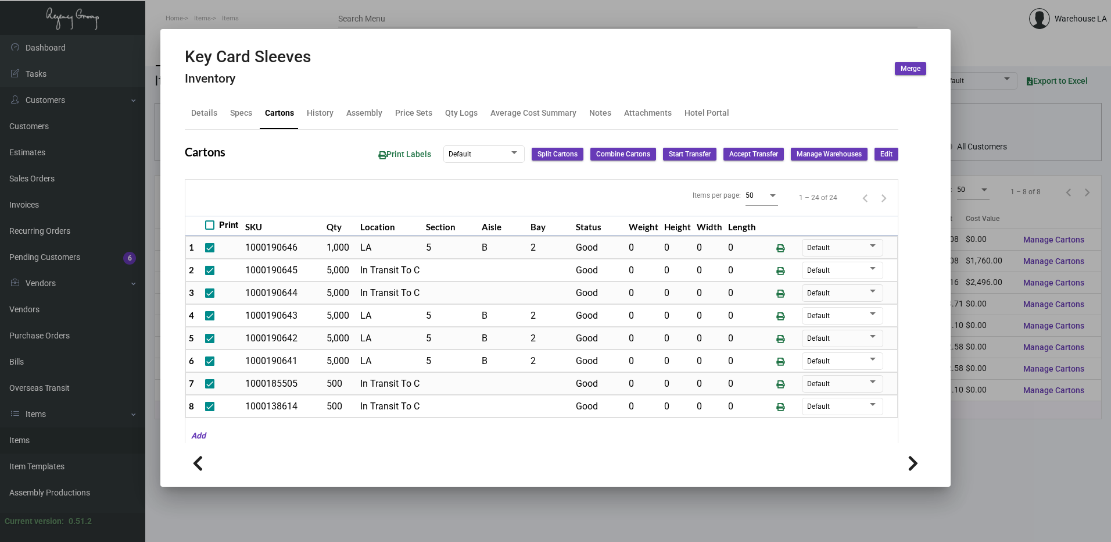
click at [875, 157] on button "Edit" at bounding box center [887, 154] width 24 height 13
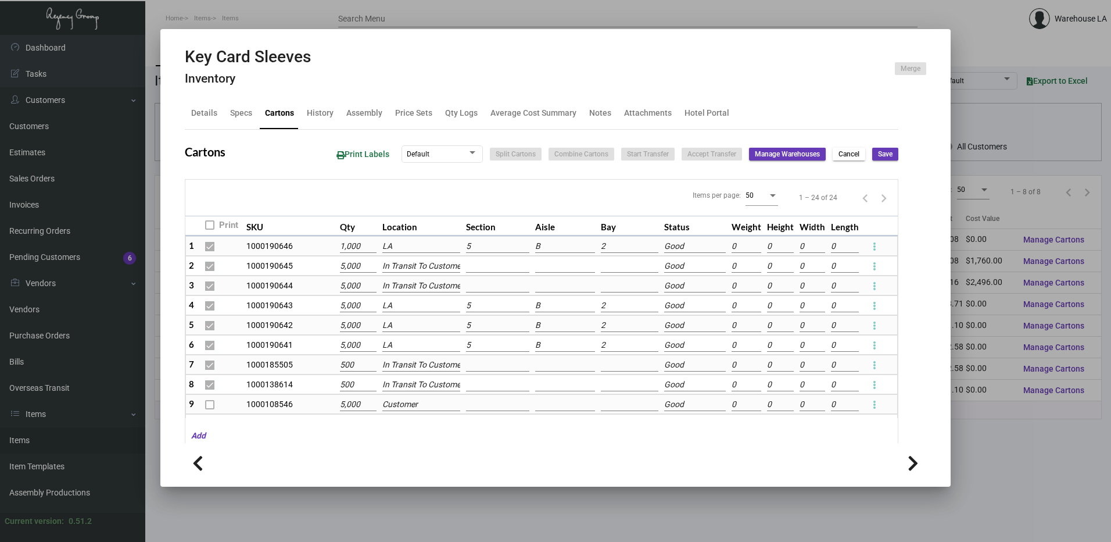
click at [410, 245] on input "LA" at bounding box center [421, 246] width 78 height 13
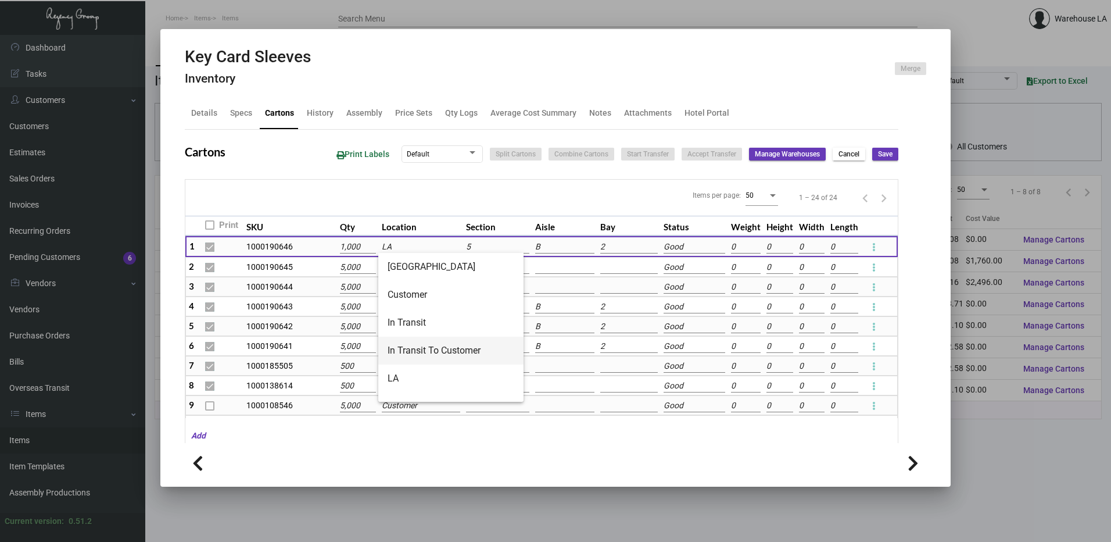
click at [469, 346] on span "In Transit To Customer" at bounding box center [451, 350] width 127 height 28
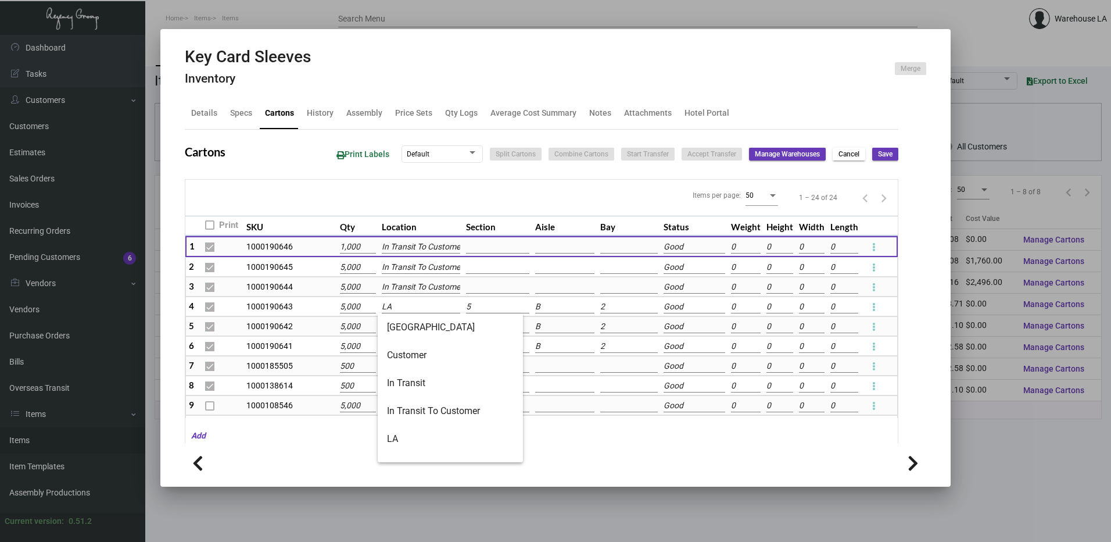
click at [436, 309] on input "LA" at bounding box center [421, 306] width 78 height 13
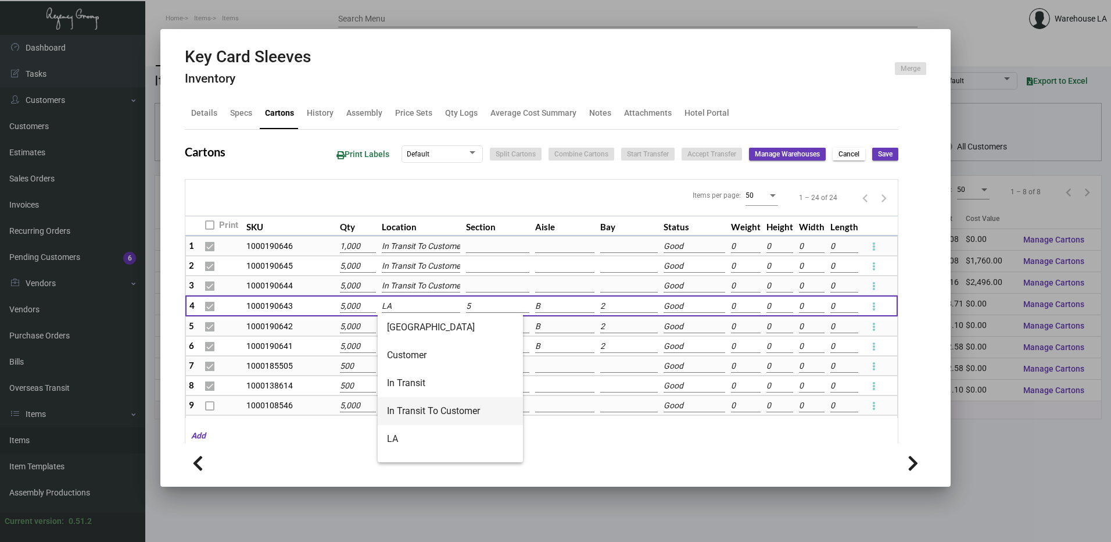
click at [453, 406] on span "In Transit To Customer" at bounding box center [450, 411] width 127 height 28
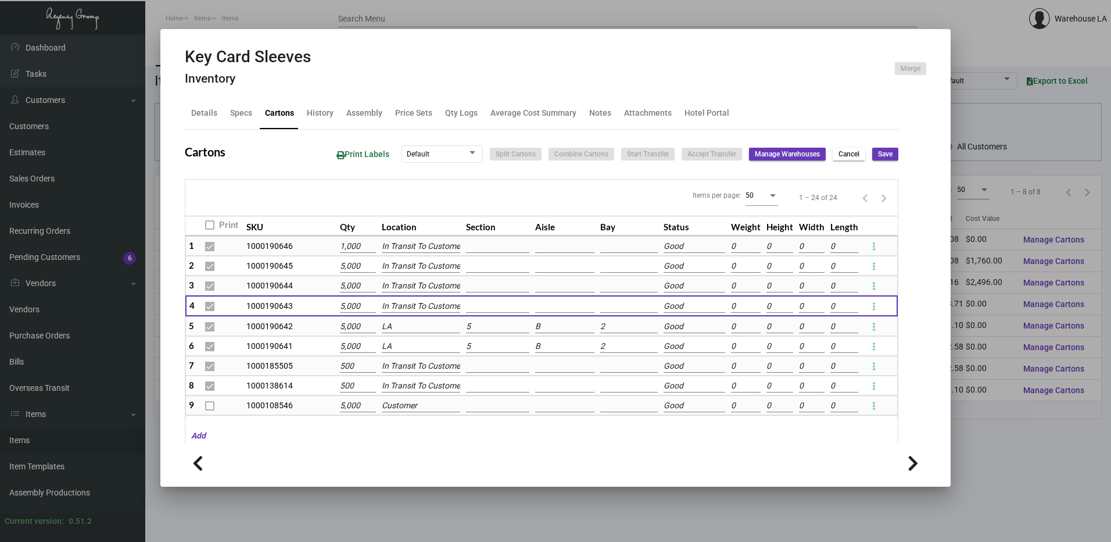
scroll to position [0, 6]
click at [412, 332] on input "LA" at bounding box center [421, 326] width 78 height 13
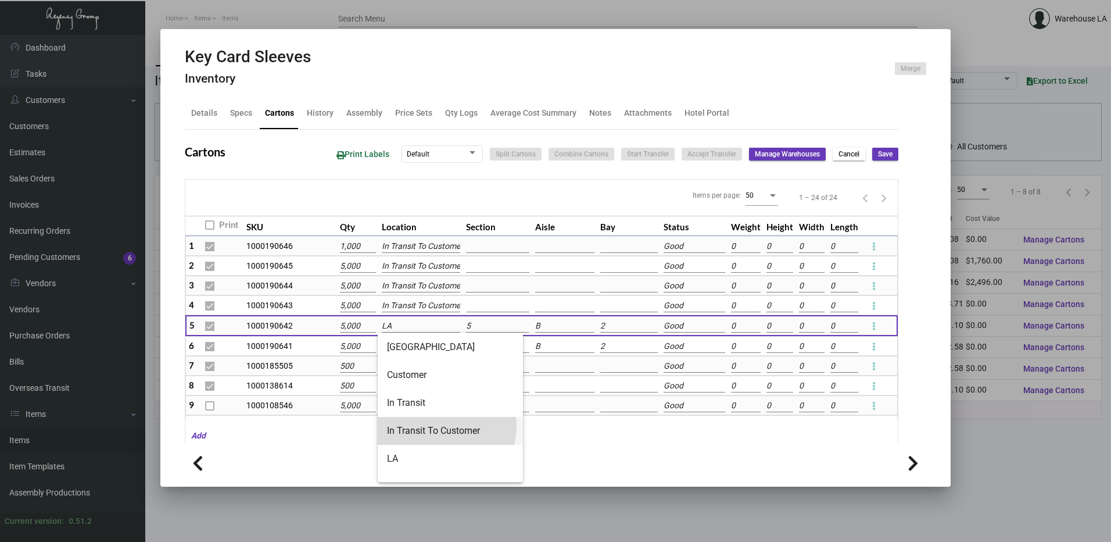
drag, startPoint x: 437, startPoint y: 425, endPoint x: 415, endPoint y: 357, distance: 72.0
click at [437, 417] on span "In Transit To Customer" at bounding box center [450, 431] width 127 height 28
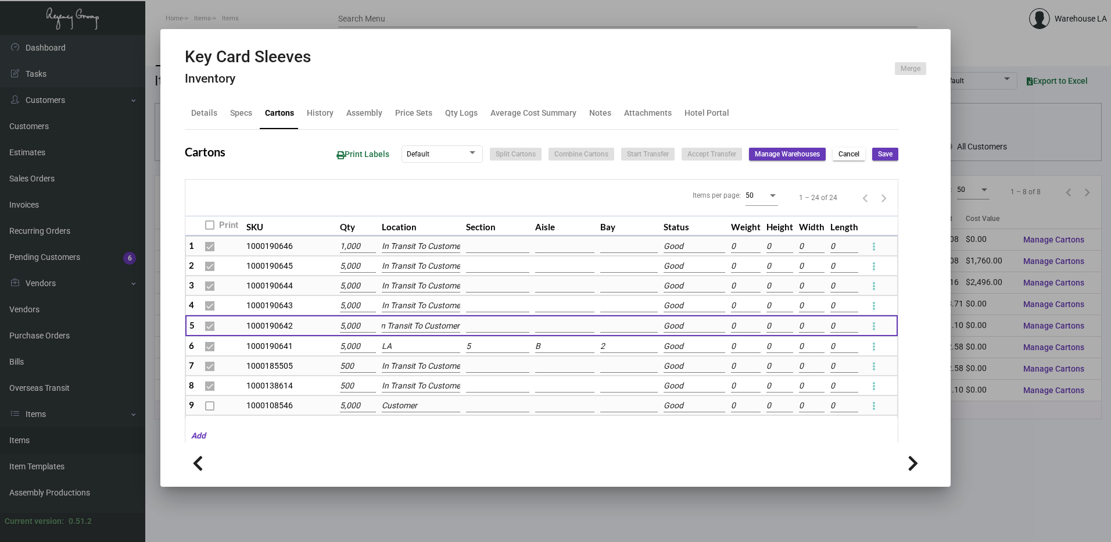
click at [413, 352] on input "LA" at bounding box center [421, 346] width 78 height 13
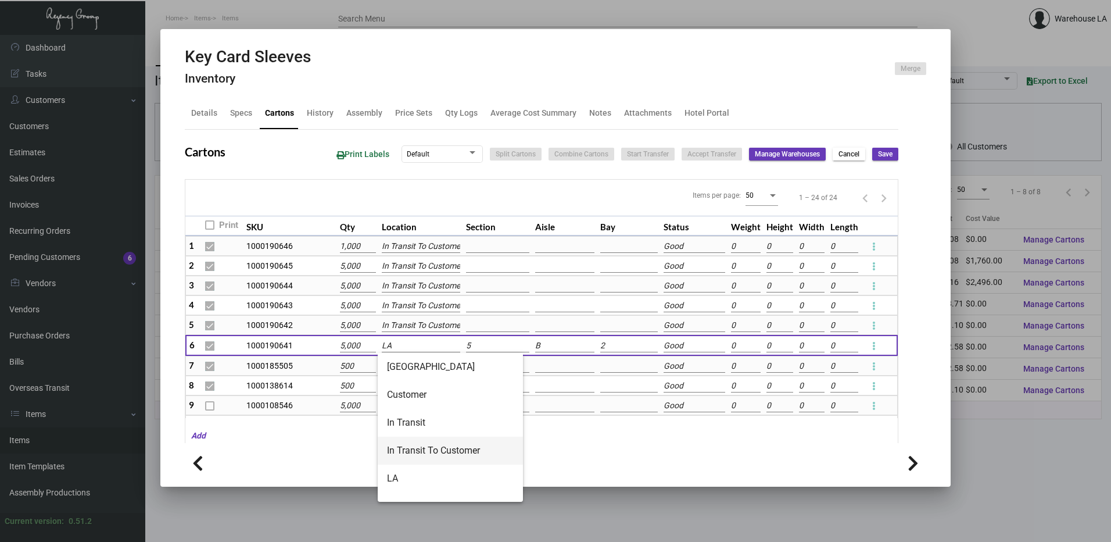
drag, startPoint x: 432, startPoint y: 455, endPoint x: 437, endPoint y: 427, distance: 28.9
click at [434, 445] on span "In Transit To Customer" at bounding box center [450, 450] width 127 height 28
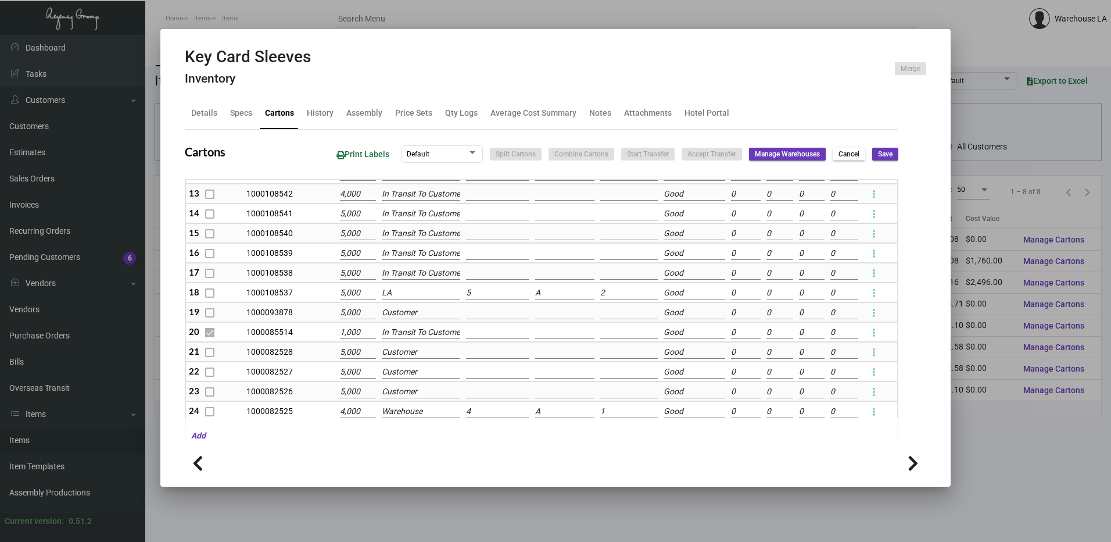
click at [432, 298] on input "LA" at bounding box center [421, 292] width 78 height 13
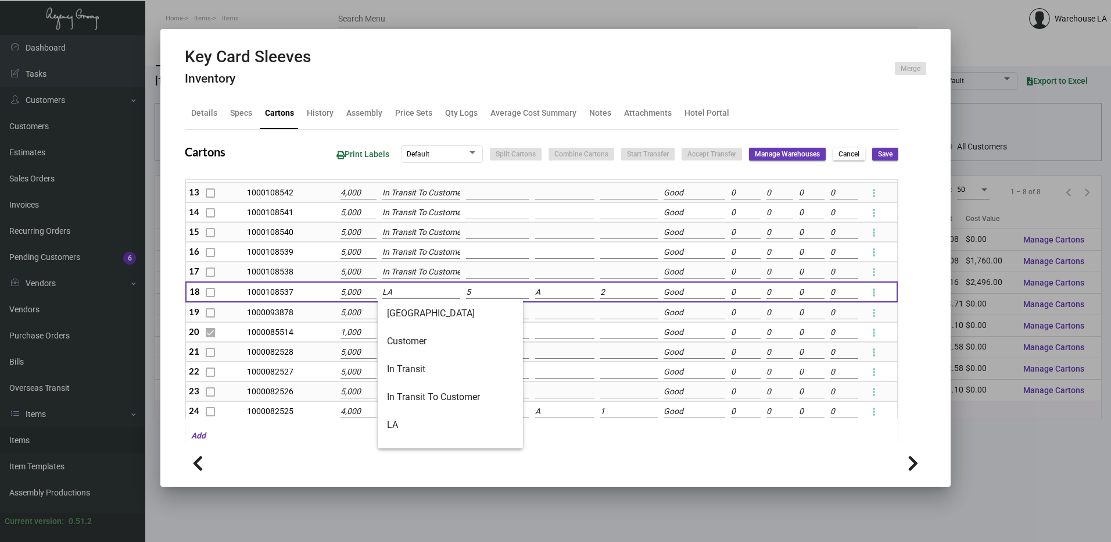
scroll to position [289, 0]
click at [443, 392] on span "In Transit To Customer" at bounding box center [450, 397] width 127 height 28
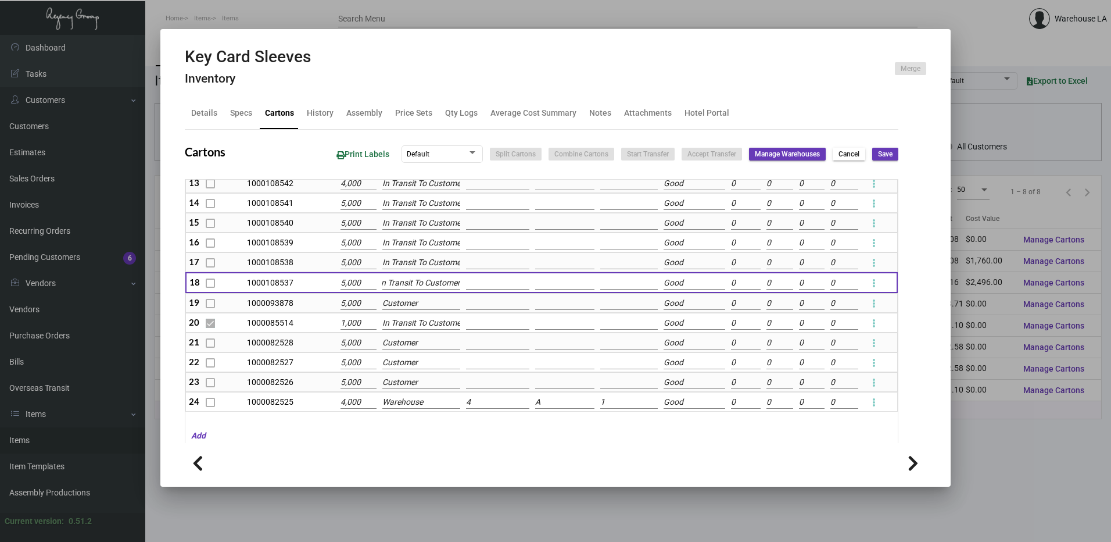
scroll to position [303, 0]
click at [884, 157] on span "Save" at bounding box center [885, 154] width 15 height 10
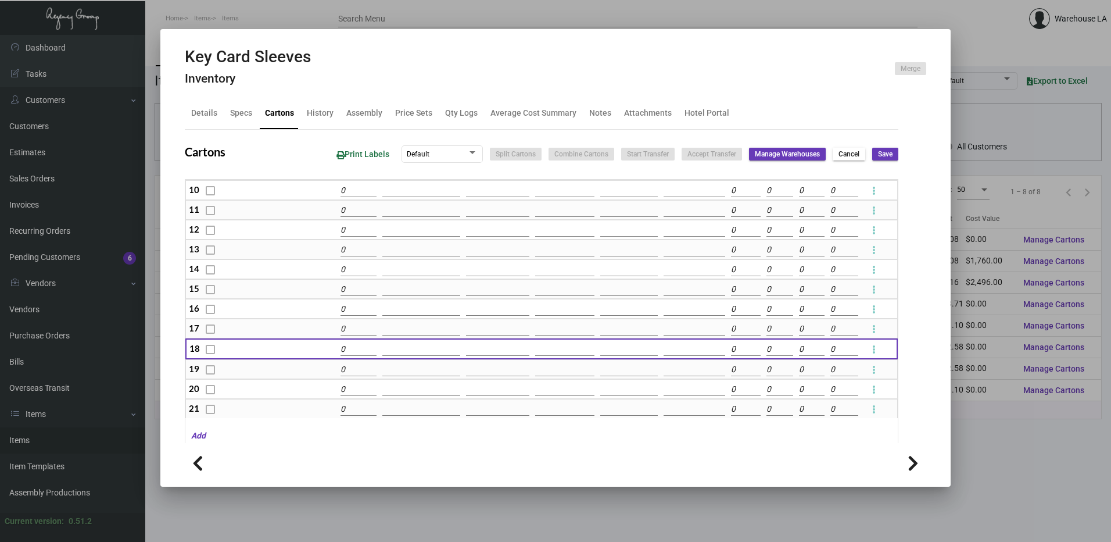
scroll to position [70, 0]
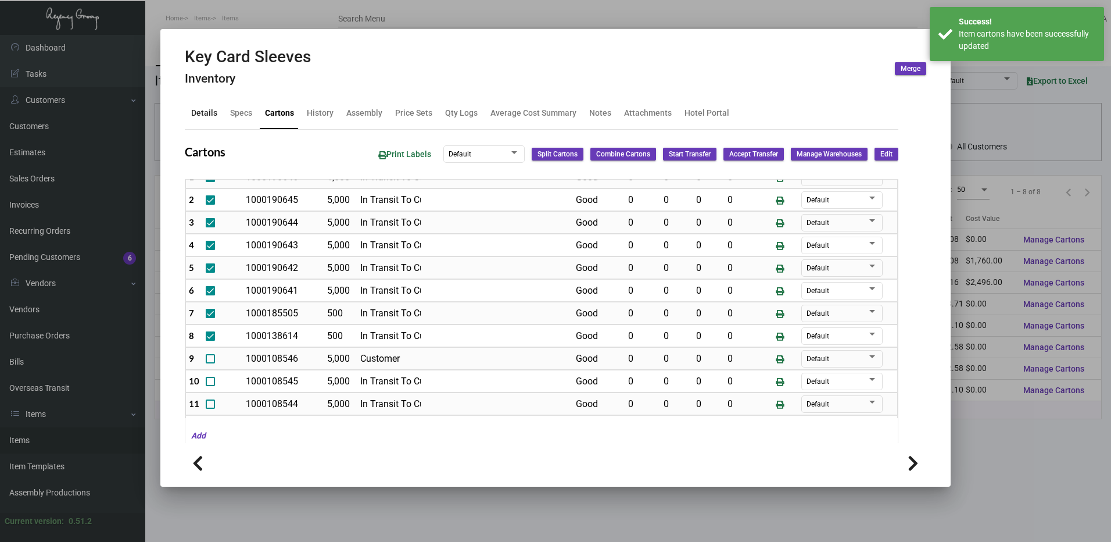
click at [202, 121] on div "Details" at bounding box center [204, 113] width 35 height 28
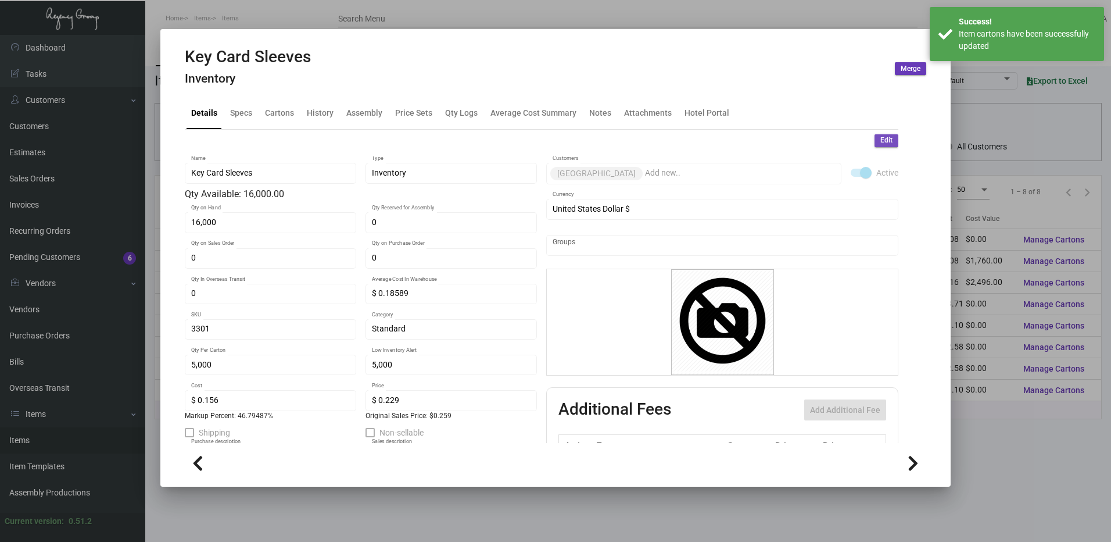
click at [880, 138] on span "Edit" at bounding box center [886, 140] width 12 height 10
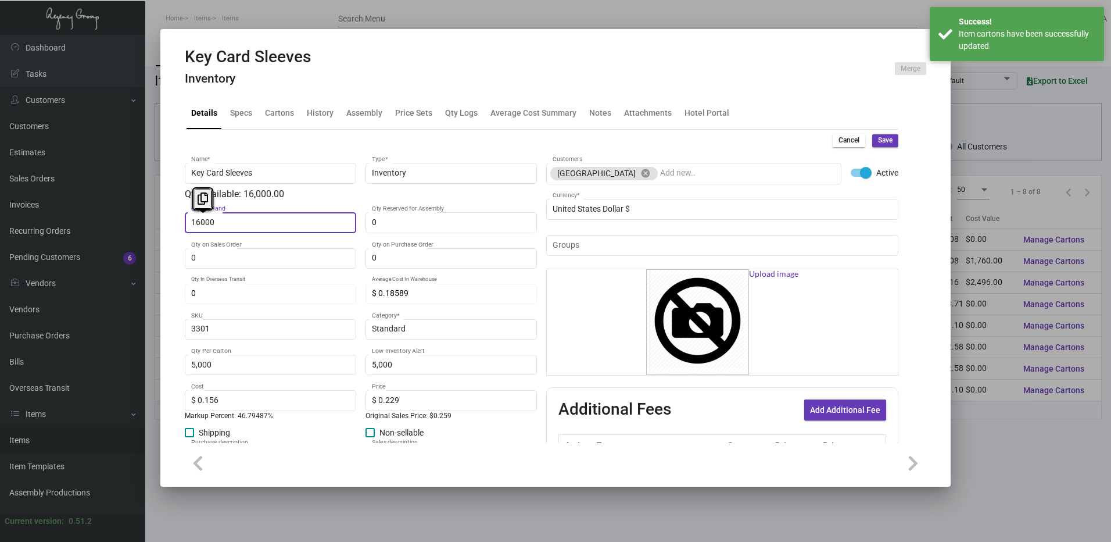
click at [329, 226] on input "16000" at bounding box center [270, 222] width 159 height 9
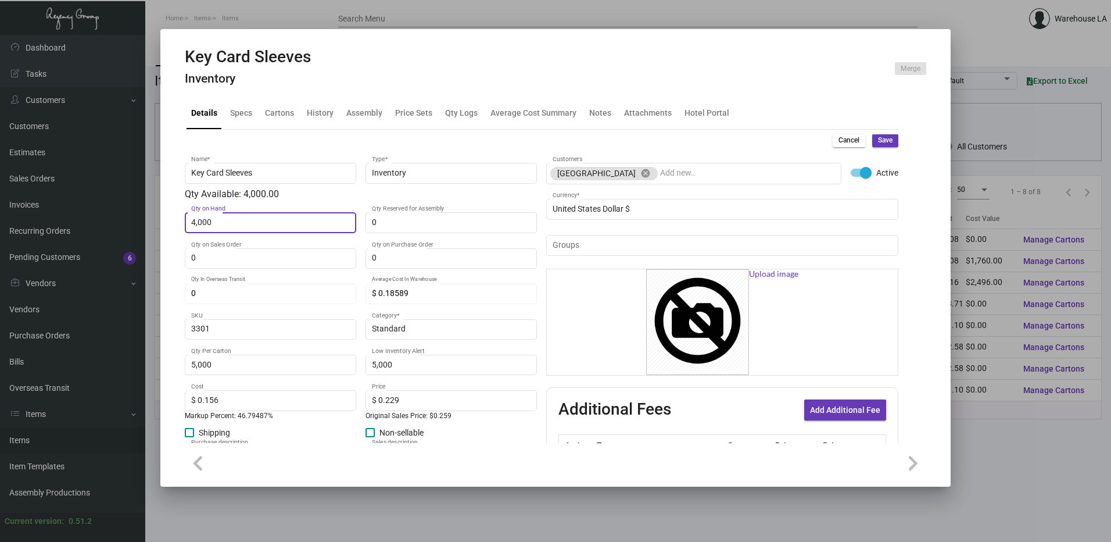
click at [887, 140] on button "Save" at bounding box center [885, 140] width 26 height 13
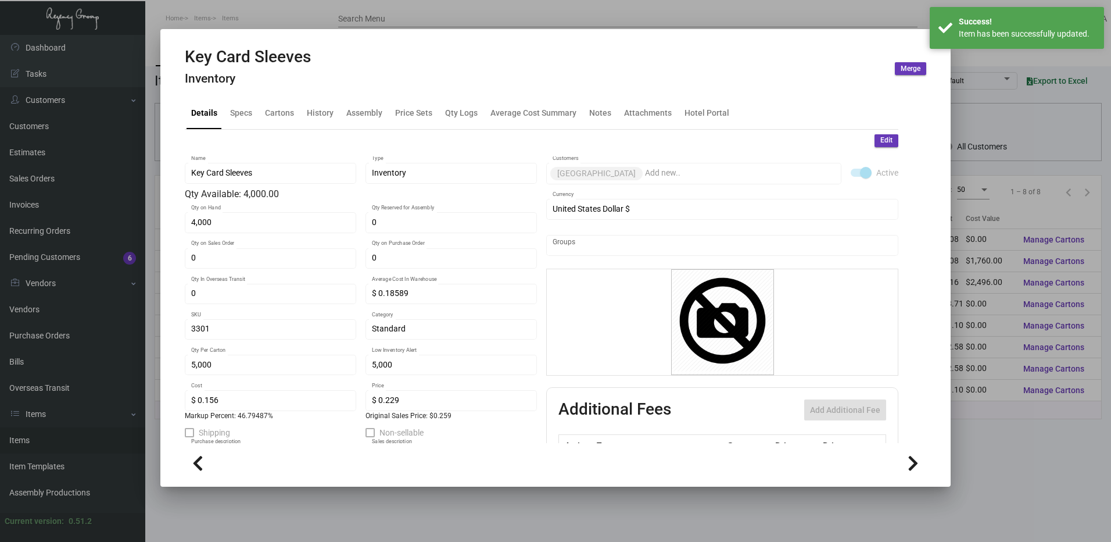
click at [330, 22] on div at bounding box center [555, 271] width 1111 height 542
